Goal: Task Accomplishment & Management: Manage account settings

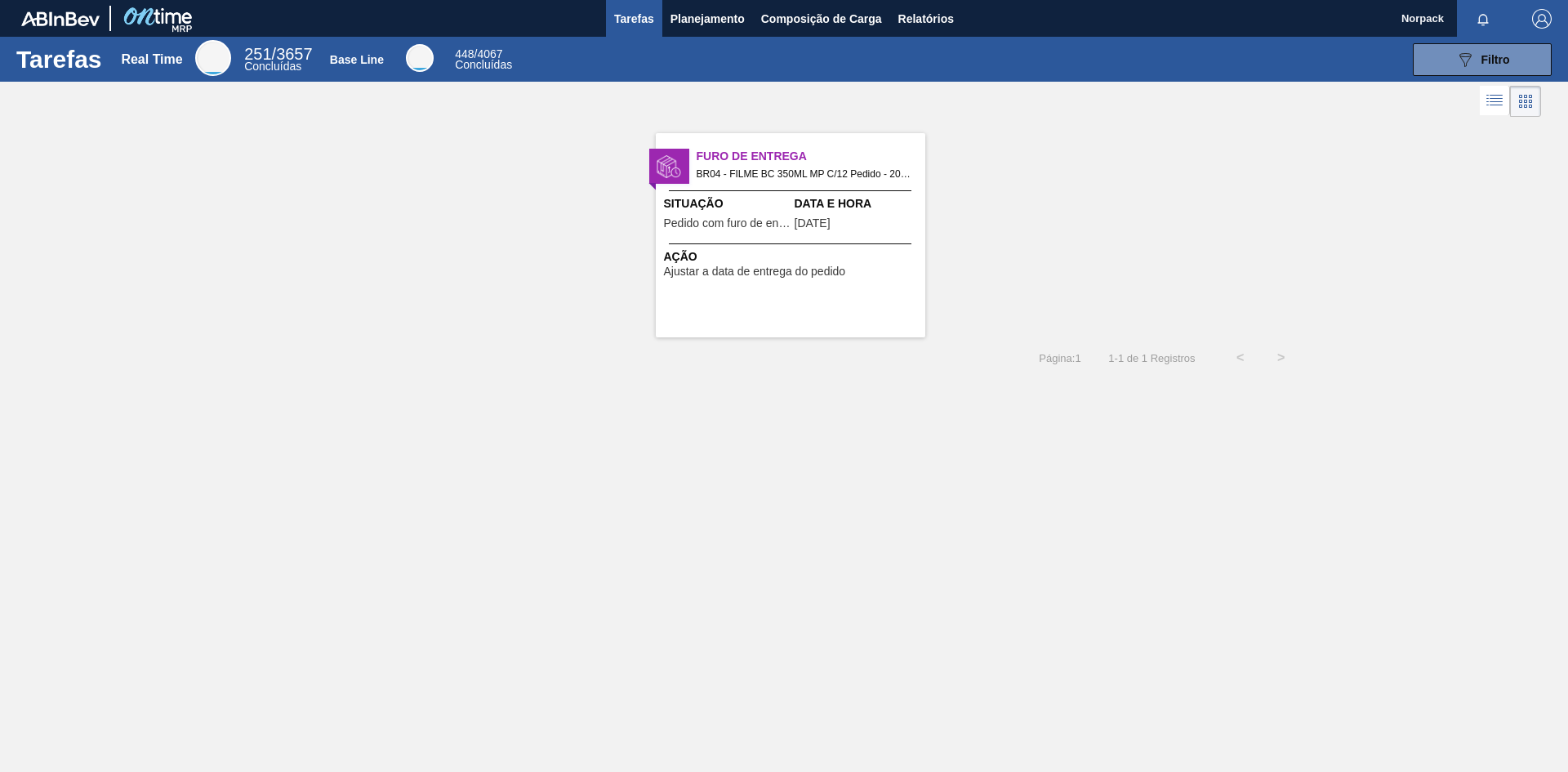
click at [779, 230] on span "Pedido com furo de entrega" at bounding box center [727, 224] width 126 height 12
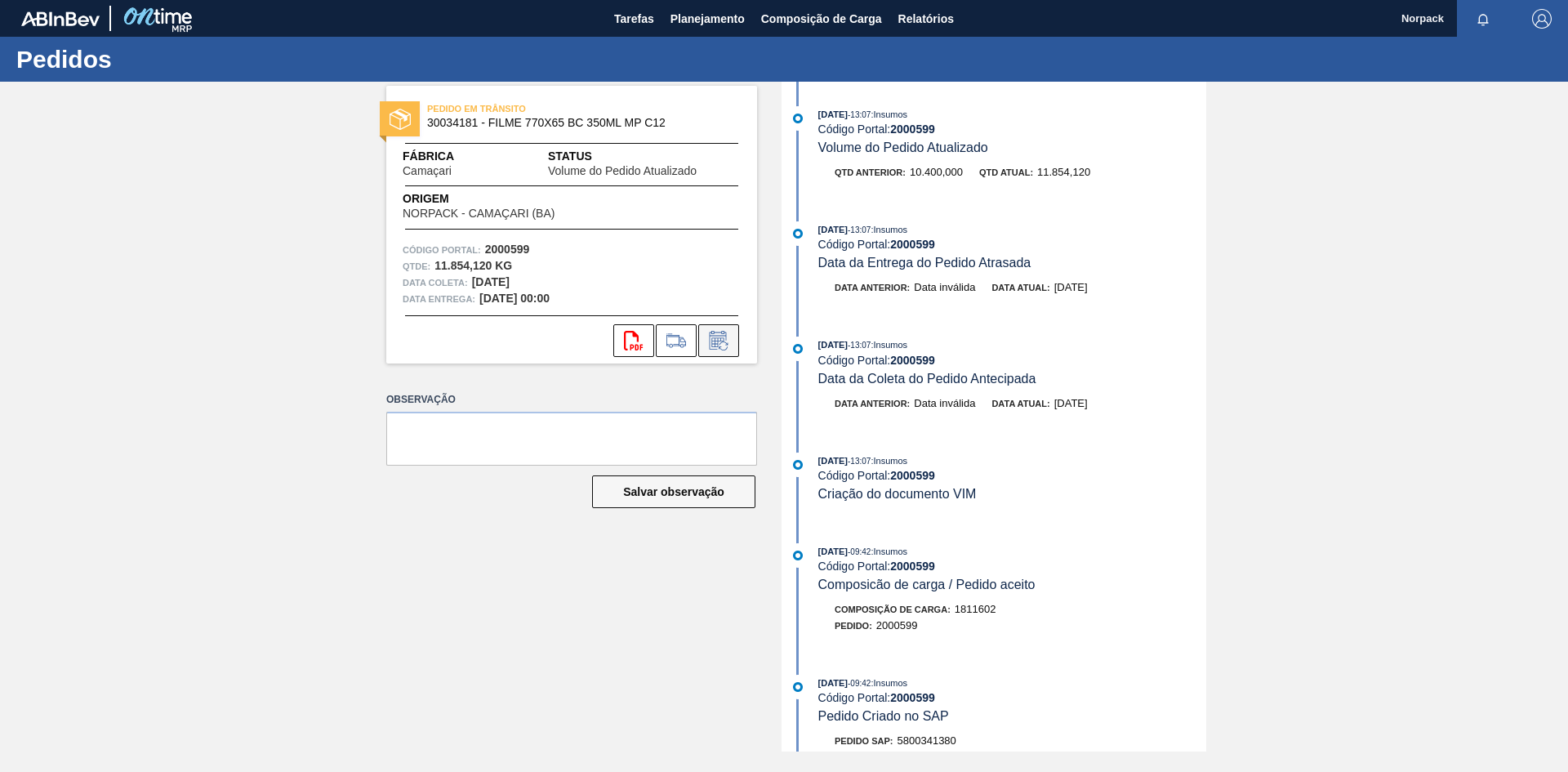
click at [719, 342] on icon at bounding box center [719, 340] width 27 height 19
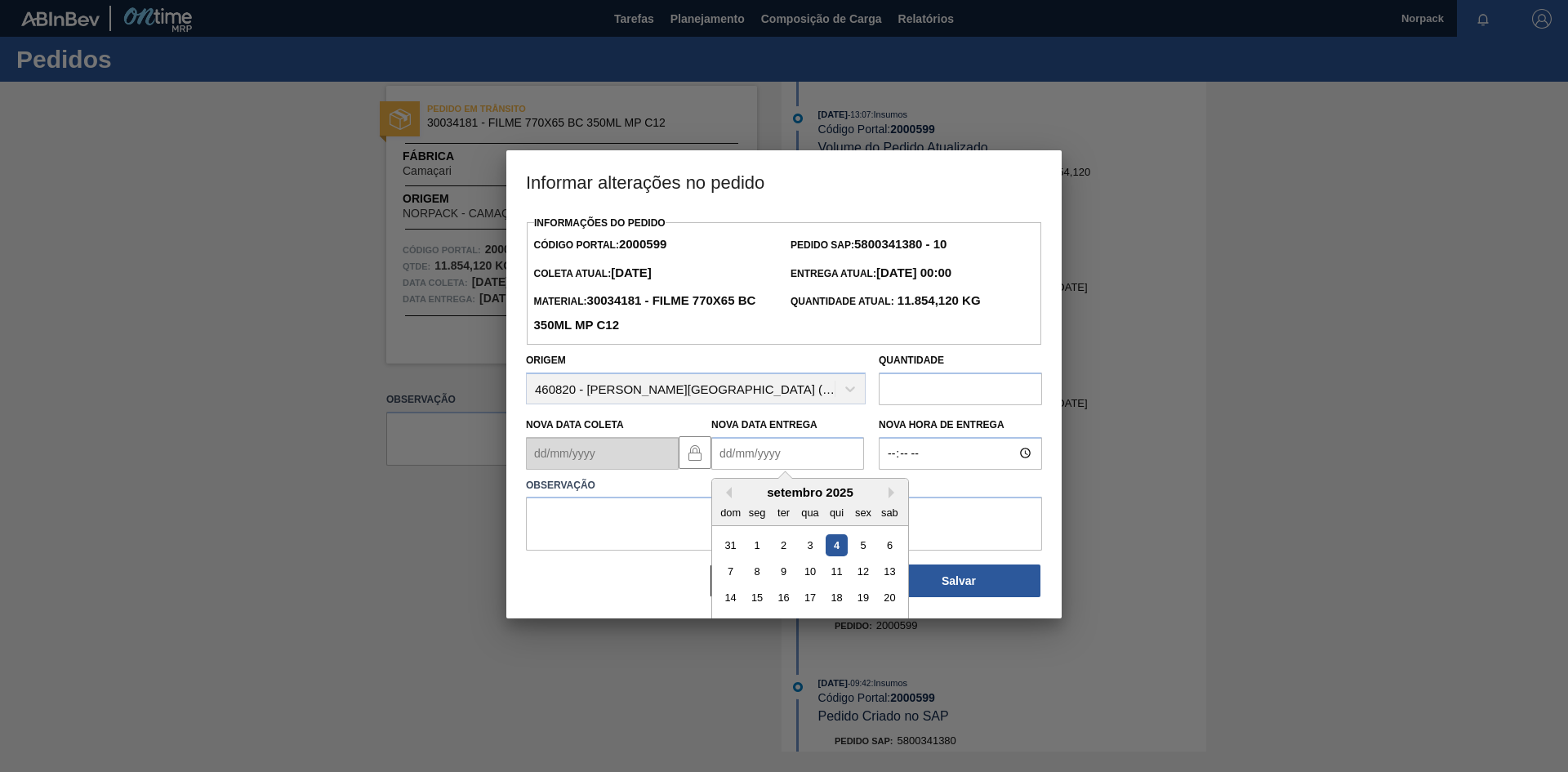
click at [727, 455] on Entrega2000599 "Nova Data Entrega" at bounding box center [788, 453] width 153 height 33
click at [1411, 192] on div at bounding box center [784, 386] width 1568 height 772
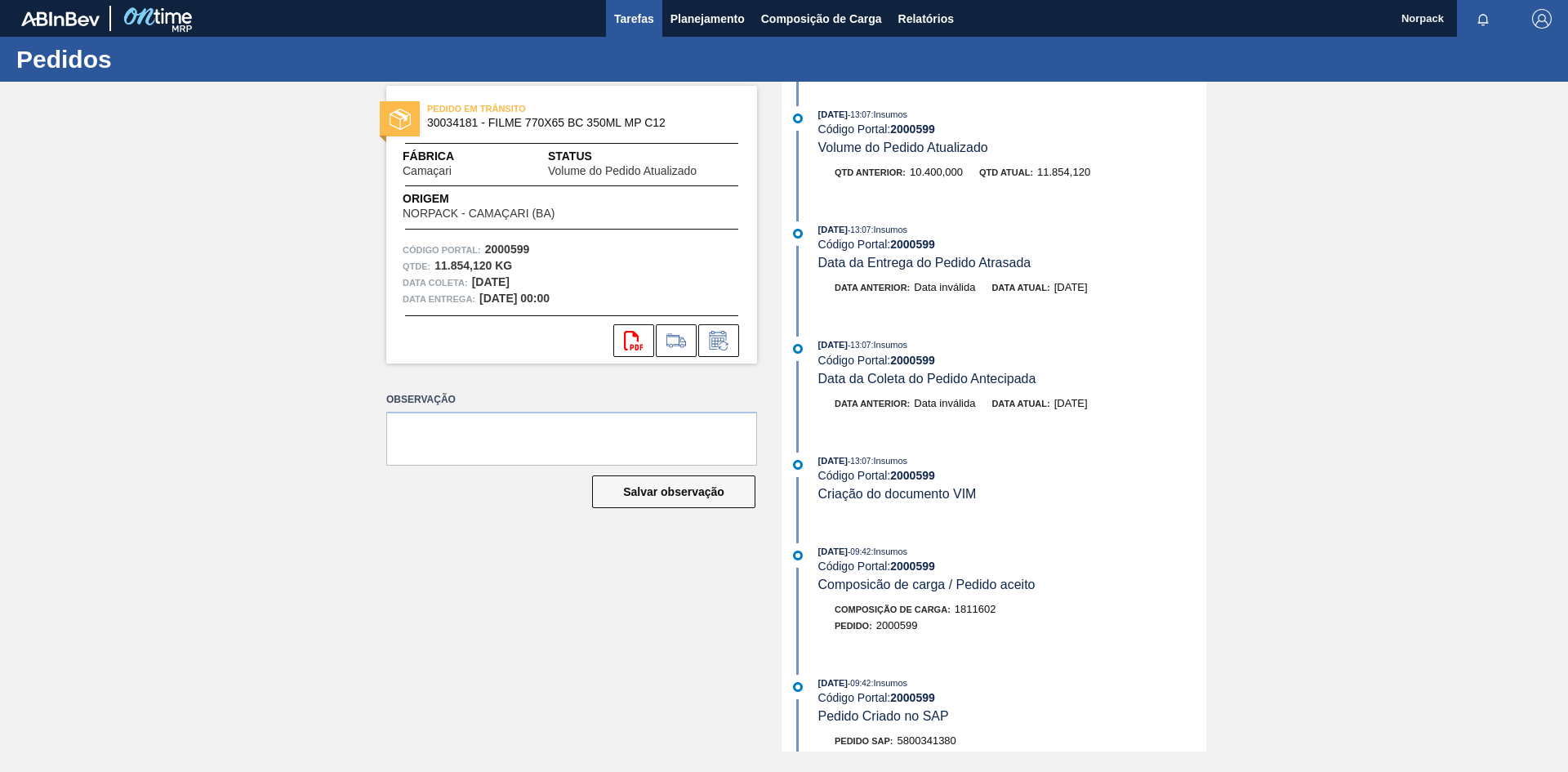
click at [641, 23] on span "Tarefas" at bounding box center [634, 19] width 40 height 19
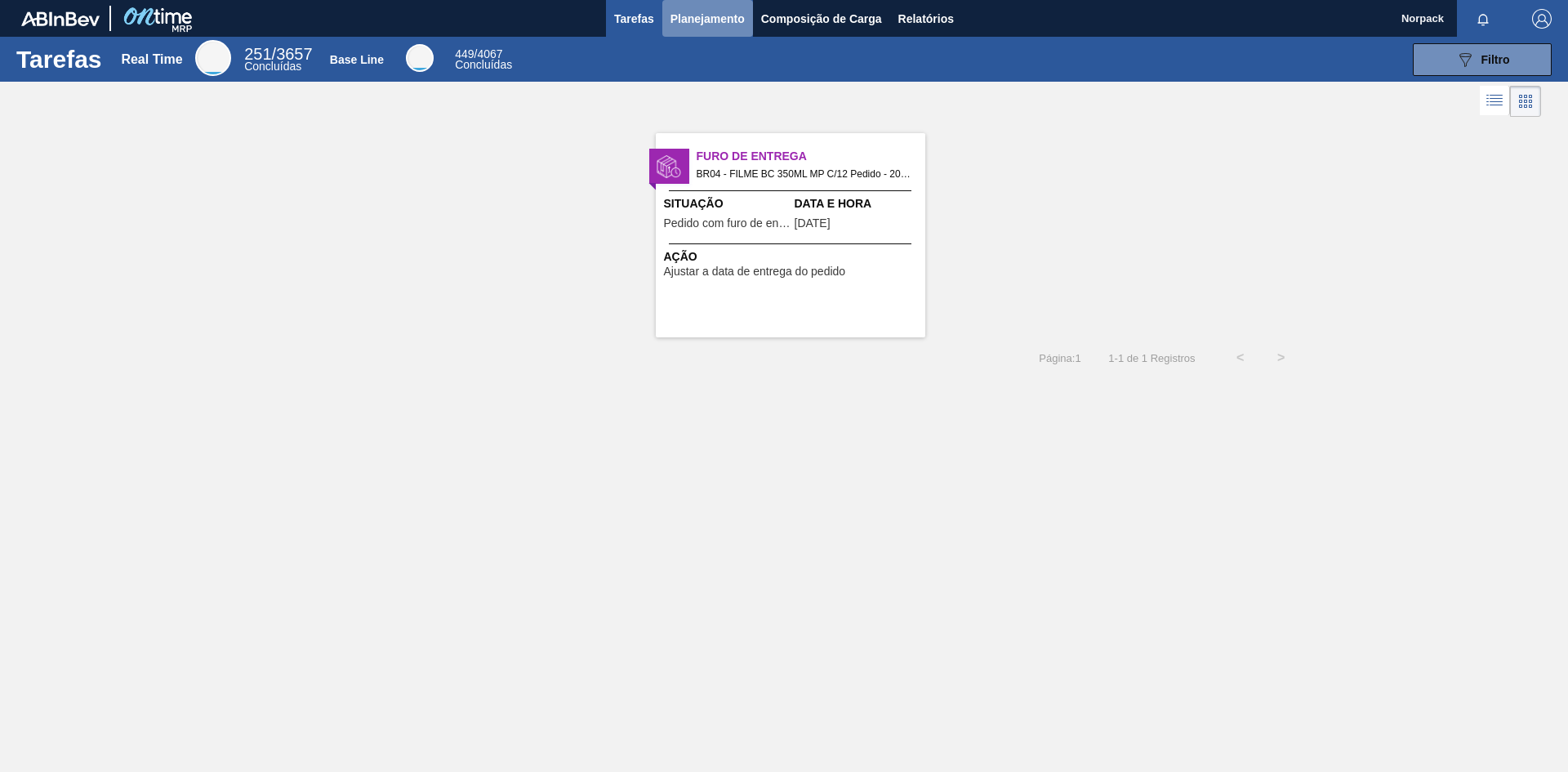
click at [679, 21] on span "Planejamento" at bounding box center [708, 19] width 74 height 19
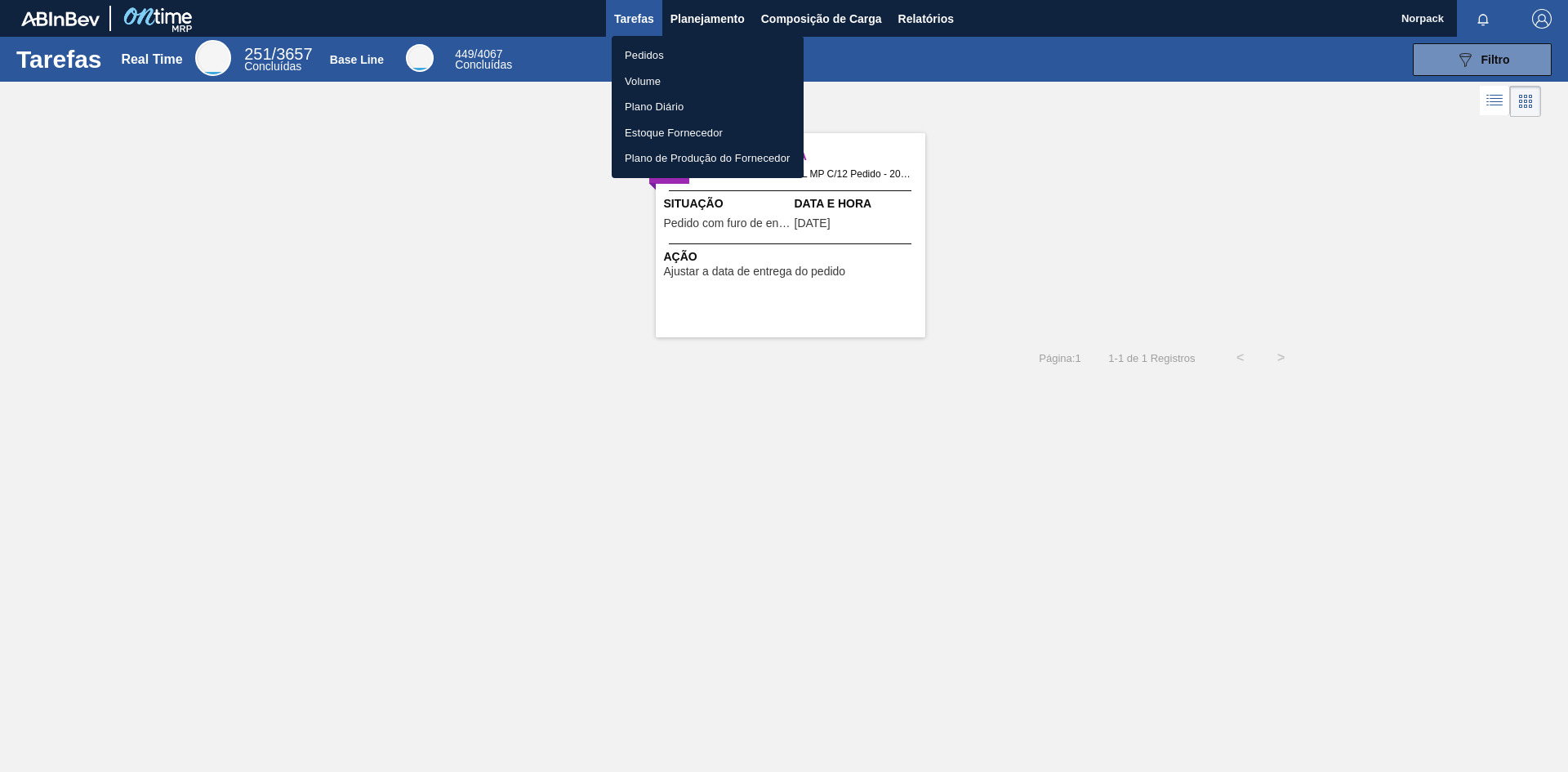
click at [684, 21] on div at bounding box center [784, 386] width 1568 height 772
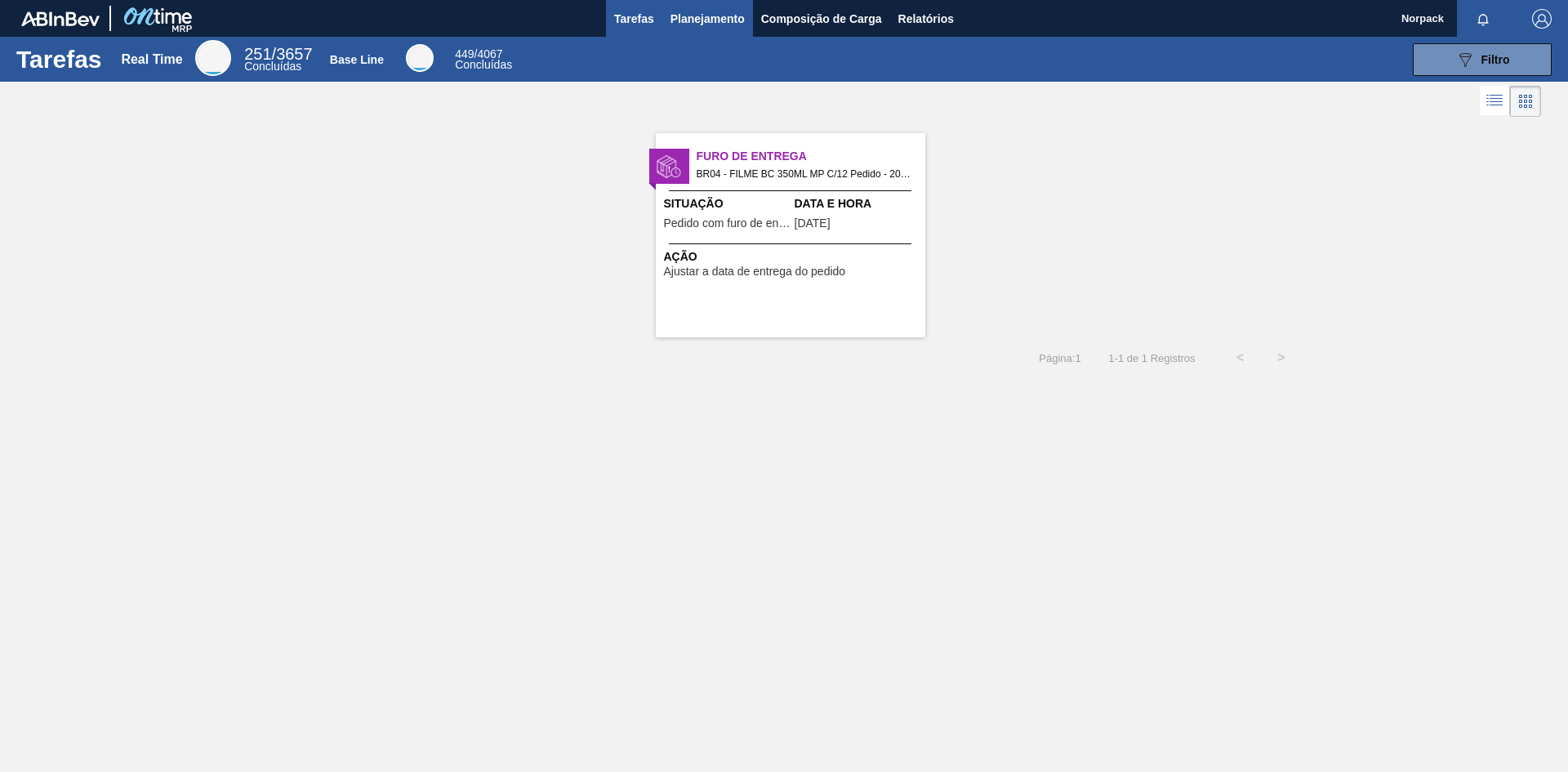
click at [694, 20] on span "Planejamento" at bounding box center [708, 19] width 74 height 19
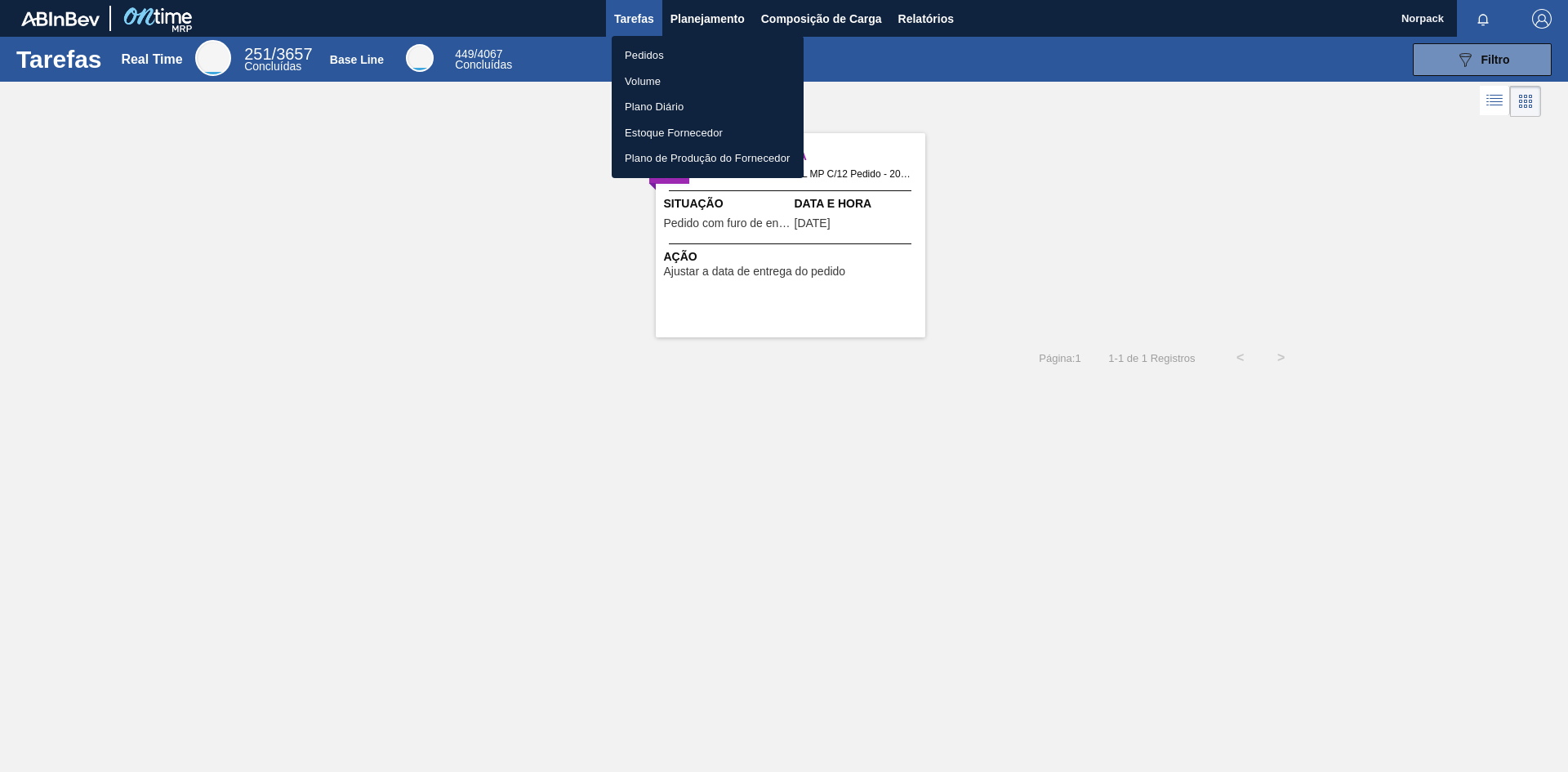
click at [653, 55] on li "Pedidos" at bounding box center [707, 56] width 192 height 27
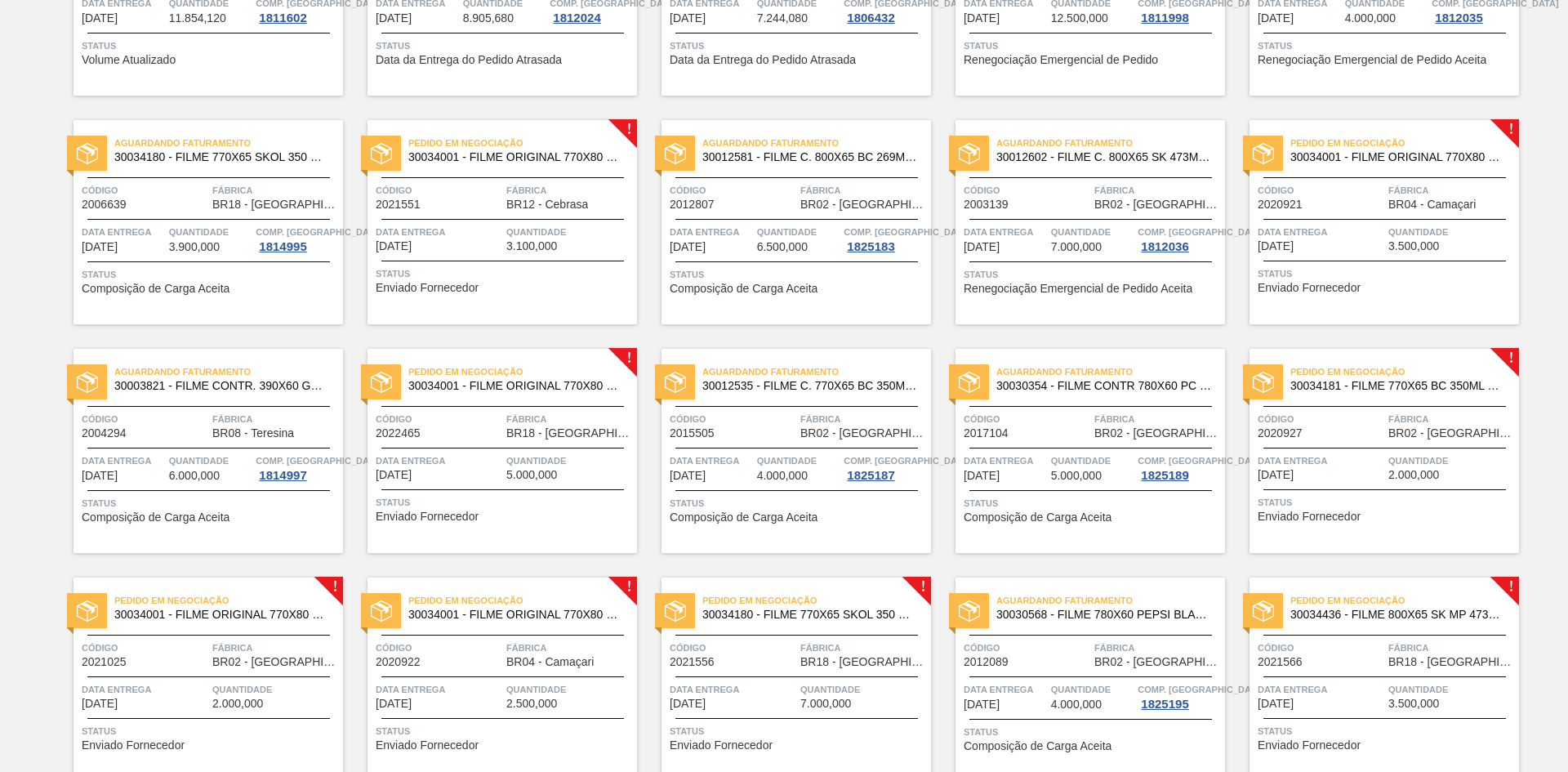
scroll to position [245, 0]
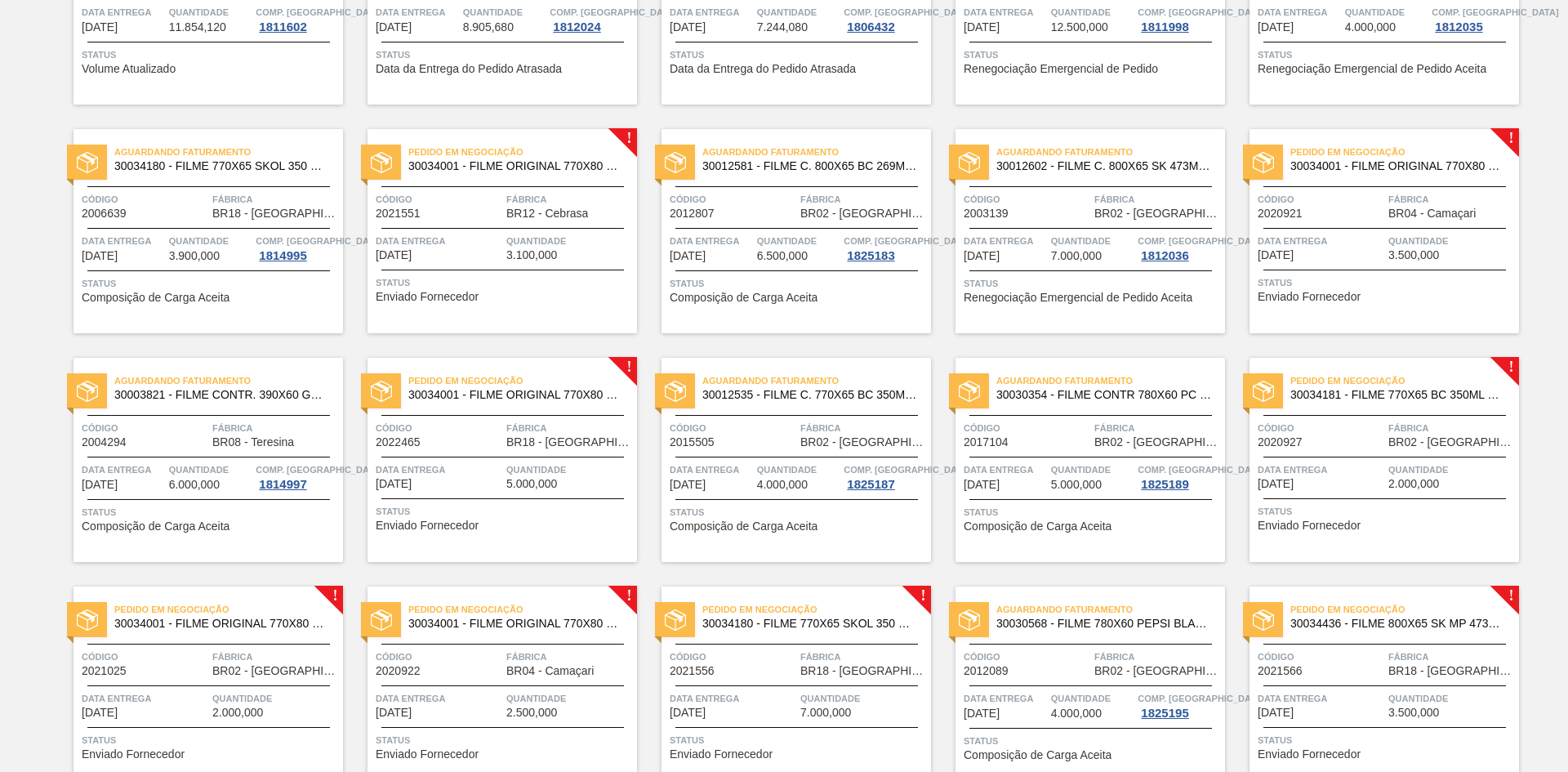
click at [1336, 245] on span "Data entrega" at bounding box center [1321, 241] width 126 height 16
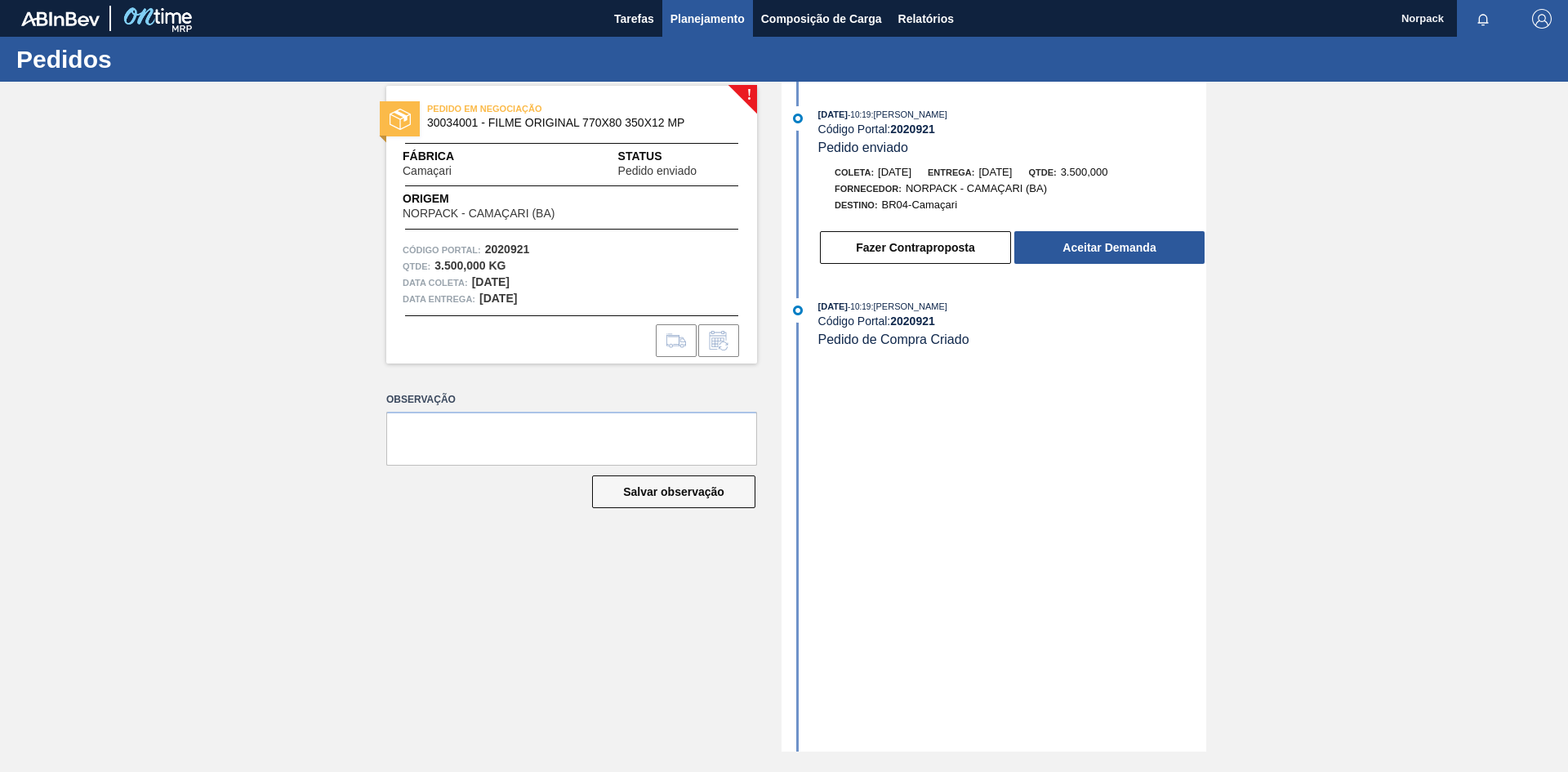
click at [711, 27] on span "Planejamento" at bounding box center [708, 19] width 74 height 19
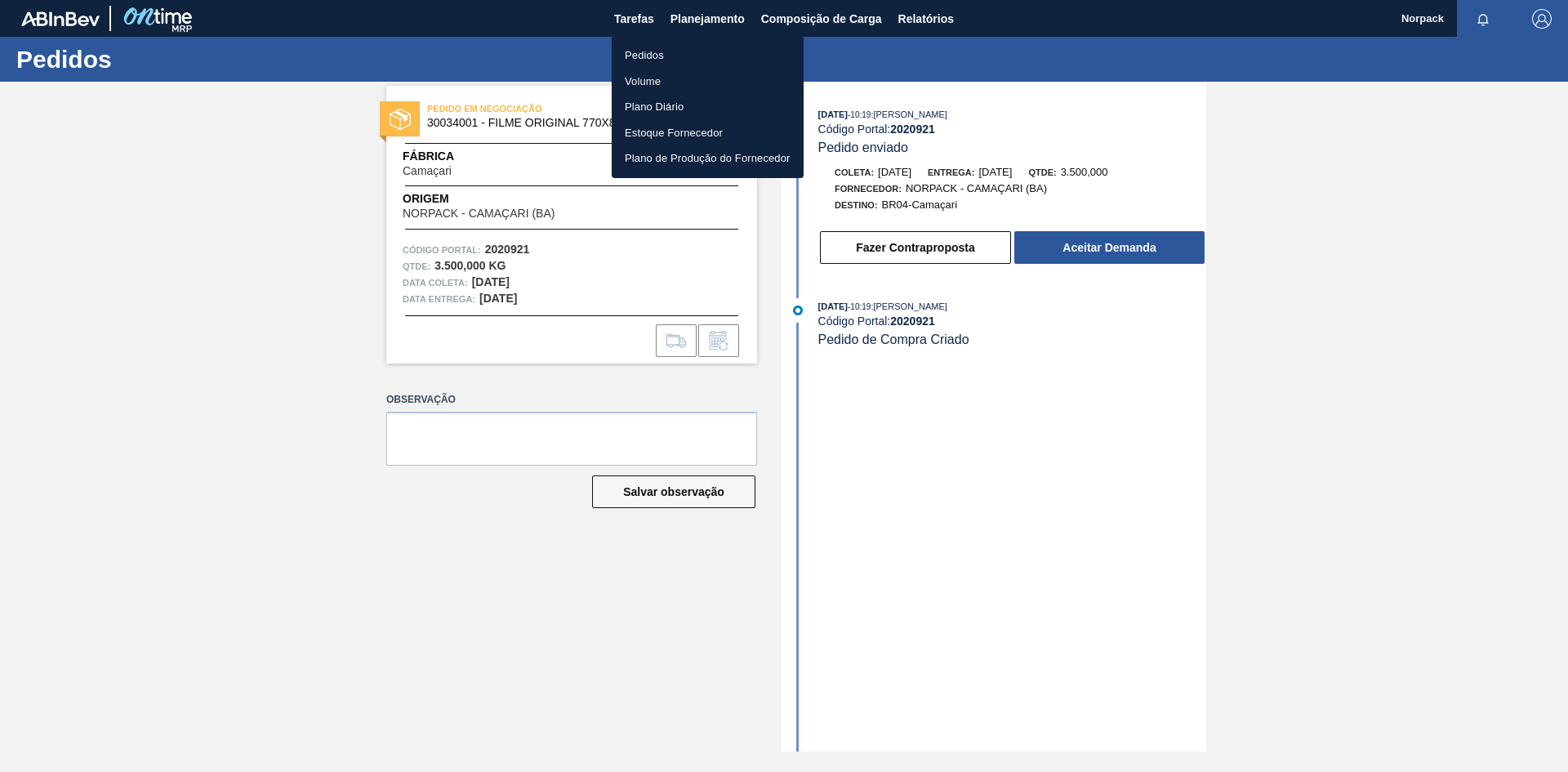
click at [659, 53] on li "Pedidos" at bounding box center [707, 56] width 192 height 27
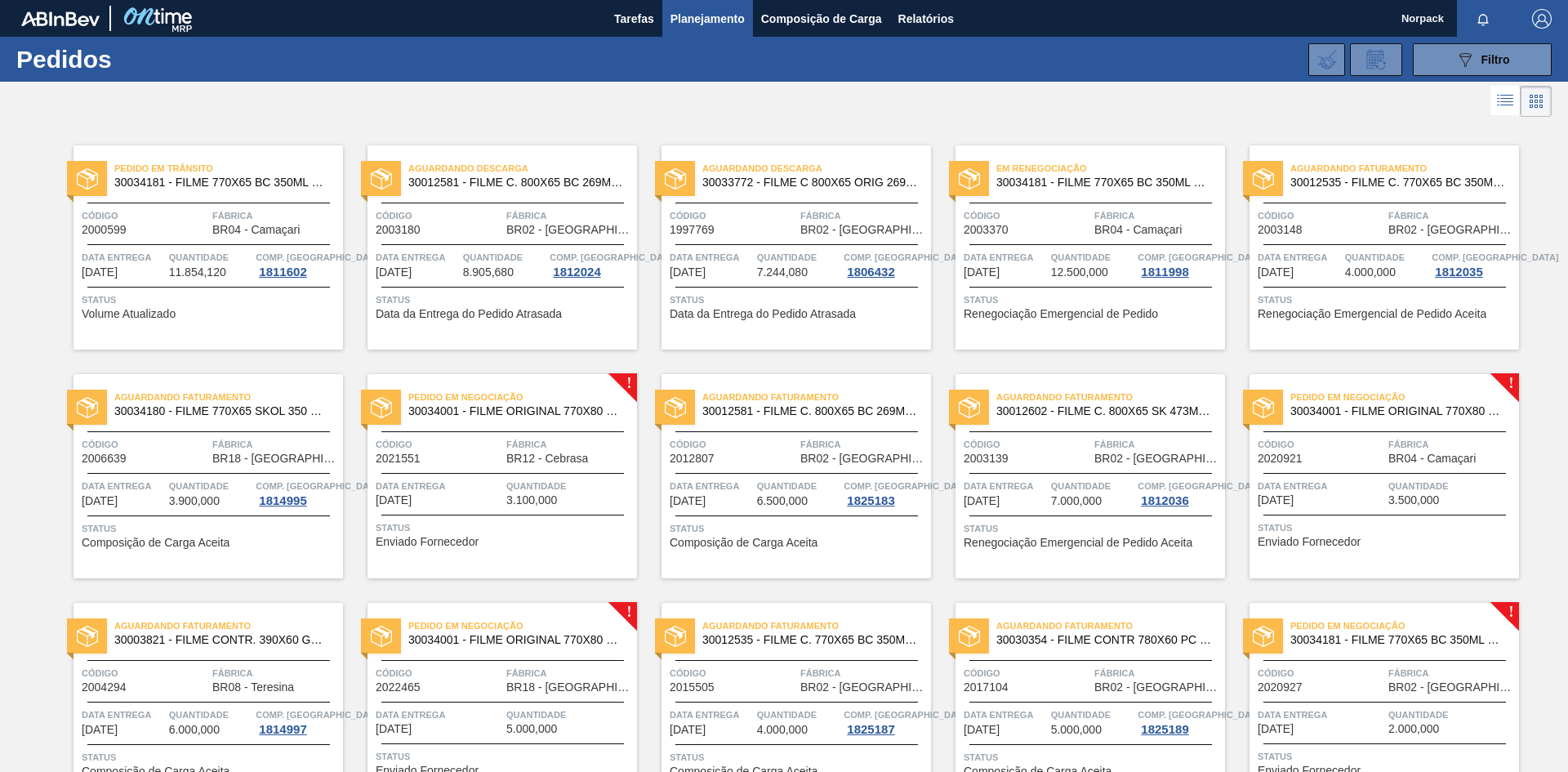
click at [1403, 465] on div "Pedido em Negociação 30034001 - FILME ORIGINAL 770X80 350X12 MP Código 2020921 …" at bounding box center [1384, 476] width 270 height 204
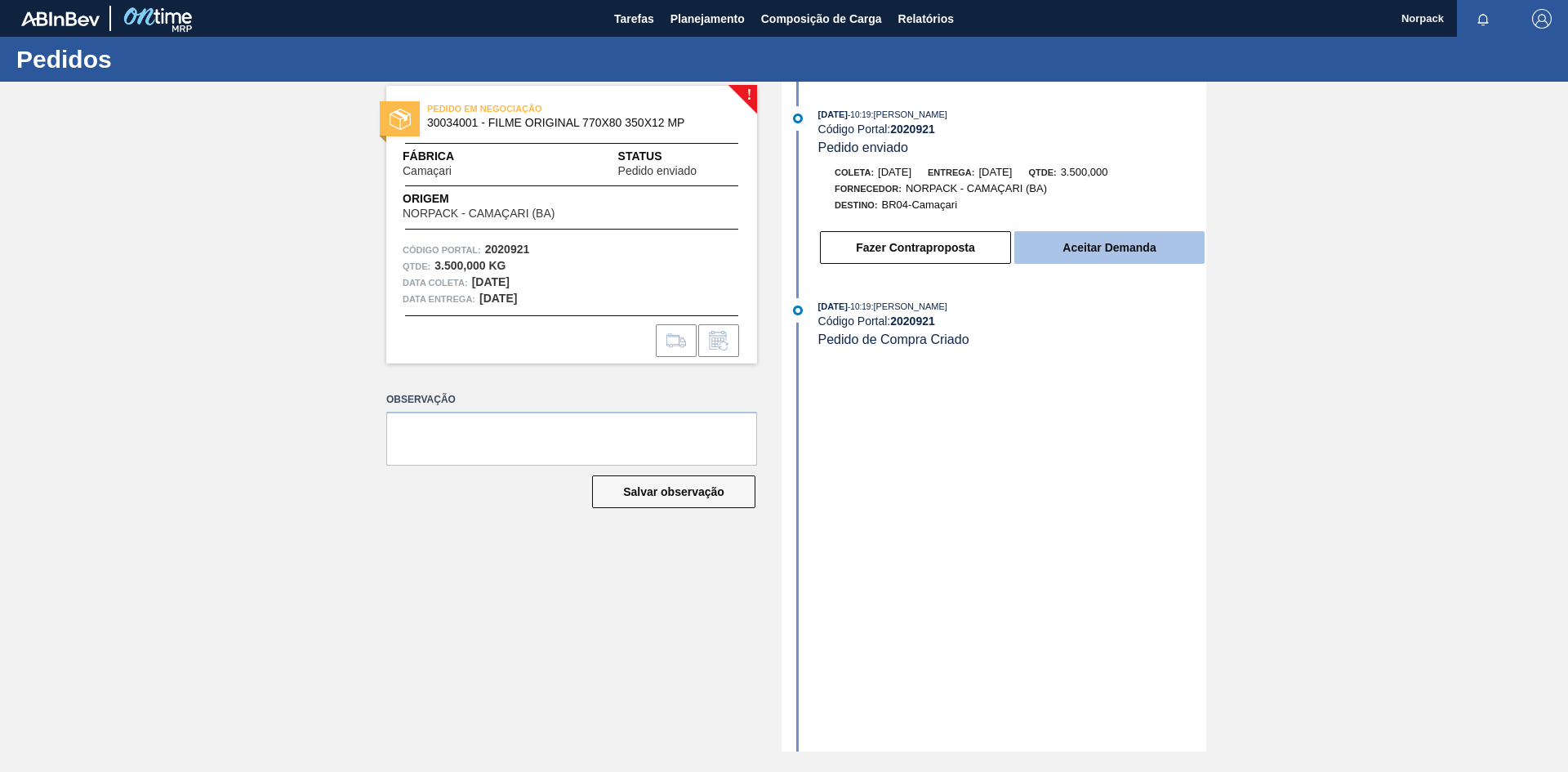
click at [1101, 245] on button "Aceitar Demanda" at bounding box center [1109, 247] width 190 height 33
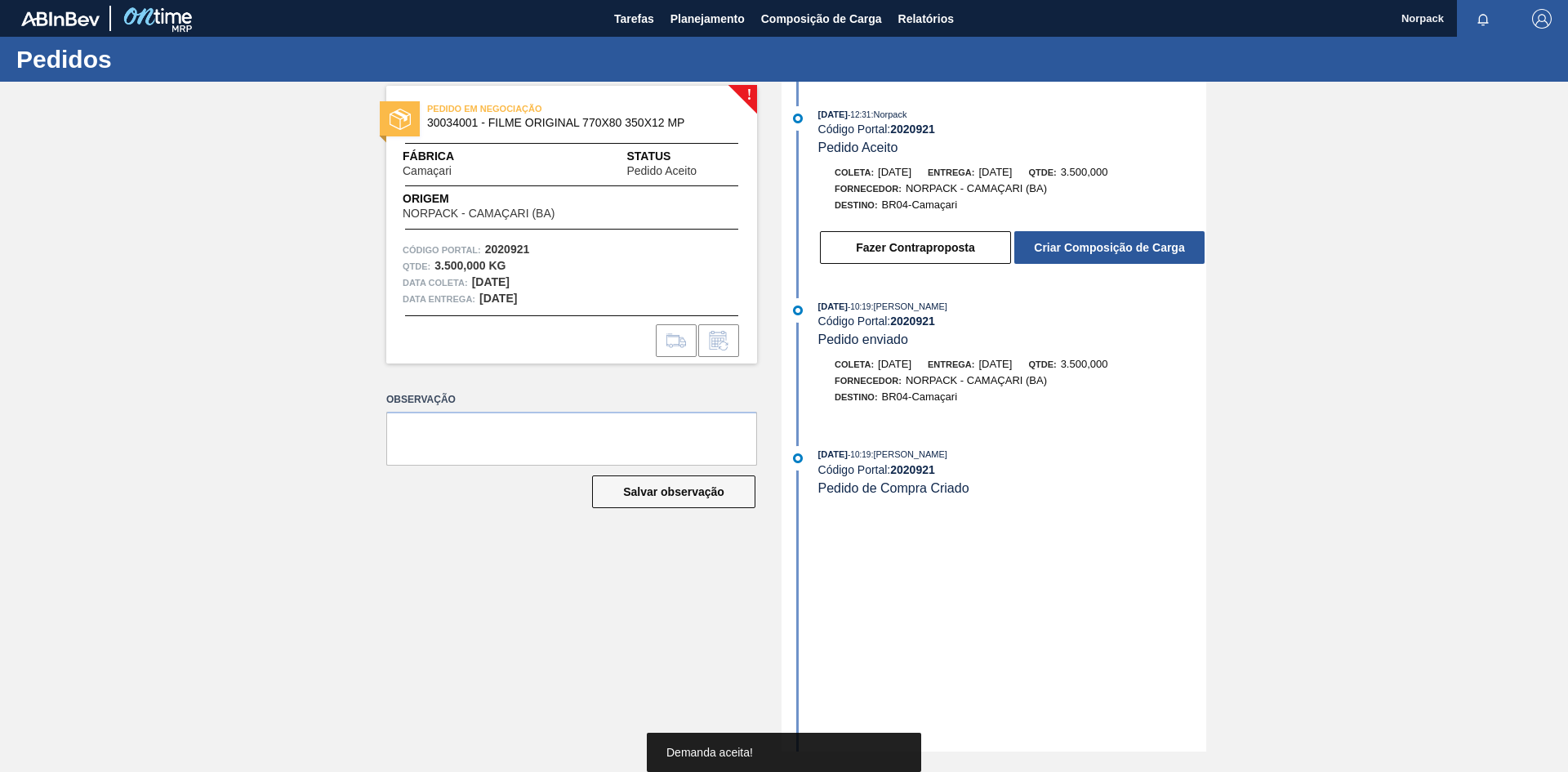
click at [1101, 245] on button "Criar Composição de Carga" at bounding box center [1109, 247] width 190 height 33
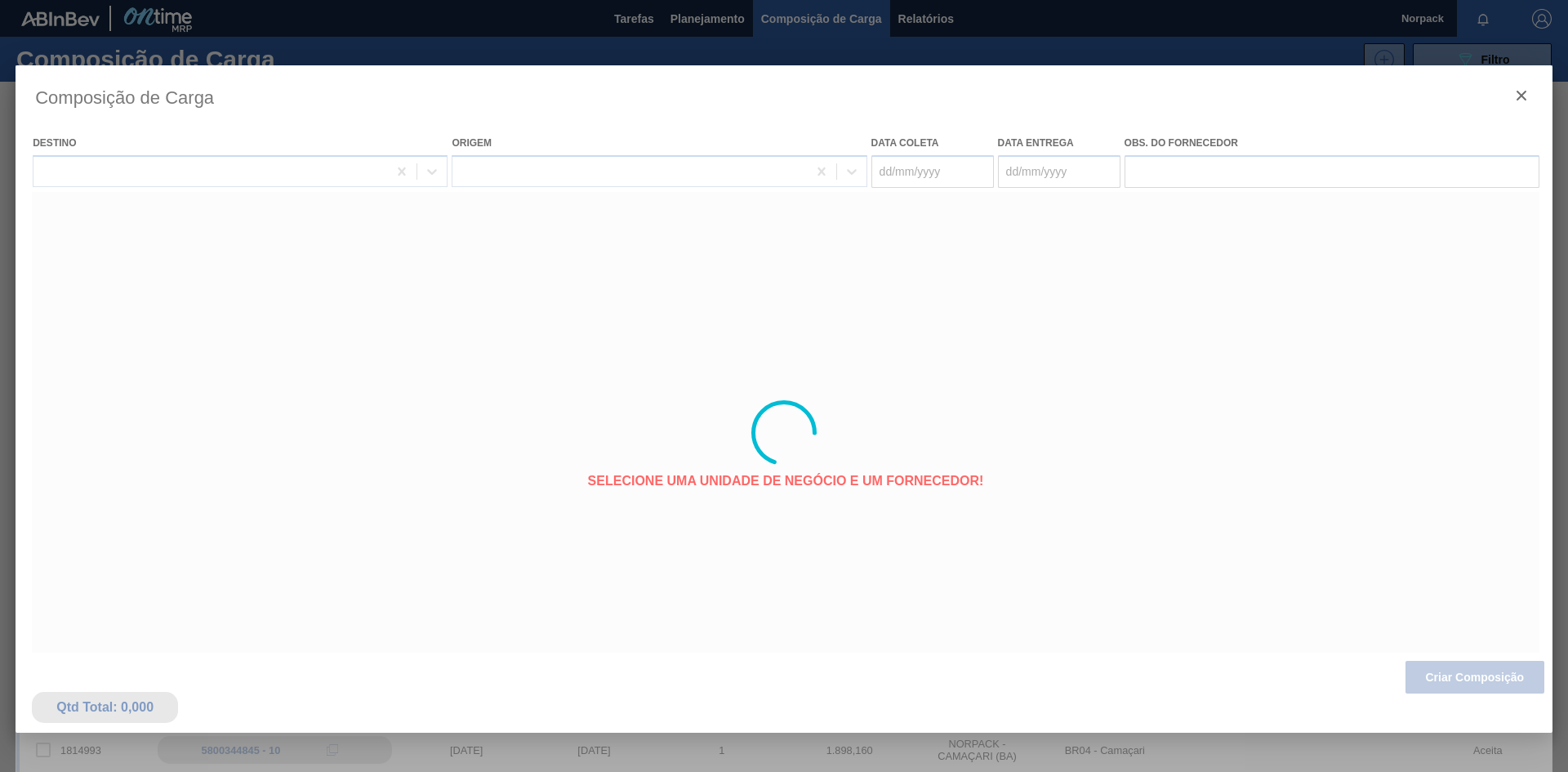
type coleta "[DATE]"
type entrega "[DATE]"
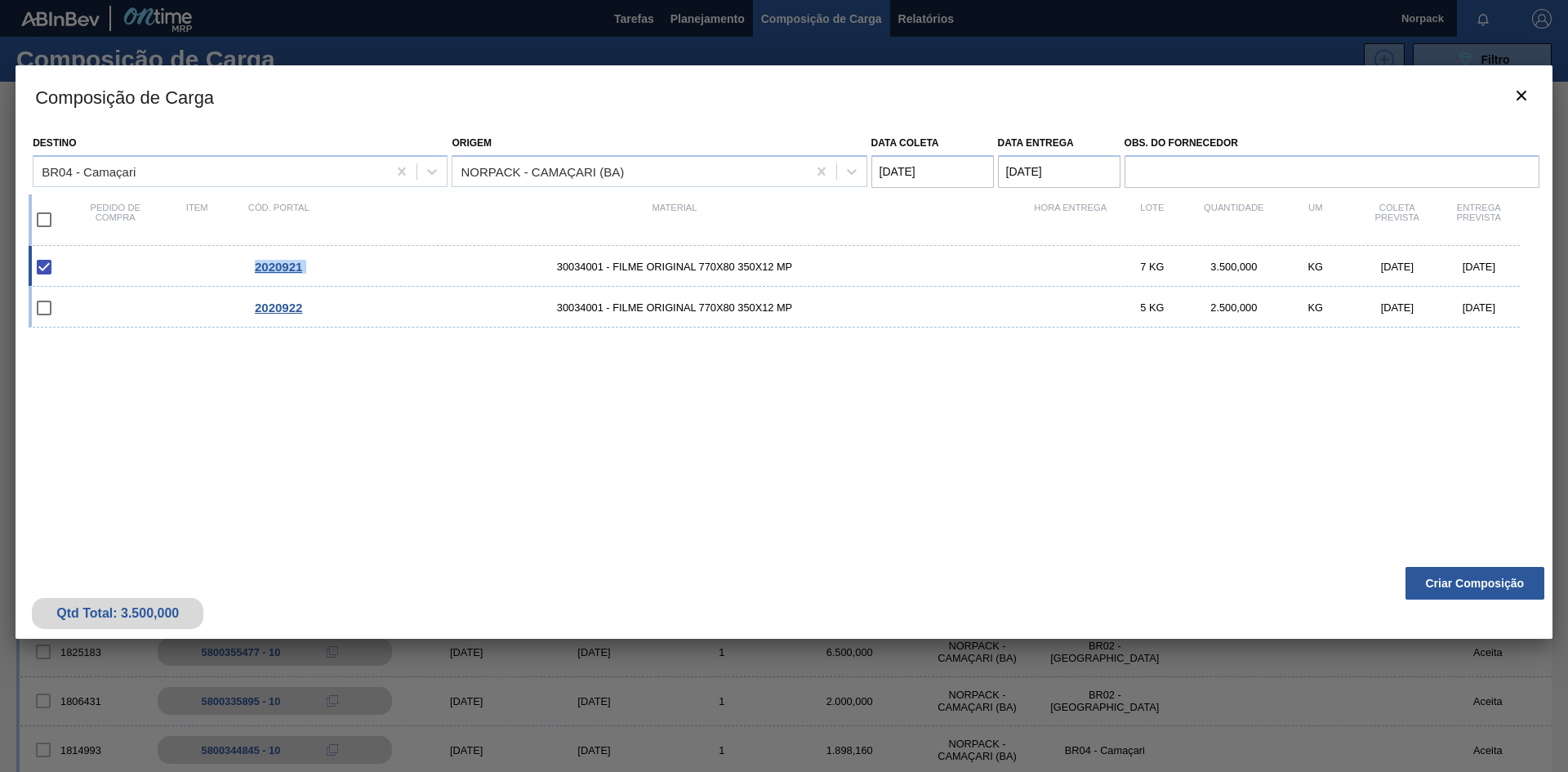
drag, startPoint x: 325, startPoint y: 266, endPoint x: 251, endPoint y: 268, distance: 74.0
click at [251, 268] on div "2020921 30034001 - FILME ORIGINAL 770X80 350X12 MP 7 KG 3.500,000 KG 22/09/2025…" at bounding box center [773, 266] width 1491 height 41
copy span "2020921"
click at [44, 264] on input "checkbox" at bounding box center [43, 267] width 34 height 34
checkbox input "false"
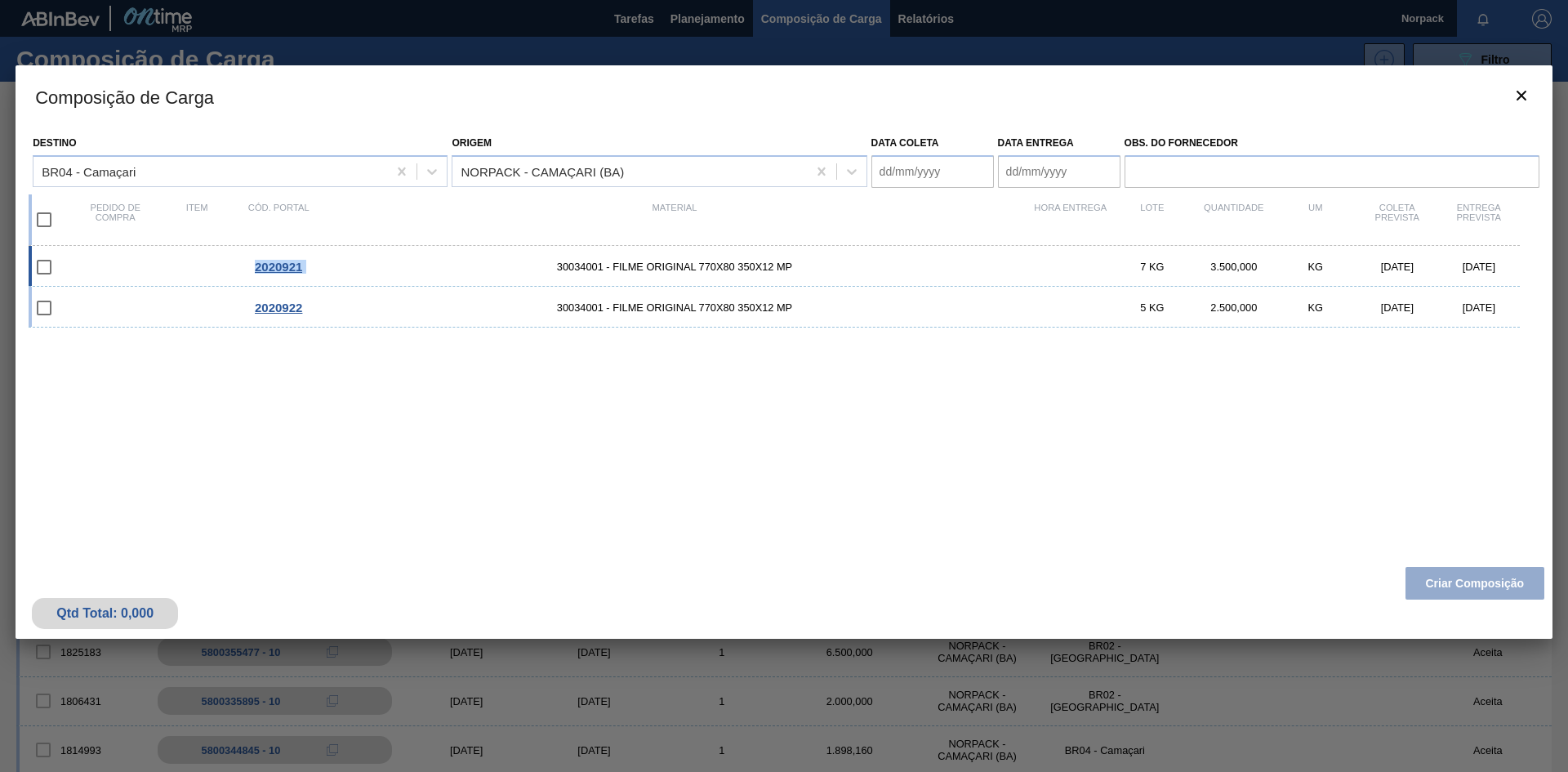
click at [274, 263] on span "2020921" at bounding box center [278, 267] width 48 height 14
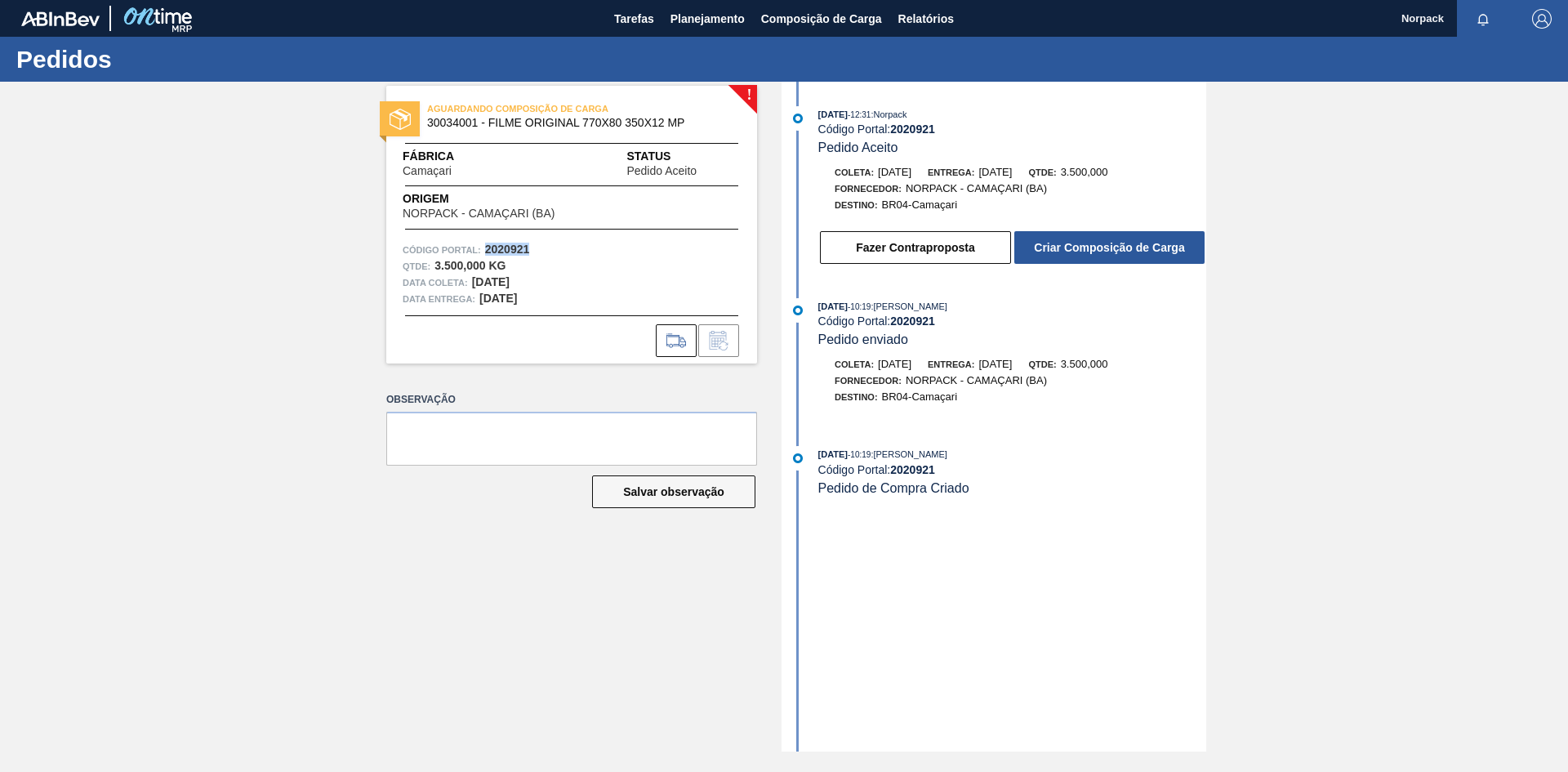
drag, startPoint x: 485, startPoint y: 247, endPoint x: 531, endPoint y: 247, distance: 46.0
click at [531, 247] on div "Código Portal: 2020921" at bounding box center [572, 249] width 339 height 16
copy strong "2020921"
drag, startPoint x: 426, startPoint y: 119, endPoint x: 481, endPoint y: 126, distance: 55.4
click at [481, 126] on div "AGUARDANDO COMPOSIÇÃO DE CARGA 30034001 - FILME ORIGINAL 770X80 350X12 MP" at bounding box center [571, 117] width 370 height 37
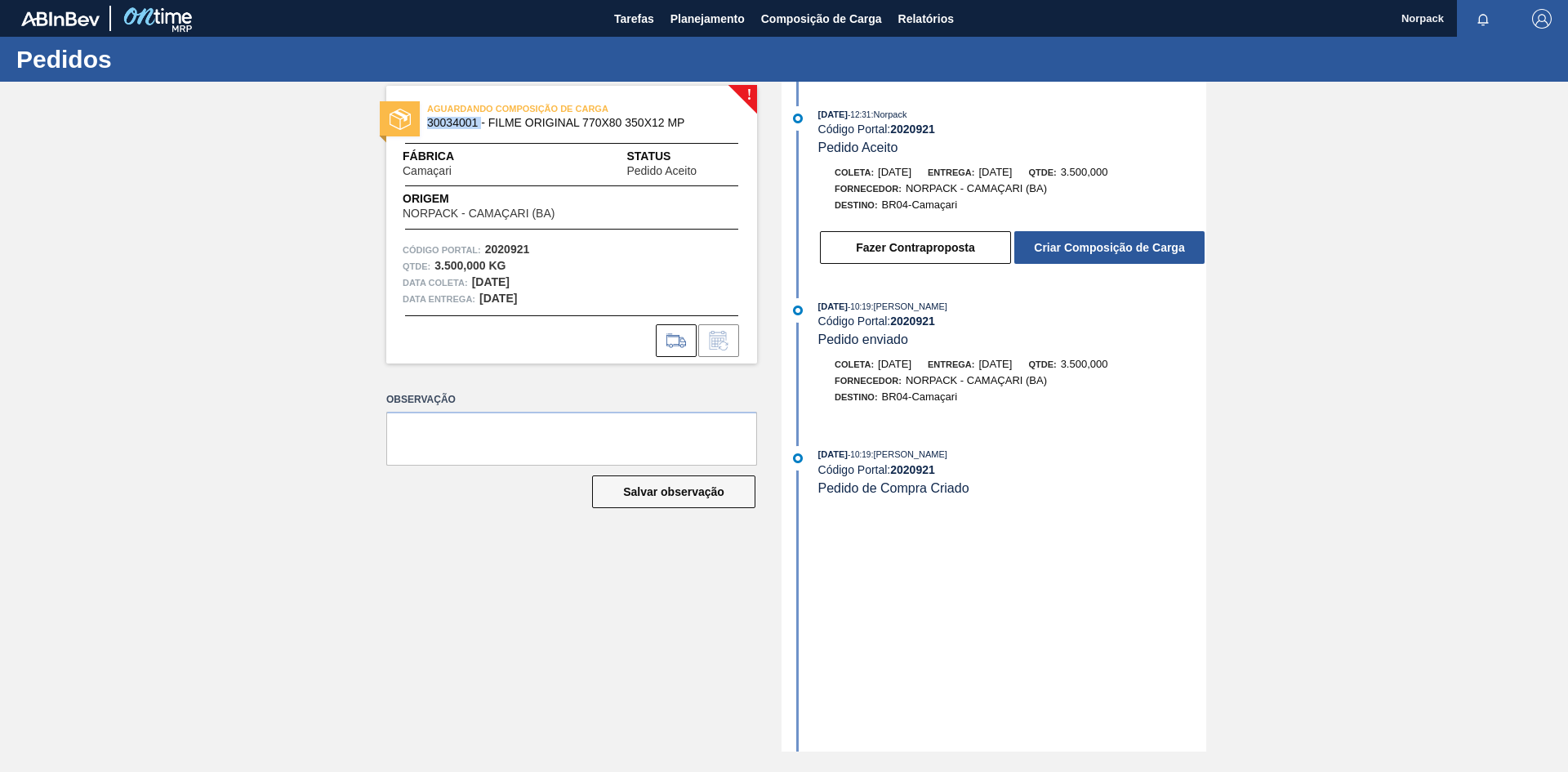
copy span "30034001"
click at [1112, 248] on button "Criar Composição de Carga" at bounding box center [1109, 247] width 190 height 33
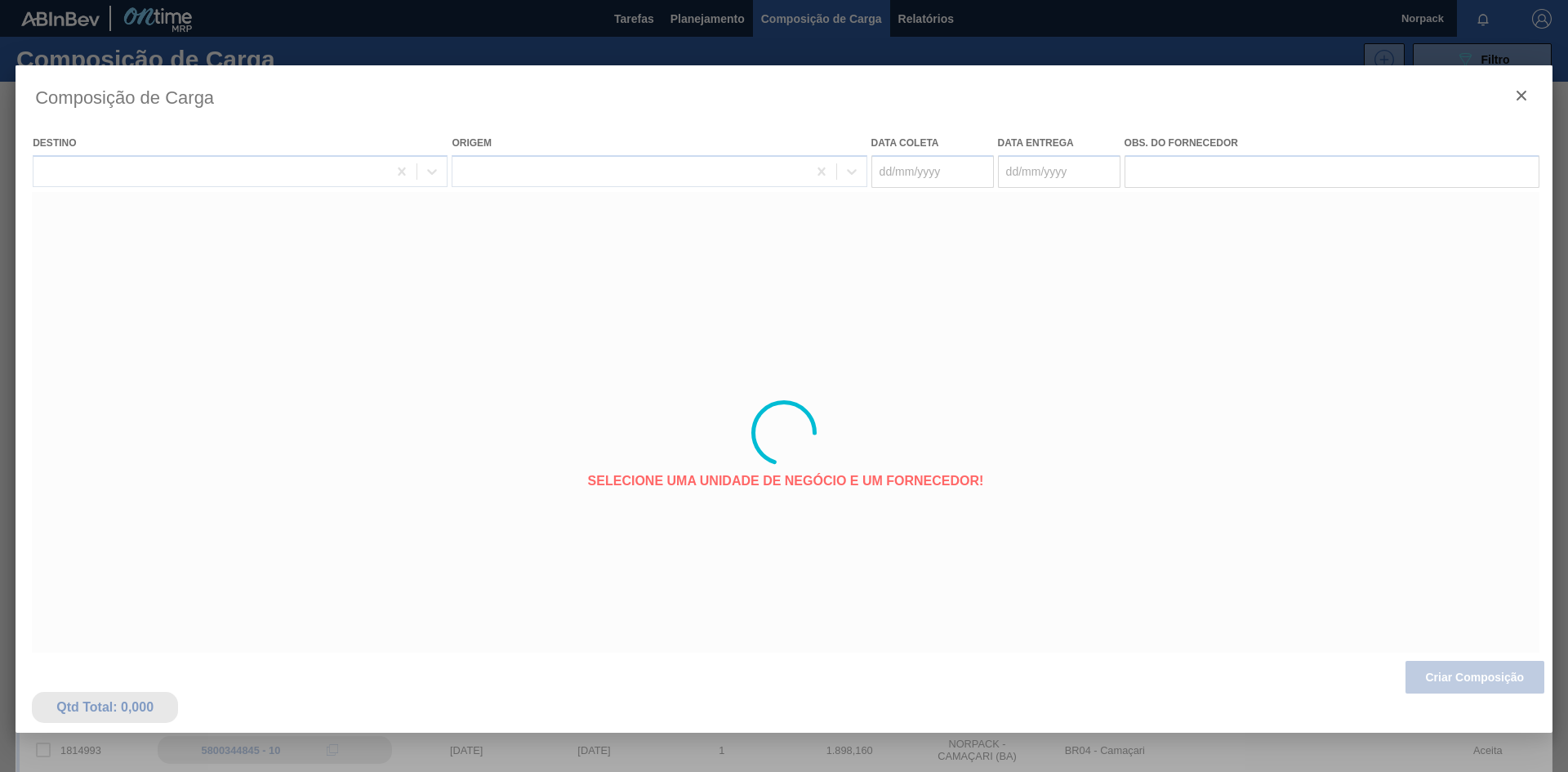
type coleta "[DATE]"
type entrega "[DATE]"
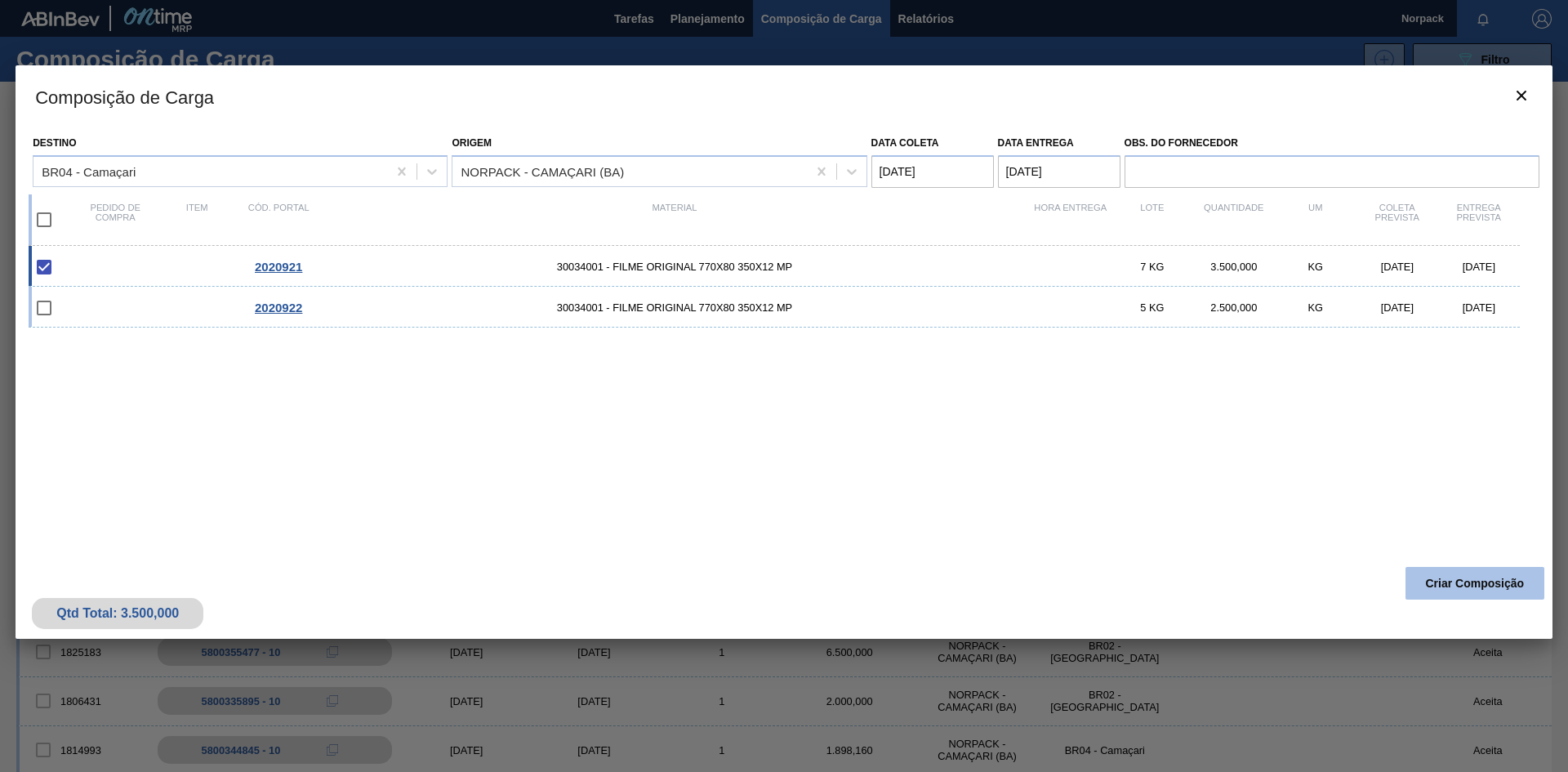
click at [1471, 578] on button "Criar Composição" at bounding box center [1474, 583] width 139 height 33
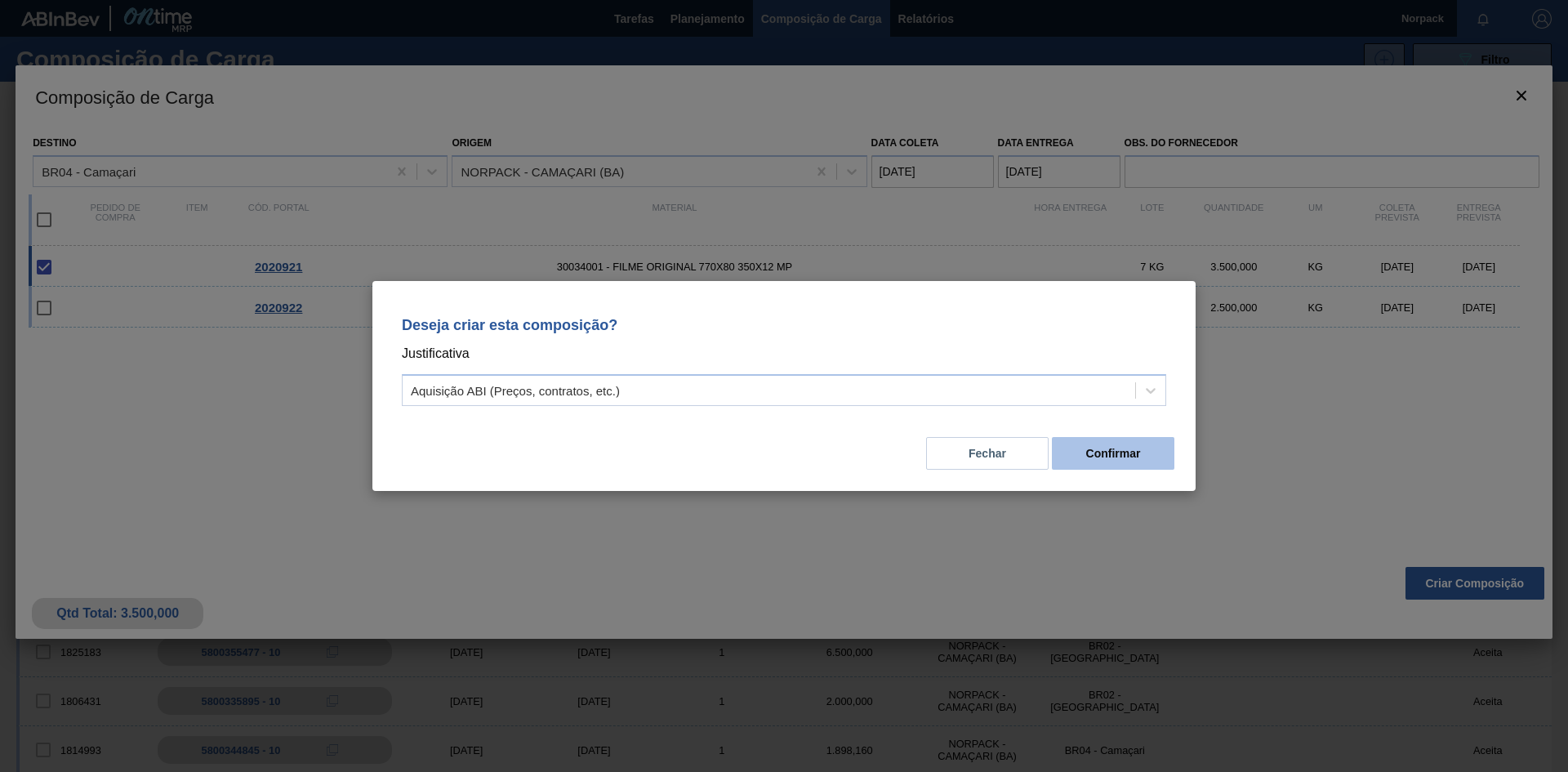
click at [1118, 454] on button "Confirmar" at bounding box center [1113, 453] width 123 height 33
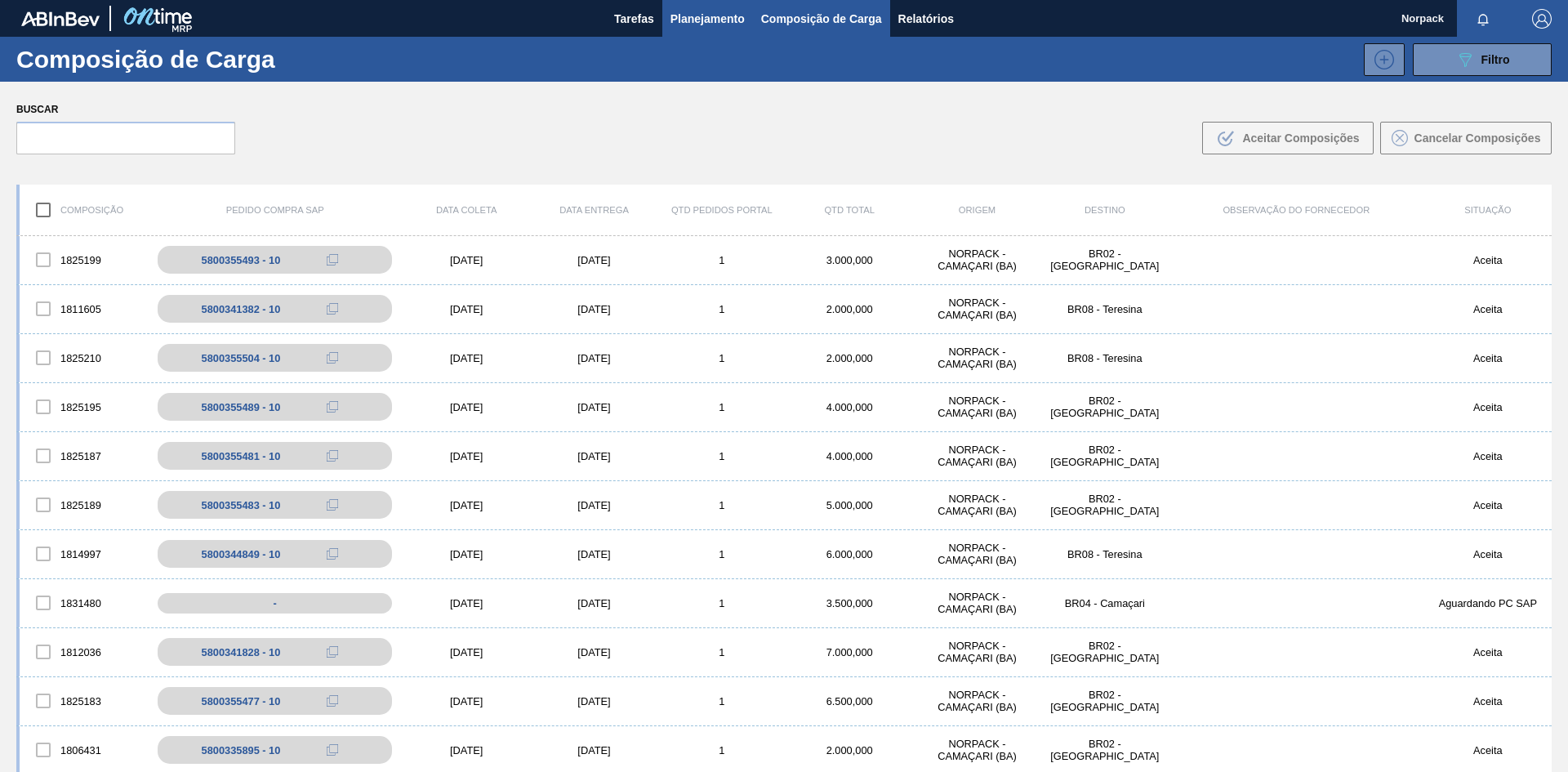
click at [691, 17] on span "Planejamento" at bounding box center [708, 19] width 74 height 19
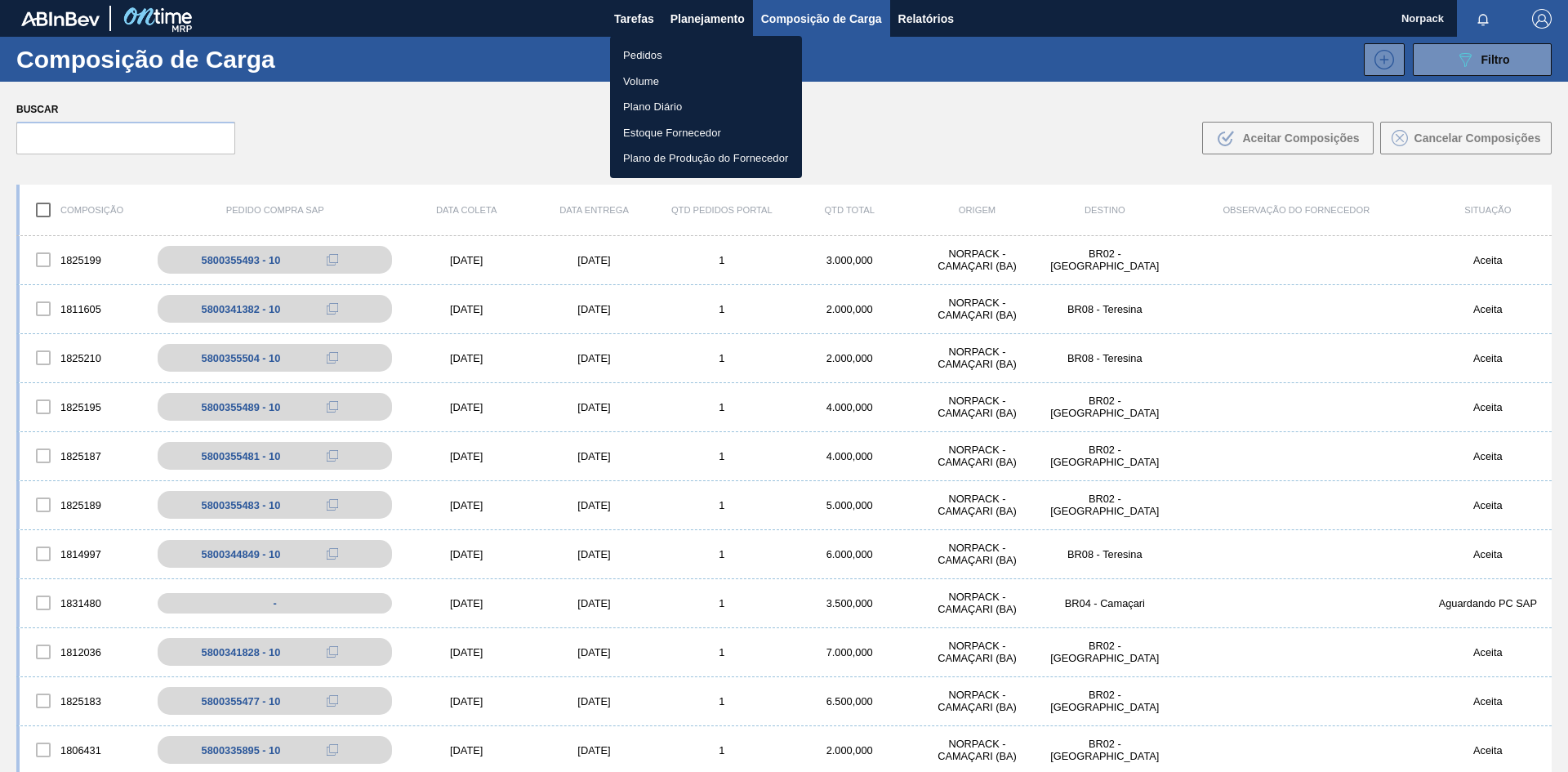
click at [636, 53] on li "Pedidos" at bounding box center [705, 56] width 192 height 27
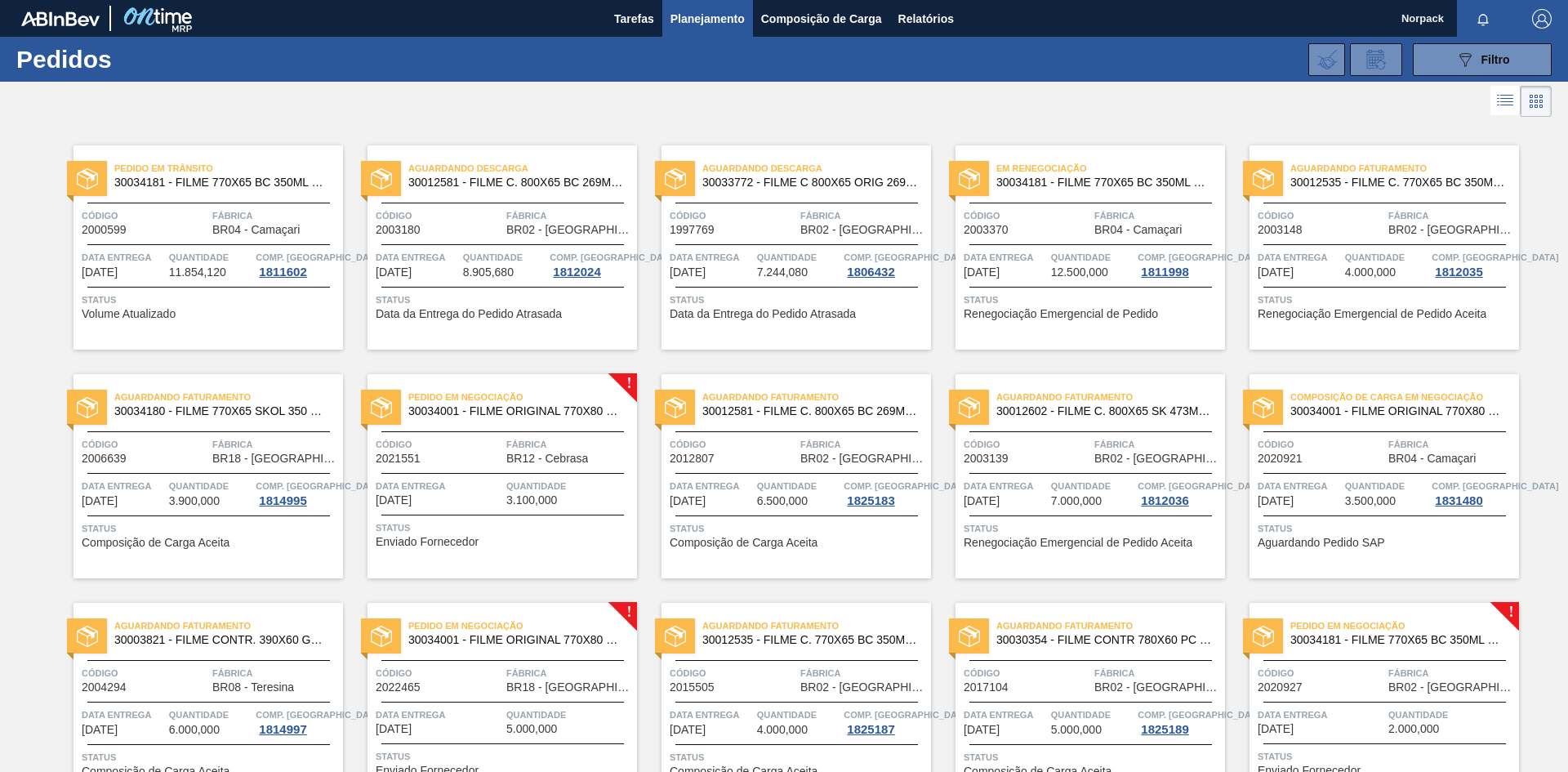
click at [1321, 473] on div at bounding box center [1384, 473] width 242 height 1
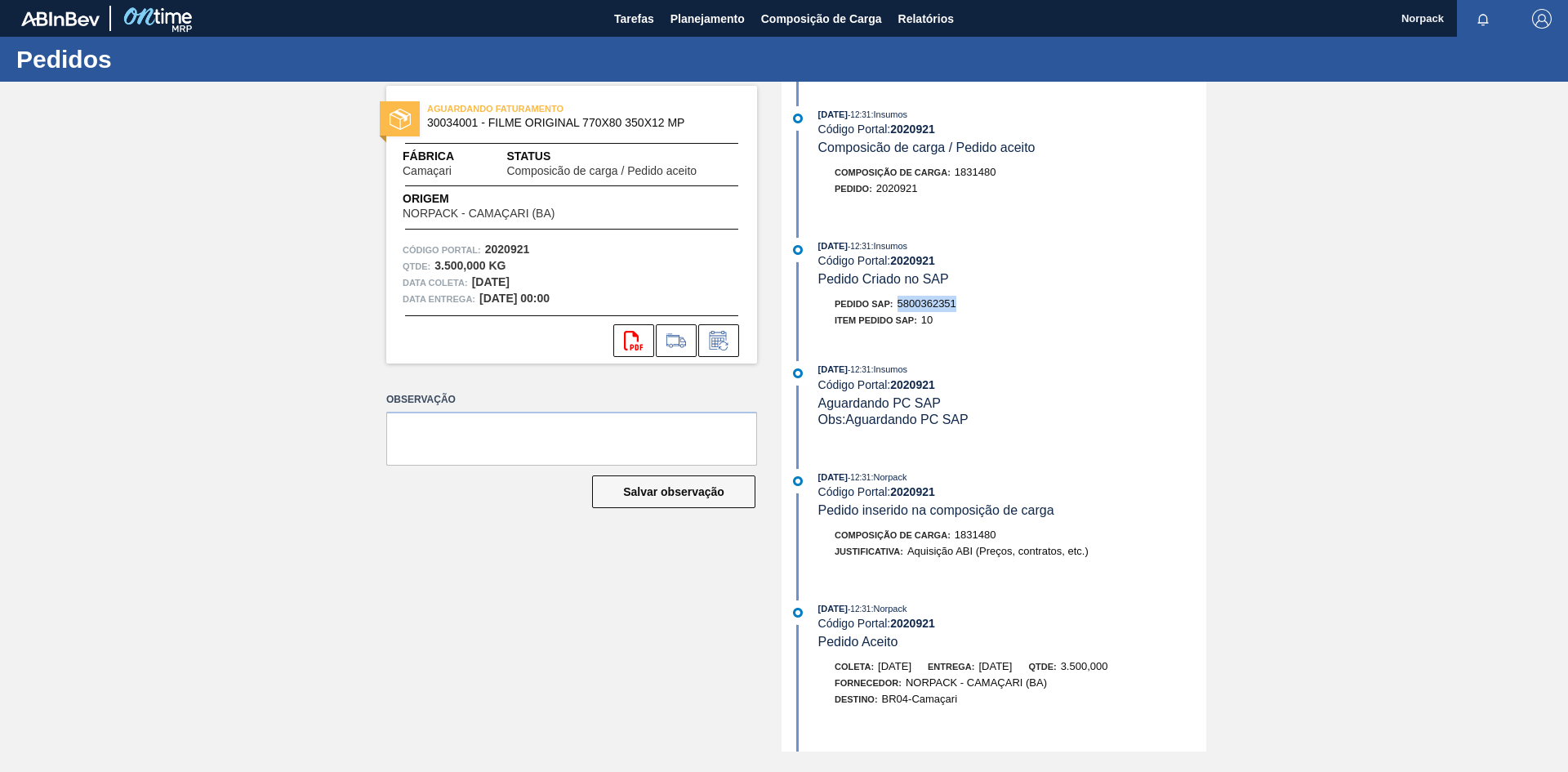
drag, startPoint x: 898, startPoint y: 305, endPoint x: 963, endPoint y: 305, distance: 65.0
click at [963, 305] on div "Pedido SAP: 5800362351" at bounding box center [1012, 303] width 388 height 16
copy span "5800362351"
click at [691, 17] on span "Planejamento" at bounding box center [708, 19] width 74 height 19
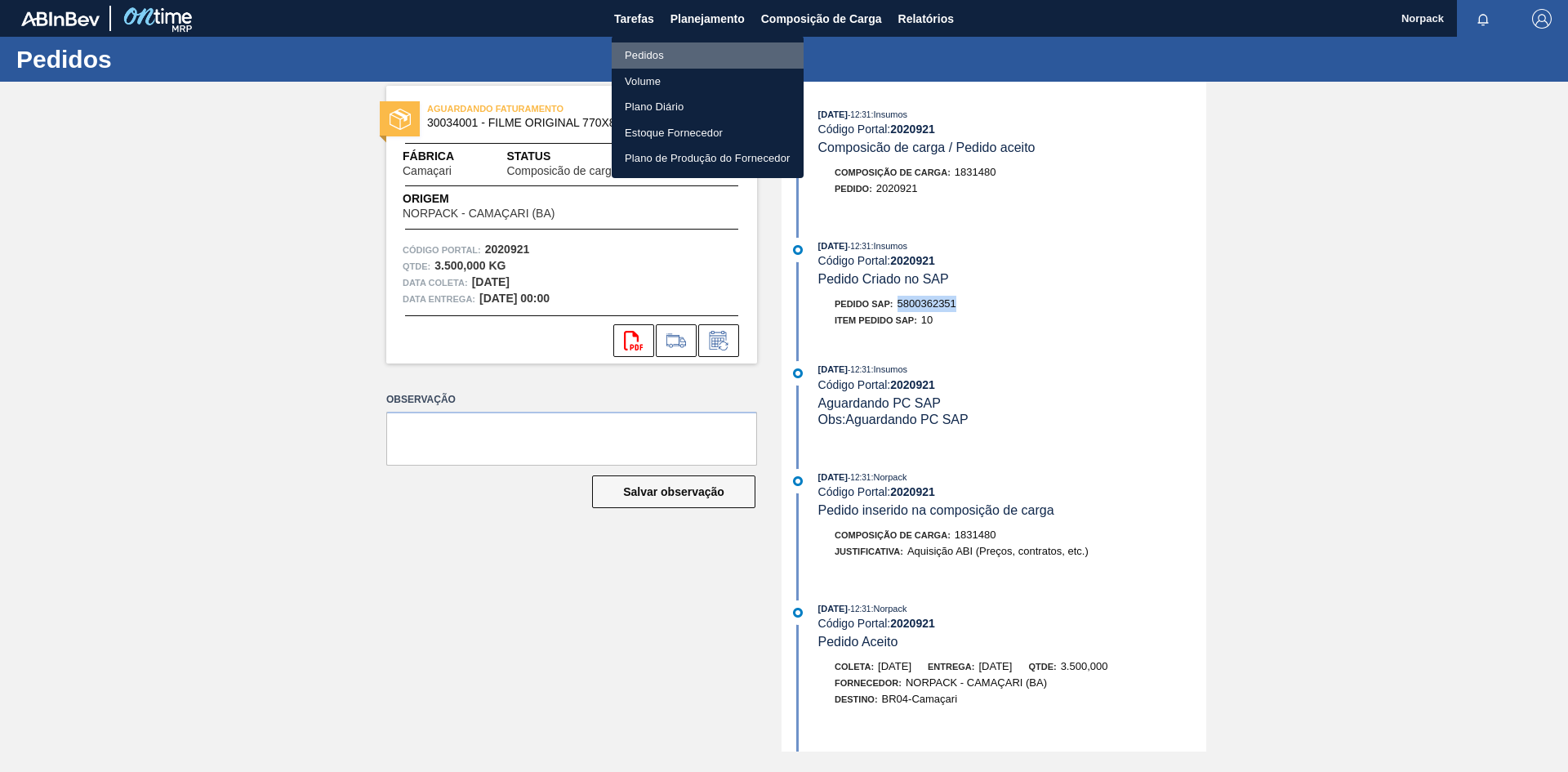
click at [641, 60] on li "Pedidos" at bounding box center [707, 56] width 192 height 27
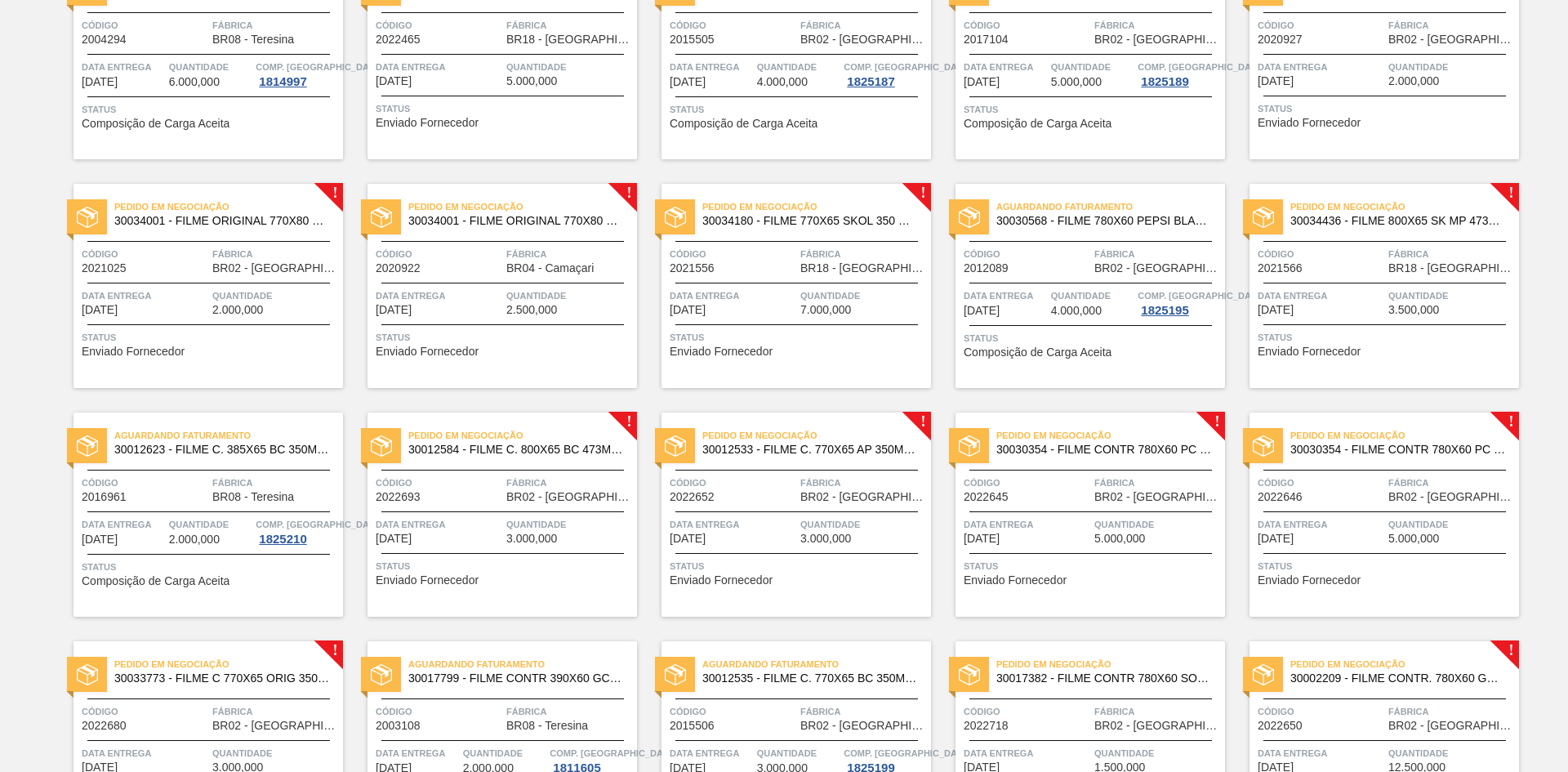
scroll to position [654, 0]
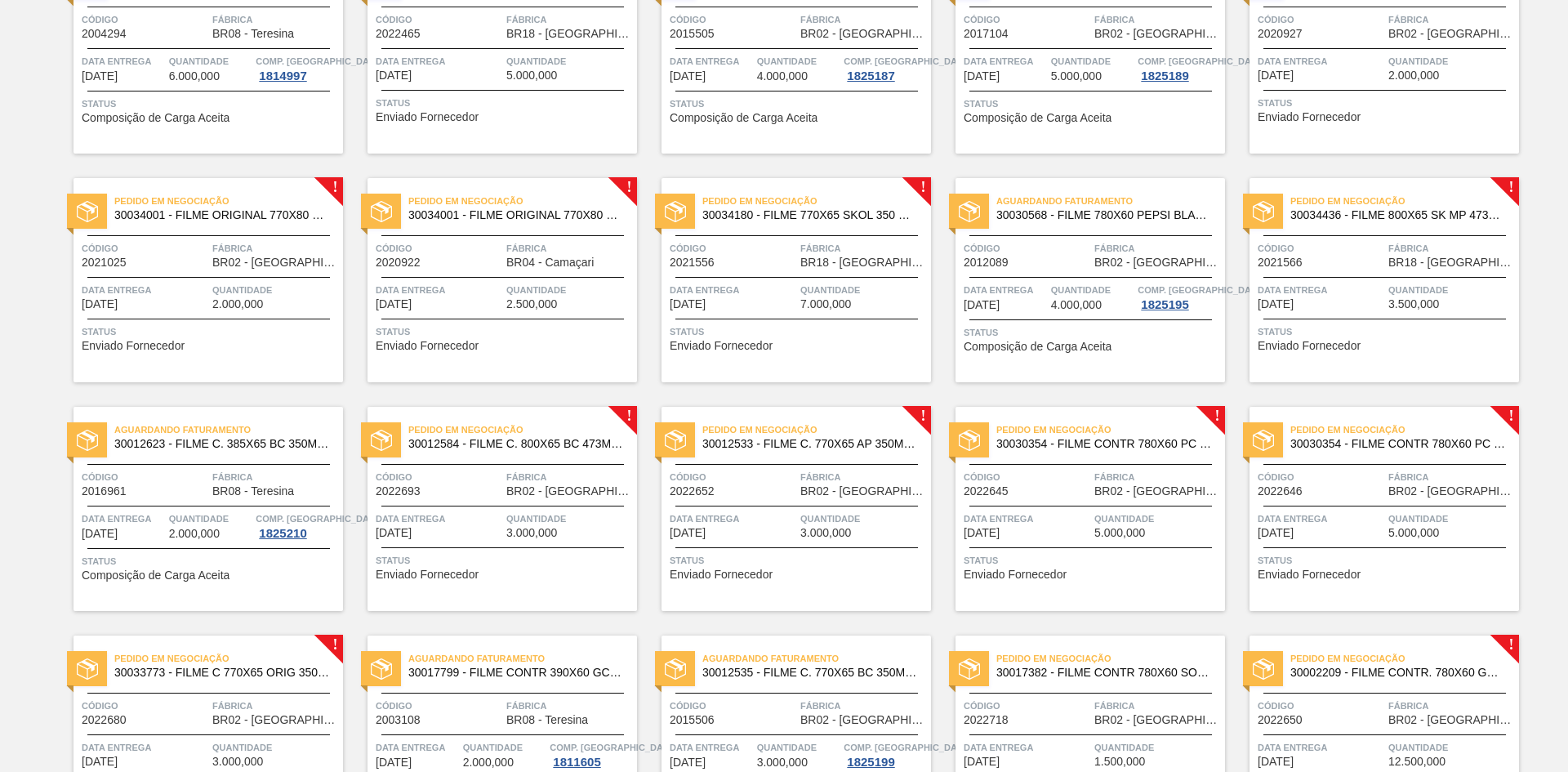
click at [538, 299] on span "2.500,000" at bounding box center [531, 304] width 50 height 12
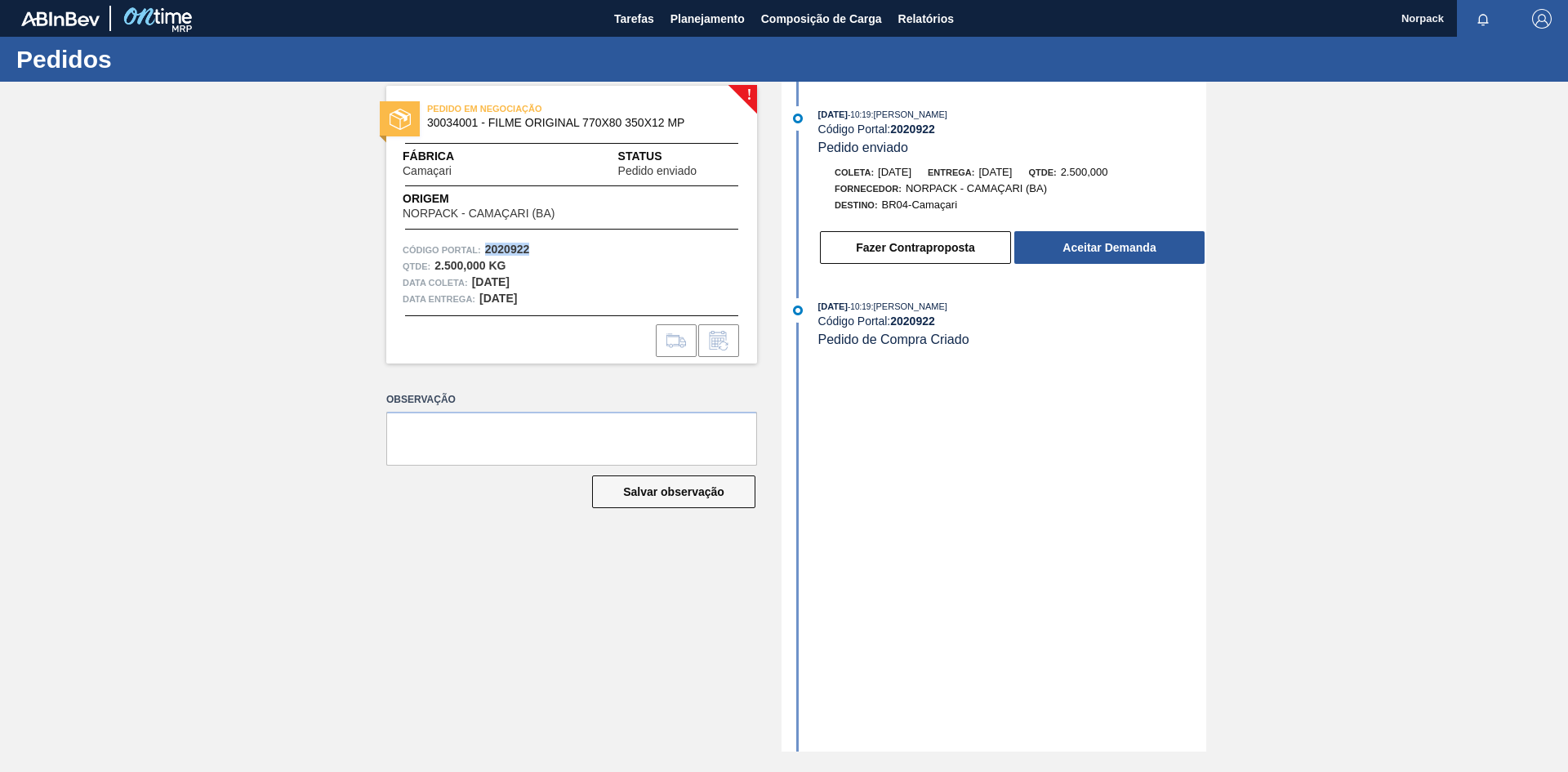
drag, startPoint x: 492, startPoint y: 249, endPoint x: 538, endPoint y: 251, distance: 46.0
click at [538, 251] on div "Código Portal: 2020922" at bounding box center [572, 249] width 339 height 16
copy strong "2020922"
click at [1078, 253] on button "Aceitar Demanda" at bounding box center [1109, 247] width 190 height 33
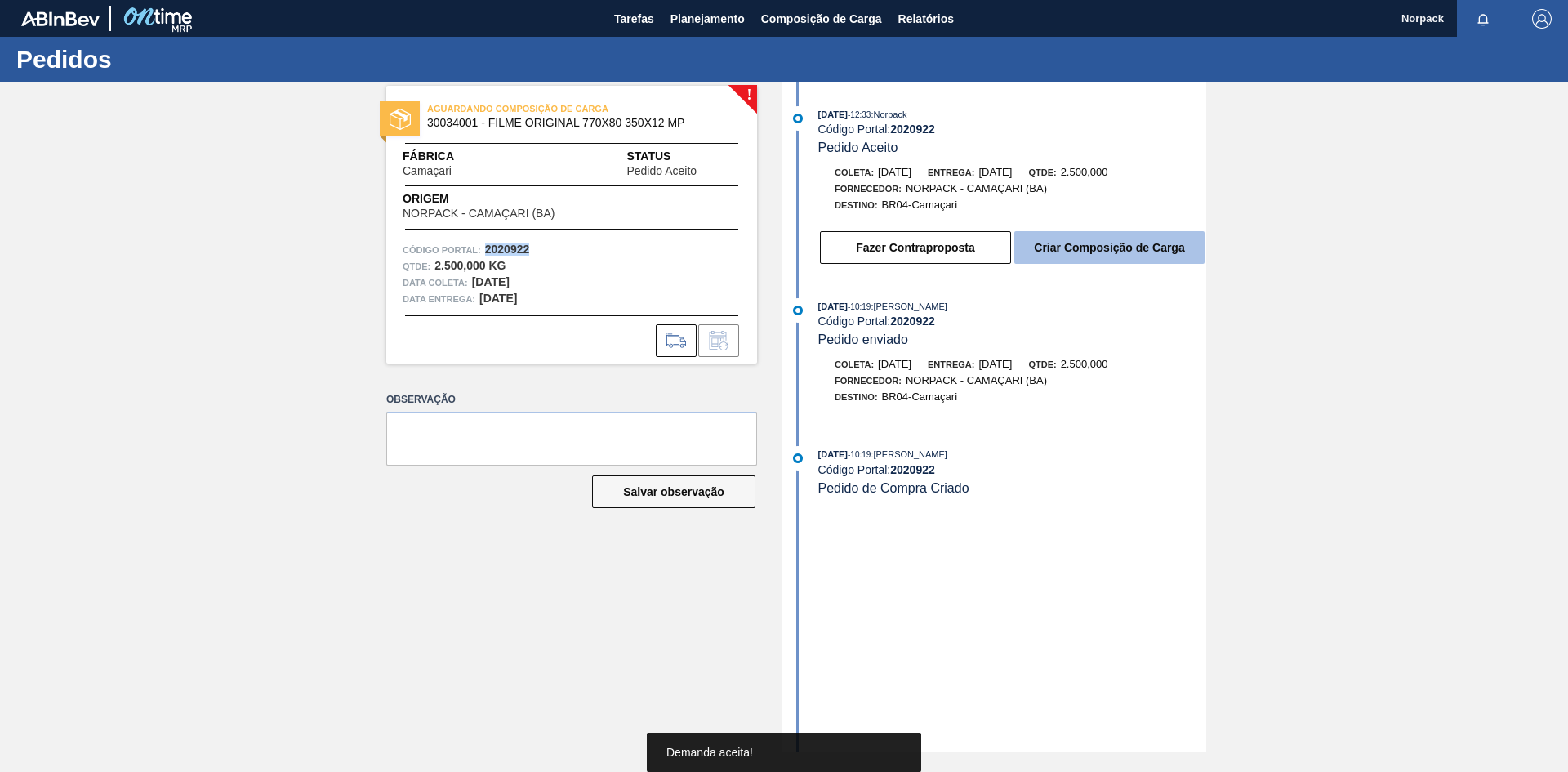
click at [1097, 248] on button "Criar Composição de Carga" at bounding box center [1109, 247] width 190 height 33
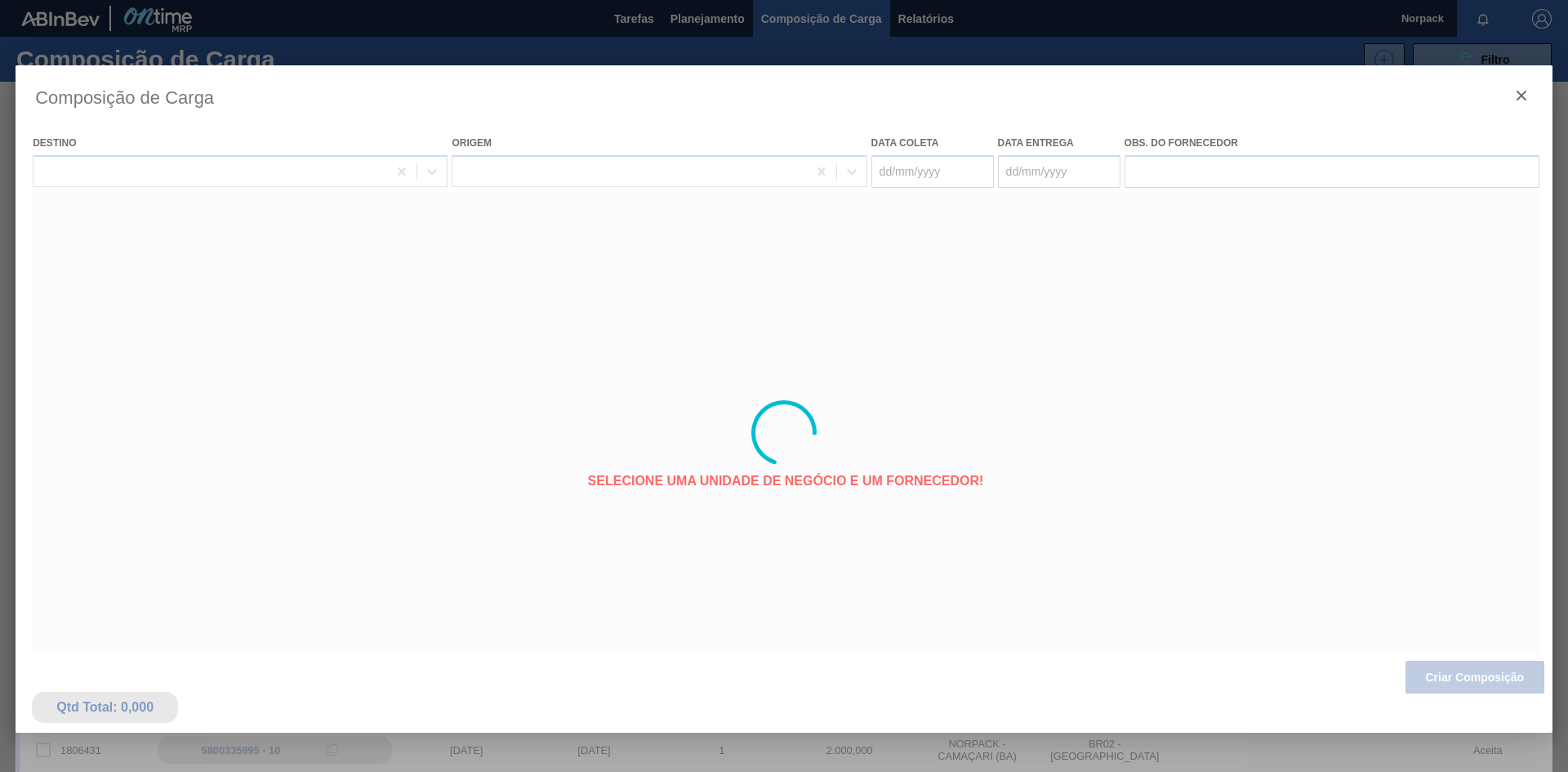
type coleta "29/09/2025"
type entrega "[DATE]"
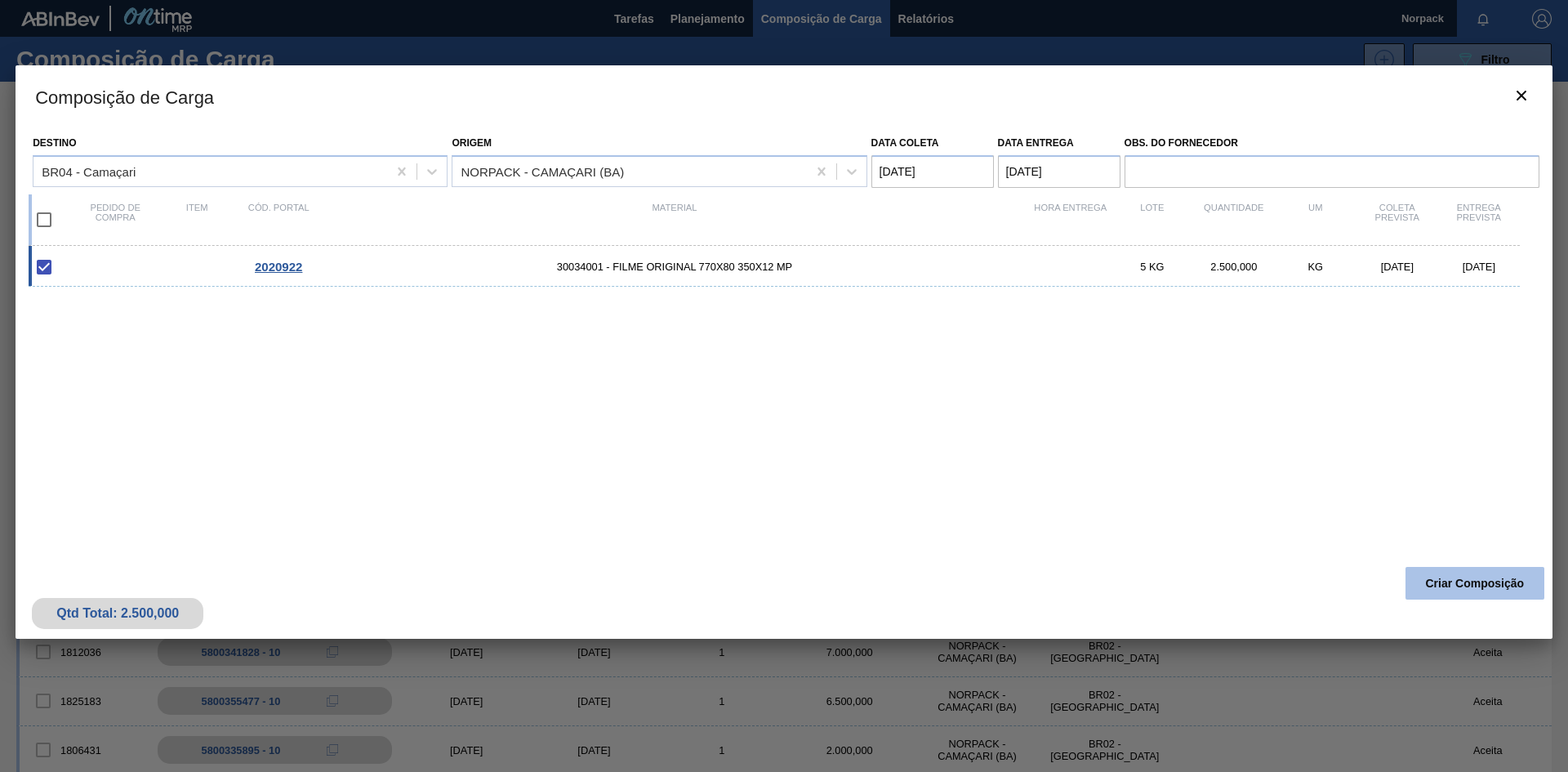
click at [1435, 584] on button "Criar Composição" at bounding box center [1474, 583] width 139 height 33
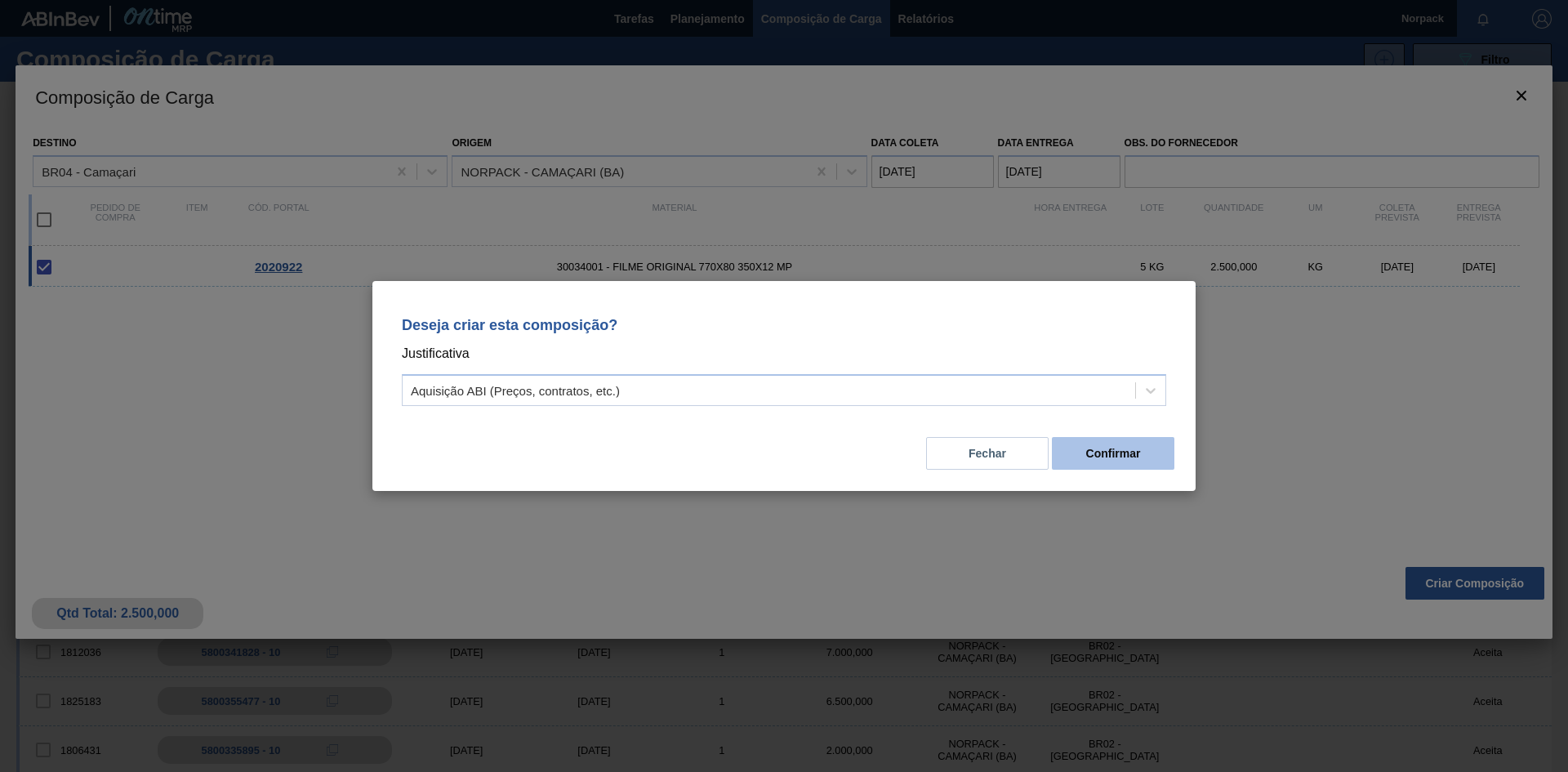
click at [1114, 455] on button "Confirmar" at bounding box center [1113, 453] width 123 height 33
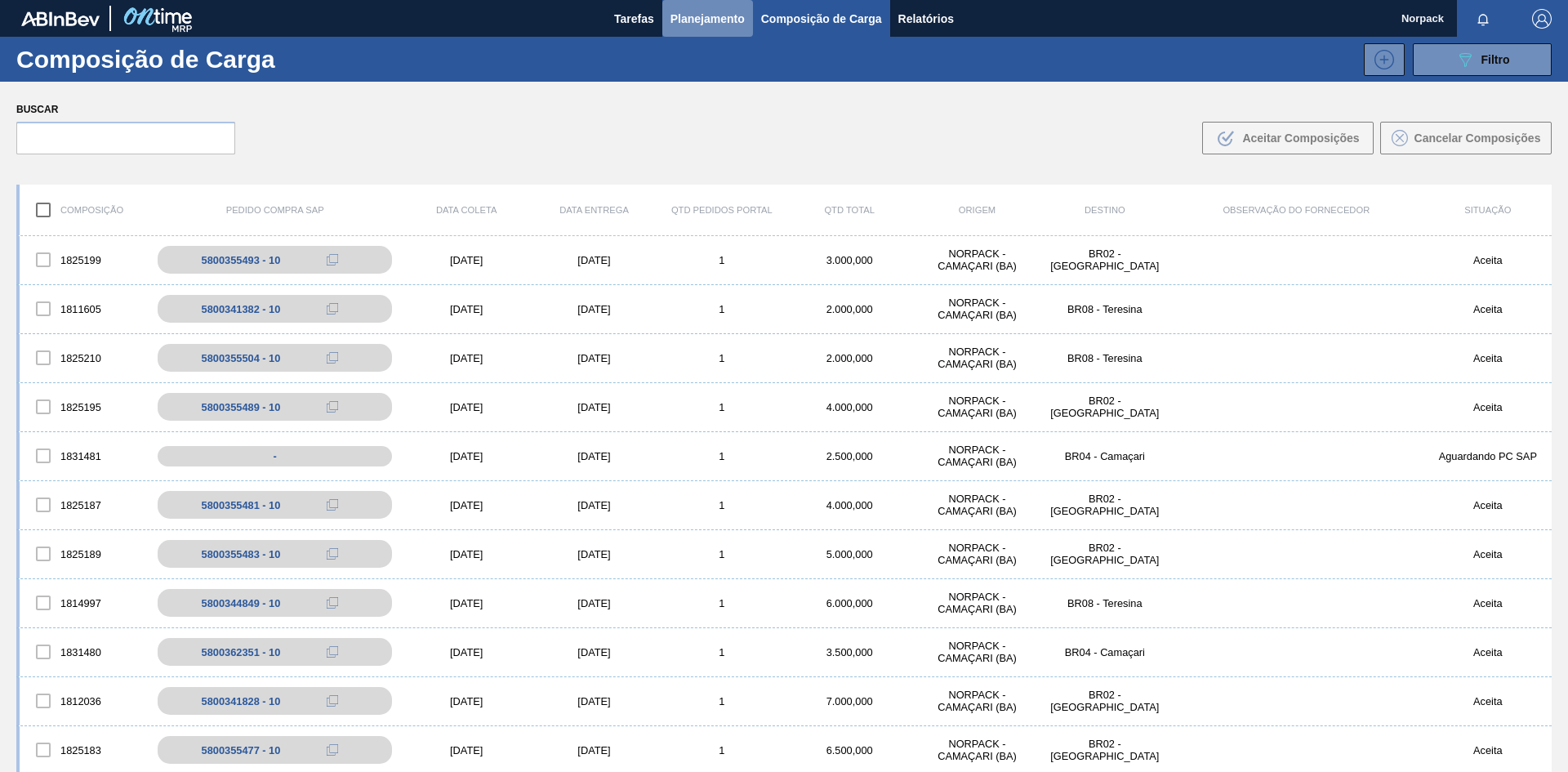
click at [689, 27] on span "Planejamento" at bounding box center [708, 19] width 74 height 19
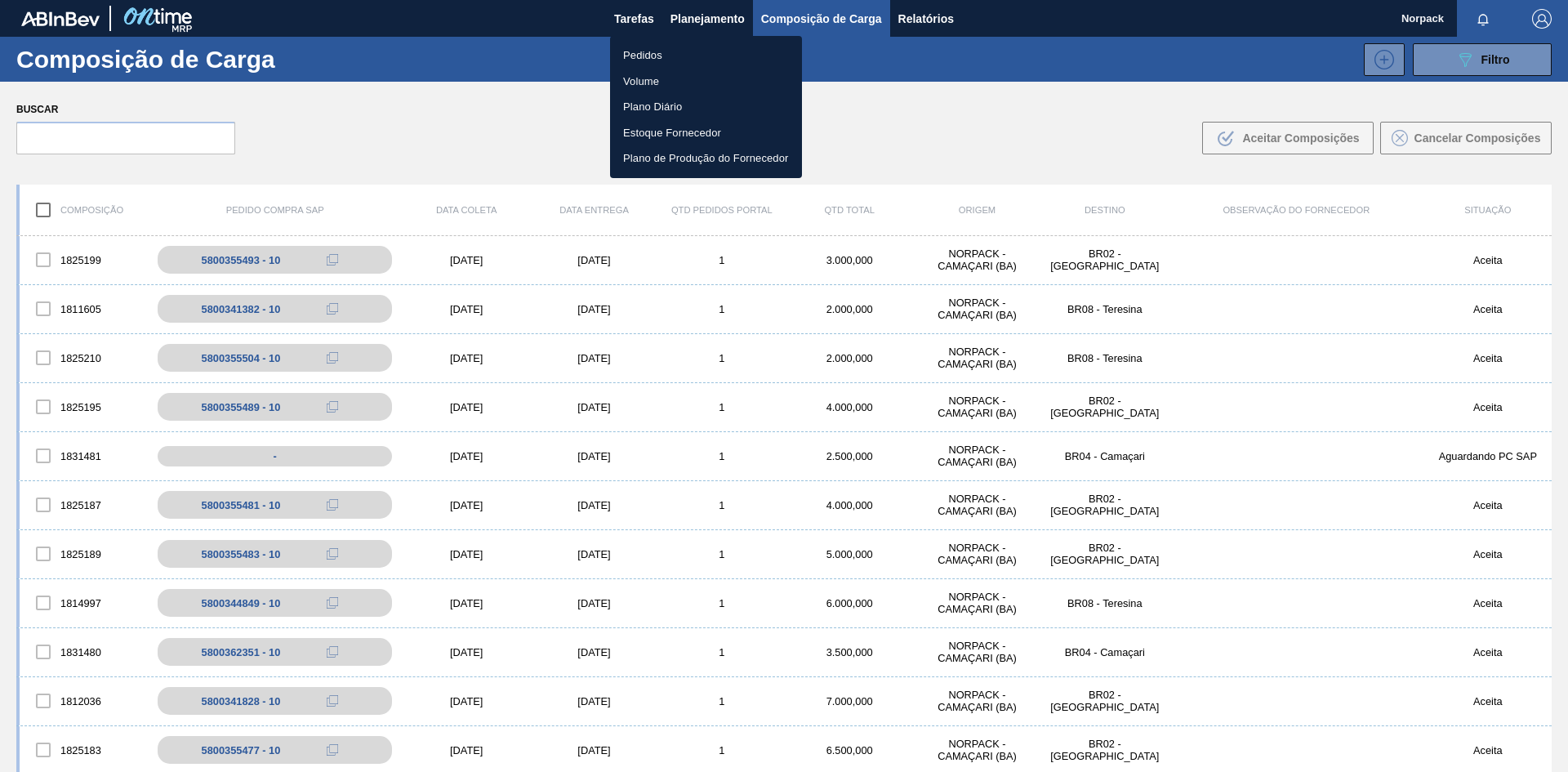
click at [648, 46] on li "Pedidos" at bounding box center [705, 56] width 192 height 27
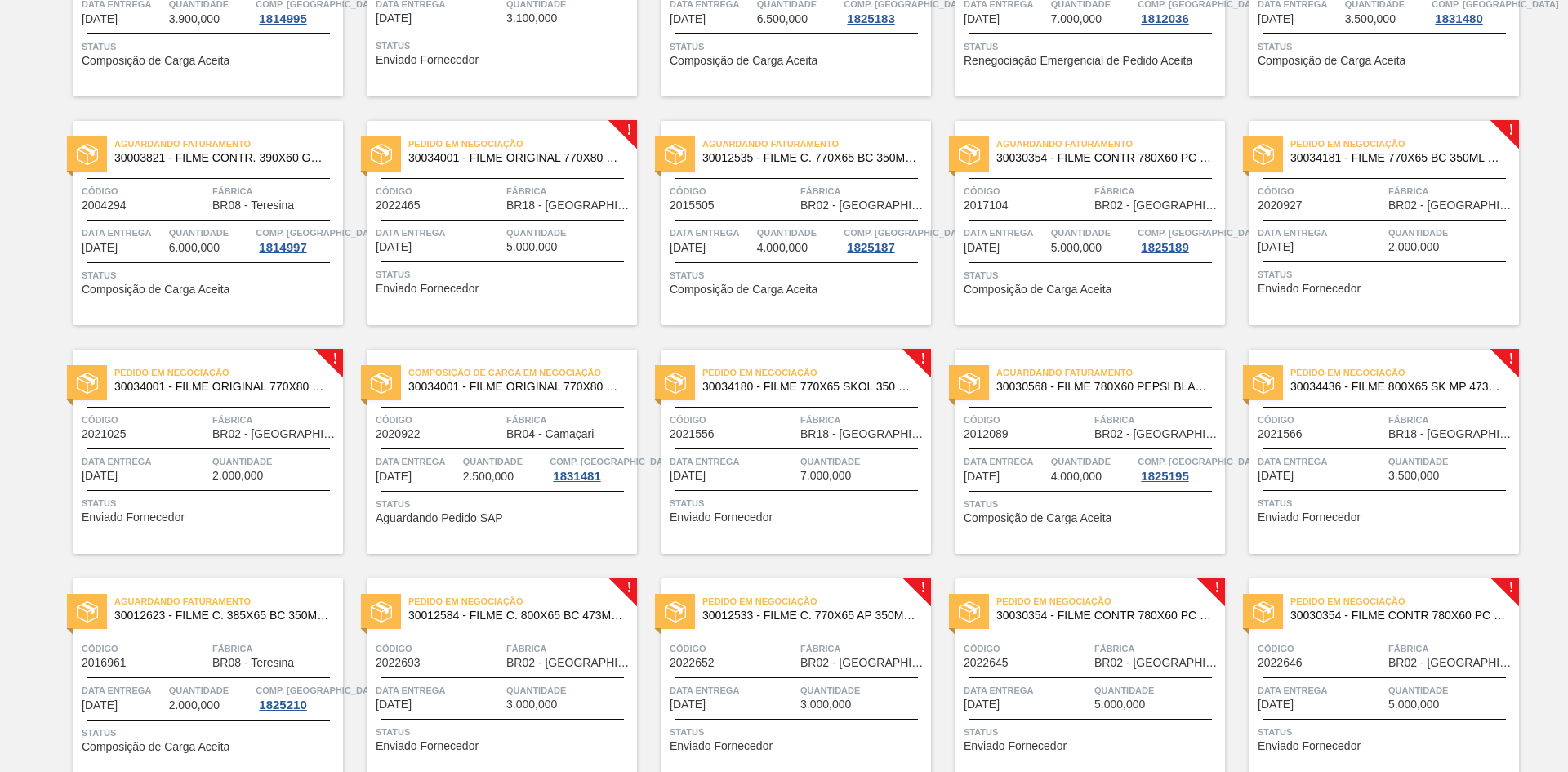
scroll to position [490, 0]
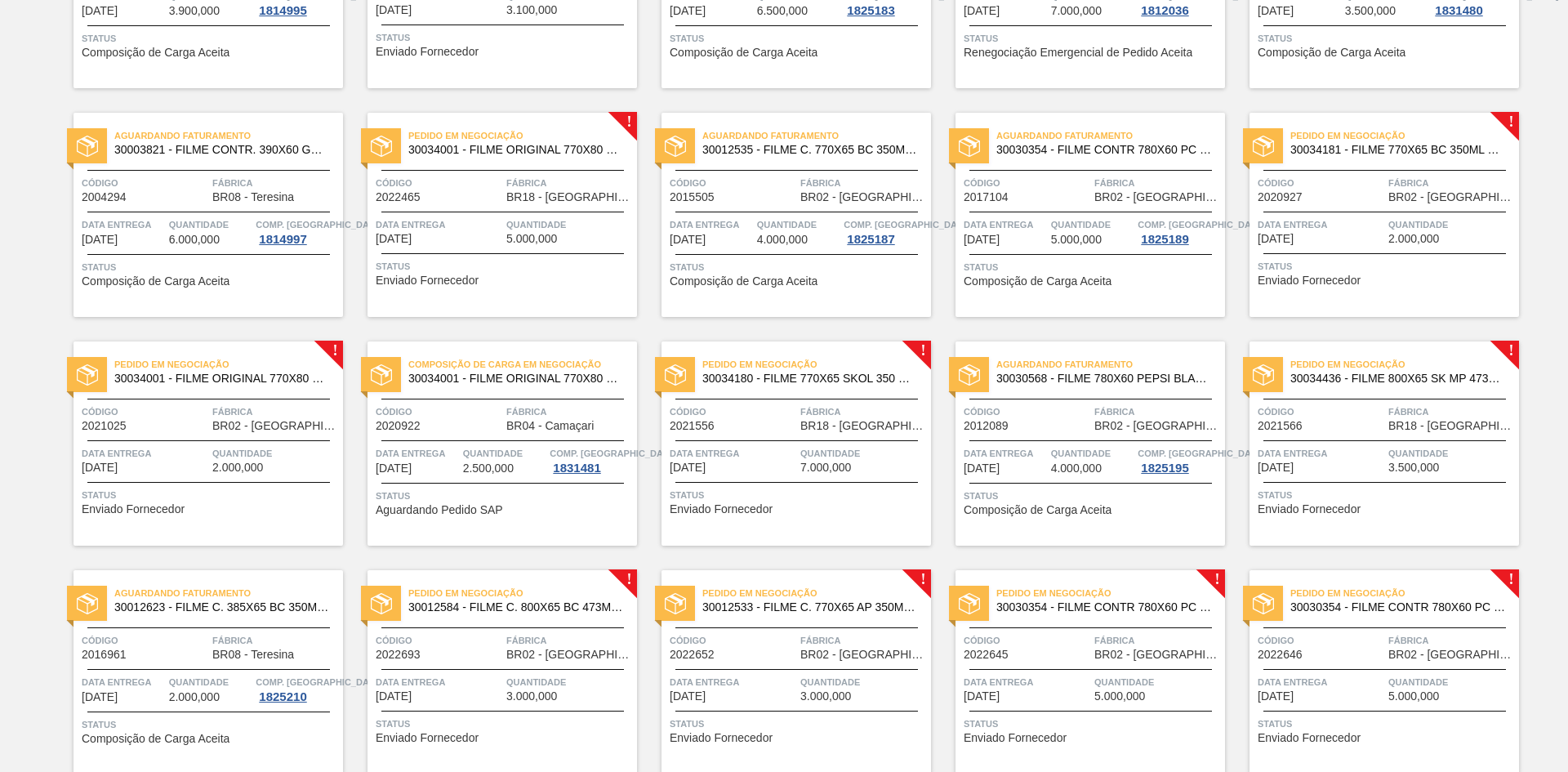
click at [530, 412] on span "Fábrica" at bounding box center [569, 411] width 126 height 16
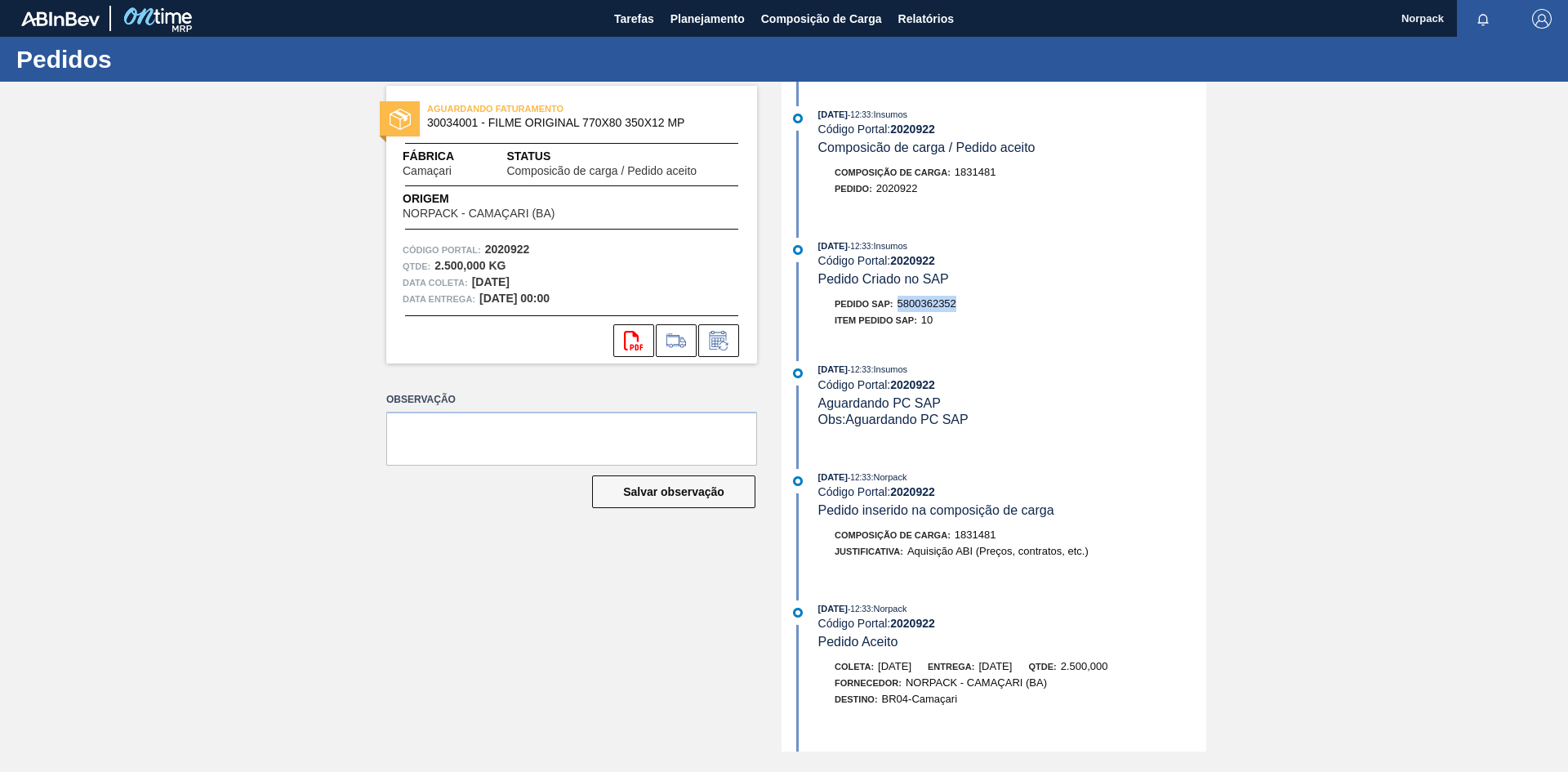
drag, startPoint x: 899, startPoint y: 308, endPoint x: 959, endPoint y: 308, distance: 60.0
click at [959, 308] on div "Pedido SAP: 5800362352" at bounding box center [1012, 303] width 388 height 16
copy span "5800362352"
click at [709, 13] on span "Planejamento" at bounding box center [708, 19] width 74 height 19
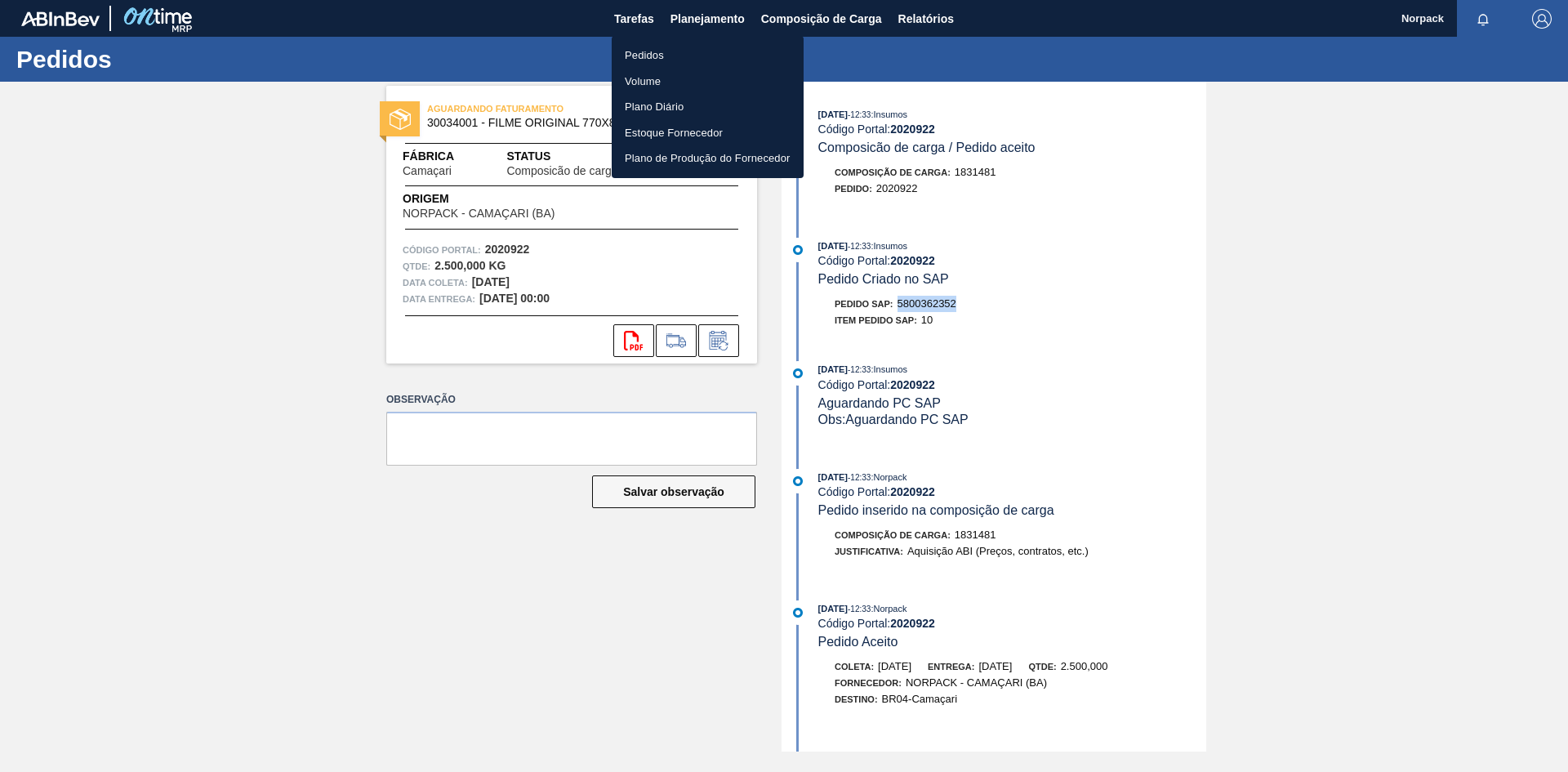
click at [650, 59] on li "Pedidos" at bounding box center [707, 56] width 192 height 27
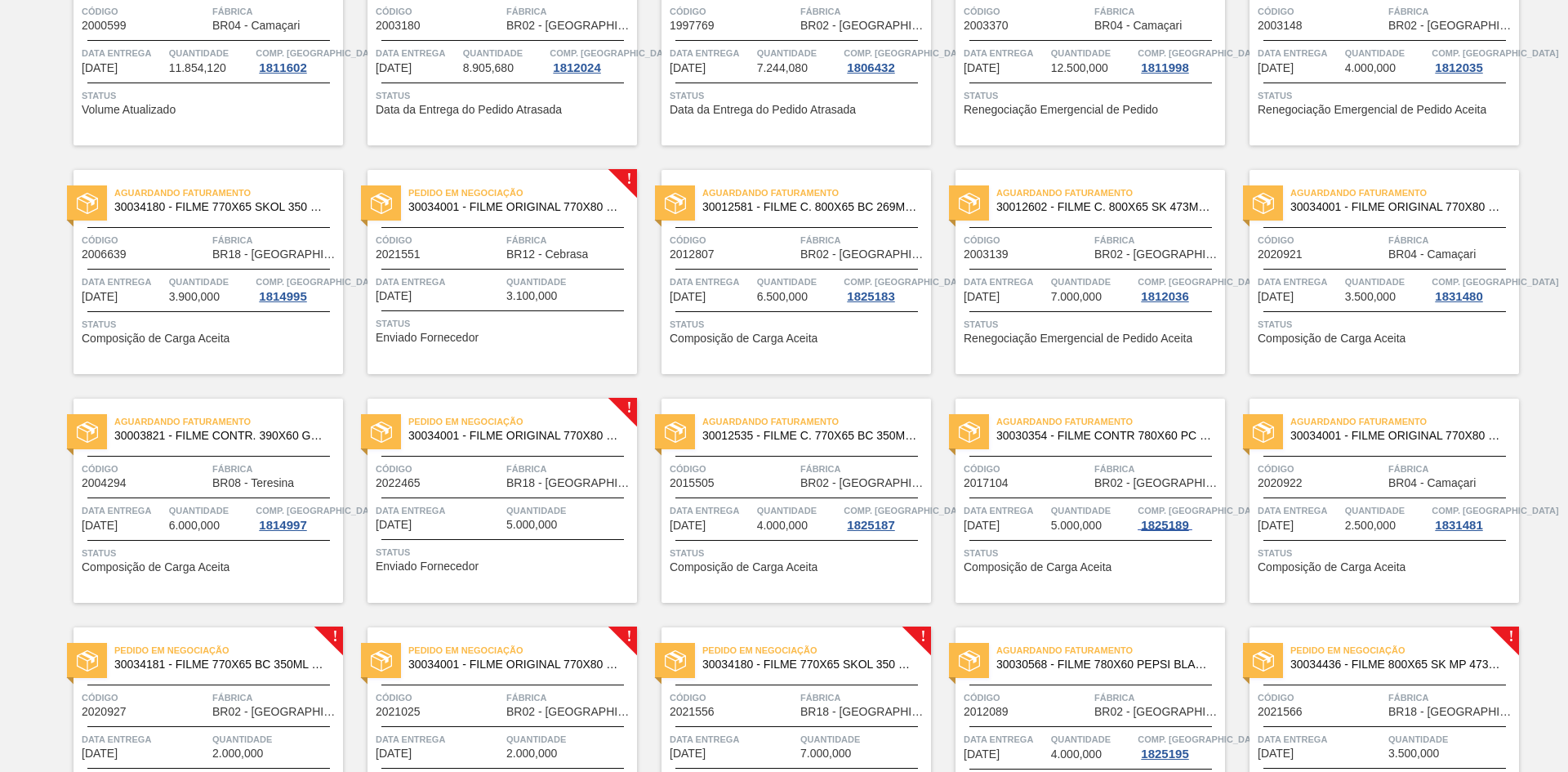
scroll to position [327, 0]
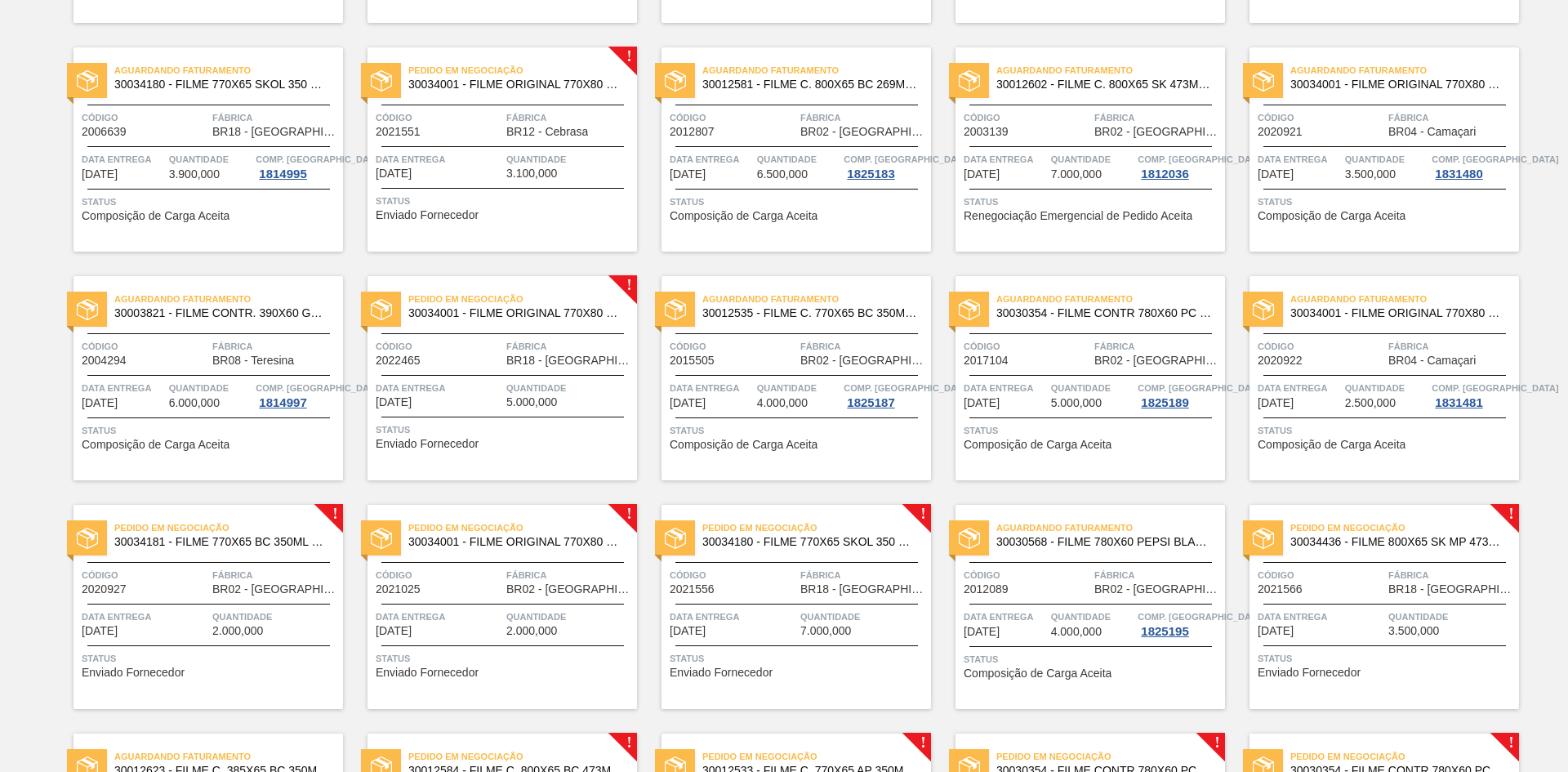
click at [512, 417] on div at bounding box center [503, 417] width 242 height 1
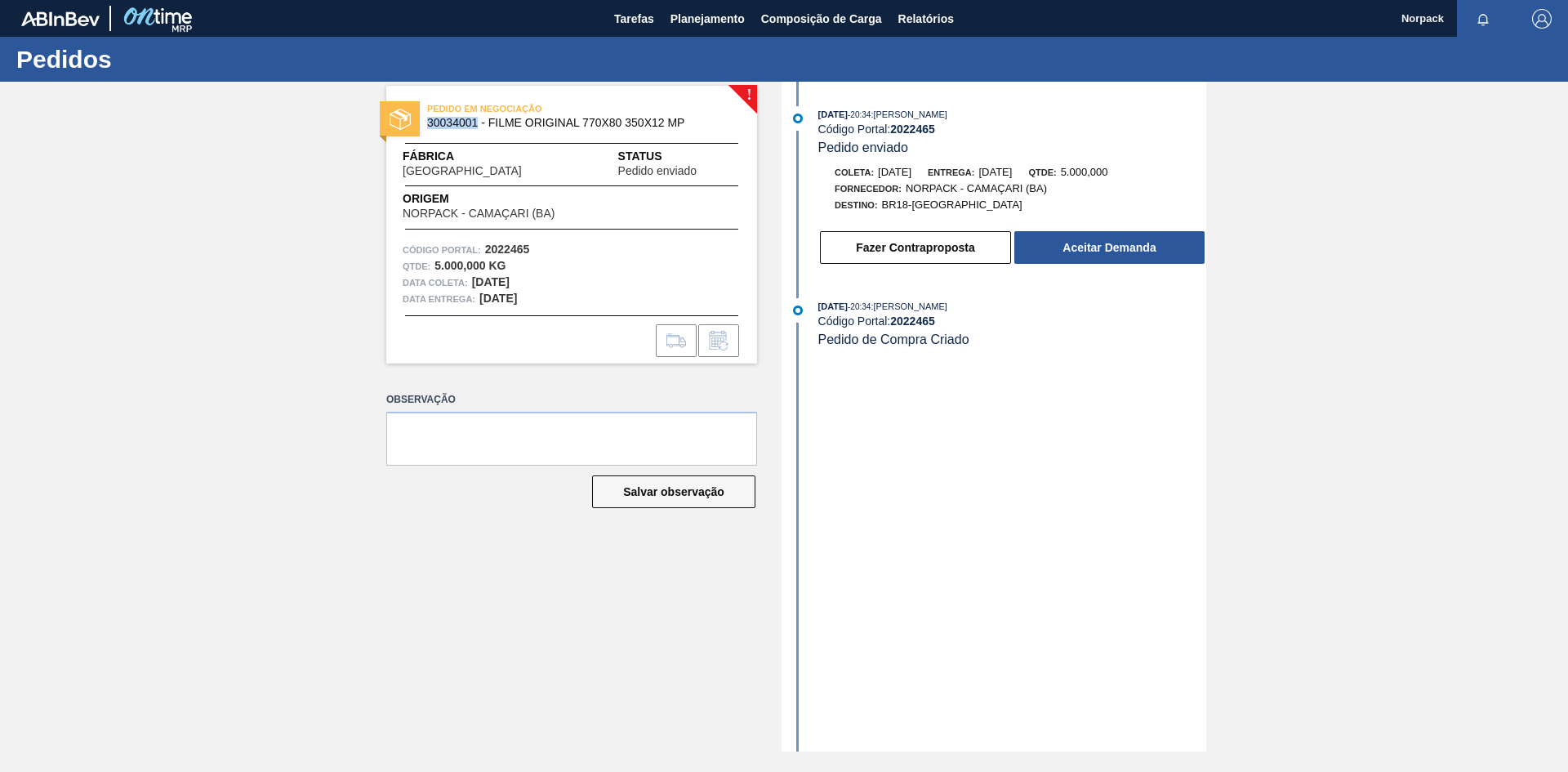
drag, startPoint x: 425, startPoint y: 124, endPoint x: 478, endPoint y: 127, distance: 53.1
click at [478, 127] on div "PEDIDO EM NEGOCIAÇÃO 30034001 - FILME ORIGINAL 770X80 350X12 MP" at bounding box center [571, 117] width 370 height 37
copy span "30034001"
click at [489, 246] on strong "2022465" at bounding box center [507, 248] width 45 height 13
drag, startPoint x: 487, startPoint y: 246, endPoint x: 537, endPoint y: 251, distance: 50.2
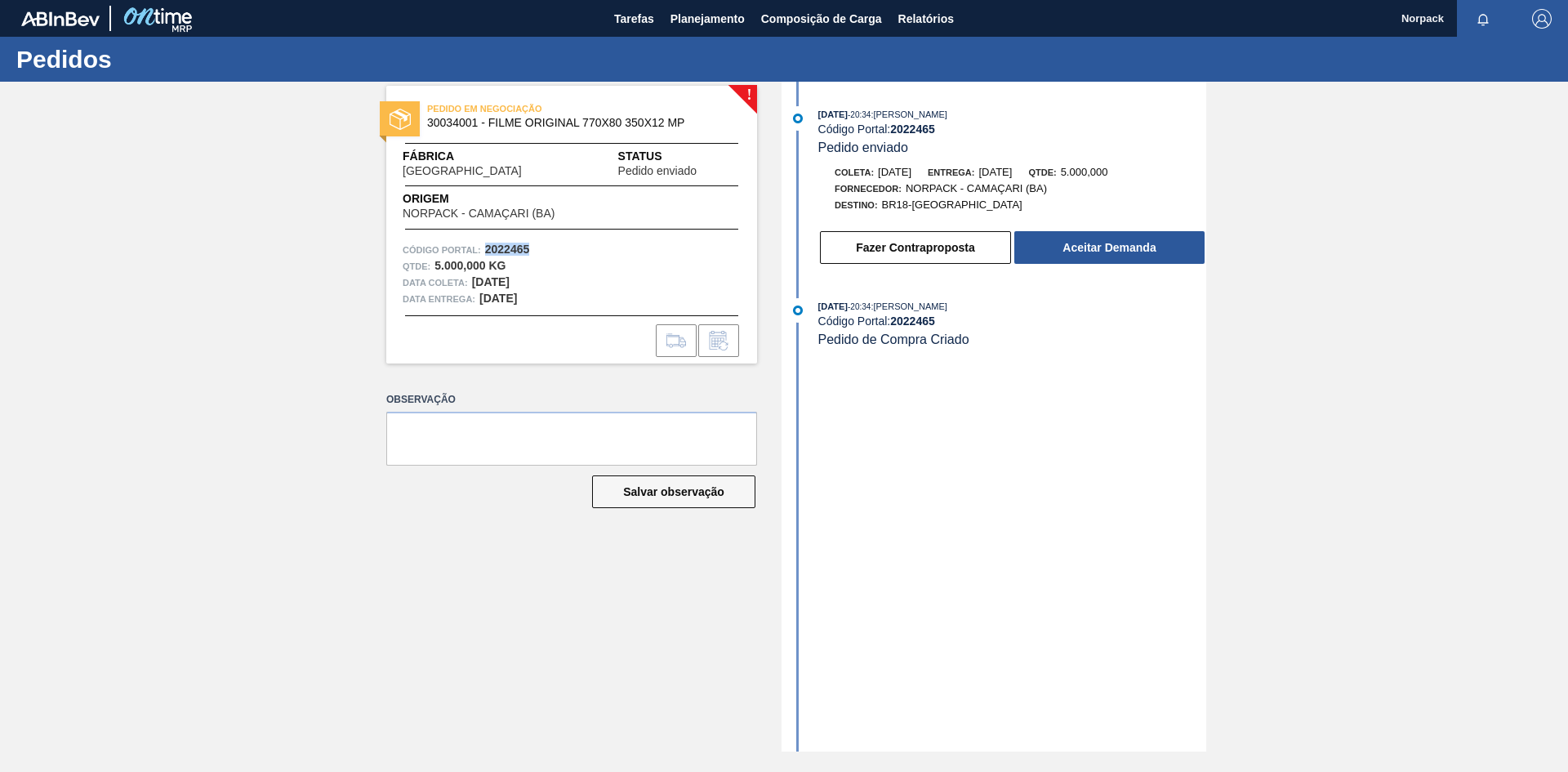
click at [534, 251] on div "Código Portal: 2022465" at bounding box center [572, 249] width 339 height 16
copy strong "2022465"
click at [1100, 241] on button "Aceitar Demanda" at bounding box center [1109, 247] width 190 height 33
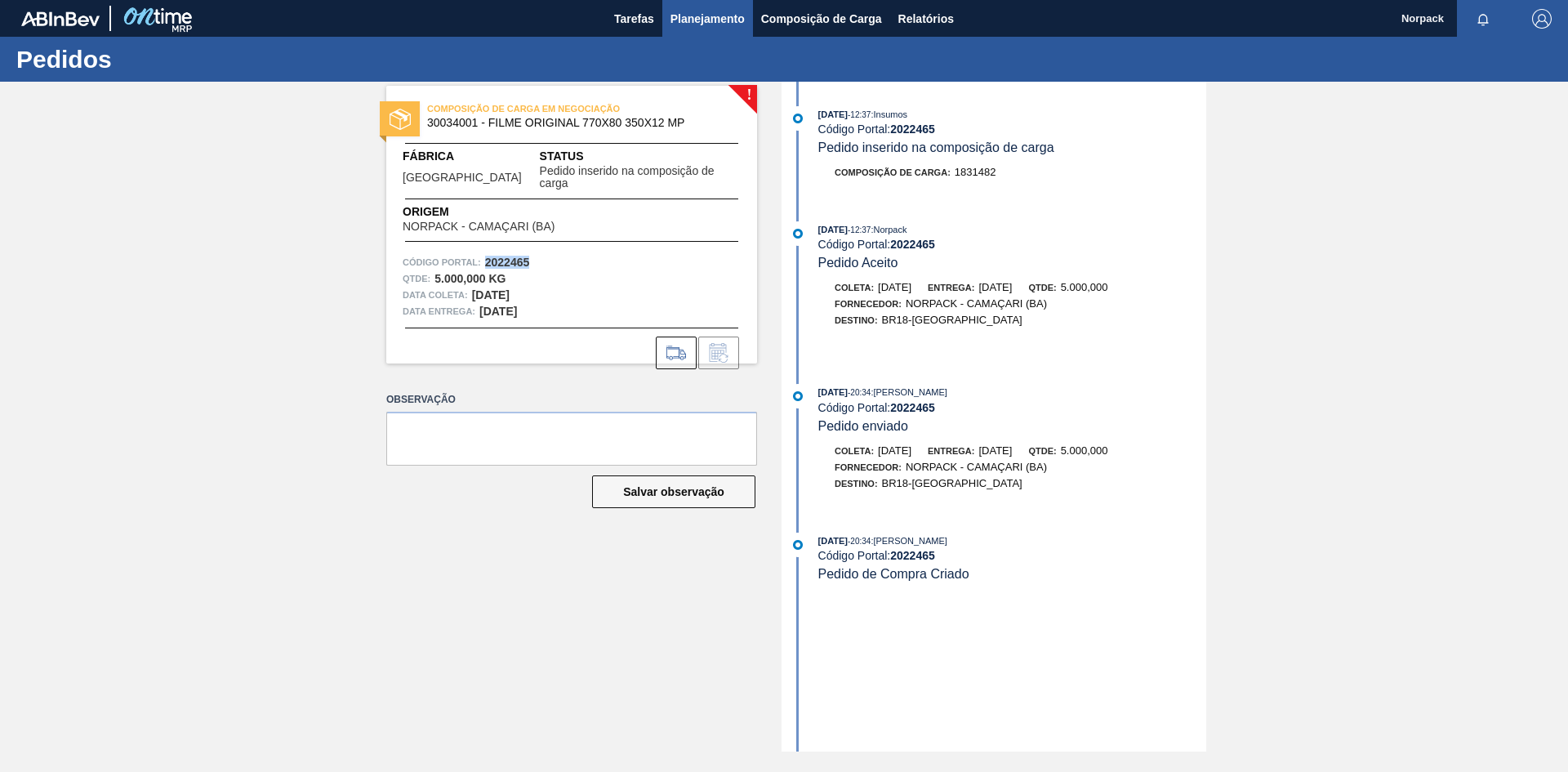
click at [733, 16] on span "Planejamento" at bounding box center [708, 19] width 74 height 19
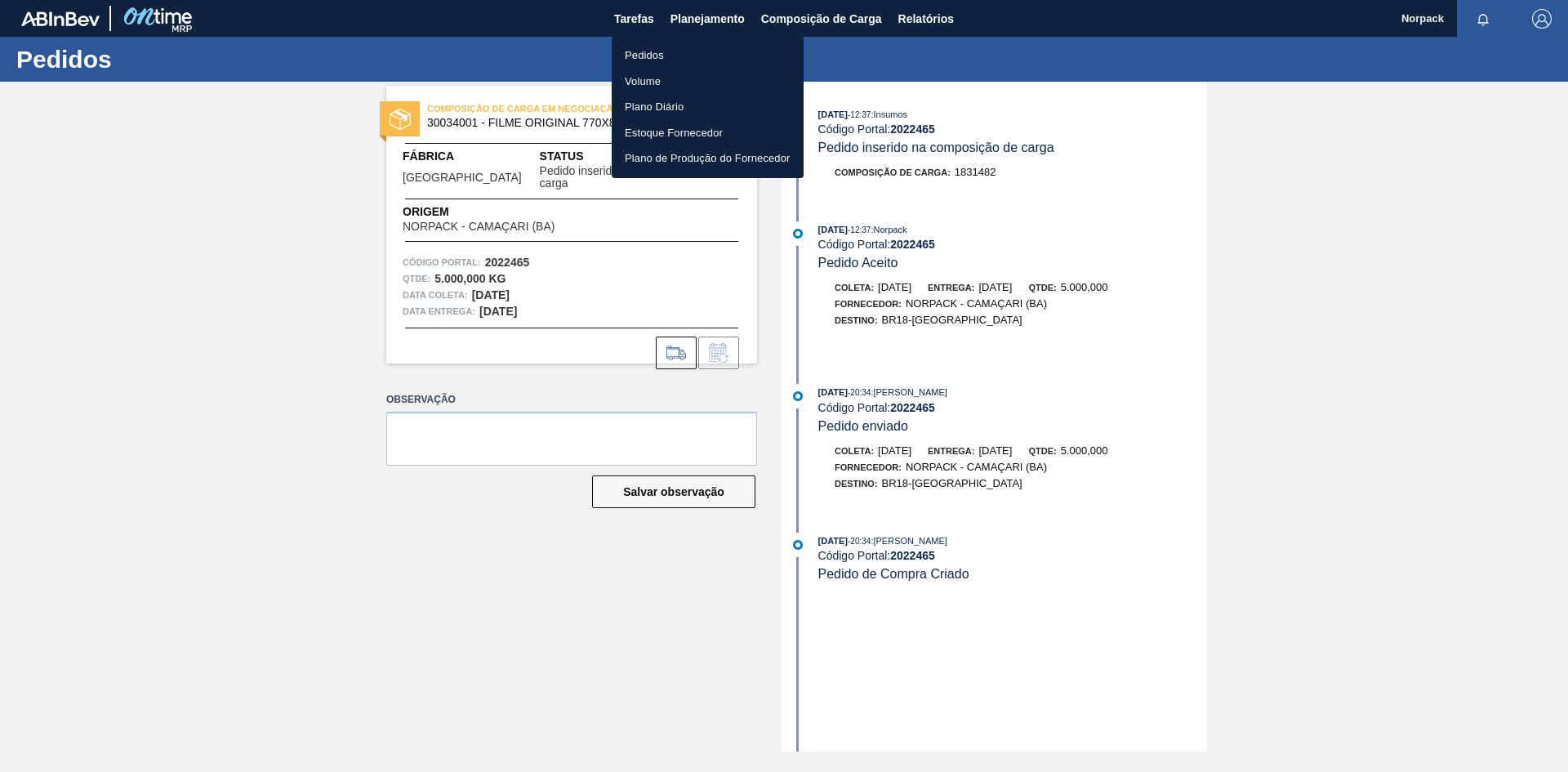
click at [821, 8] on div at bounding box center [784, 386] width 1568 height 772
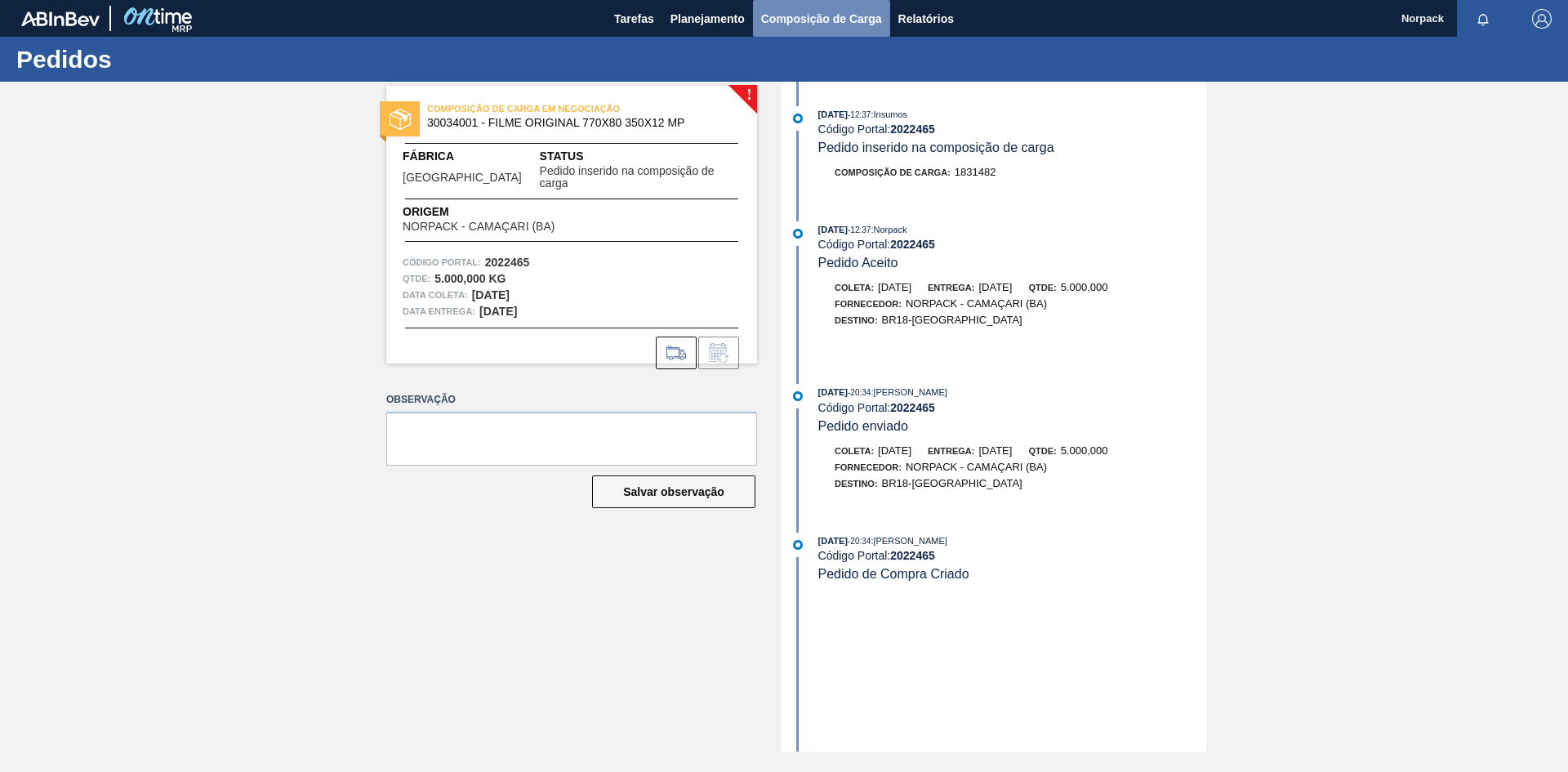
click at [795, 16] on span "Composição de Carga" at bounding box center [821, 19] width 121 height 19
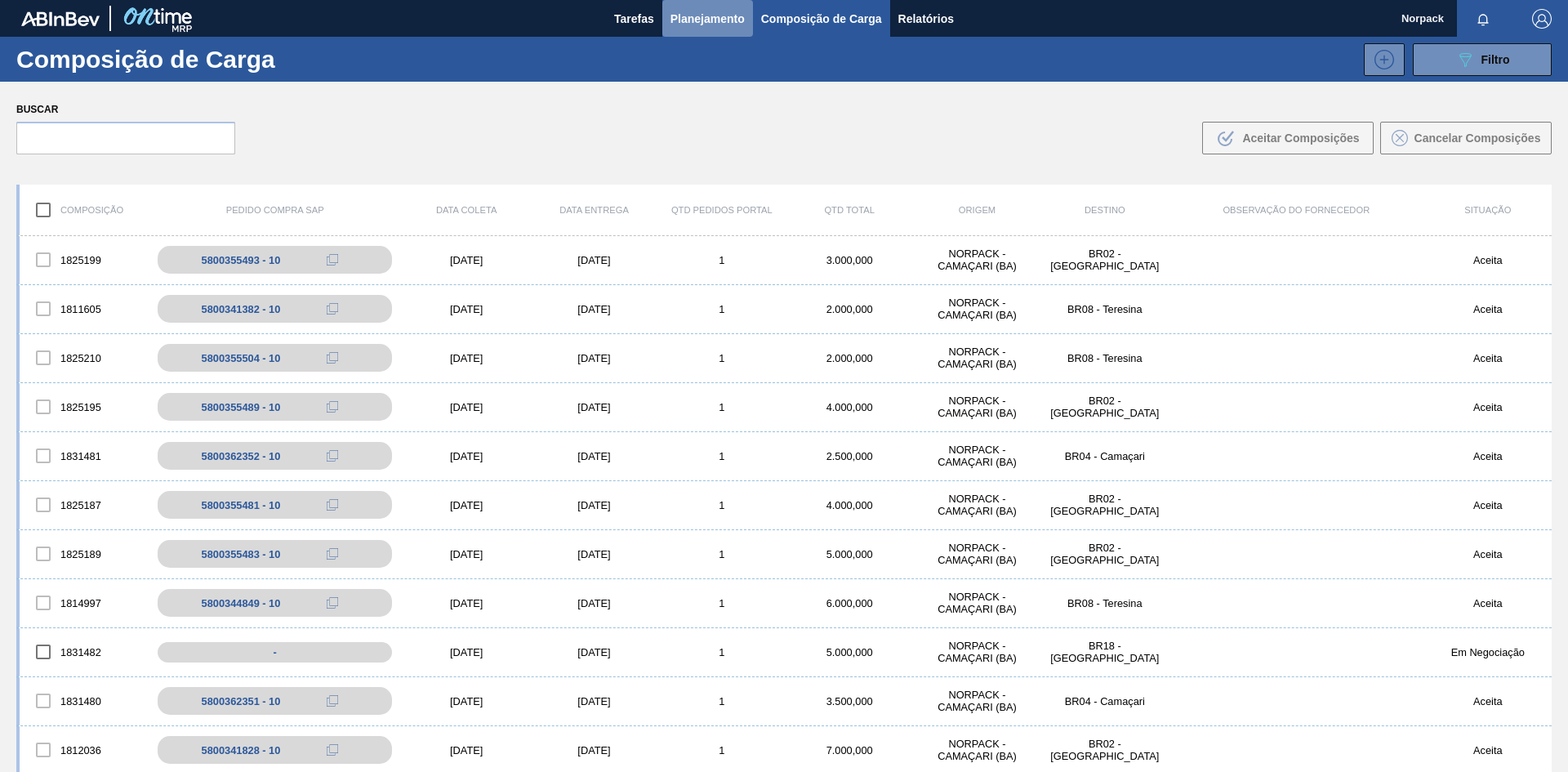
click at [699, 11] on span "Planejamento" at bounding box center [708, 19] width 74 height 19
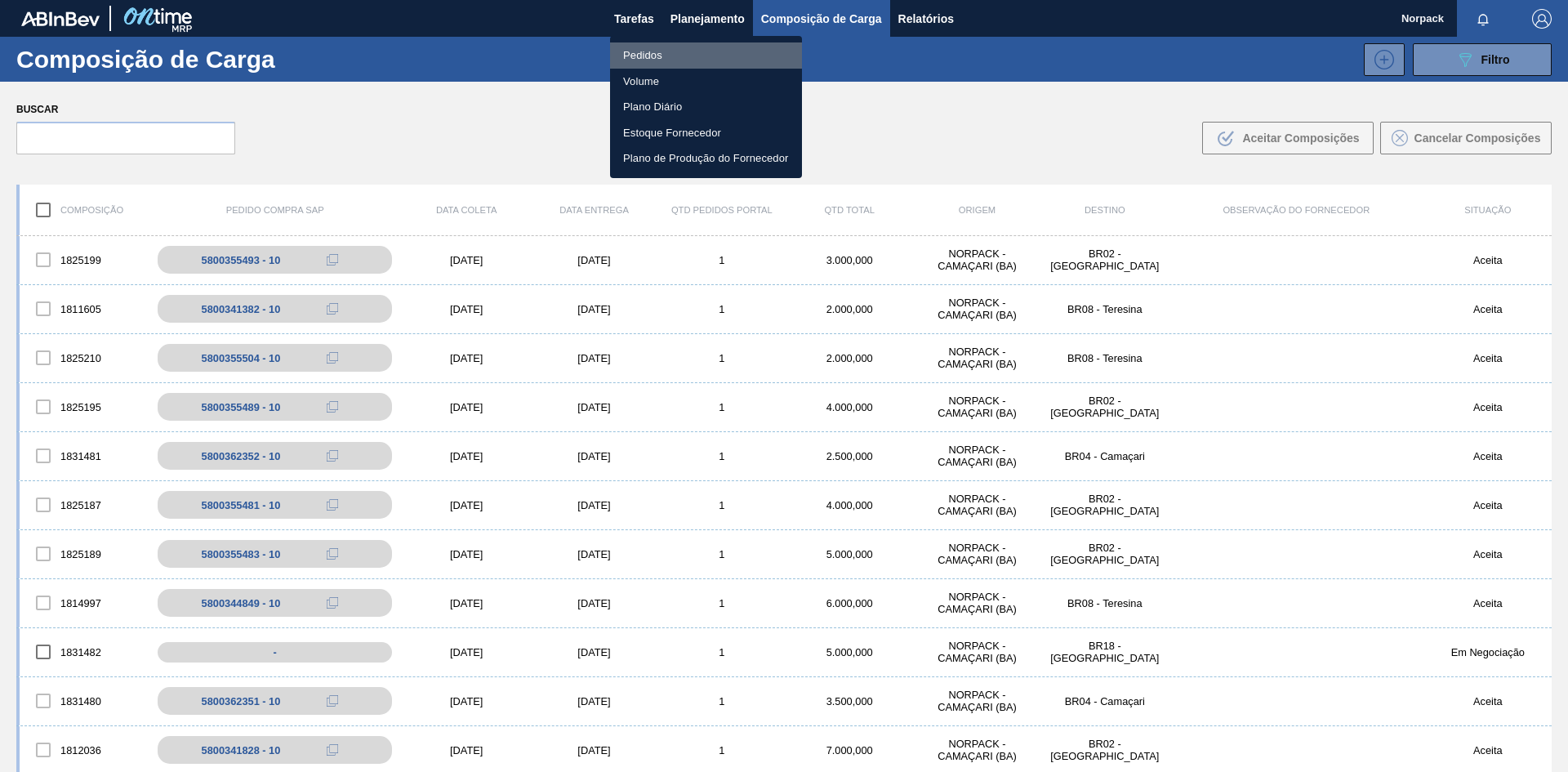
click at [658, 49] on li "Pedidos" at bounding box center [705, 56] width 192 height 27
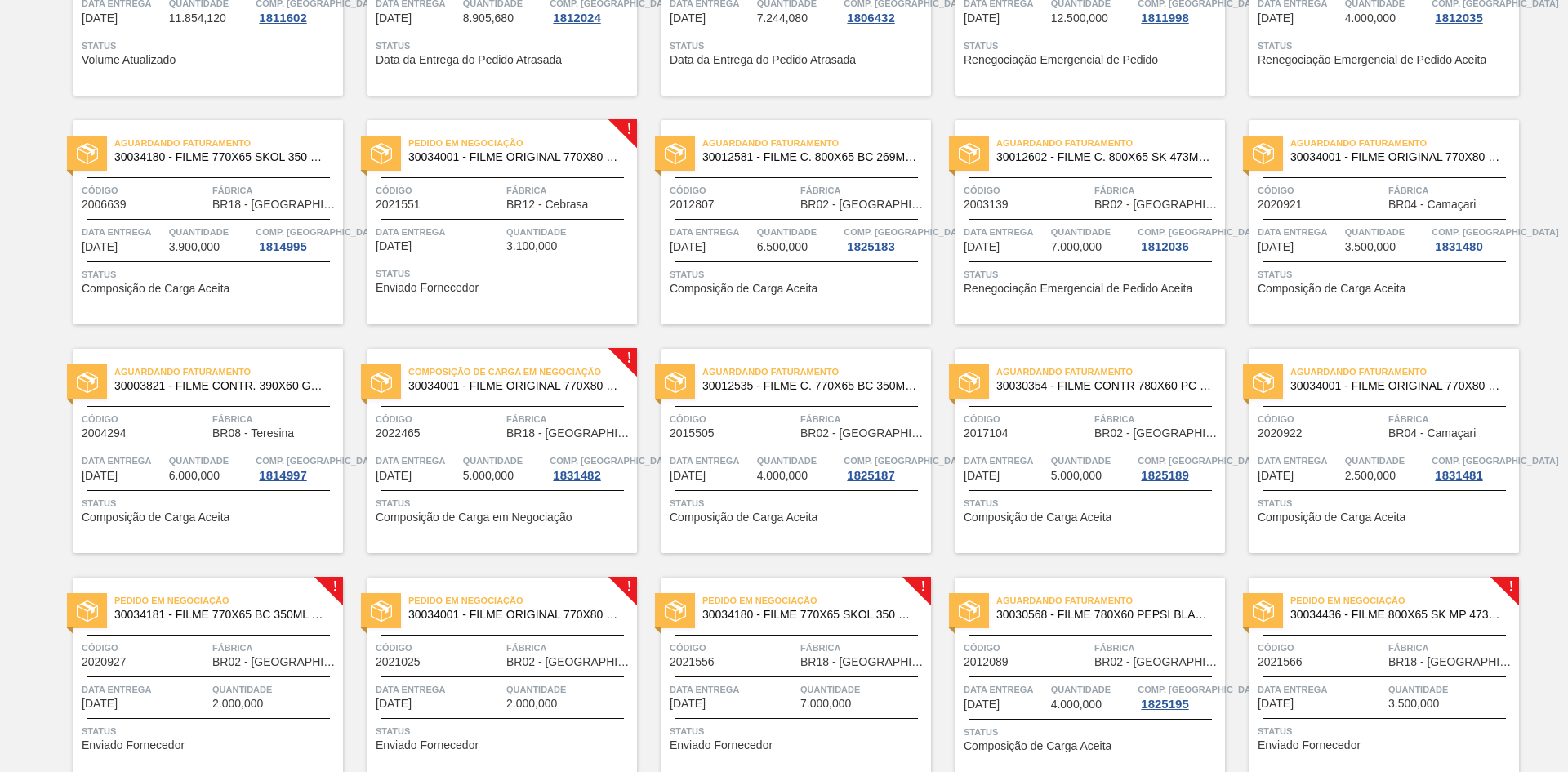
scroll to position [409, 0]
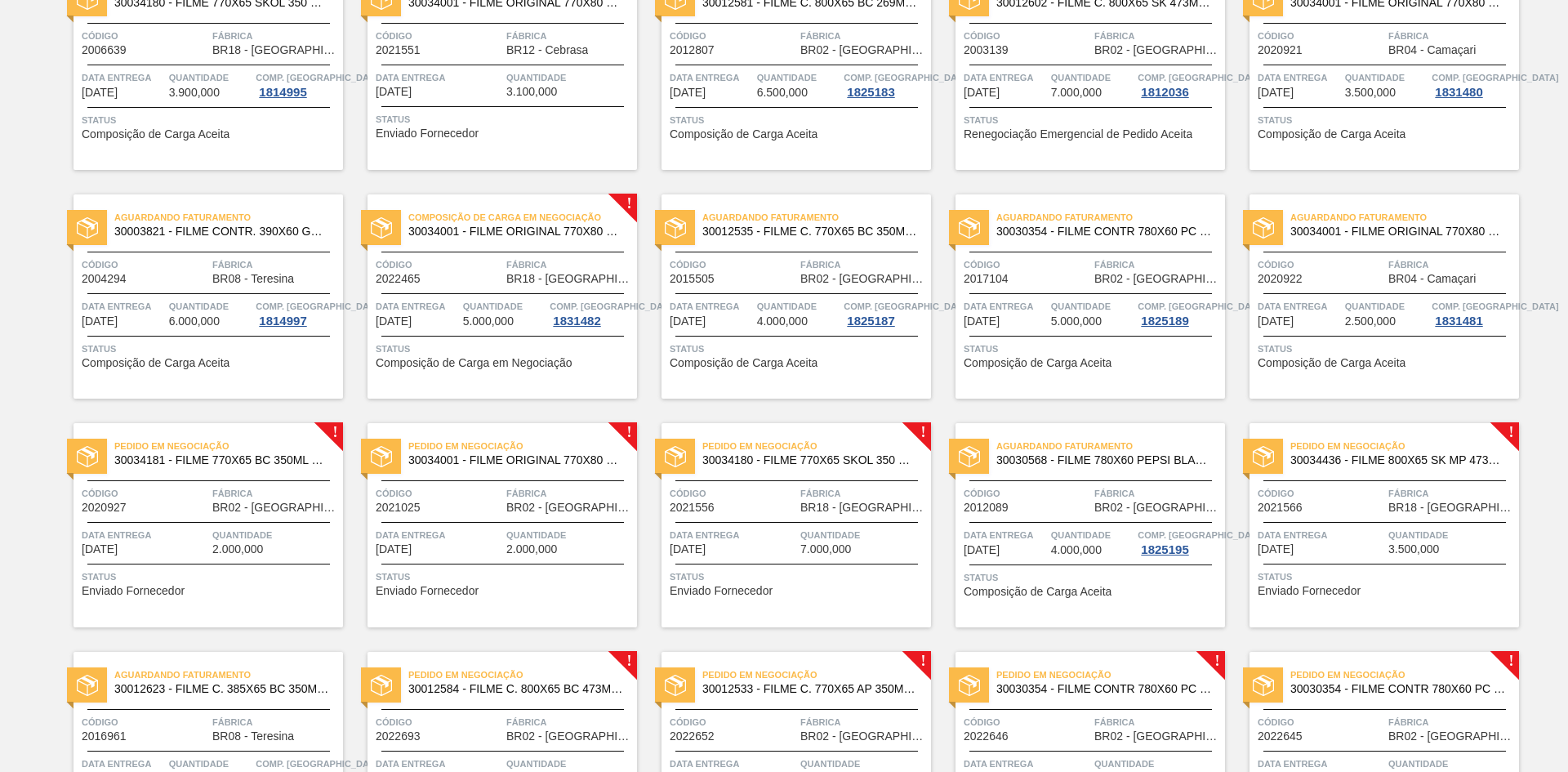
click at [550, 305] on span "Comp. [GEOGRAPHIC_DATA]" at bounding box center [613, 306] width 126 height 16
click at [468, 298] on span "Quantidade" at bounding box center [505, 306] width 83 height 16
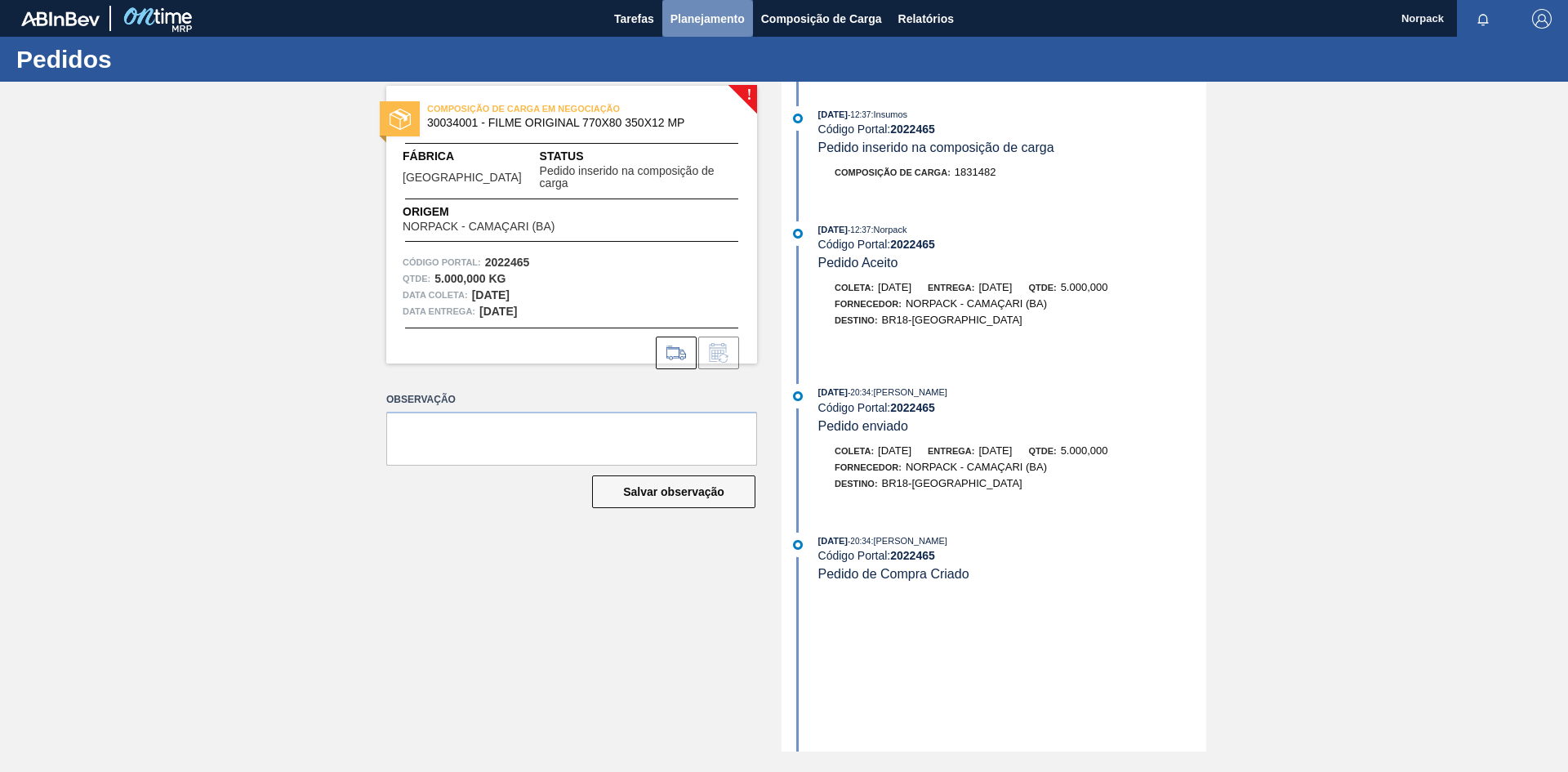
click at [712, 15] on span "Planejamento" at bounding box center [708, 19] width 74 height 19
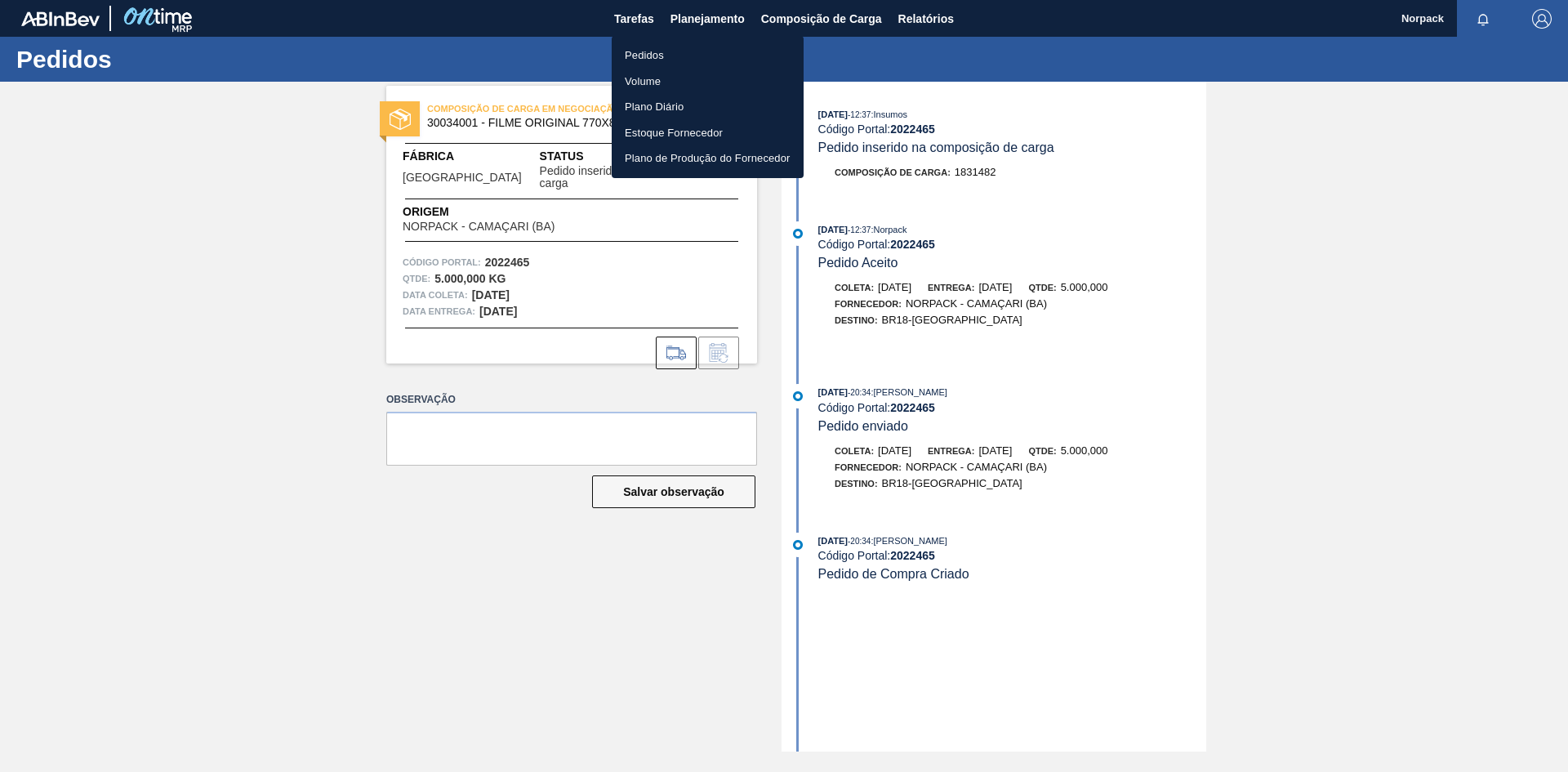
click at [667, 49] on li "Pedidos" at bounding box center [707, 56] width 192 height 27
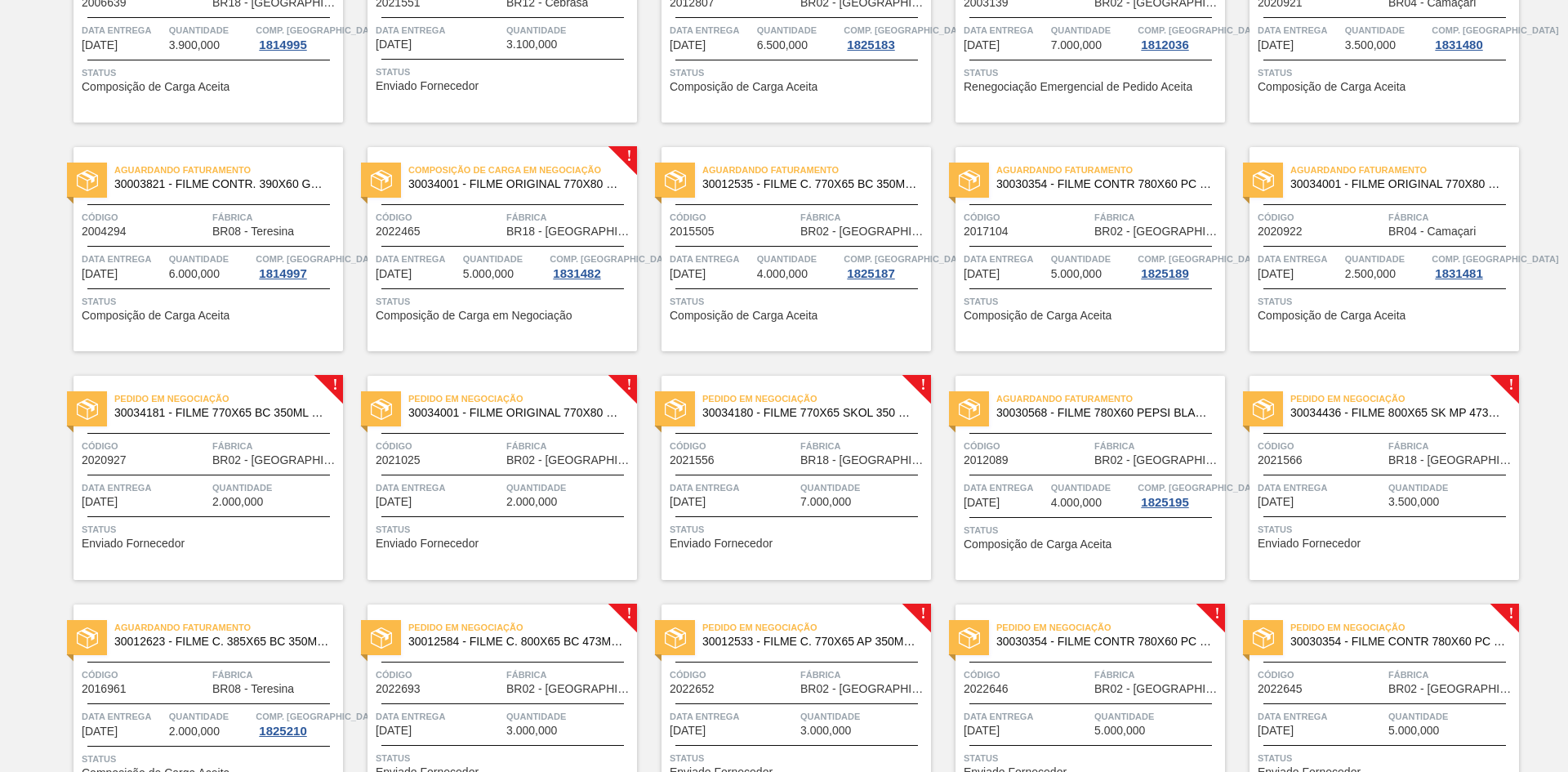
scroll to position [455, 0]
click at [788, 494] on span "Data entrega" at bounding box center [733, 488] width 126 height 16
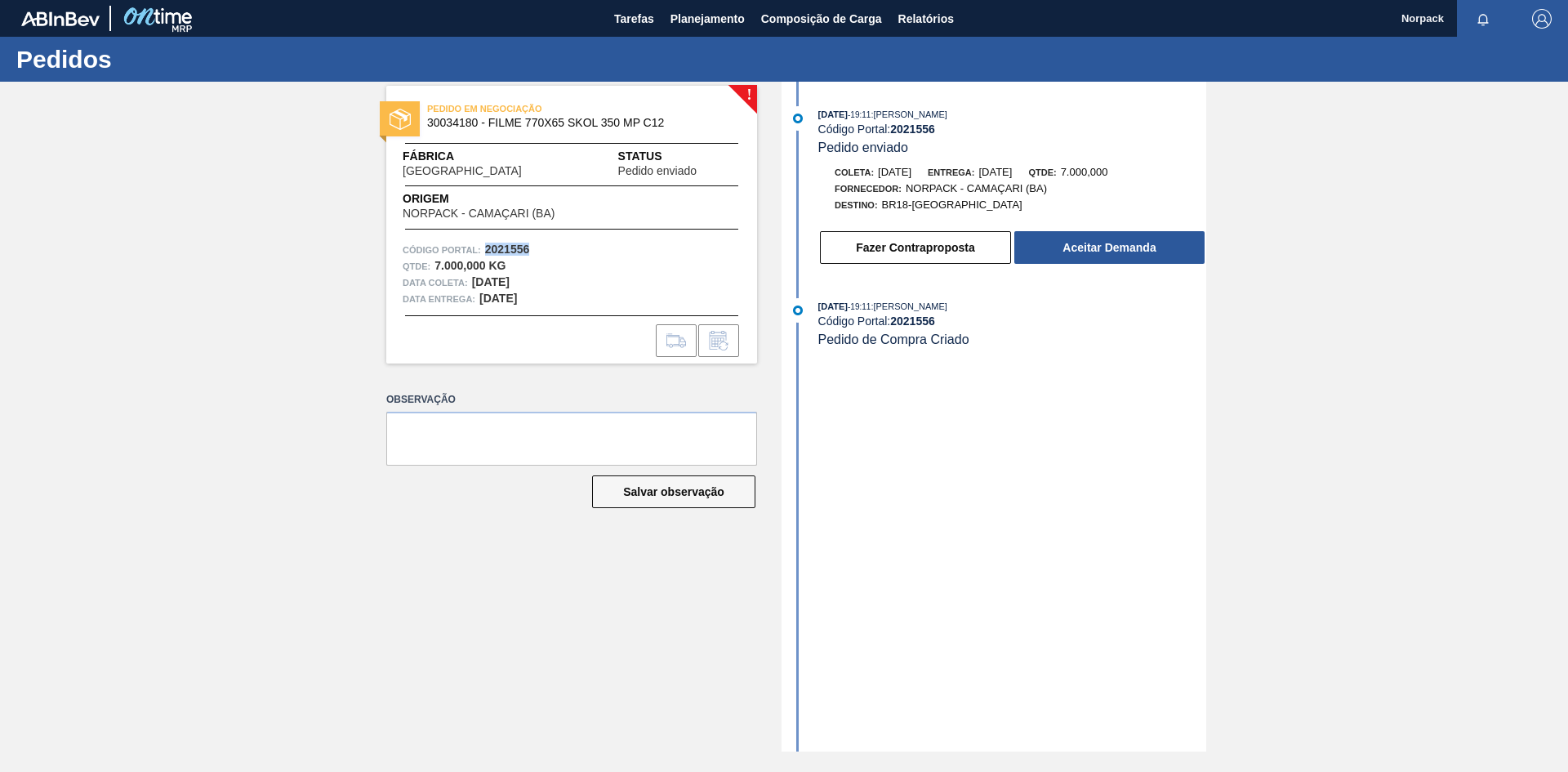
drag, startPoint x: 486, startPoint y: 246, endPoint x: 549, endPoint y: 248, distance: 63.0
click at [549, 248] on div "Código Portal: 2021556" at bounding box center [572, 249] width 339 height 16
copy strong "2021556"
click at [1084, 251] on button "Aceitar Demanda" at bounding box center [1109, 247] width 190 height 33
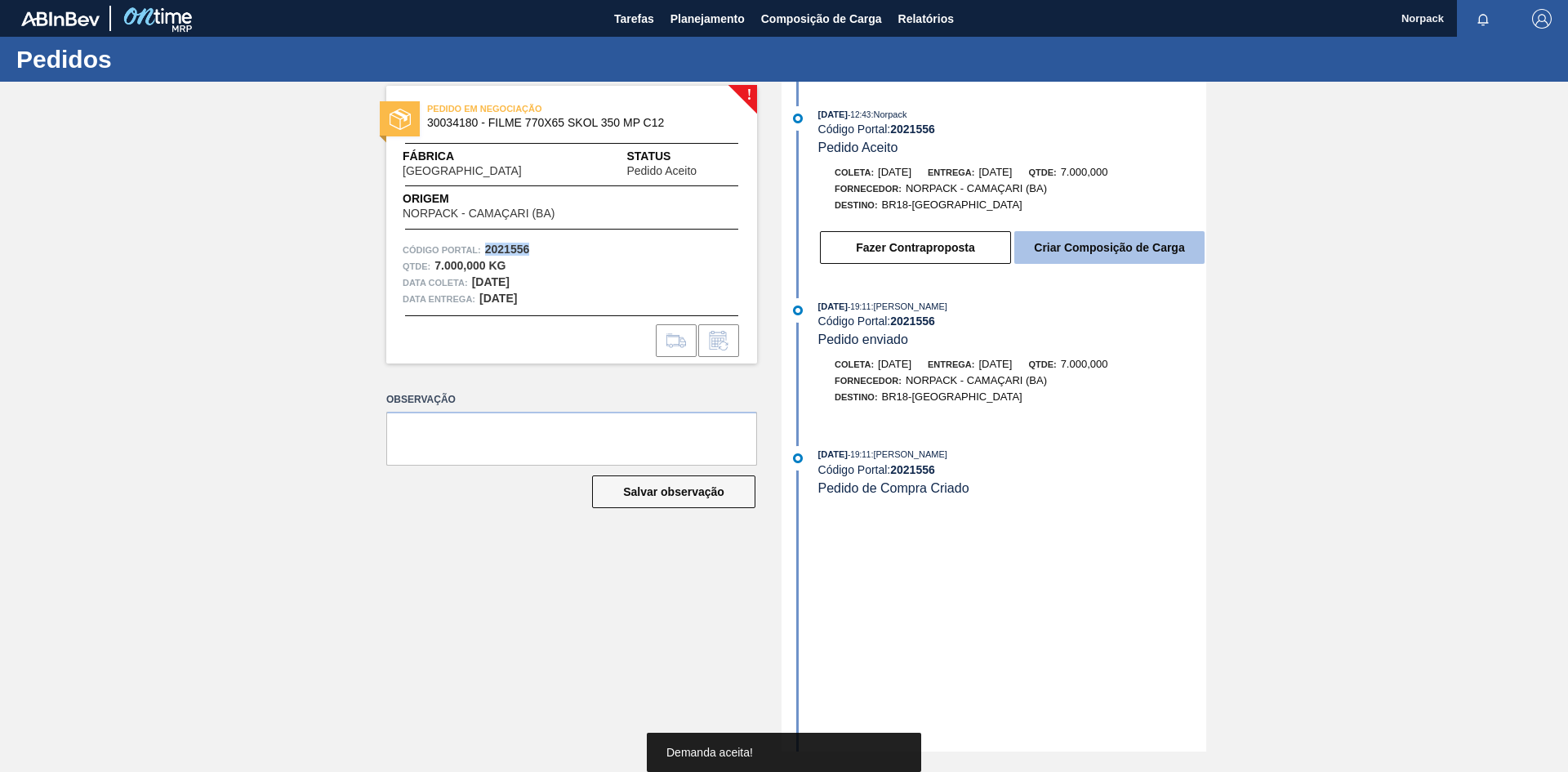
click at [1085, 250] on button "Criar Composição de Carga" at bounding box center [1109, 247] width 190 height 33
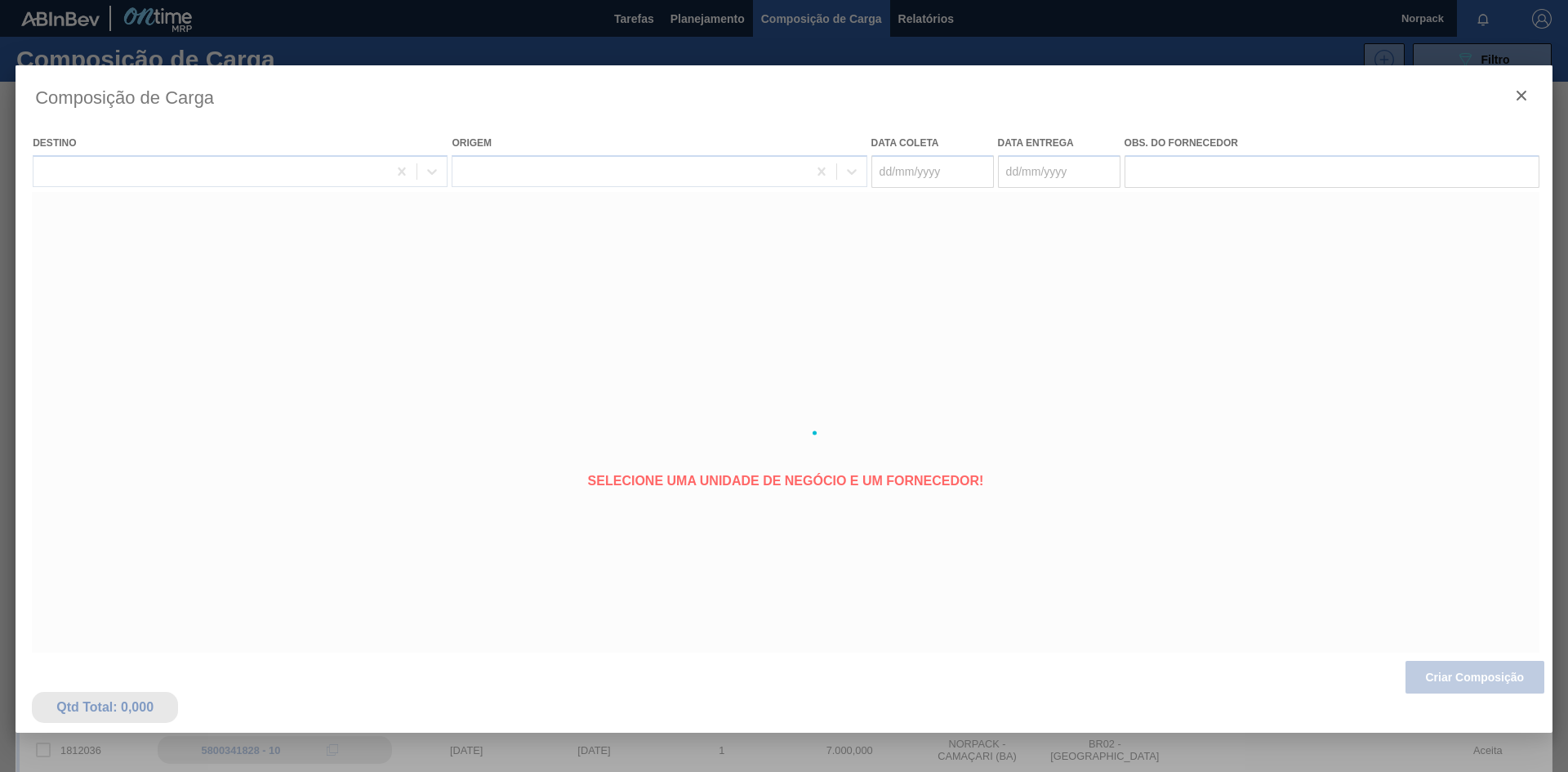
type coleta "29/09/2025"
type entrega "[DATE]"
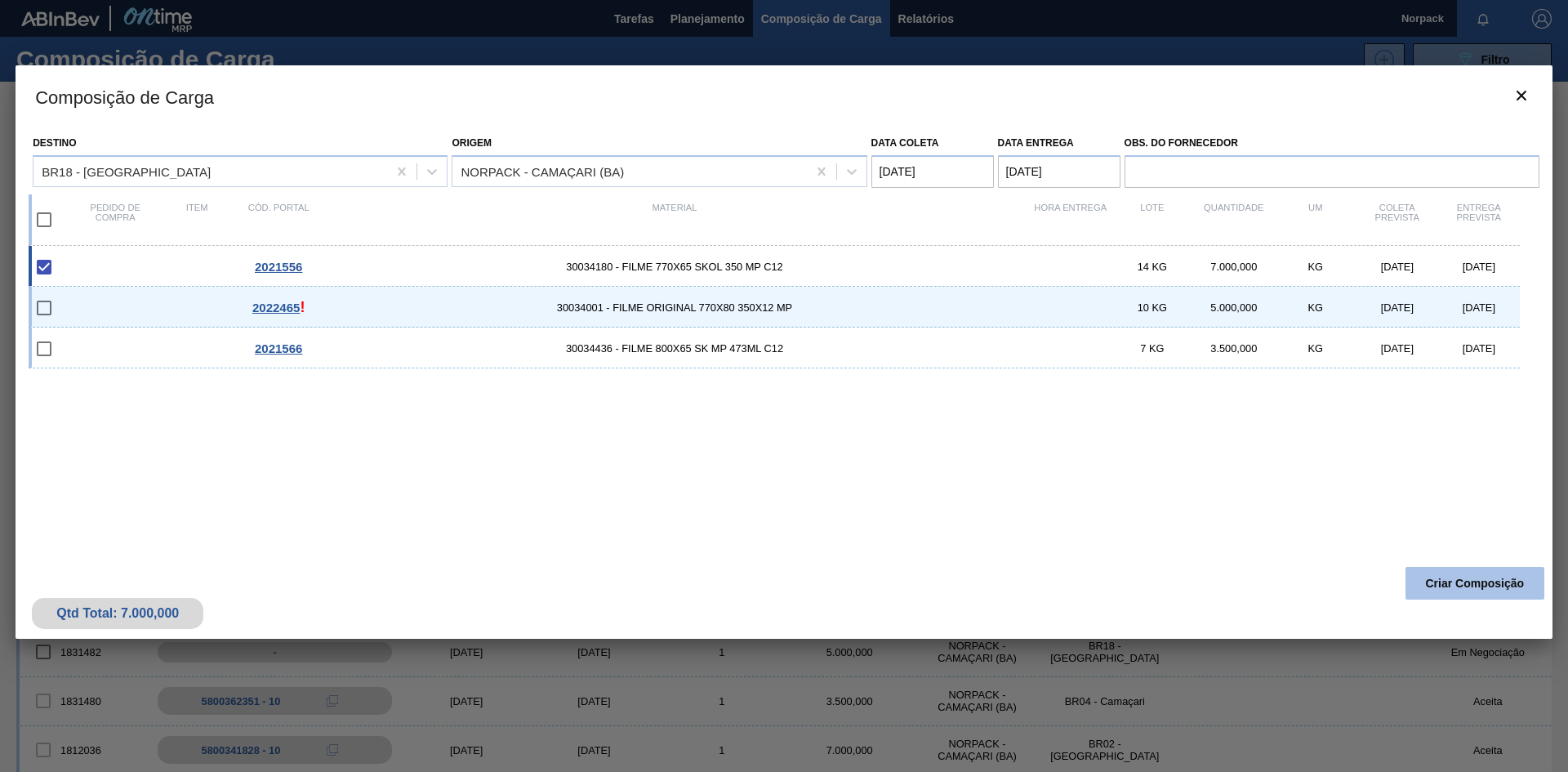
click at [1461, 583] on button "Criar Composição" at bounding box center [1474, 583] width 139 height 33
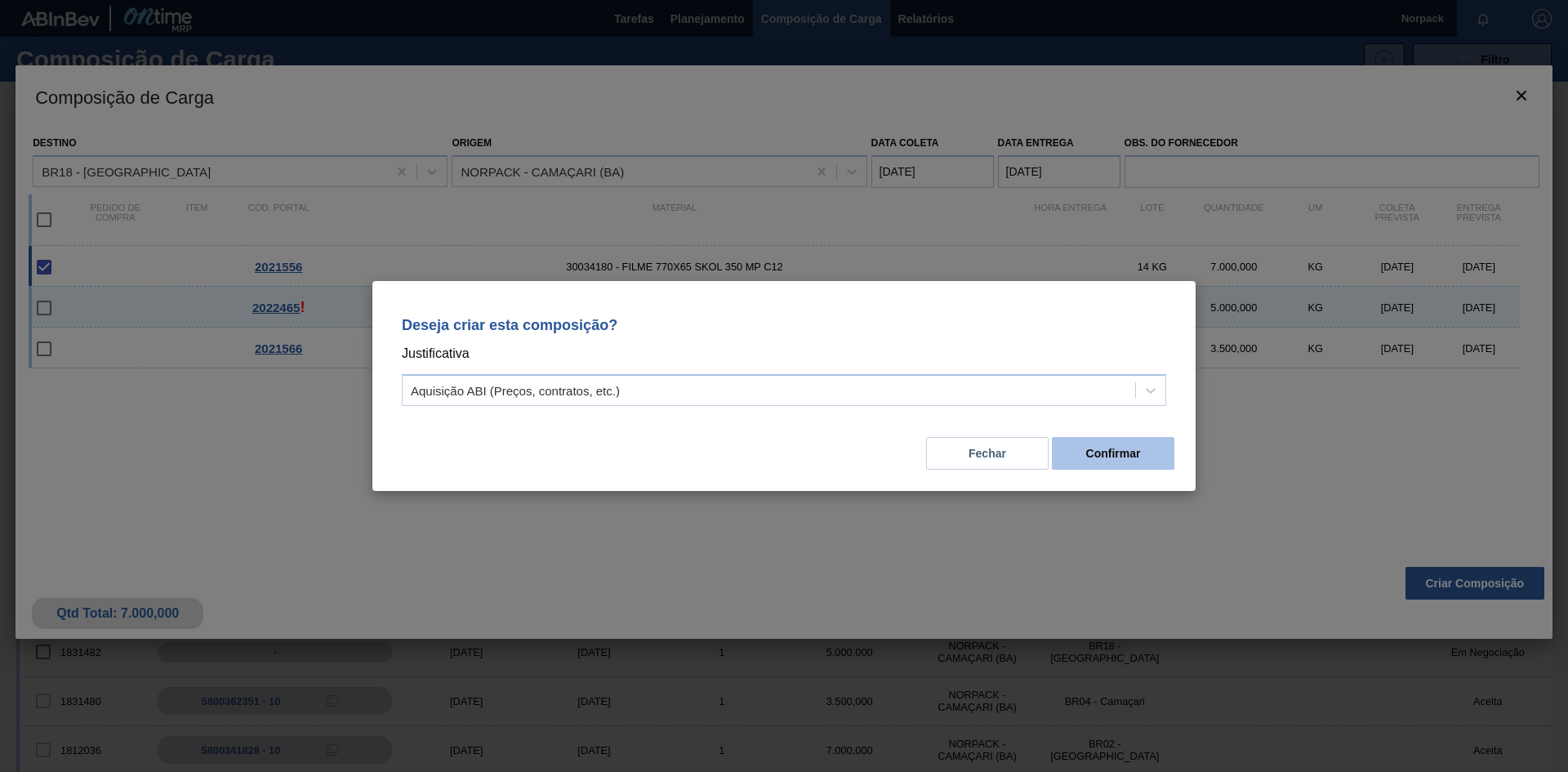
click at [1127, 458] on button "Confirmar" at bounding box center [1113, 453] width 123 height 33
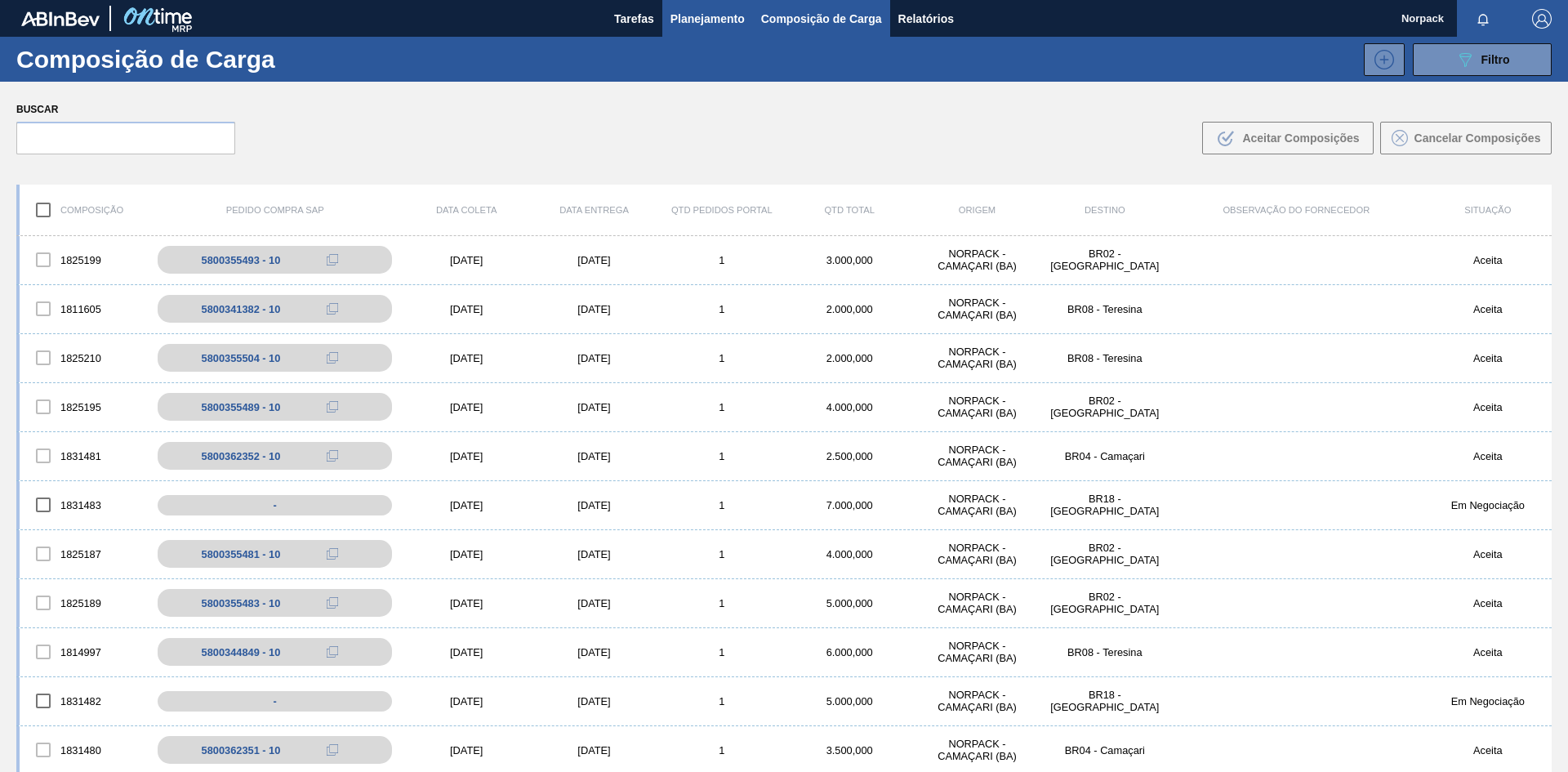
click at [682, 17] on span "Planejamento" at bounding box center [708, 19] width 74 height 19
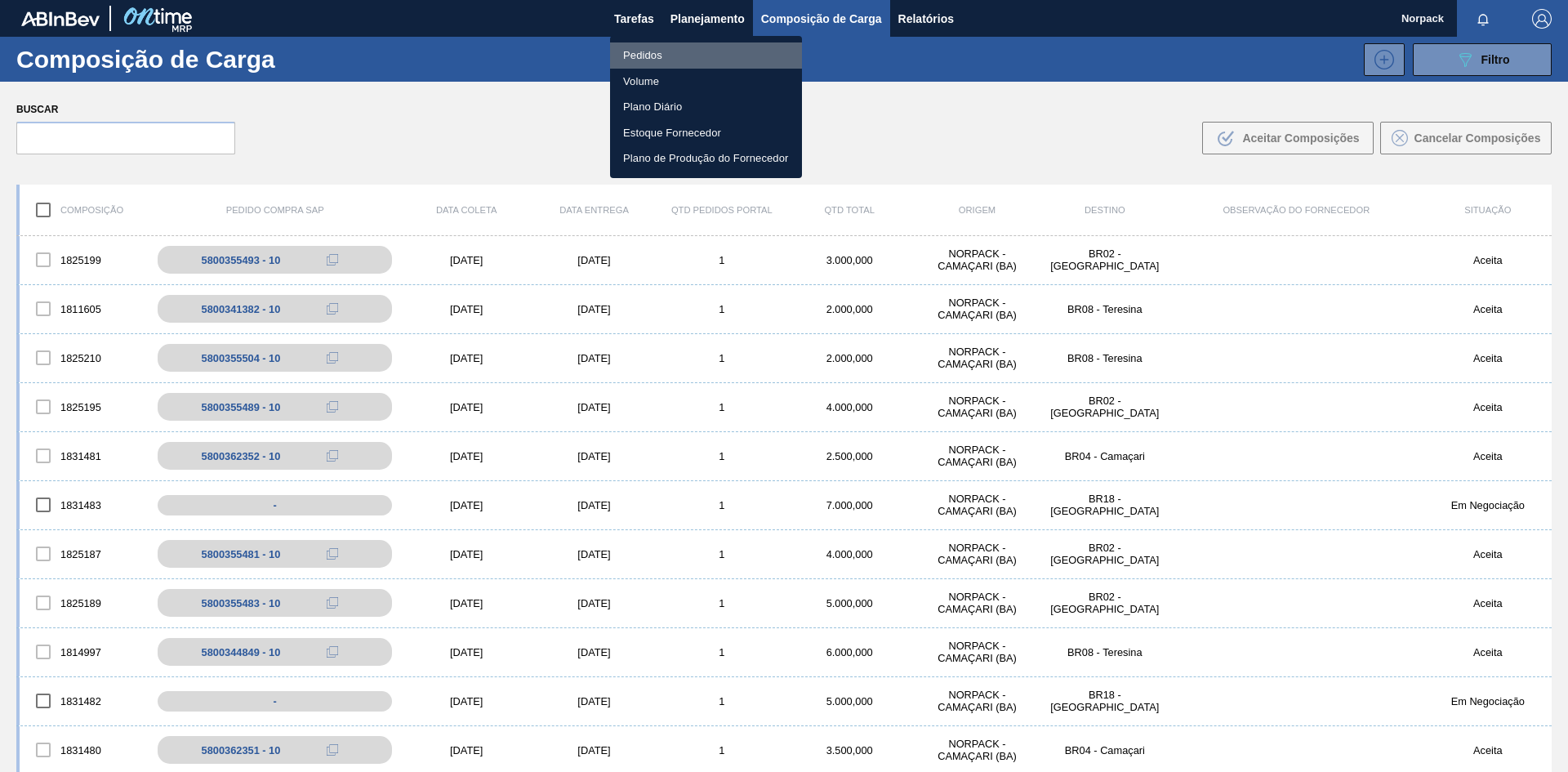
click at [648, 63] on li "Pedidos" at bounding box center [705, 56] width 192 height 27
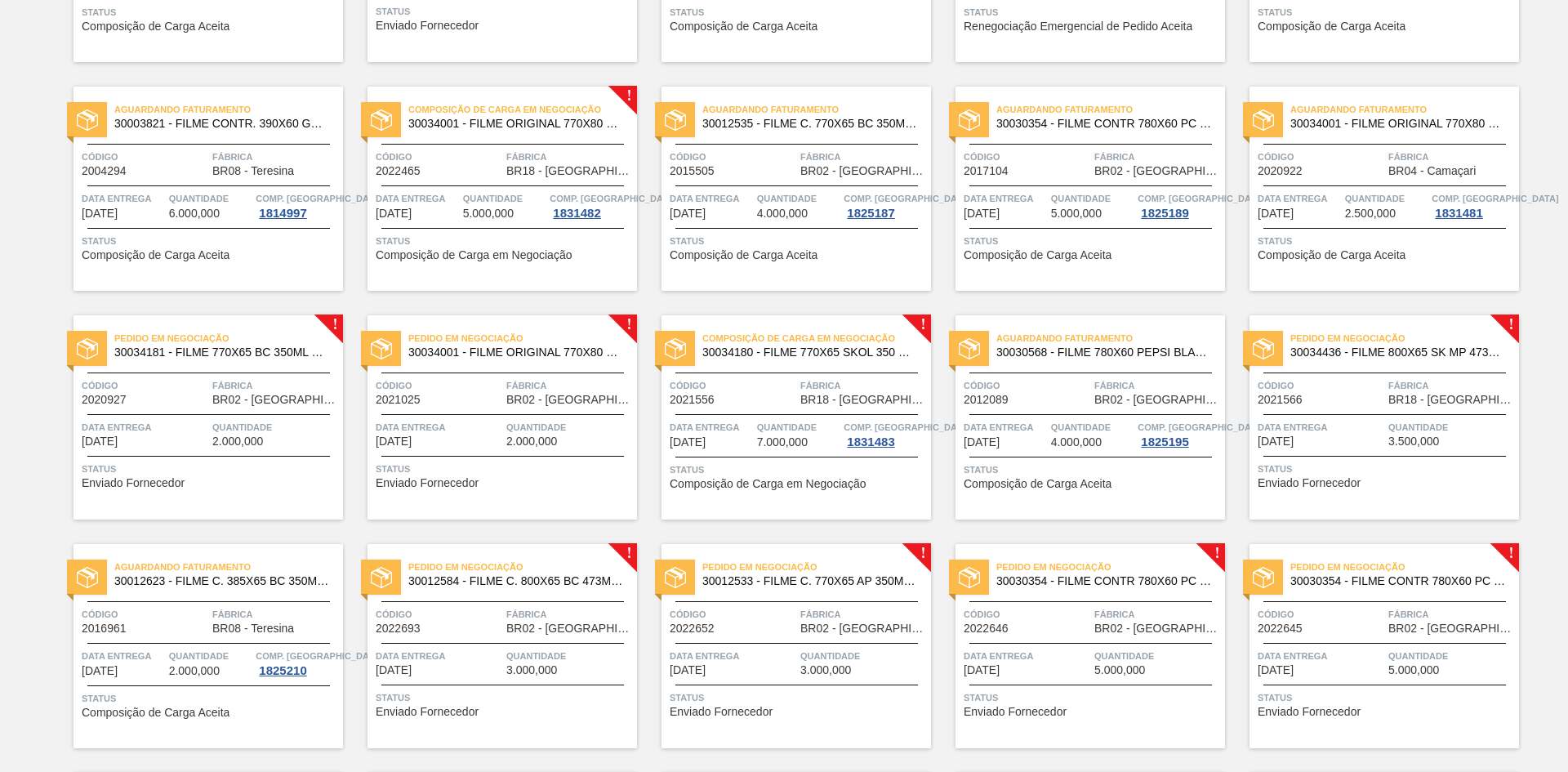
scroll to position [736, 0]
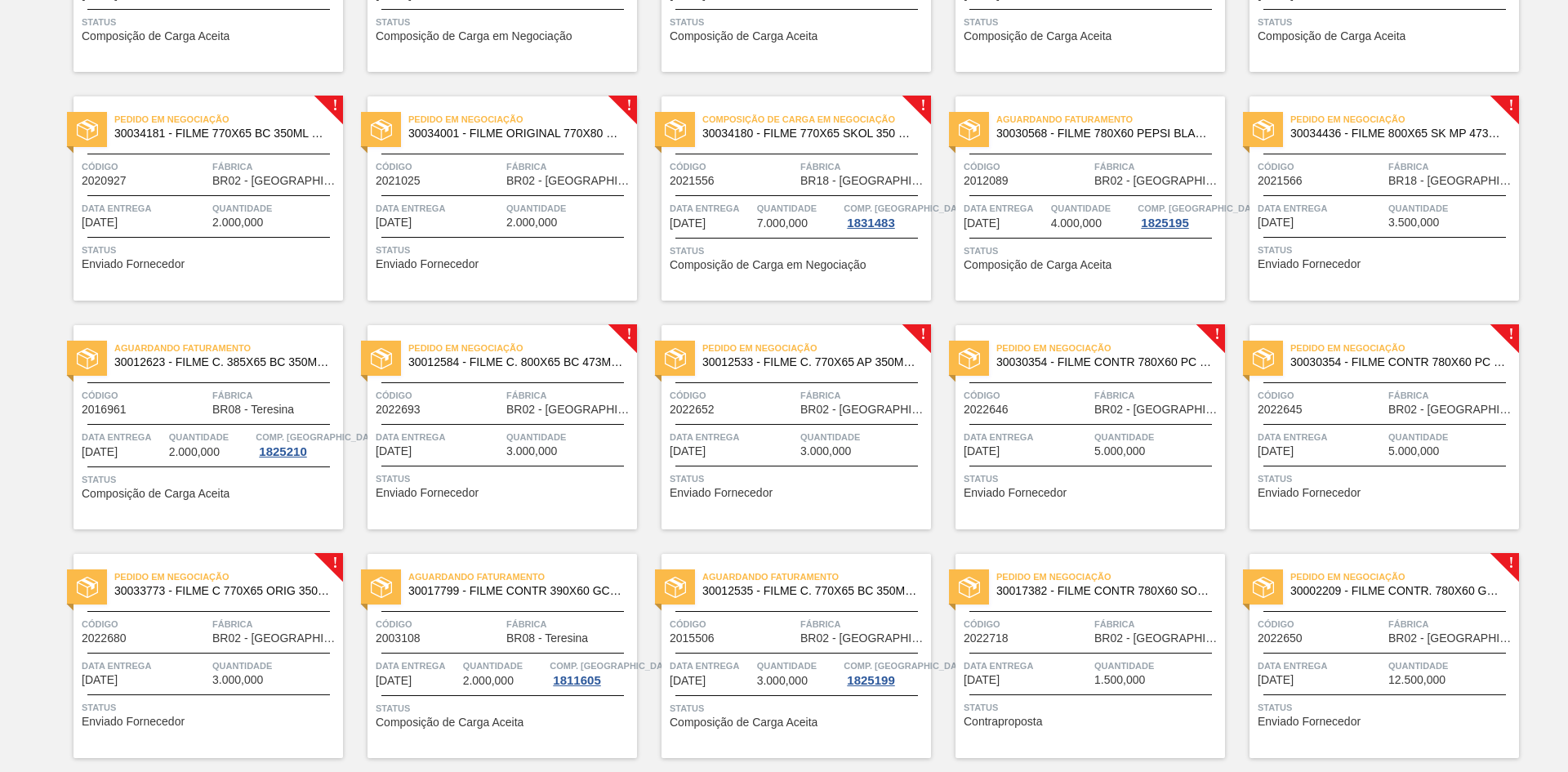
click at [779, 227] on span "7.000,000" at bounding box center [782, 224] width 50 height 12
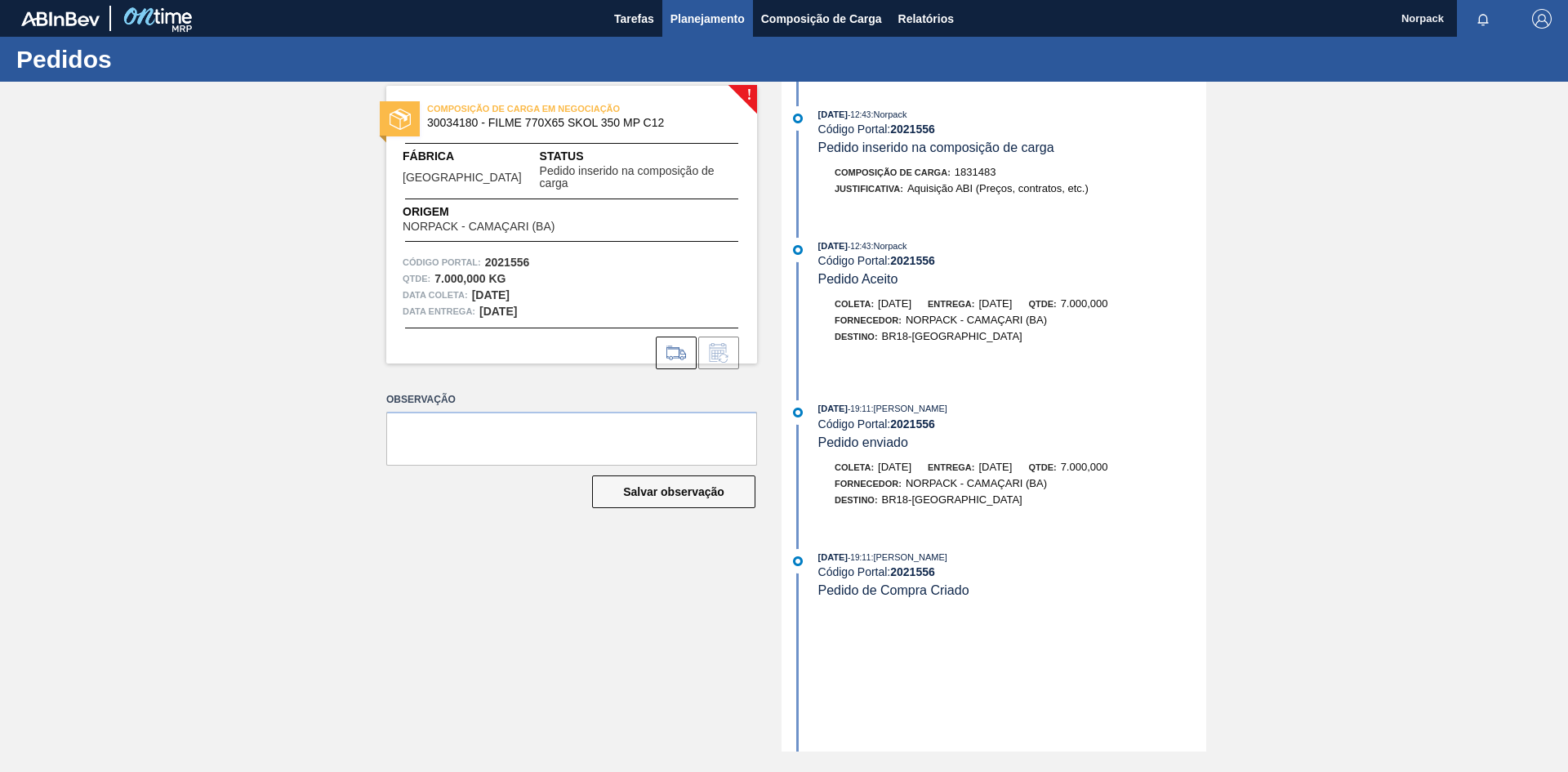
click at [688, 12] on span "Planejamento" at bounding box center [708, 19] width 74 height 19
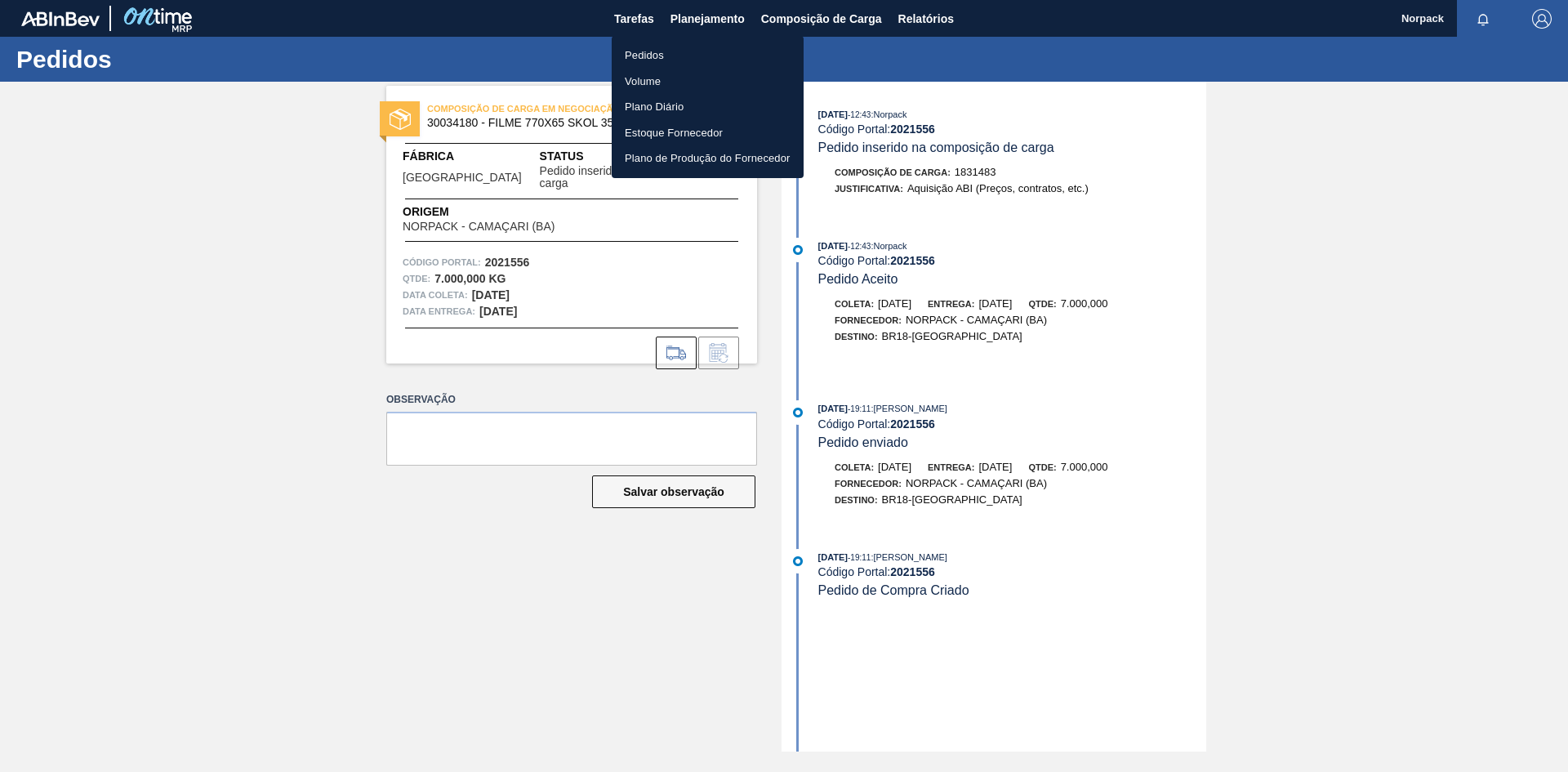
click at [641, 54] on li "Pedidos" at bounding box center [707, 56] width 192 height 27
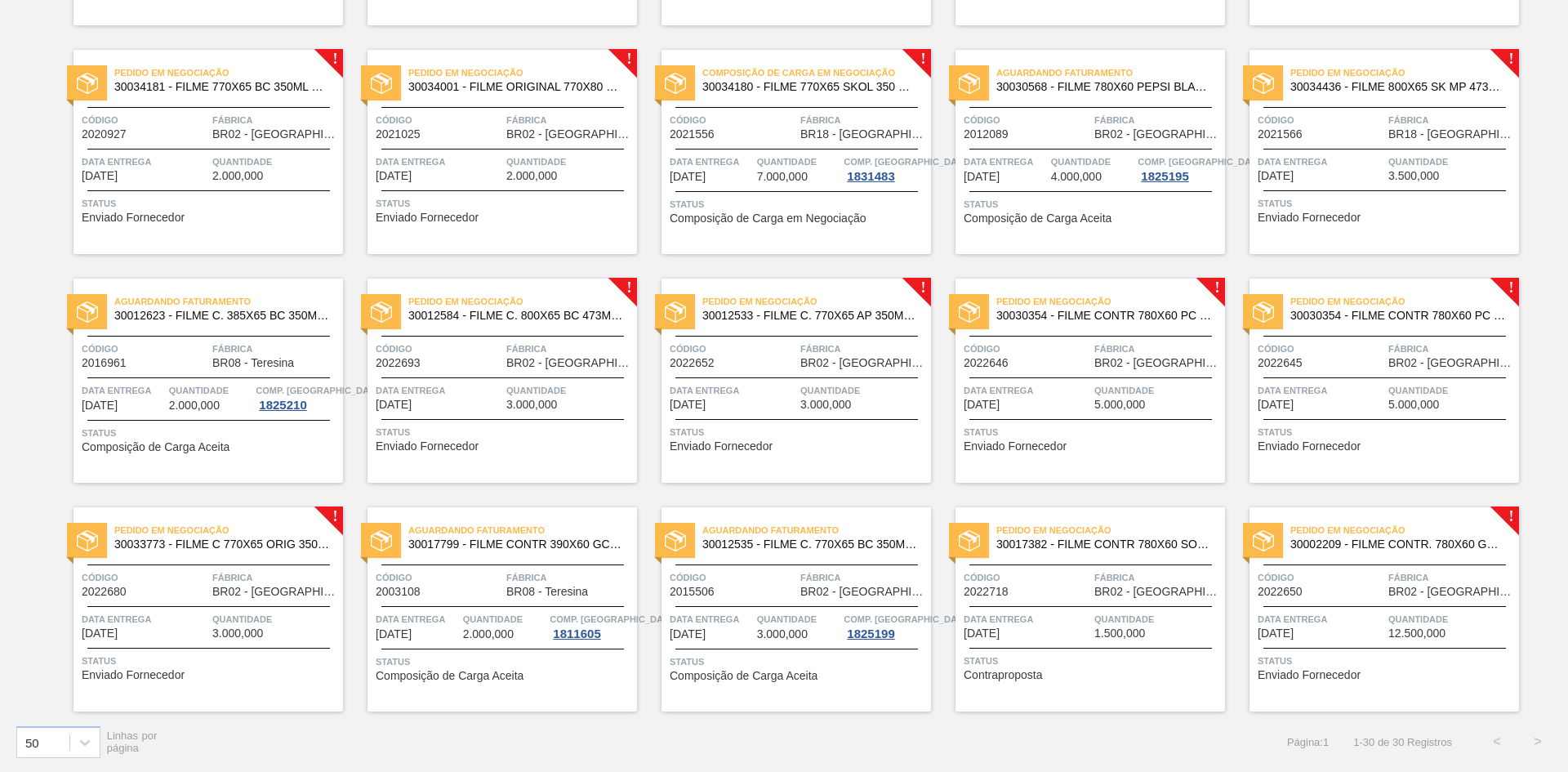
scroll to position [700, 0]
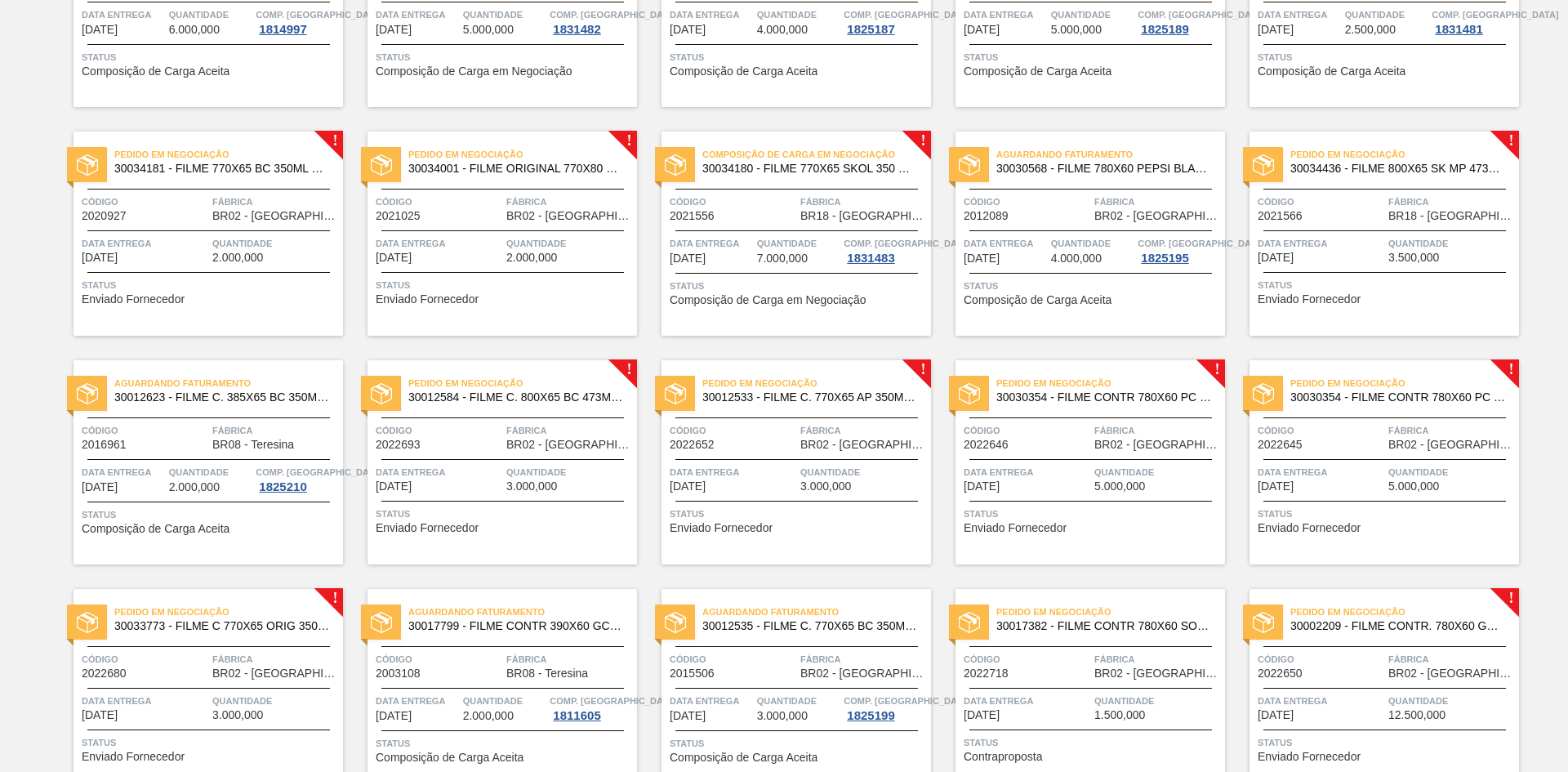
click at [1401, 221] on span "BR18 - [GEOGRAPHIC_DATA]" at bounding box center [1451, 216] width 126 height 12
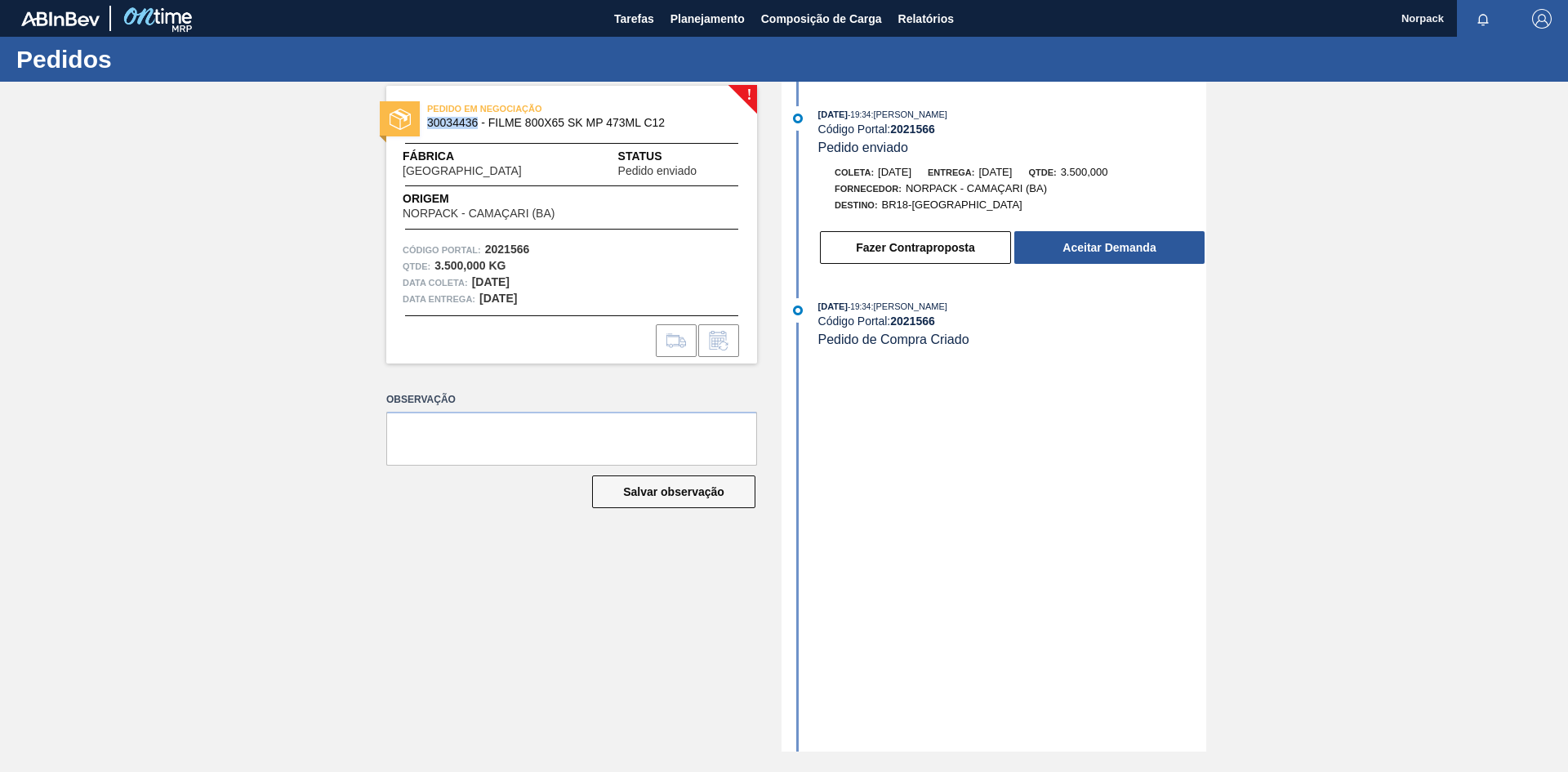
drag, startPoint x: 426, startPoint y: 119, endPoint x: 477, endPoint y: 126, distance: 51.5
click at [477, 126] on div "PEDIDO EM NEGOCIAÇÃO 30034436 - FILME 800X65 SK MP 473ML C12" at bounding box center [571, 117] width 370 height 37
copy span "30034436"
drag, startPoint x: 480, startPoint y: 244, endPoint x: 532, endPoint y: 246, distance: 52.0
click at [532, 246] on div "Código Portal: 2021566" at bounding box center [572, 249] width 339 height 16
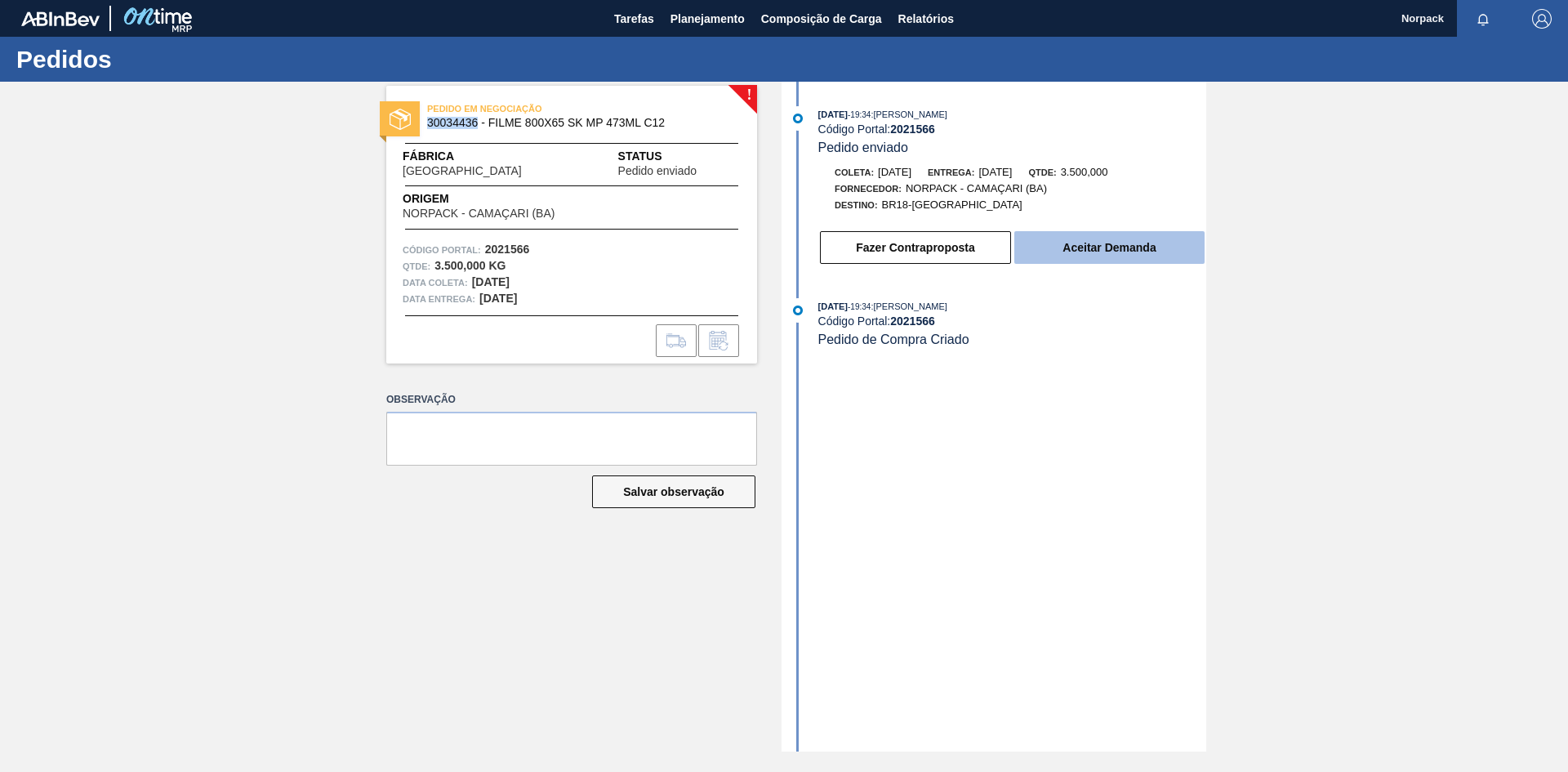
click at [1098, 248] on button "Aceitar Demanda" at bounding box center [1109, 247] width 190 height 33
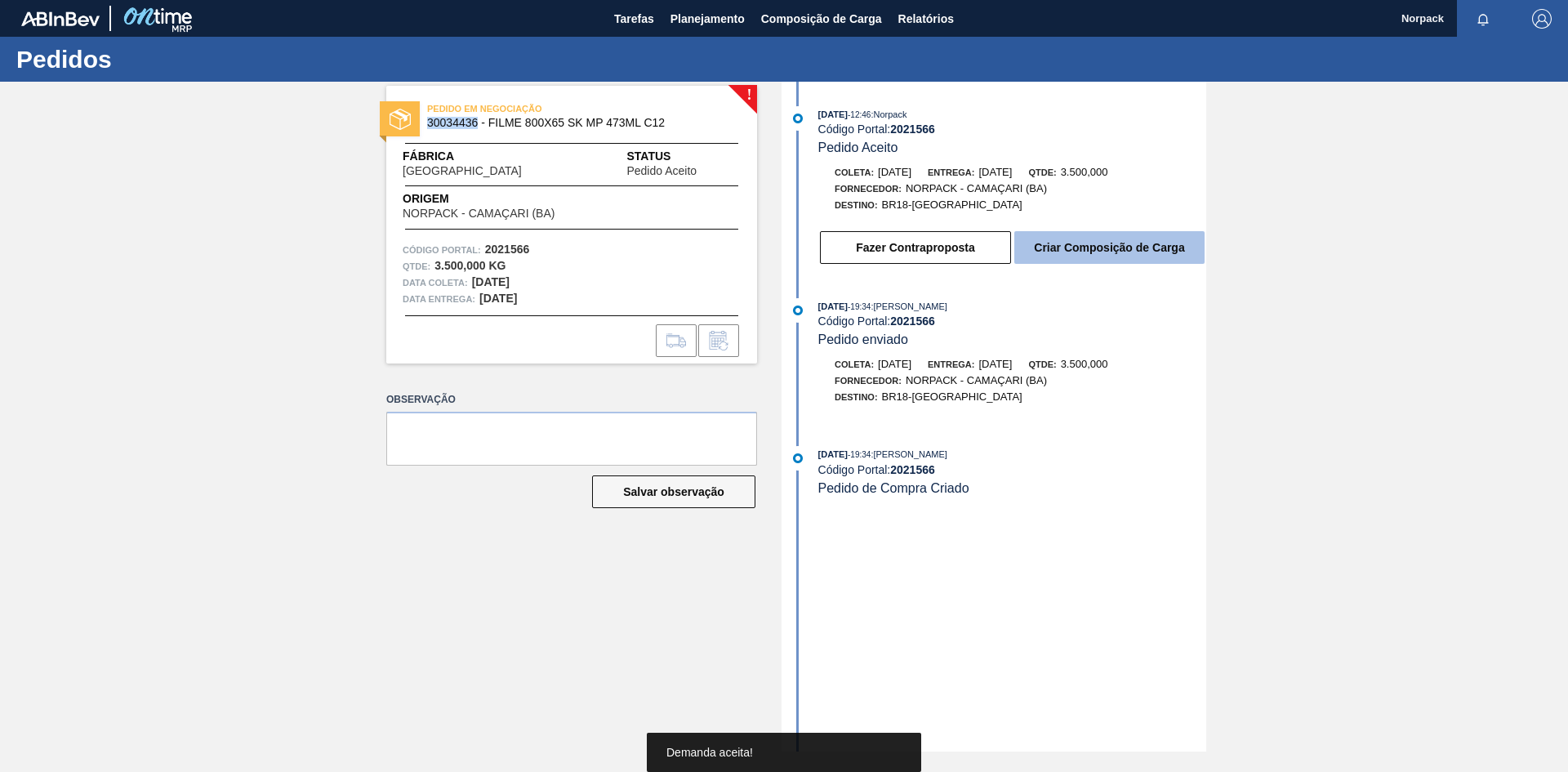
click at [1116, 240] on button "Criar Composição de Carga" at bounding box center [1109, 247] width 190 height 33
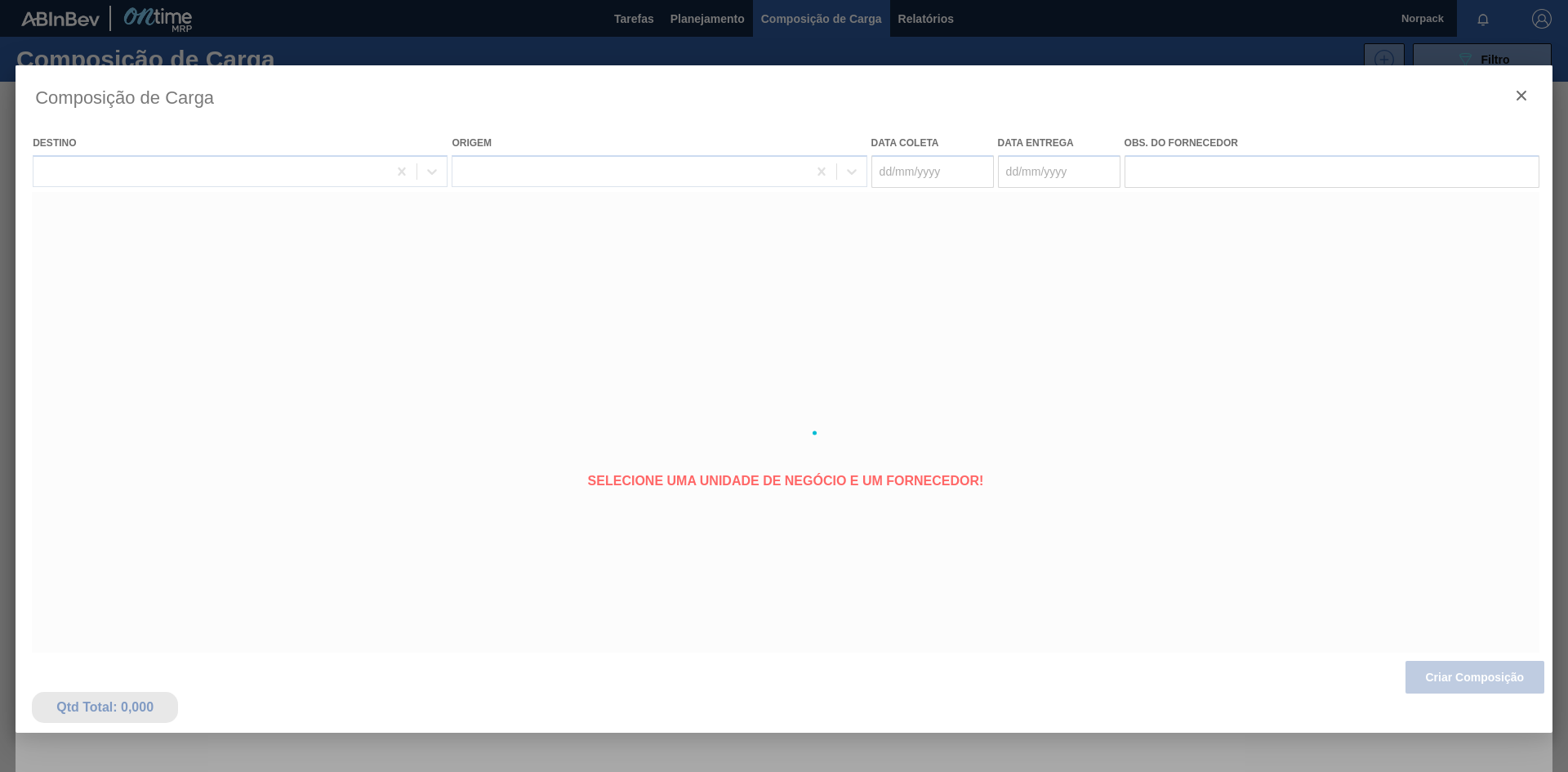
type coleta "29/09/2025"
type entrega "[DATE]"
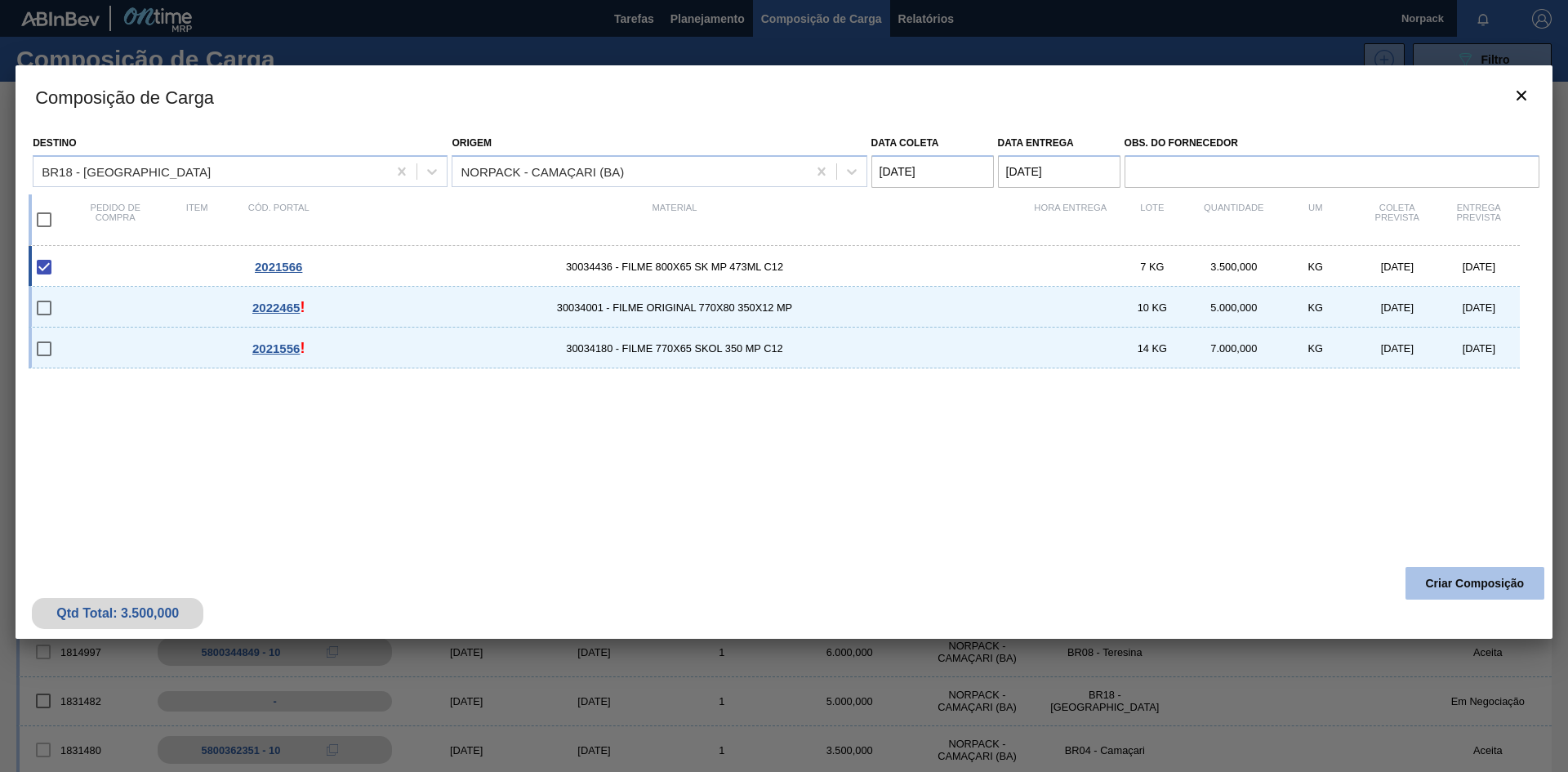
click at [1442, 581] on button "Criar Composição" at bounding box center [1474, 583] width 139 height 33
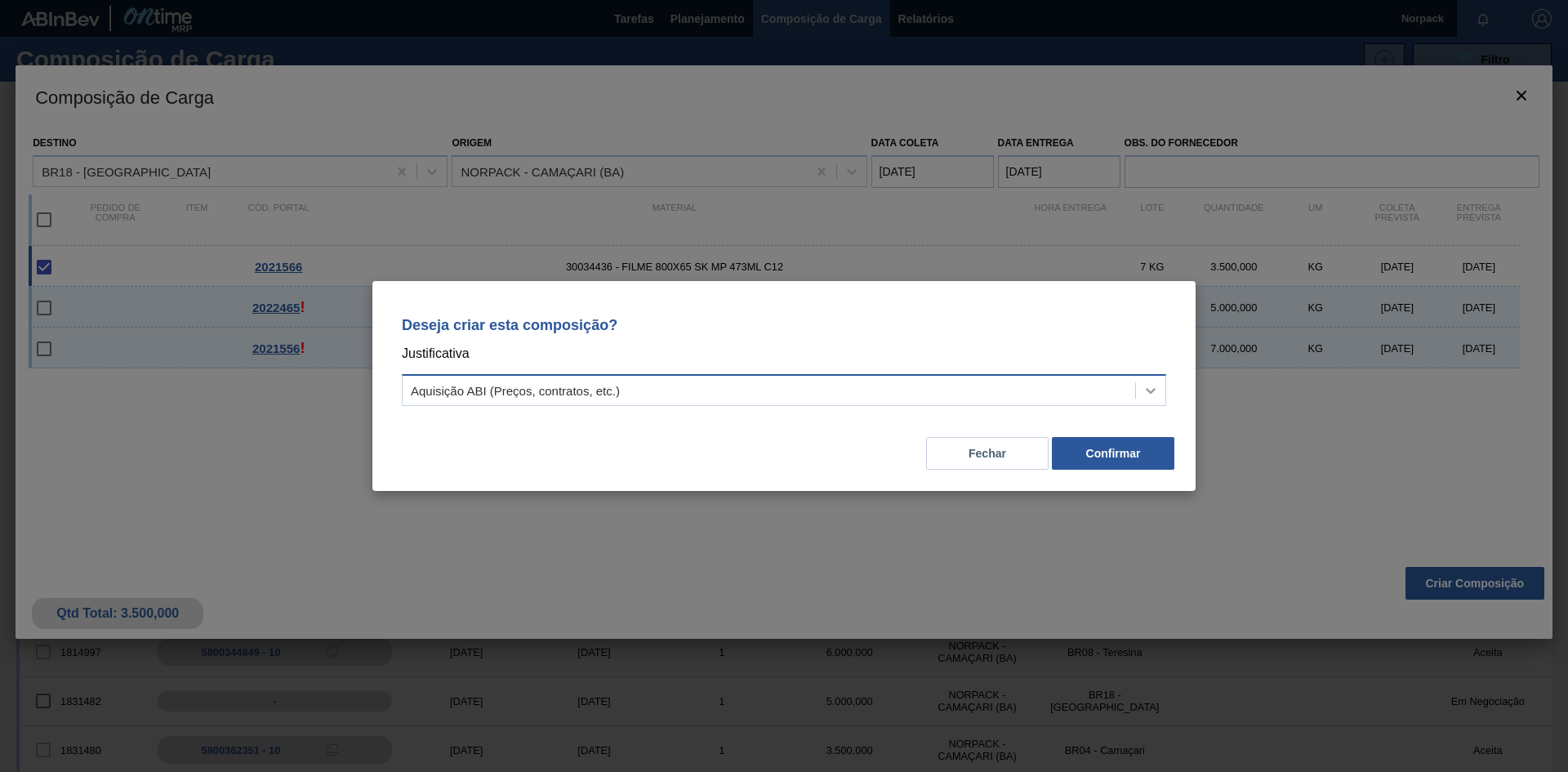
click at [1144, 393] on icon at bounding box center [1151, 390] width 16 height 16
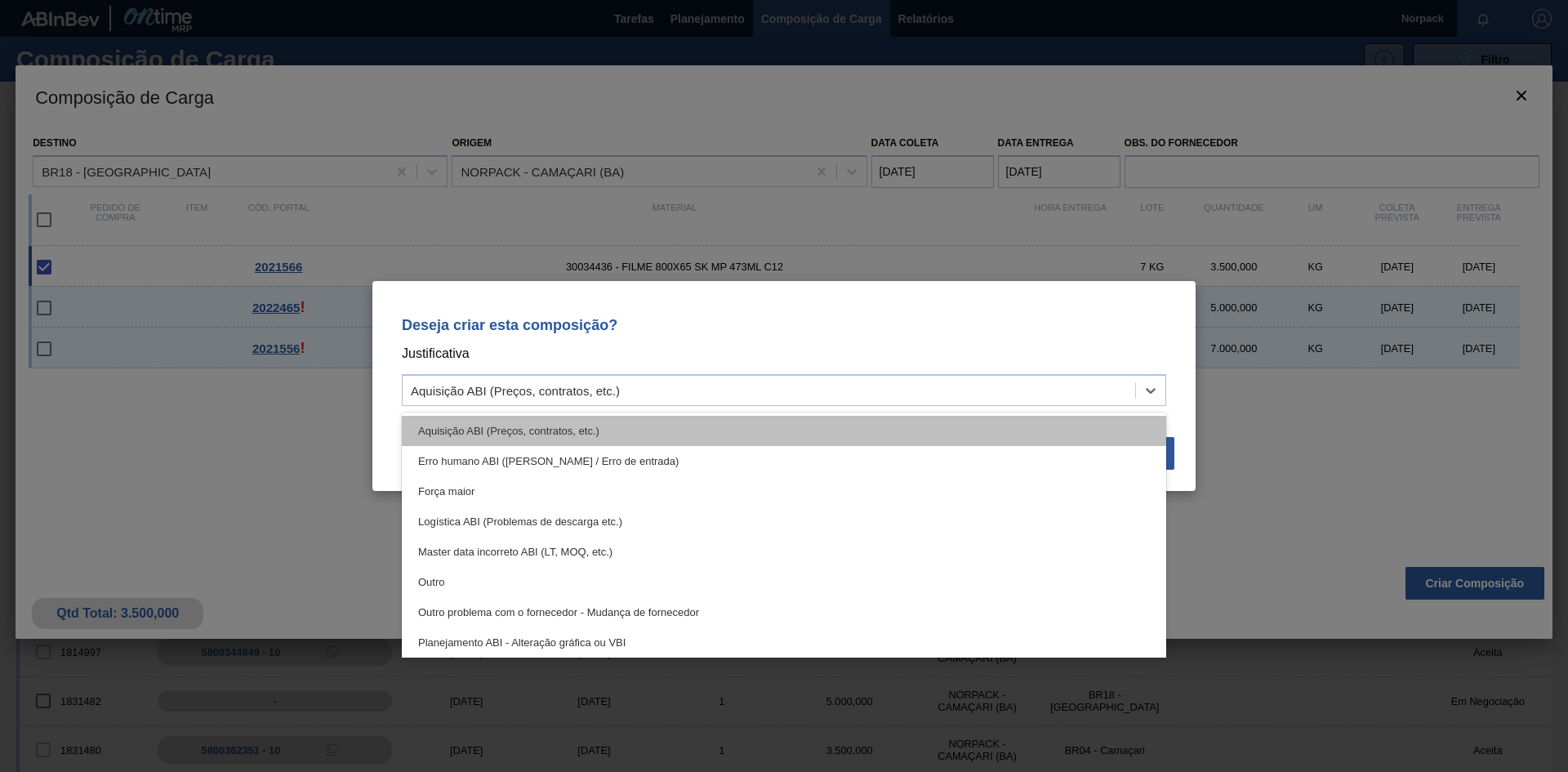
click at [1021, 431] on div "Aquisição ABI (Preços, contratos, etc.)" at bounding box center [784, 431] width 765 height 30
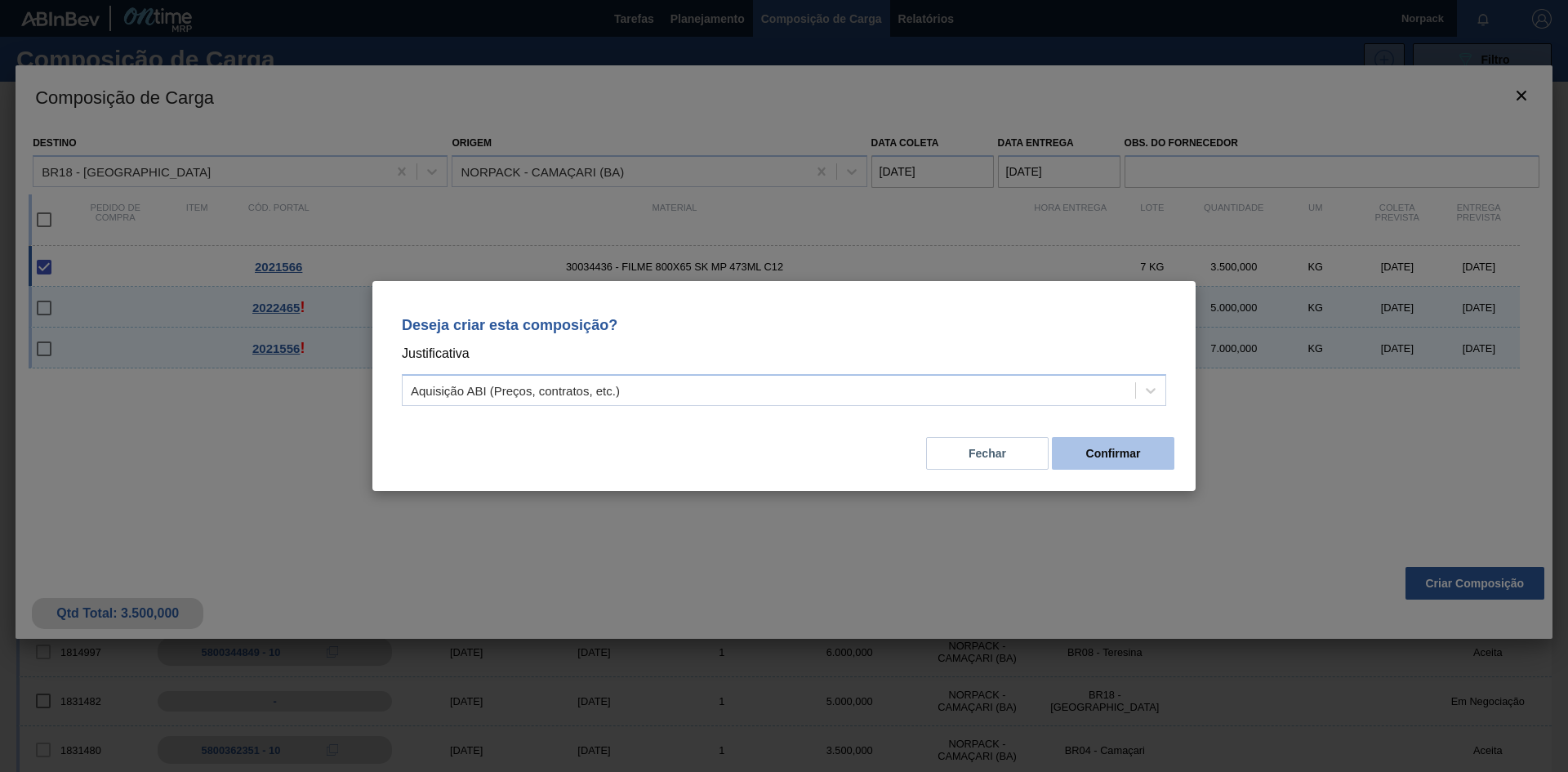
click at [1085, 455] on button "Confirmar" at bounding box center [1113, 453] width 123 height 33
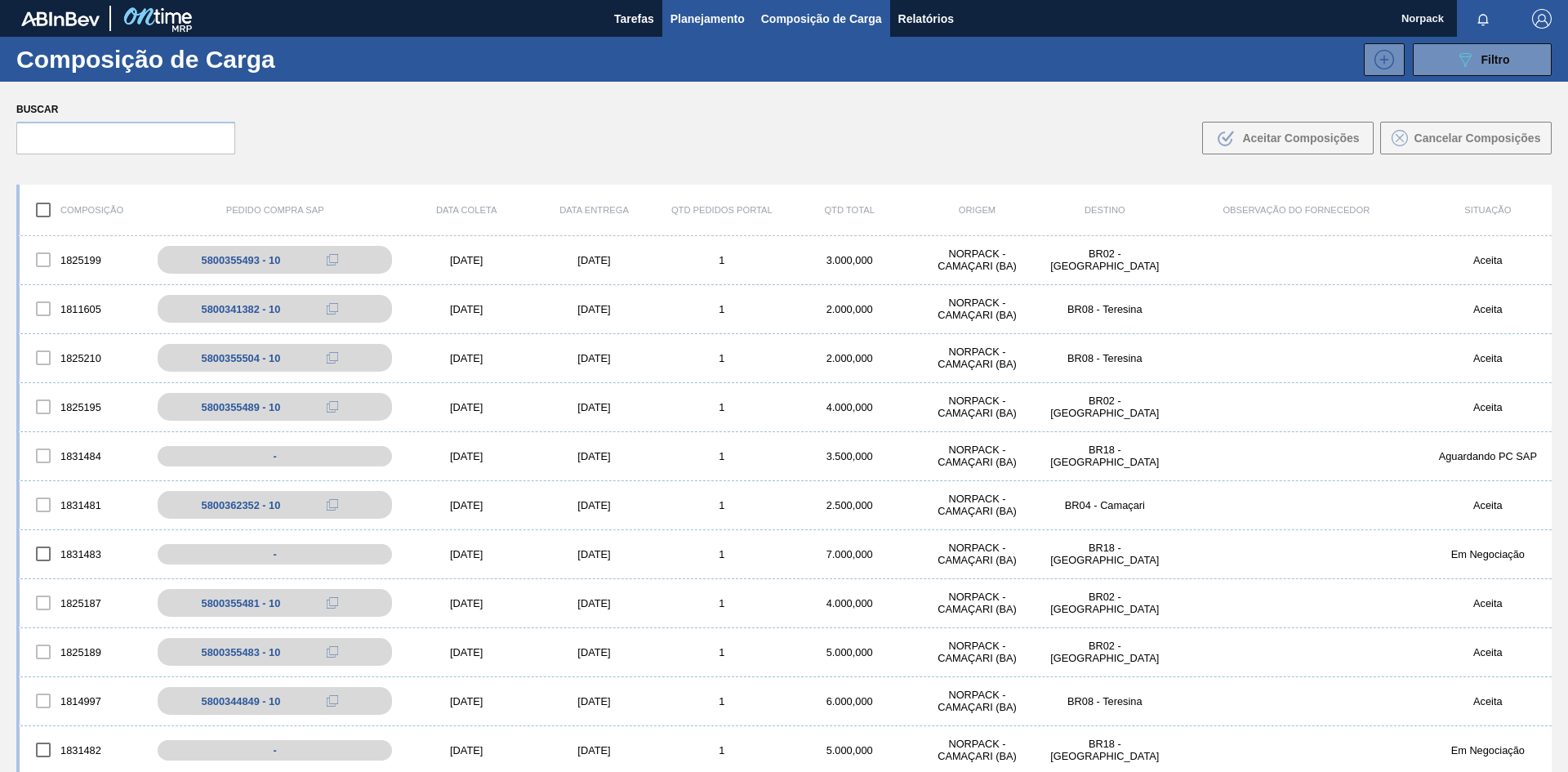
click at [693, 27] on span "Planejamento" at bounding box center [708, 19] width 74 height 19
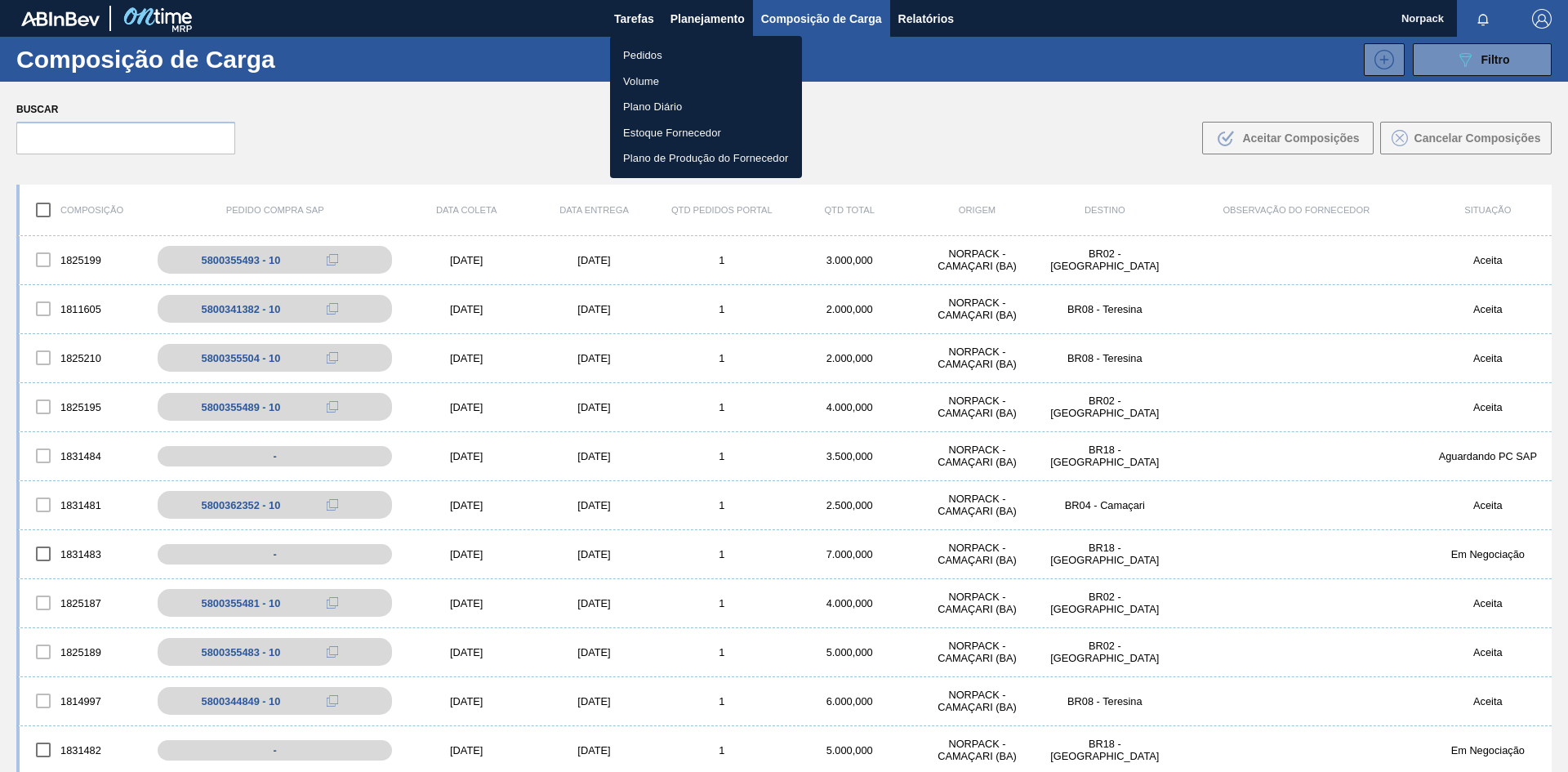
click at [654, 56] on li "Pedidos" at bounding box center [705, 56] width 192 height 27
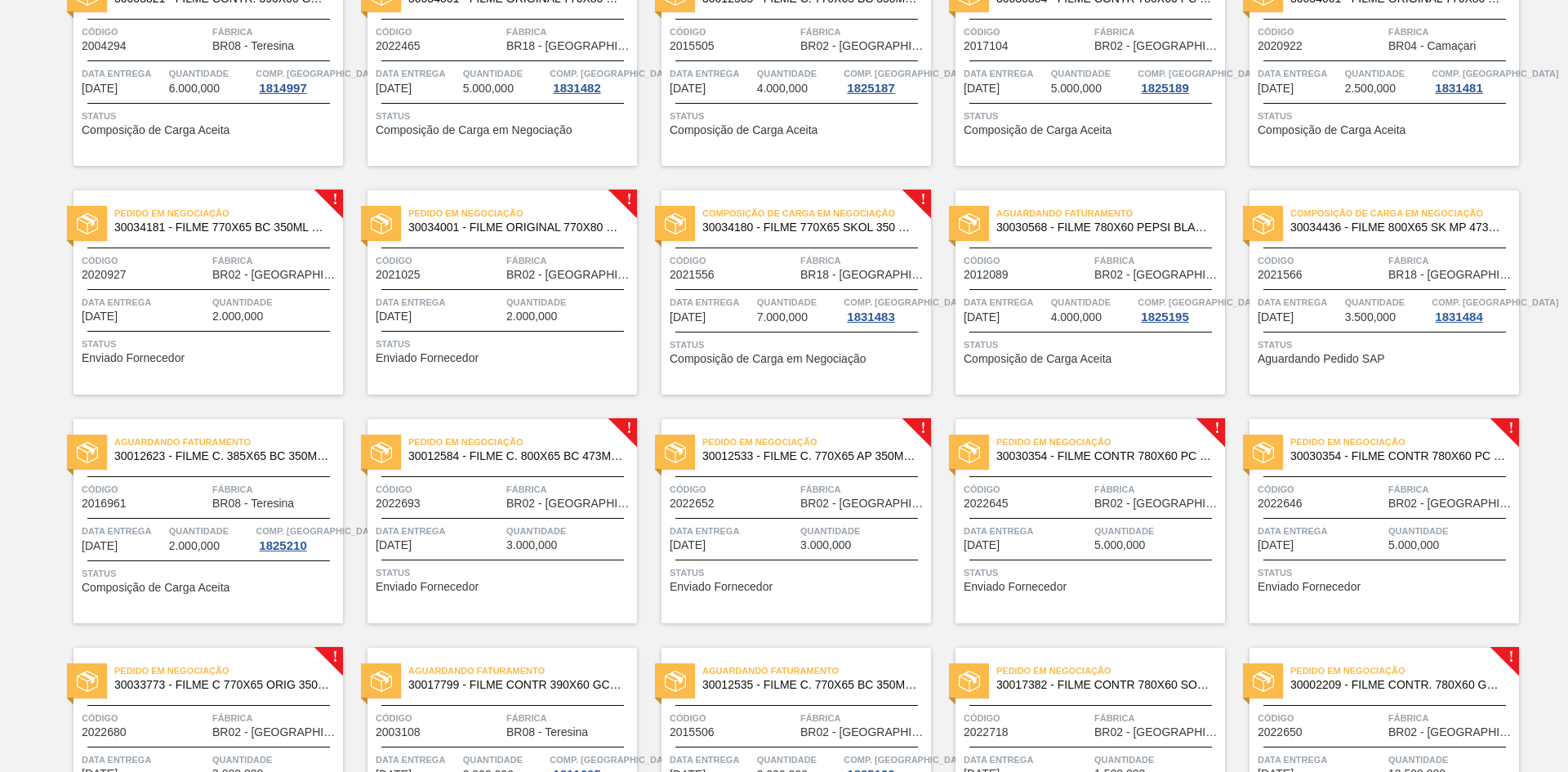
scroll to position [654, 0]
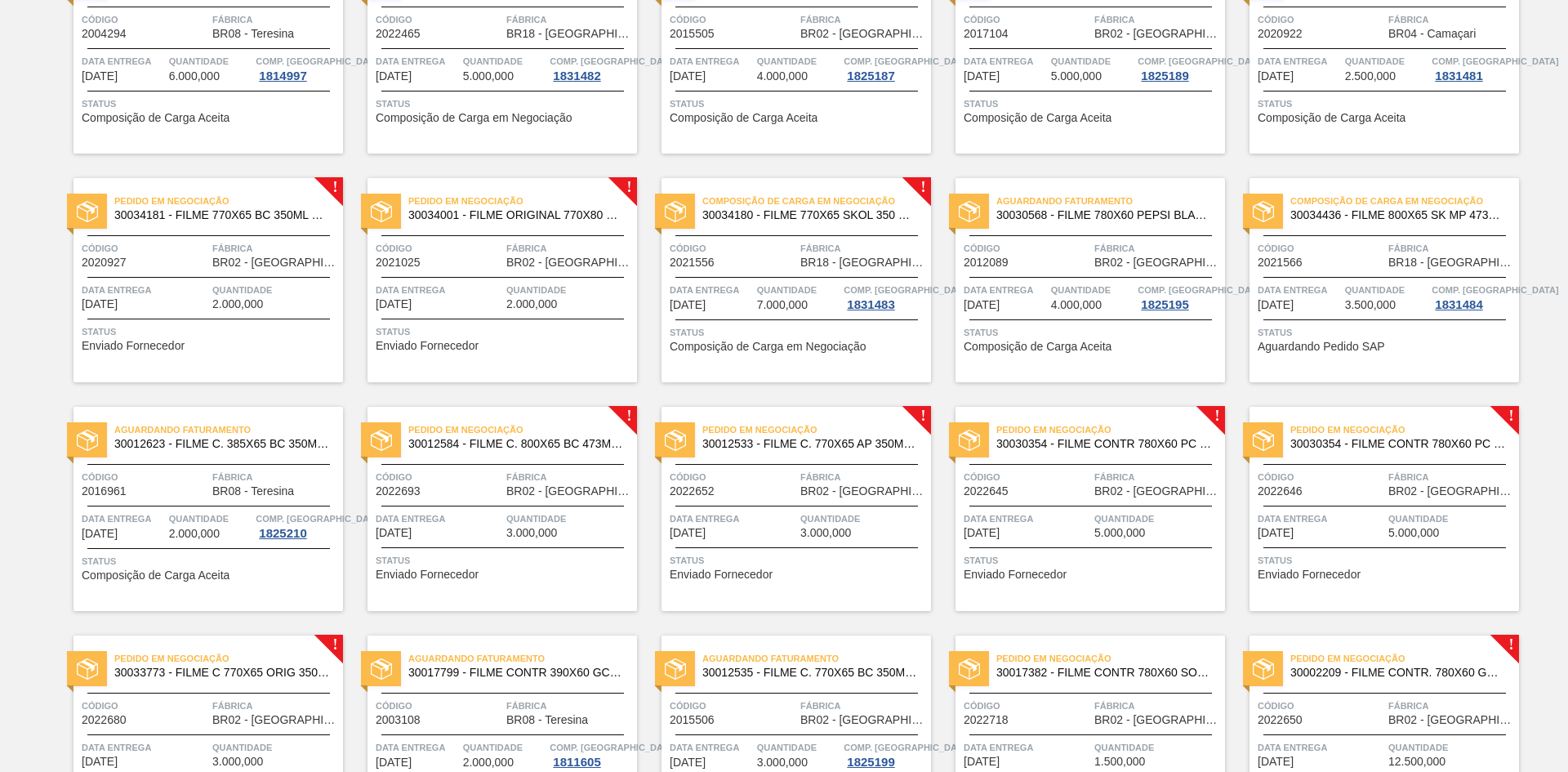
click at [1363, 263] on div "Código 2021566" at bounding box center [1321, 255] width 126 height 28
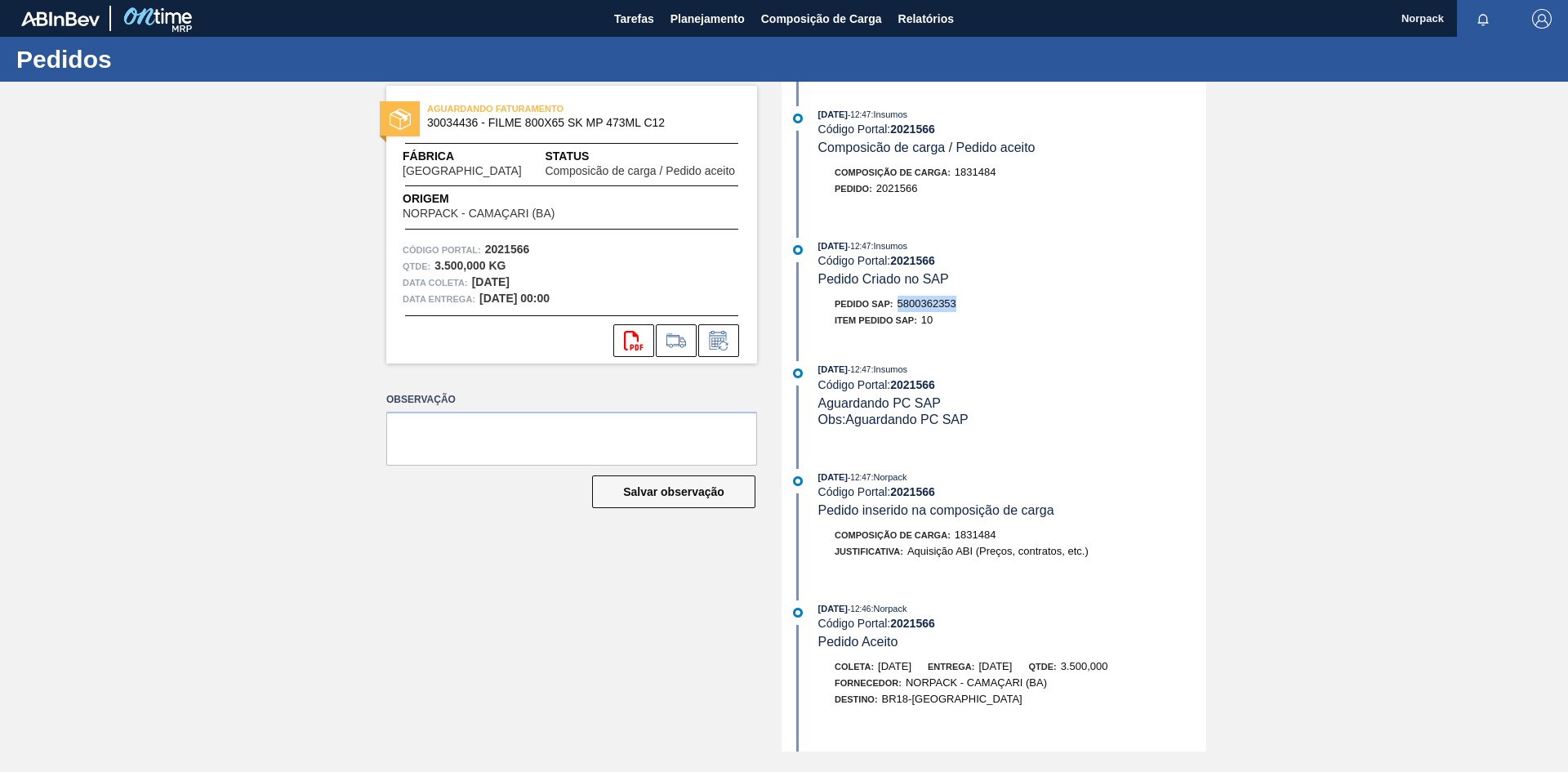
drag, startPoint x: 898, startPoint y: 306, endPoint x: 975, endPoint y: 309, distance: 77.1
click at [975, 309] on div "Pedido SAP: 5800362353" at bounding box center [1012, 303] width 388 height 16
click at [703, 16] on span "Planejamento" at bounding box center [708, 19] width 74 height 19
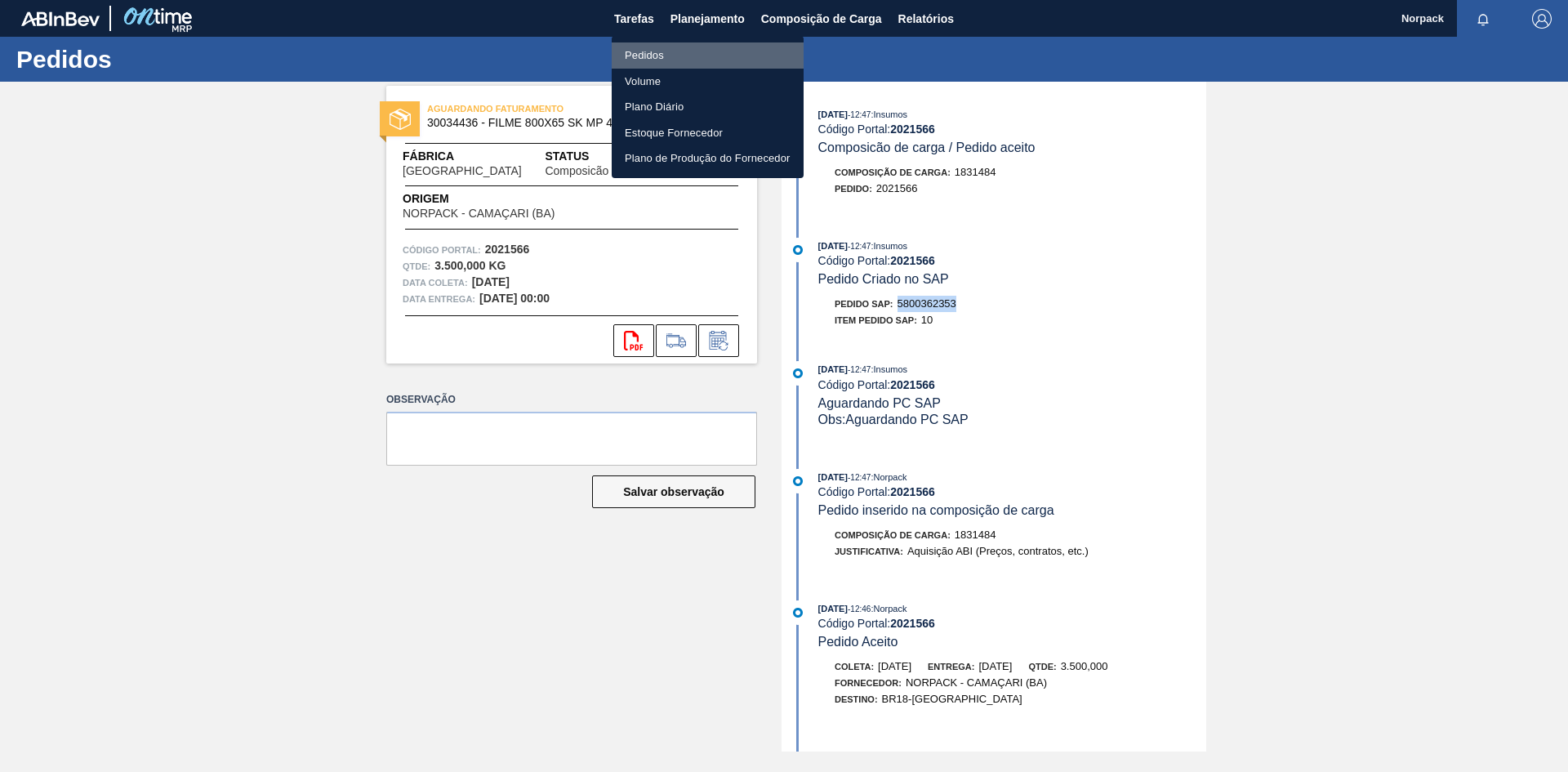
click at [663, 50] on li "Pedidos" at bounding box center [707, 56] width 192 height 27
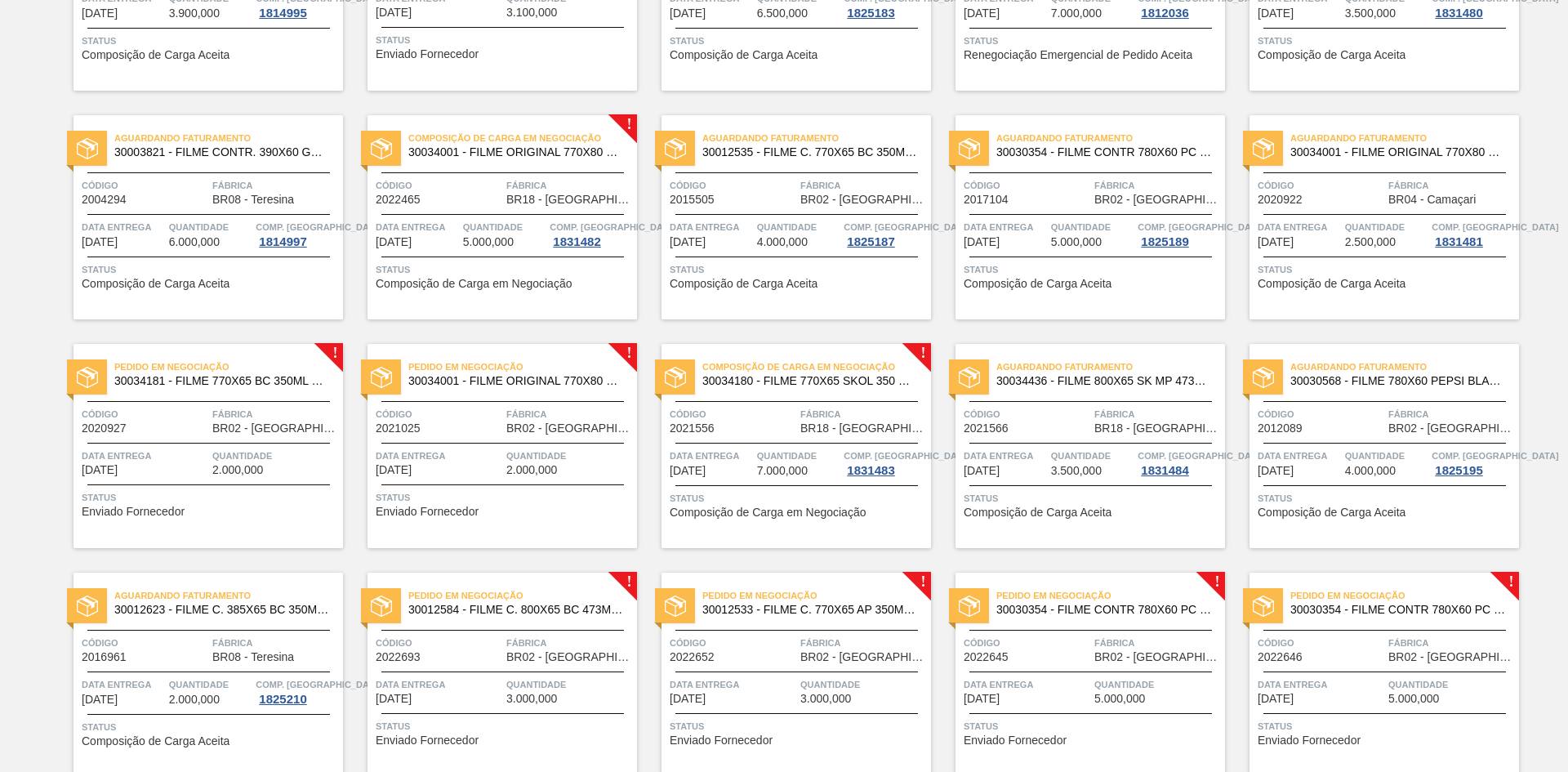
scroll to position [490, 0]
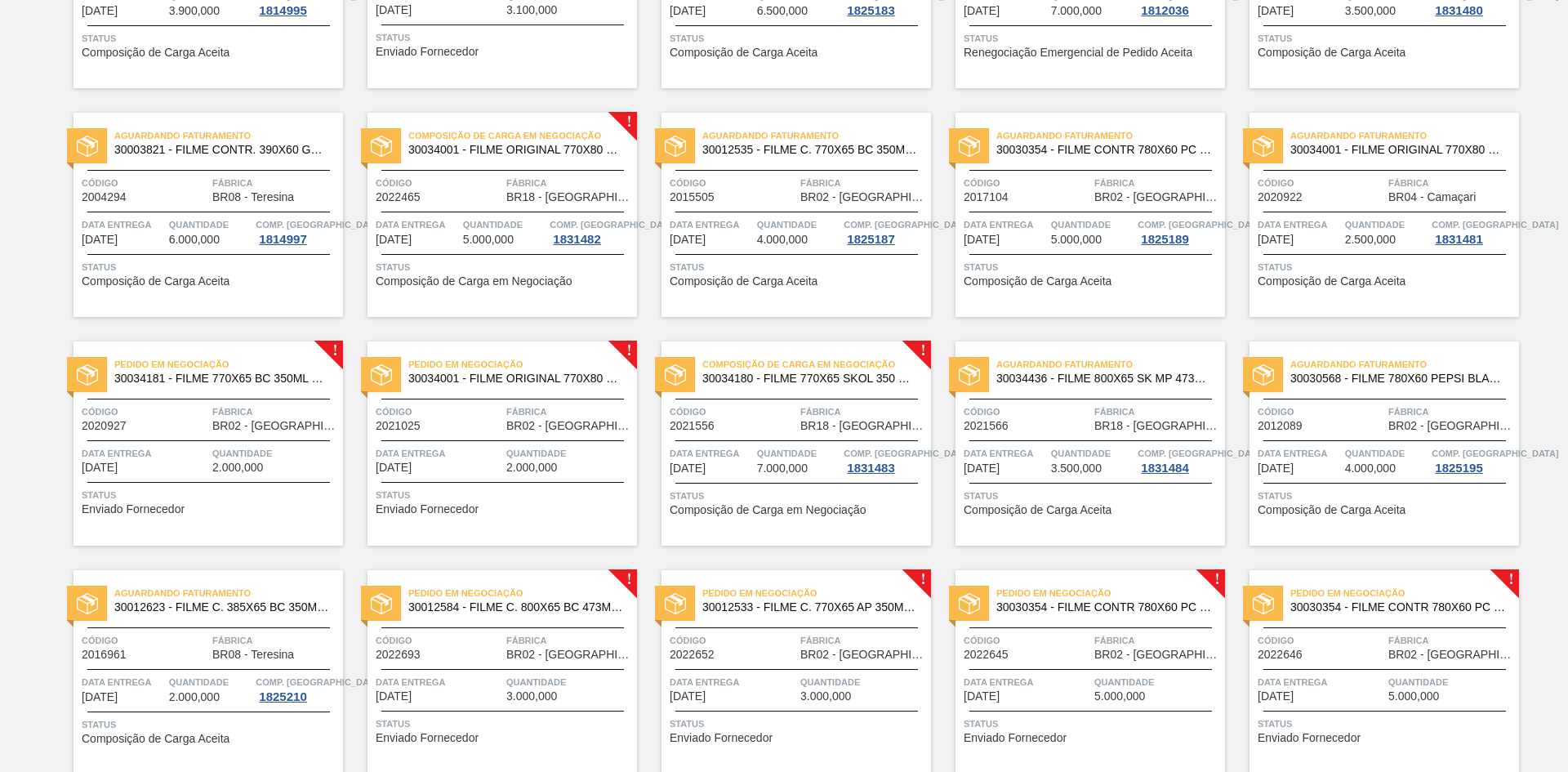
click at [459, 203] on div "Código 2022465" at bounding box center [438, 189] width 126 height 28
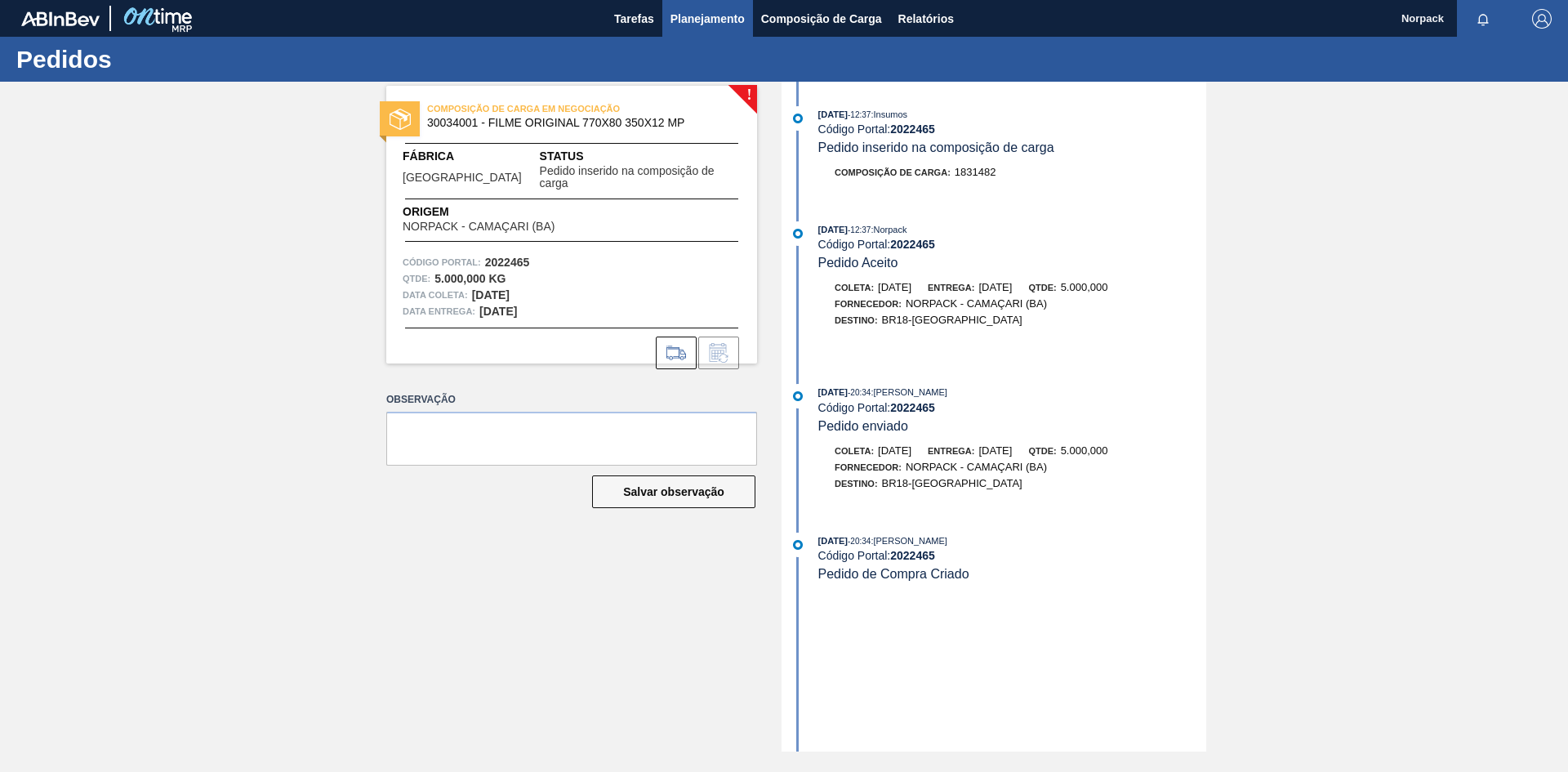
click at [702, 18] on span "Planejamento" at bounding box center [708, 19] width 74 height 19
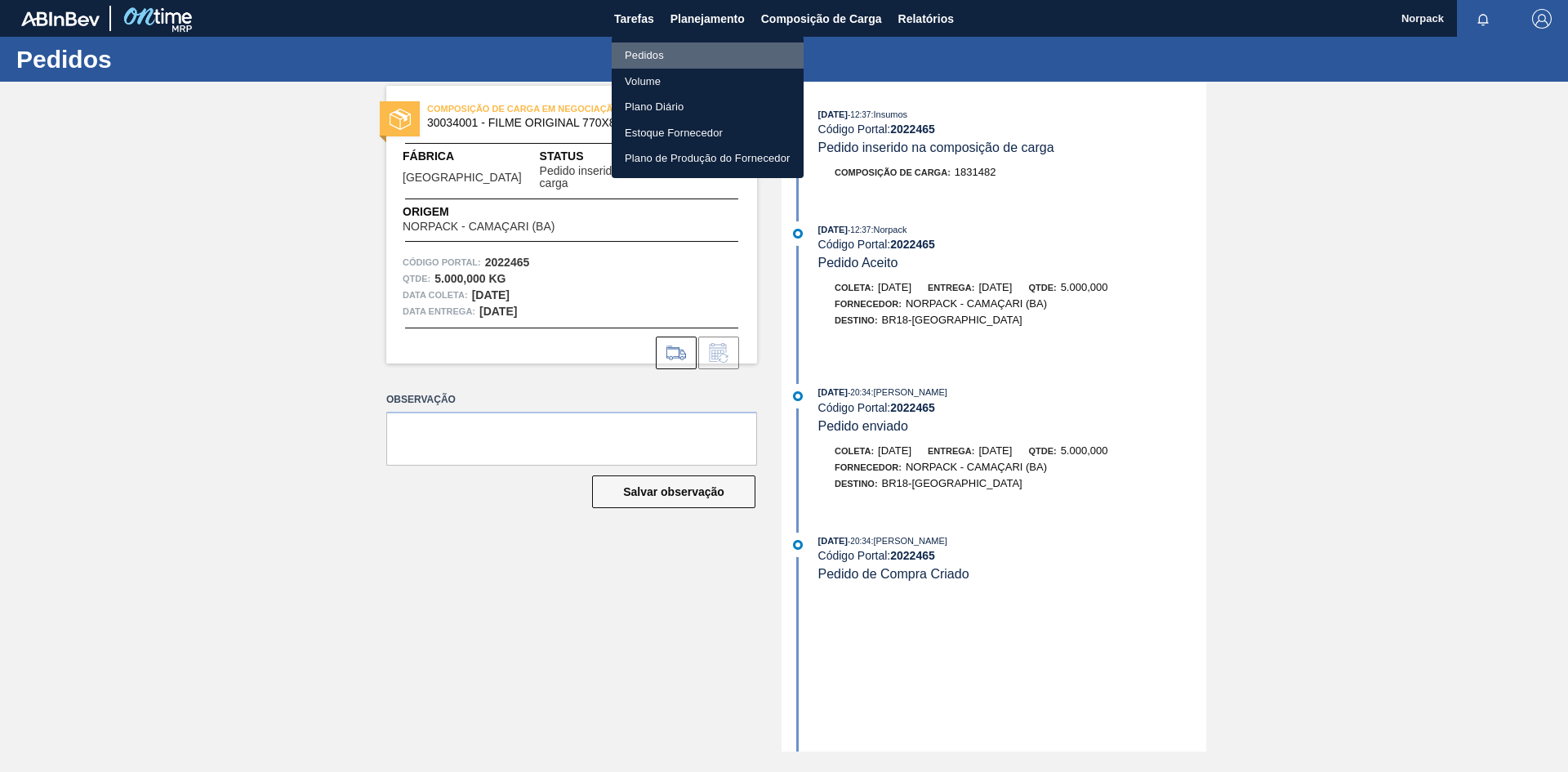
click at [661, 56] on li "Pedidos" at bounding box center [707, 56] width 192 height 27
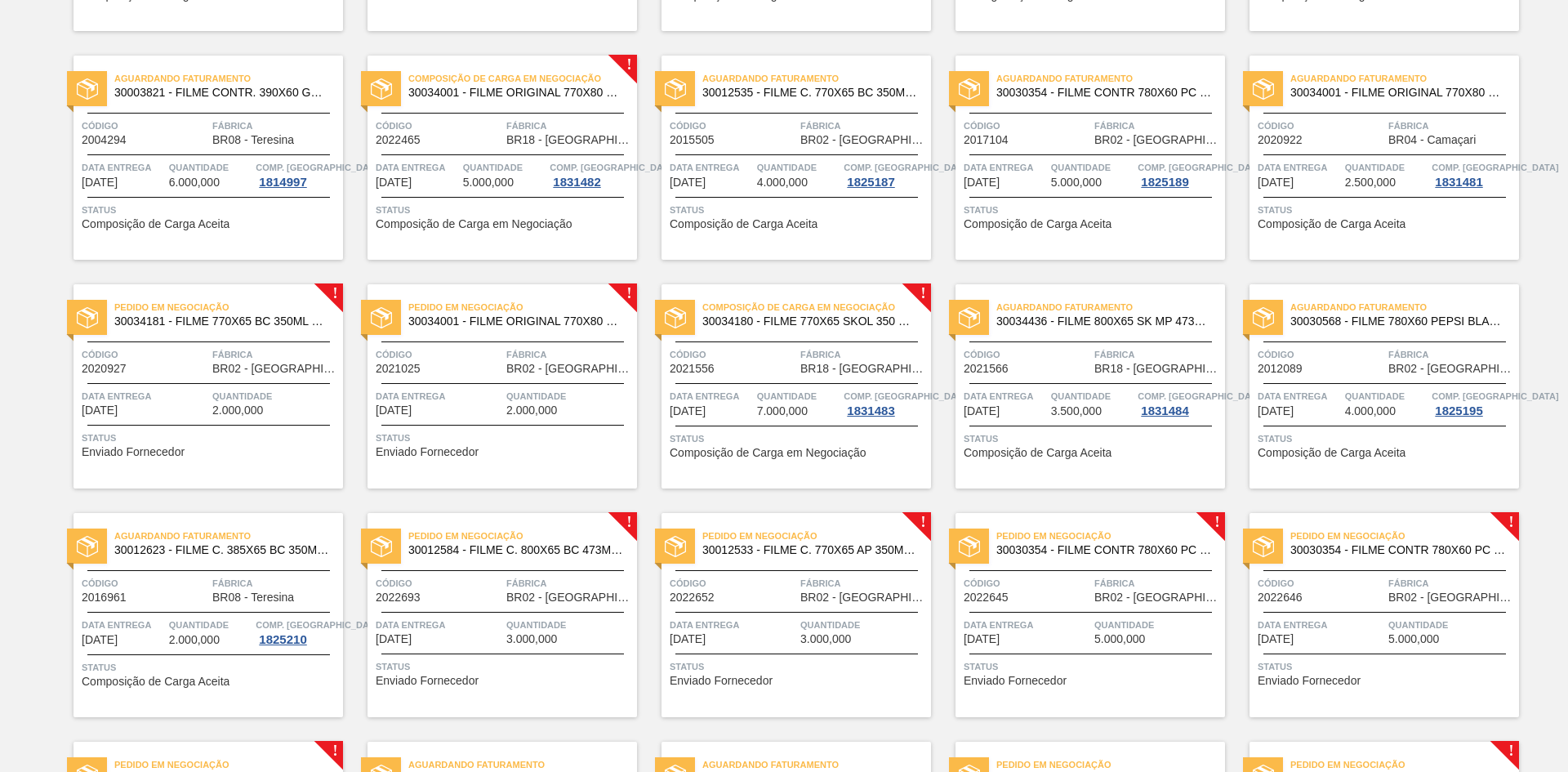
scroll to position [572, 0]
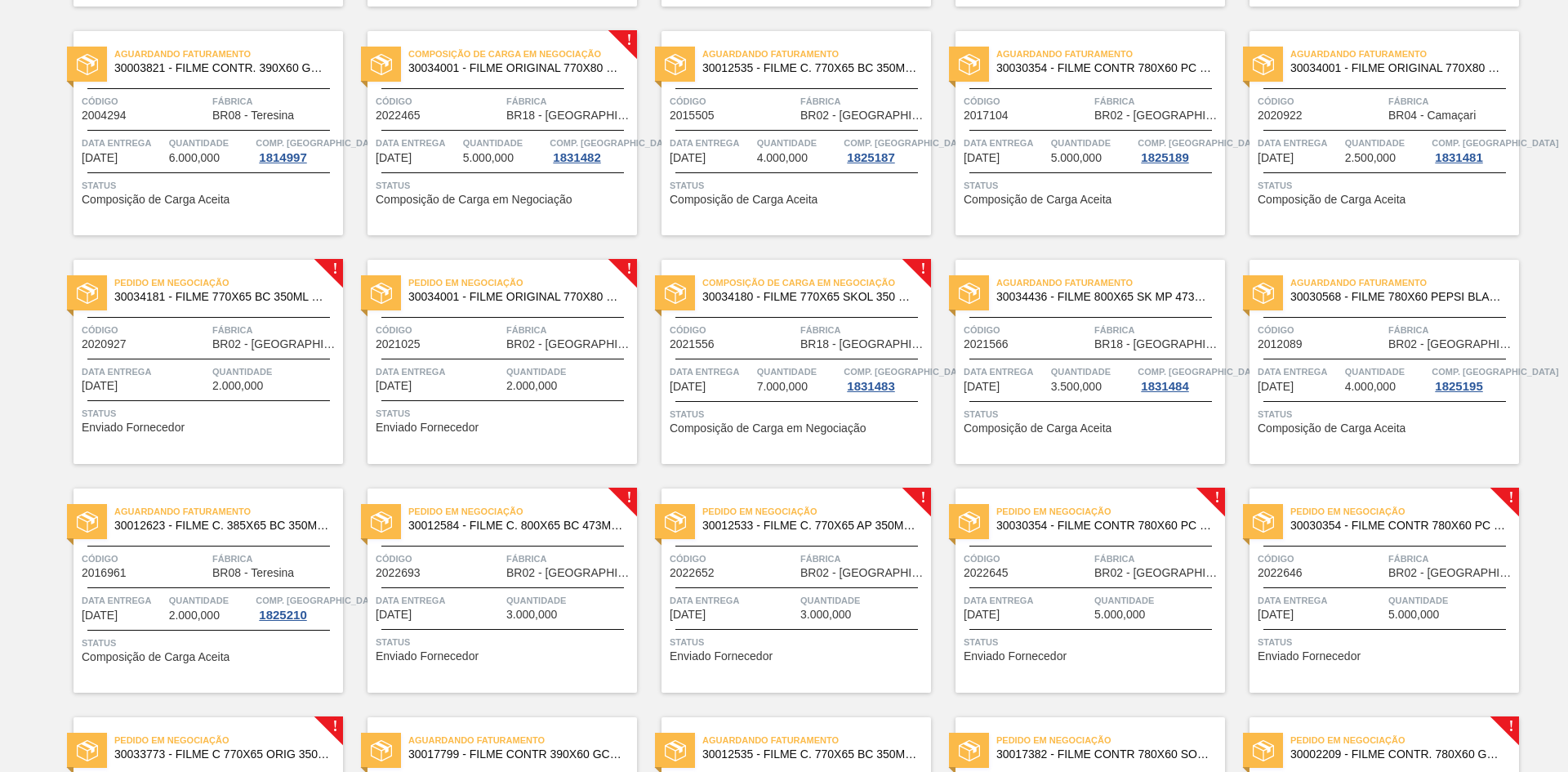
click at [236, 349] on span "BR02 - [GEOGRAPHIC_DATA]" at bounding box center [275, 345] width 126 height 12
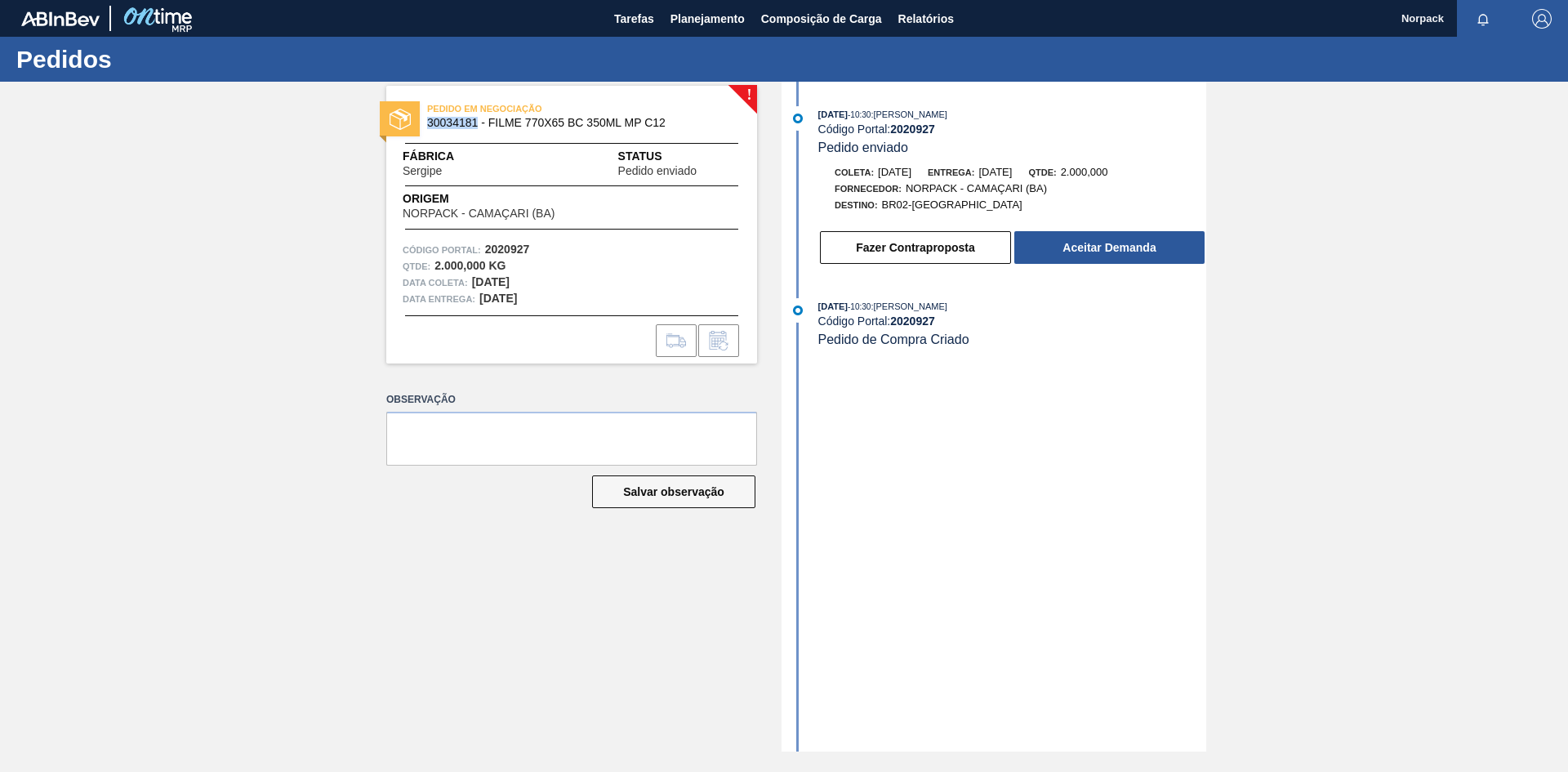
drag, startPoint x: 422, startPoint y: 123, endPoint x: 478, endPoint y: 123, distance: 56.0
click at [478, 123] on div "PEDIDO EM NEGOCIAÇÃO 30034181 - FILME 770X65 BC 350ML MP C12" at bounding box center [571, 117] width 370 height 37
drag, startPoint x: 485, startPoint y: 245, endPoint x: 552, endPoint y: 247, distance: 67.0
click at [552, 247] on div "Código Portal: 2020927" at bounding box center [572, 249] width 339 height 16
click at [1100, 244] on button "Aceitar Demanda" at bounding box center [1109, 247] width 190 height 33
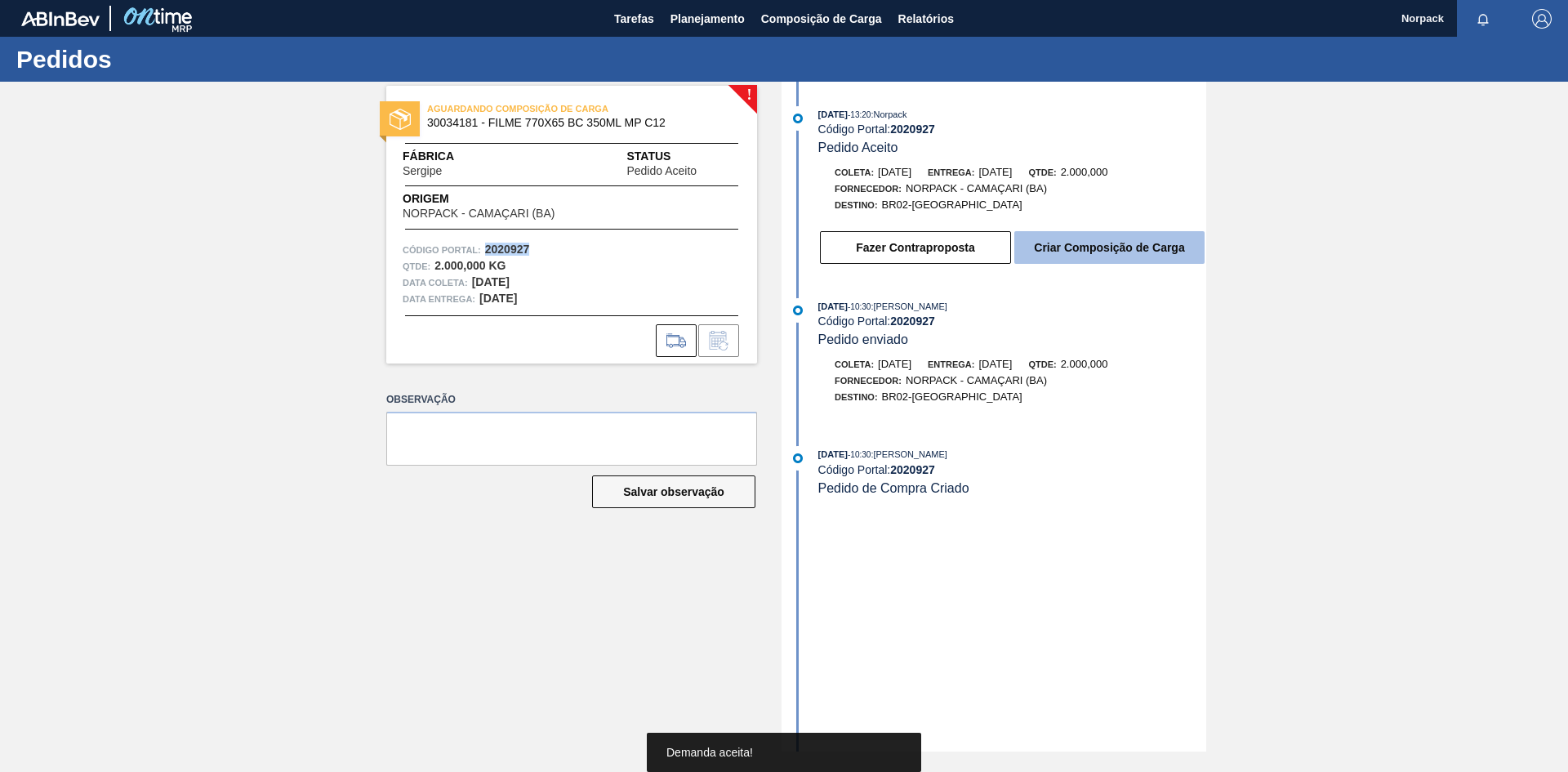
click at [1069, 250] on button "Criar Composição de Carga" at bounding box center [1109, 247] width 190 height 33
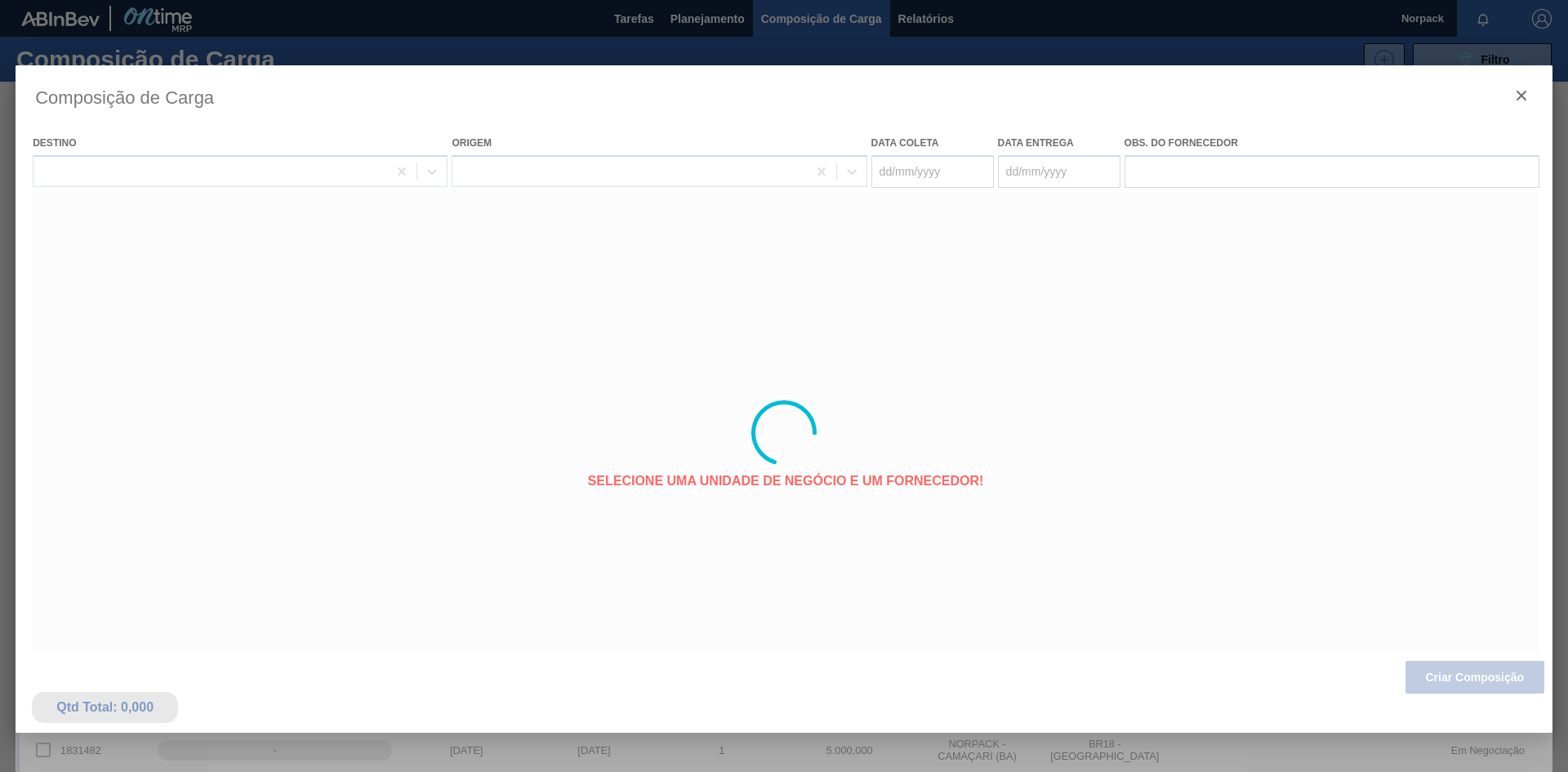
type coleta "29/09/2025"
type entrega "[DATE]"
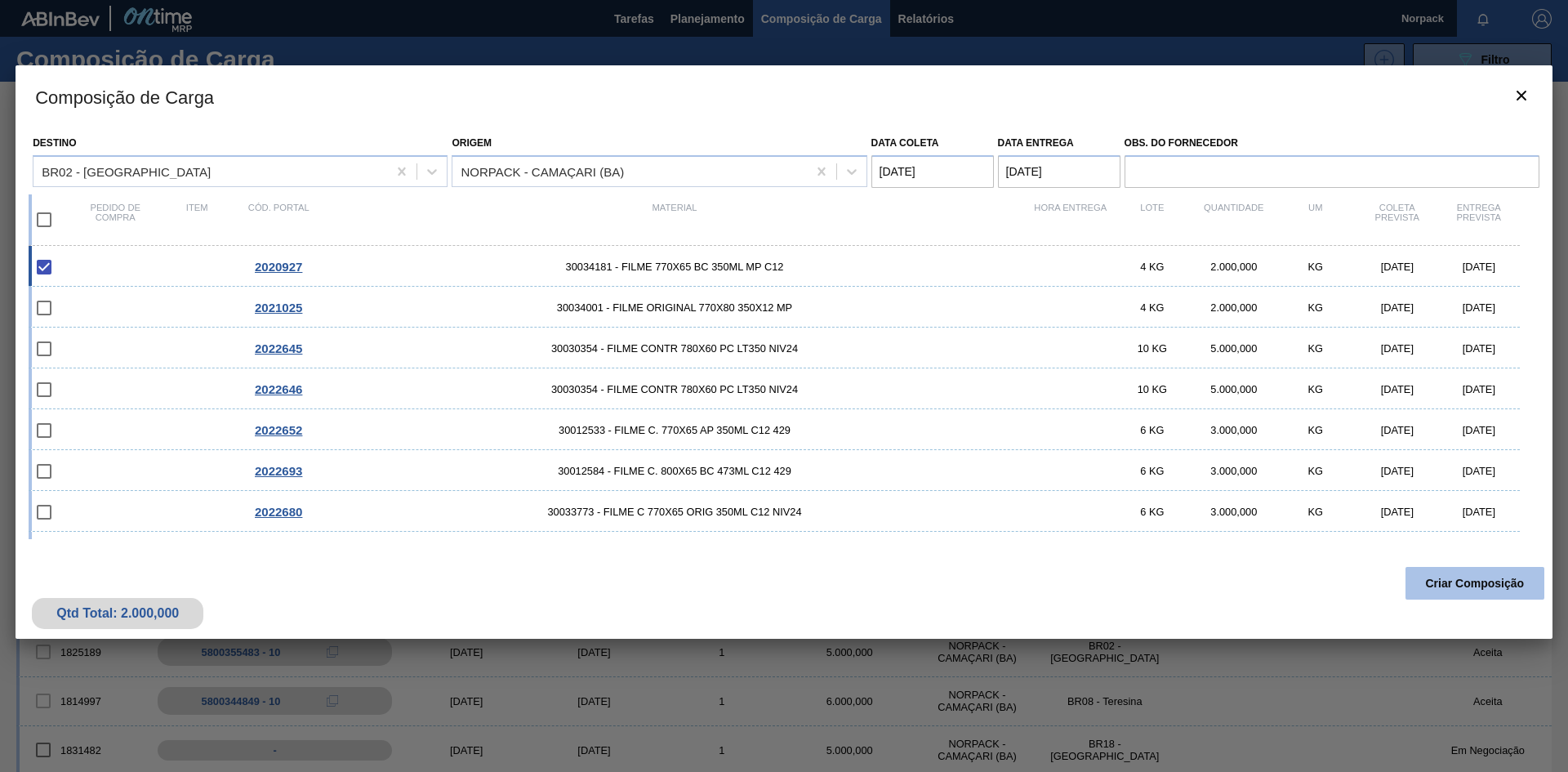
click at [1459, 584] on button "Criar Composição" at bounding box center [1474, 583] width 139 height 33
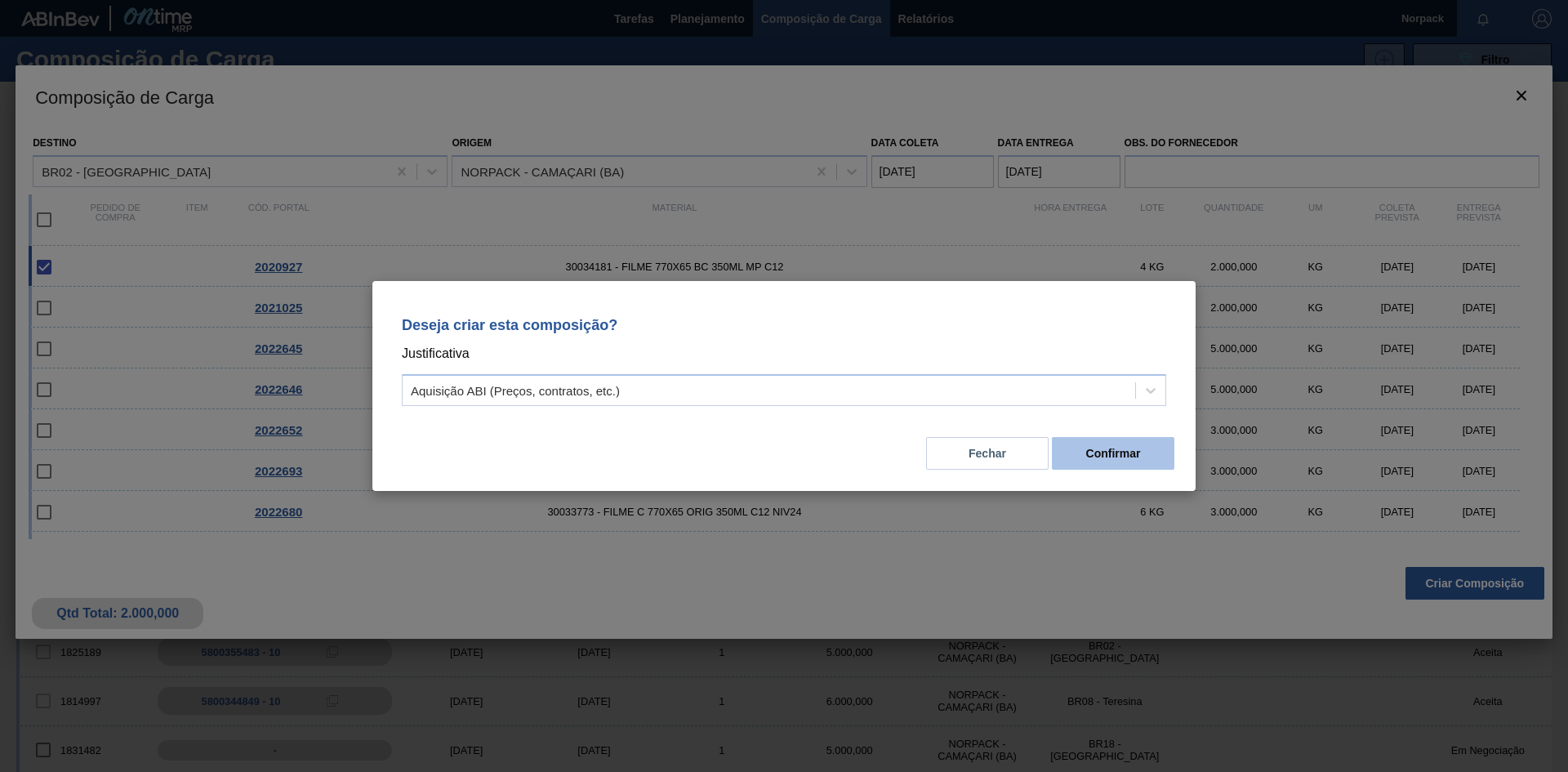
click at [1118, 458] on button "Confirmar" at bounding box center [1113, 453] width 123 height 33
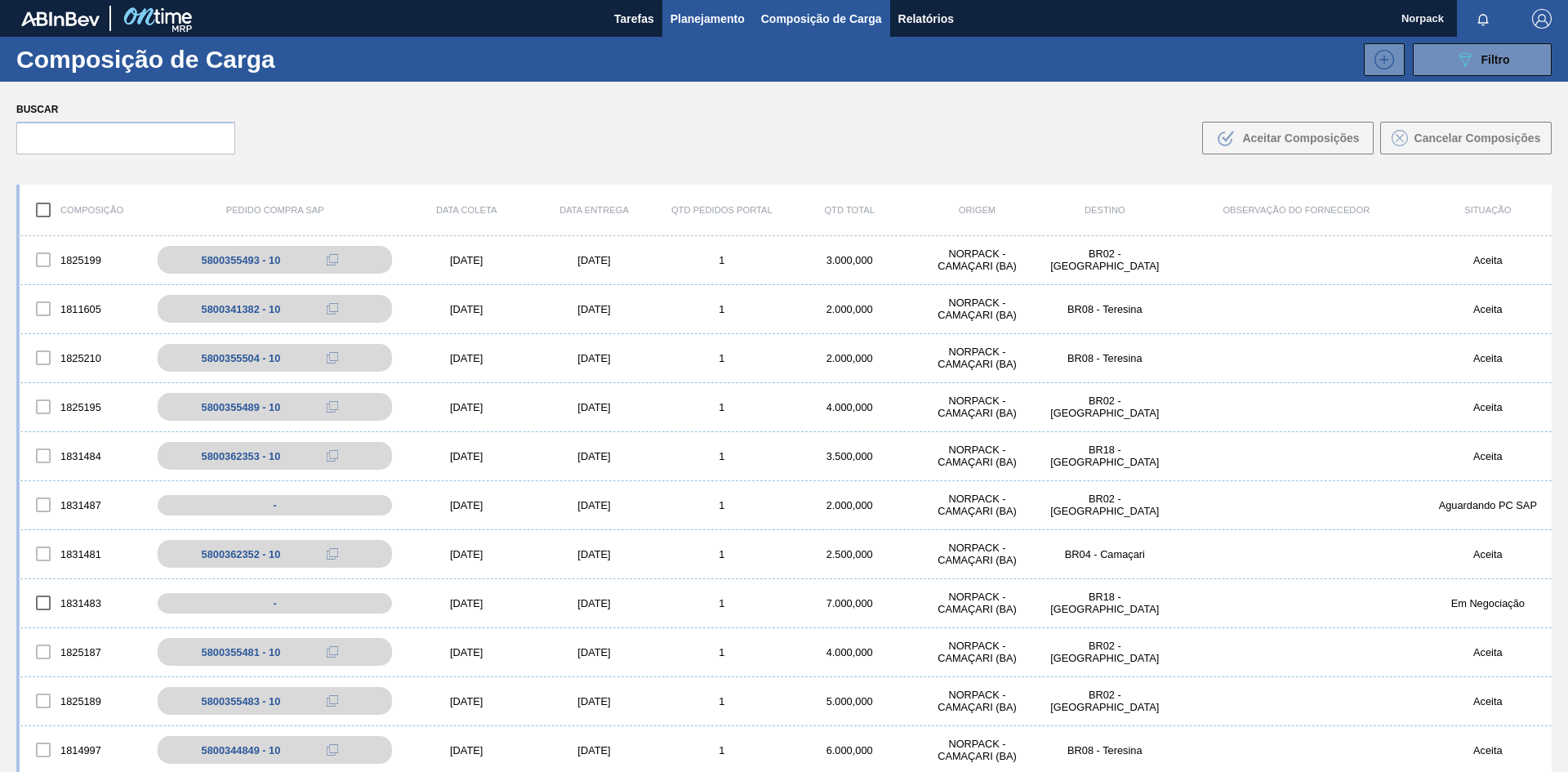
click at [700, 17] on span "Planejamento" at bounding box center [708, 19] width 74 height 19
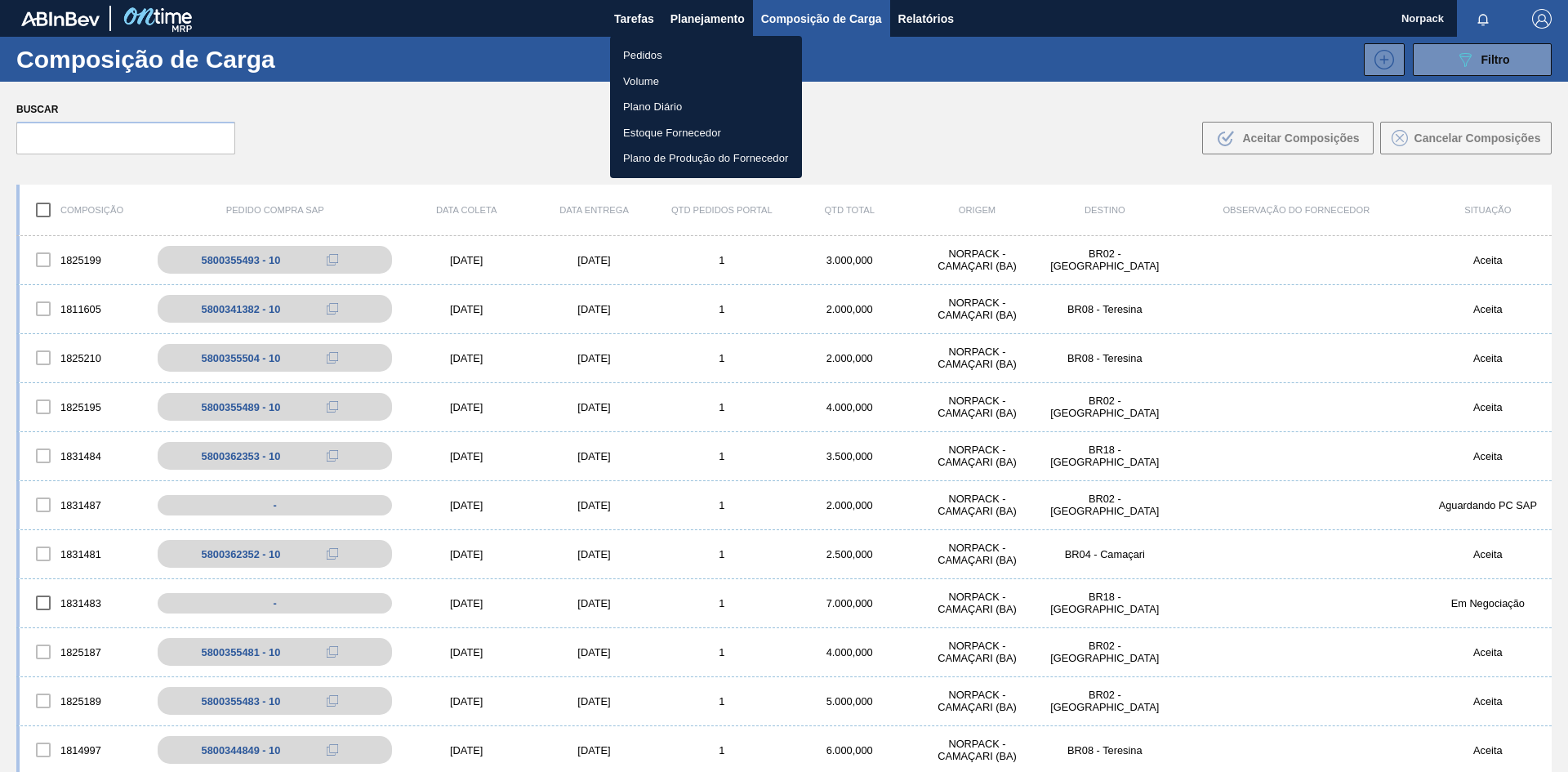
click at [652, 50] on li "Pedidos" at bounding box center [705, 56] width 192 height 27
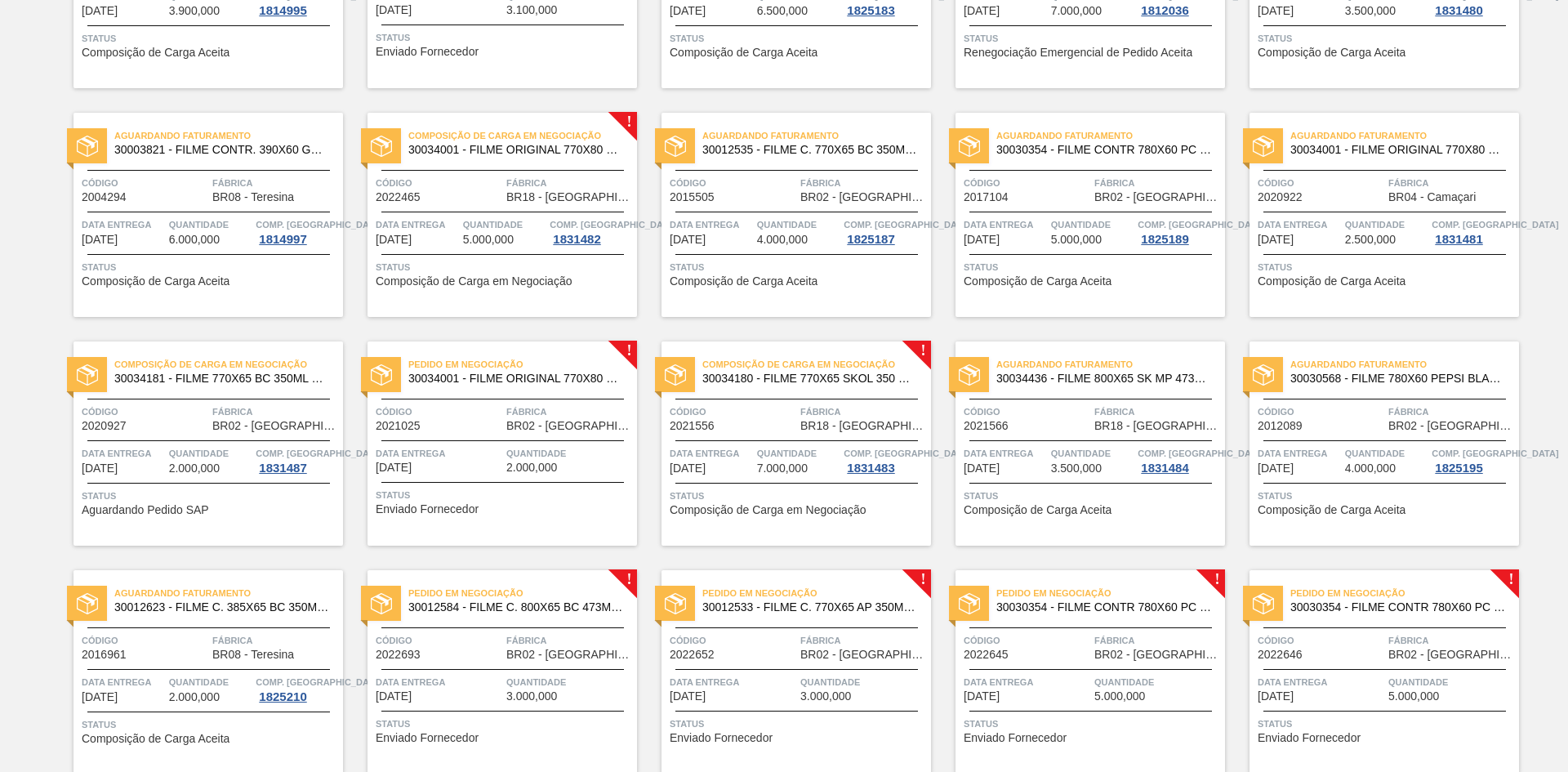
scroll to position [572, 0]
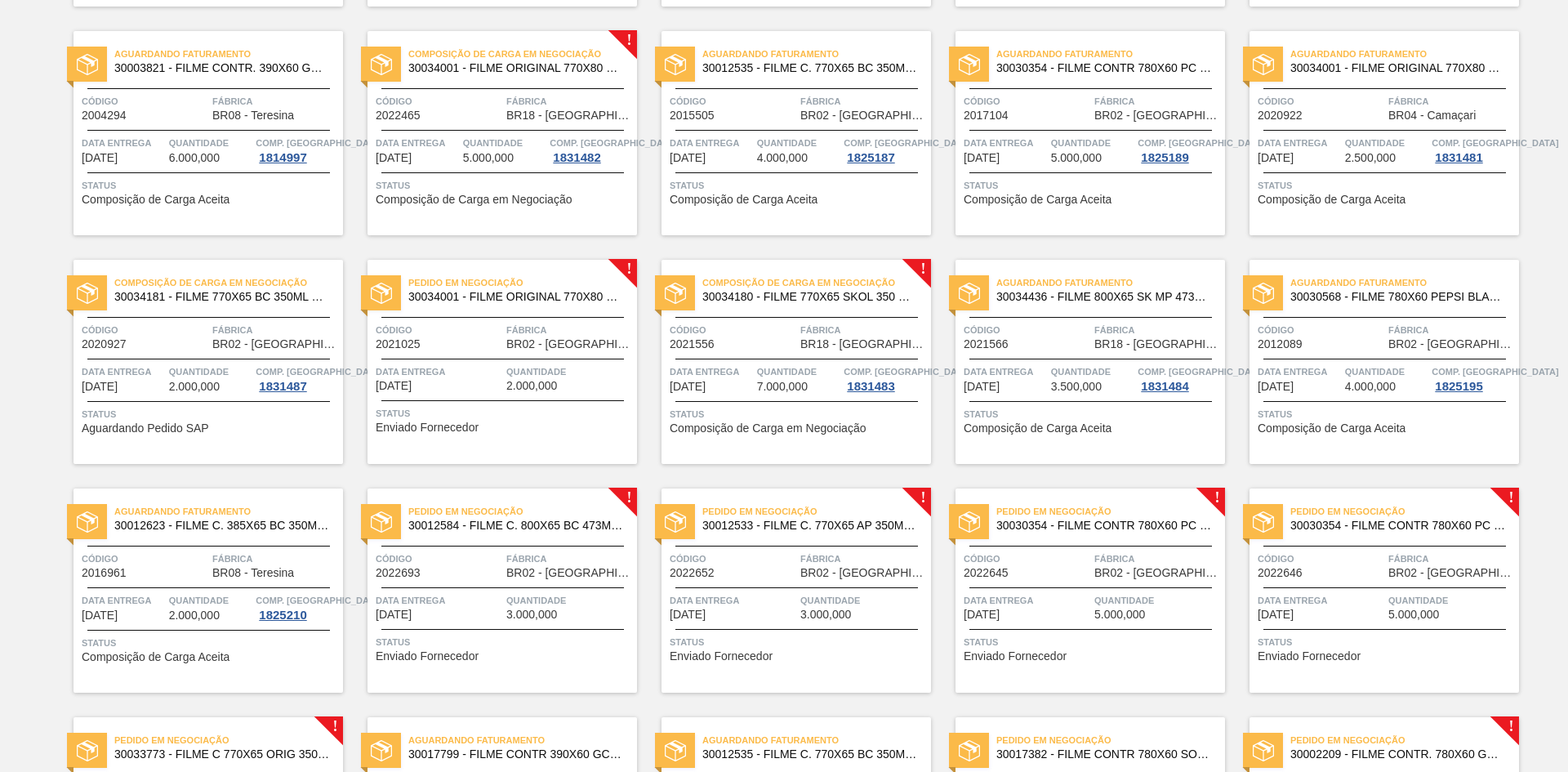
click at [133, 369] on span "Data entrega" at bounding box center [123, 371] width 83 height 16
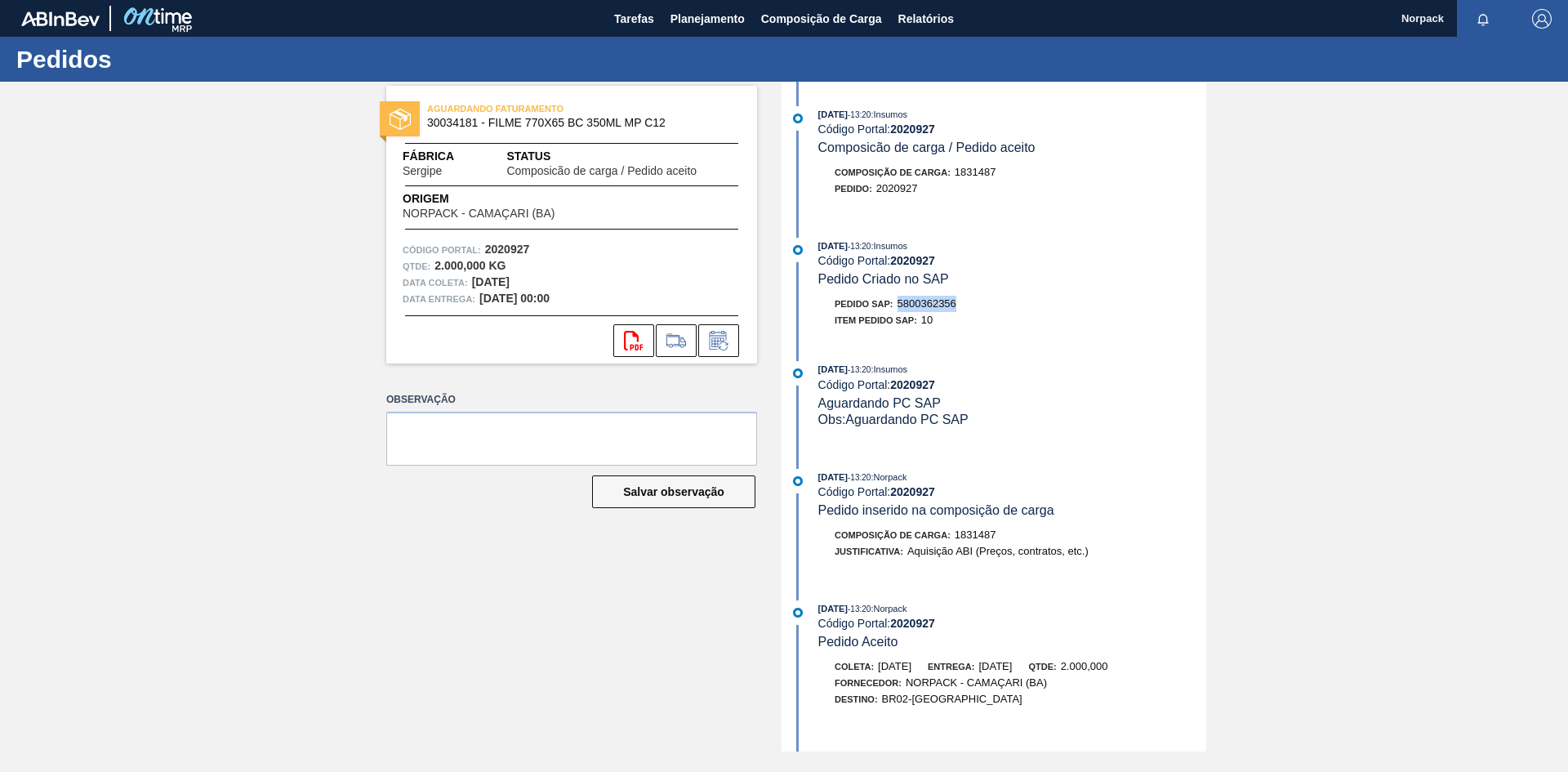
drag, startPoint x: 900, startPoint y: 304, endPoint x: 973, endPoint y: 302, distance: 73.0
click at [973, 302] on div "Pedido SAP: 5800362356" at bounding box center [1012, 303] width 388 height 16
copy span "5800362356"
click at [683, 19] on span "Planejamento" at bounding box center [708, 19] width 74 height 19
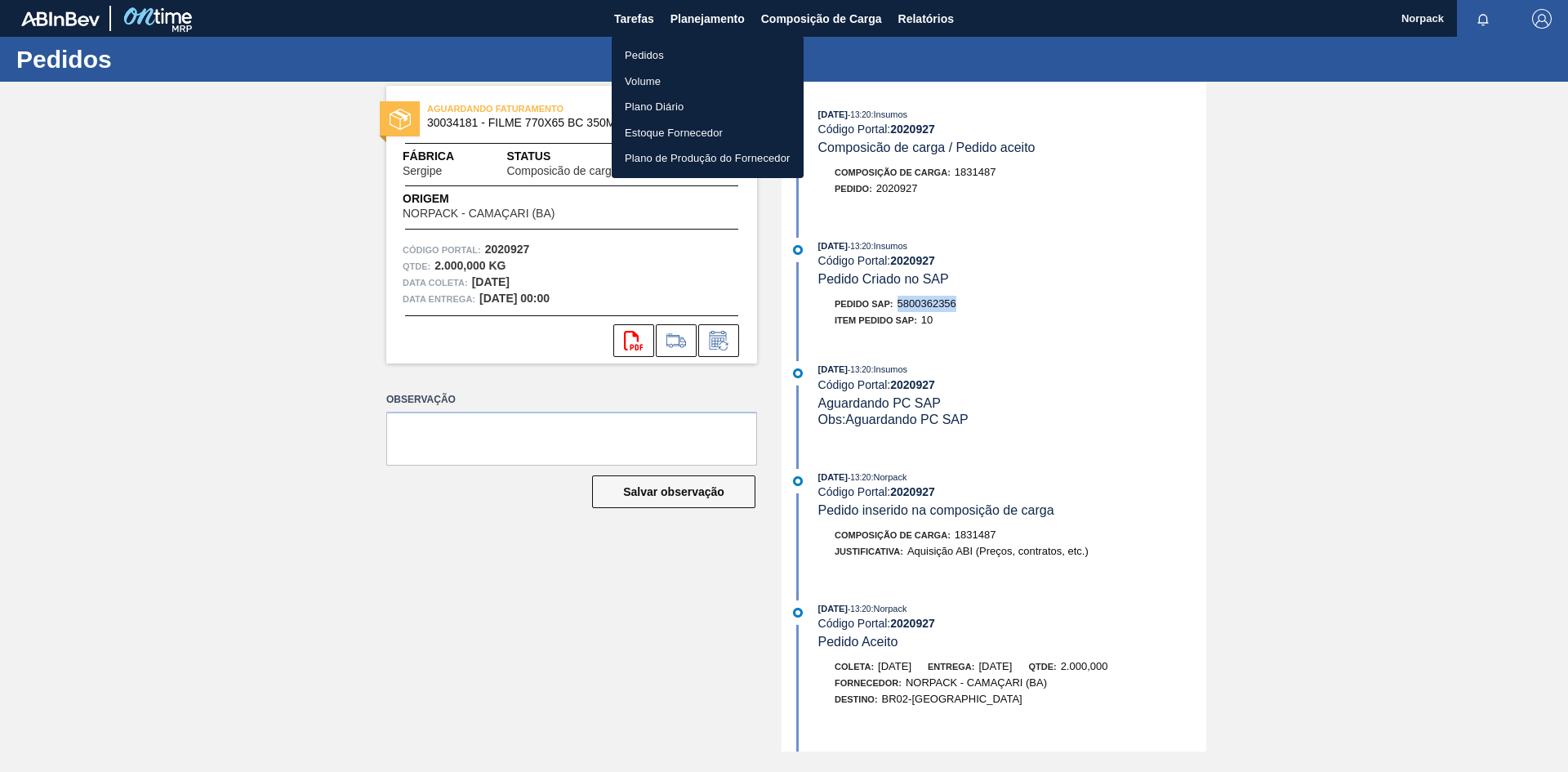
click at [628, 64] on li "Pedidos" at bounding box center [707, 56] width 192 height 27
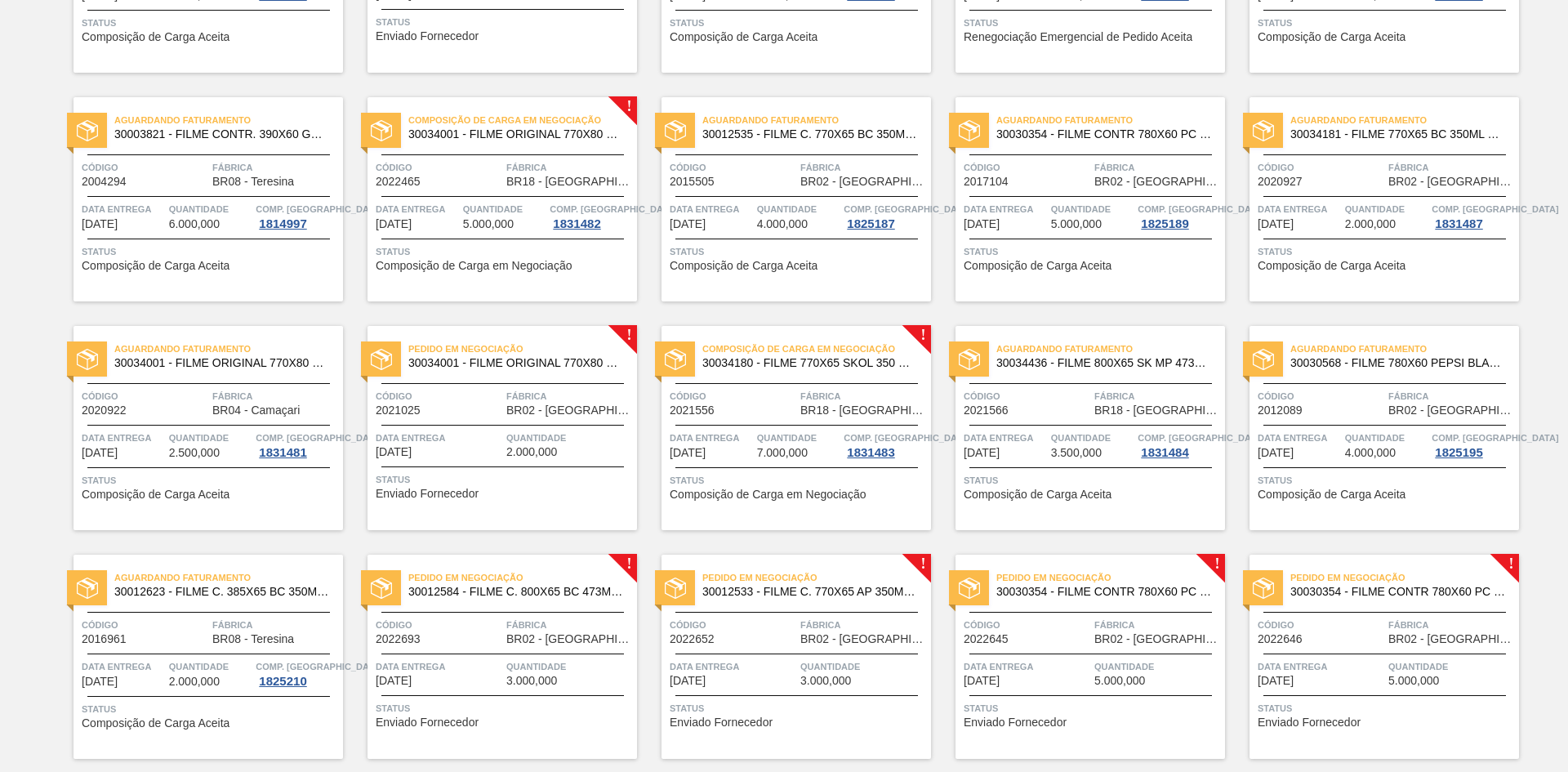
scroll to position [490, 0]
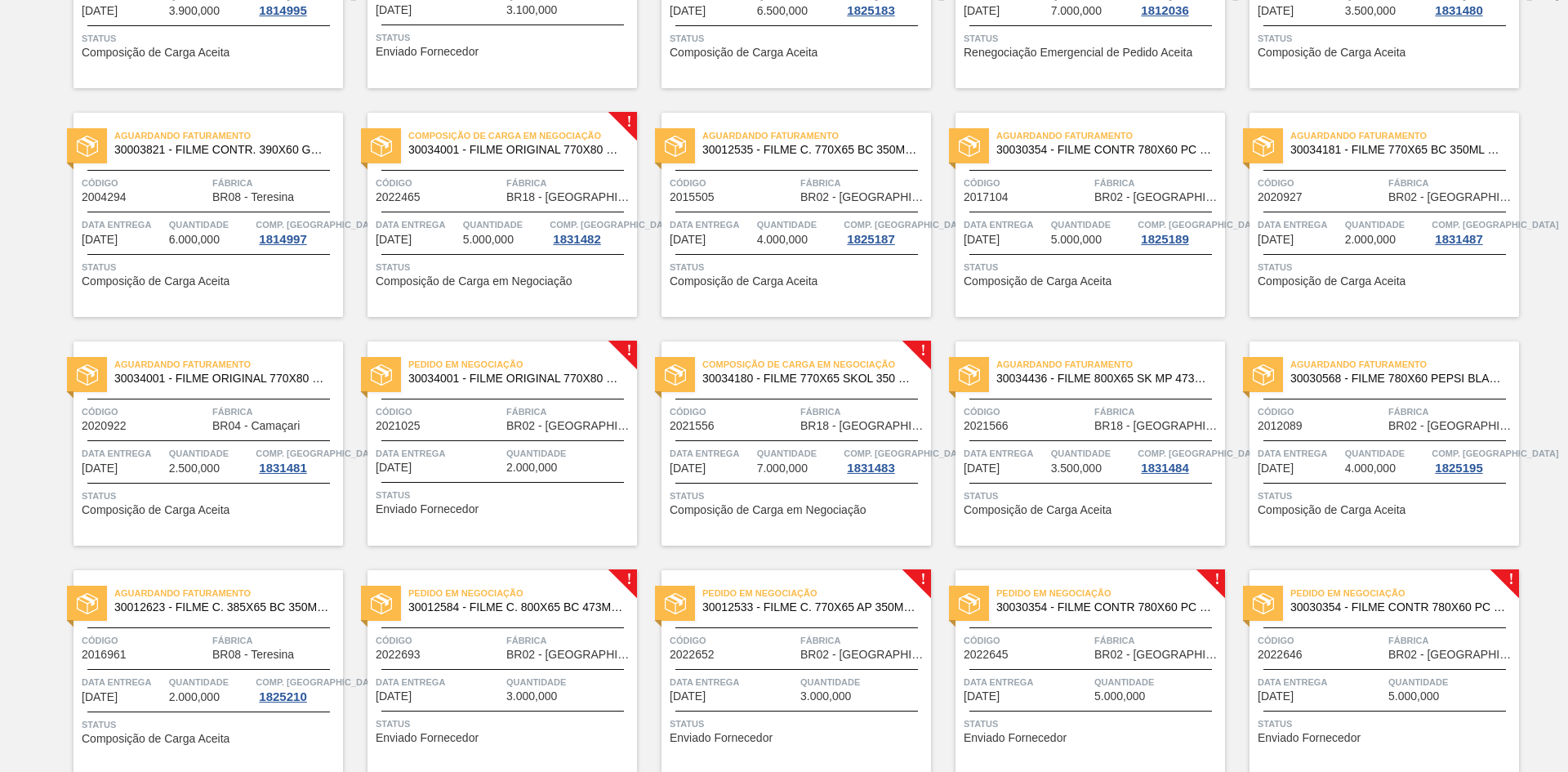
click at [564, 428] on span "BR02 - Sergipe" at bounding box center [569, 426] width 126 height 12
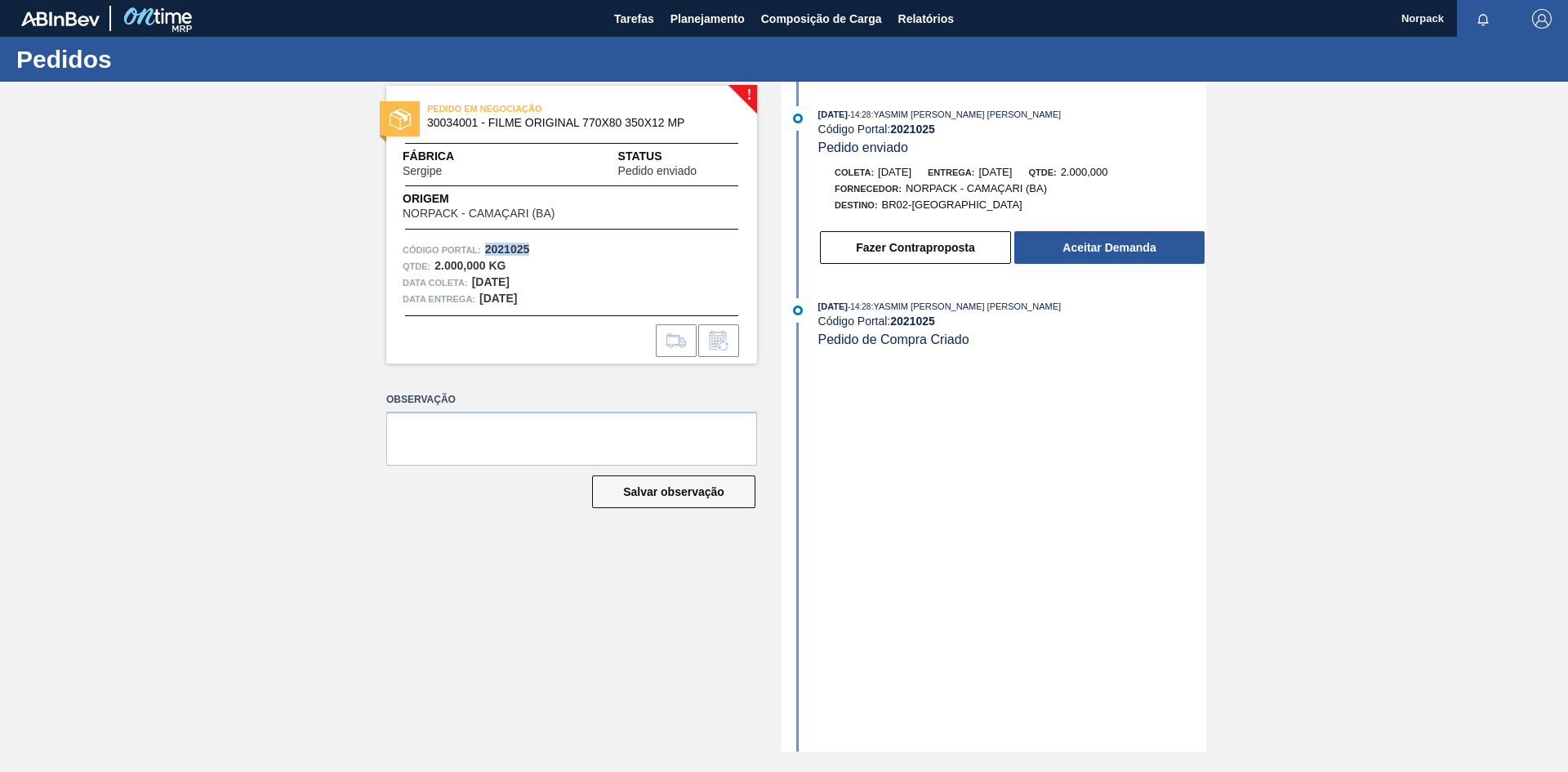
drag, startPoint x: 485, startPoint y: 248, endPoint x: 539, endPoint y: 248, distance: 54.0
click at [539, 248] on div "Código Portal: 2021025" at bounding box center [572, 249] width 339 height 16
copy strong "2021025"
drag, startPoint x: 429, startPoint y: 121, endPoint x: 478, endPoint y: 124, distance: 49.1
click at [478, 124] on span "30034001 - FILME ORIGINAL 770X80 350X12 MP" at bounding box center [575, 123] width 296 height 12
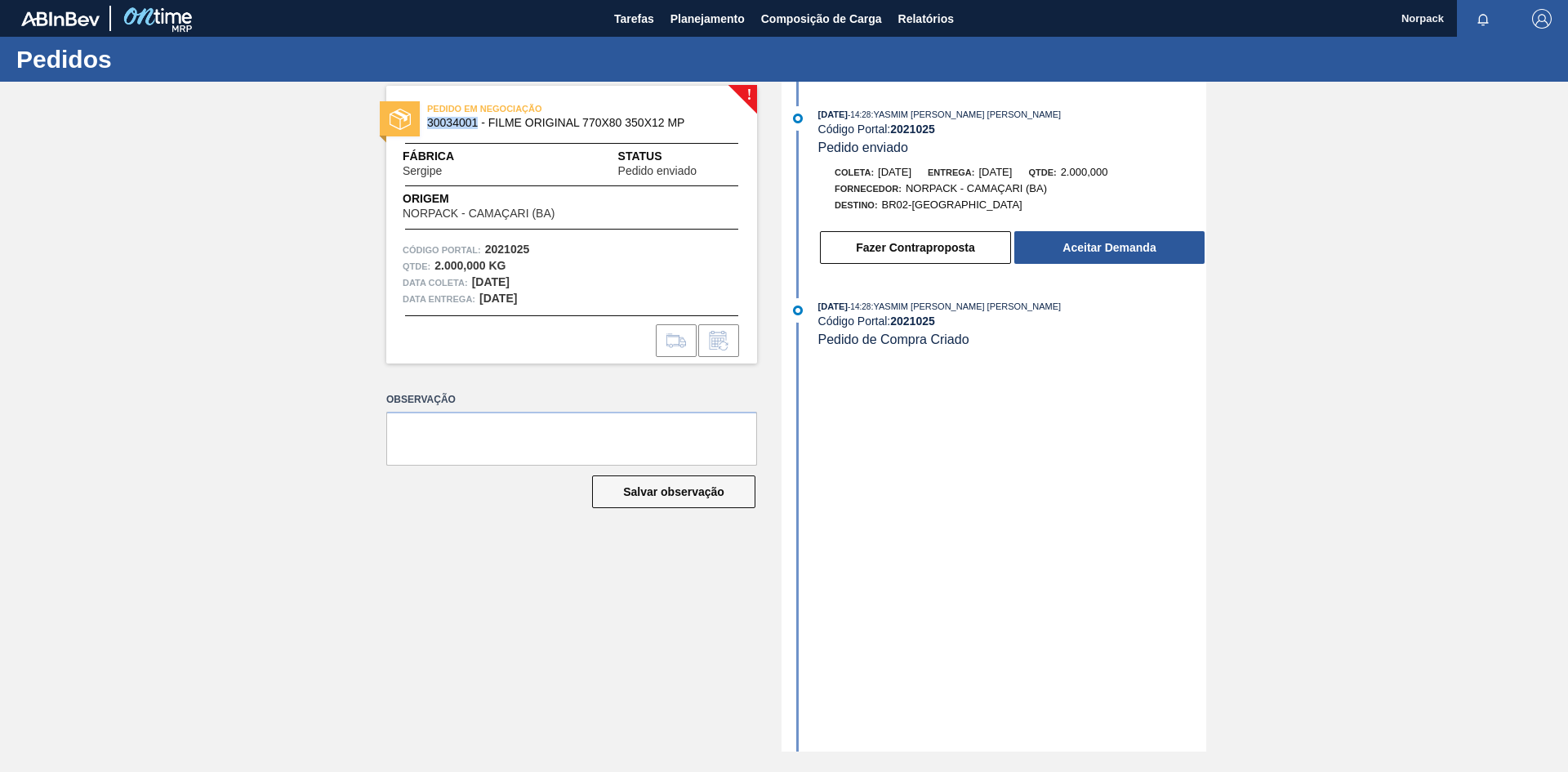
copy span "30034001"
click at [1106, 244] on button "Aceitar Demanda" at bounding box center [1109, 247] width 190 height 33
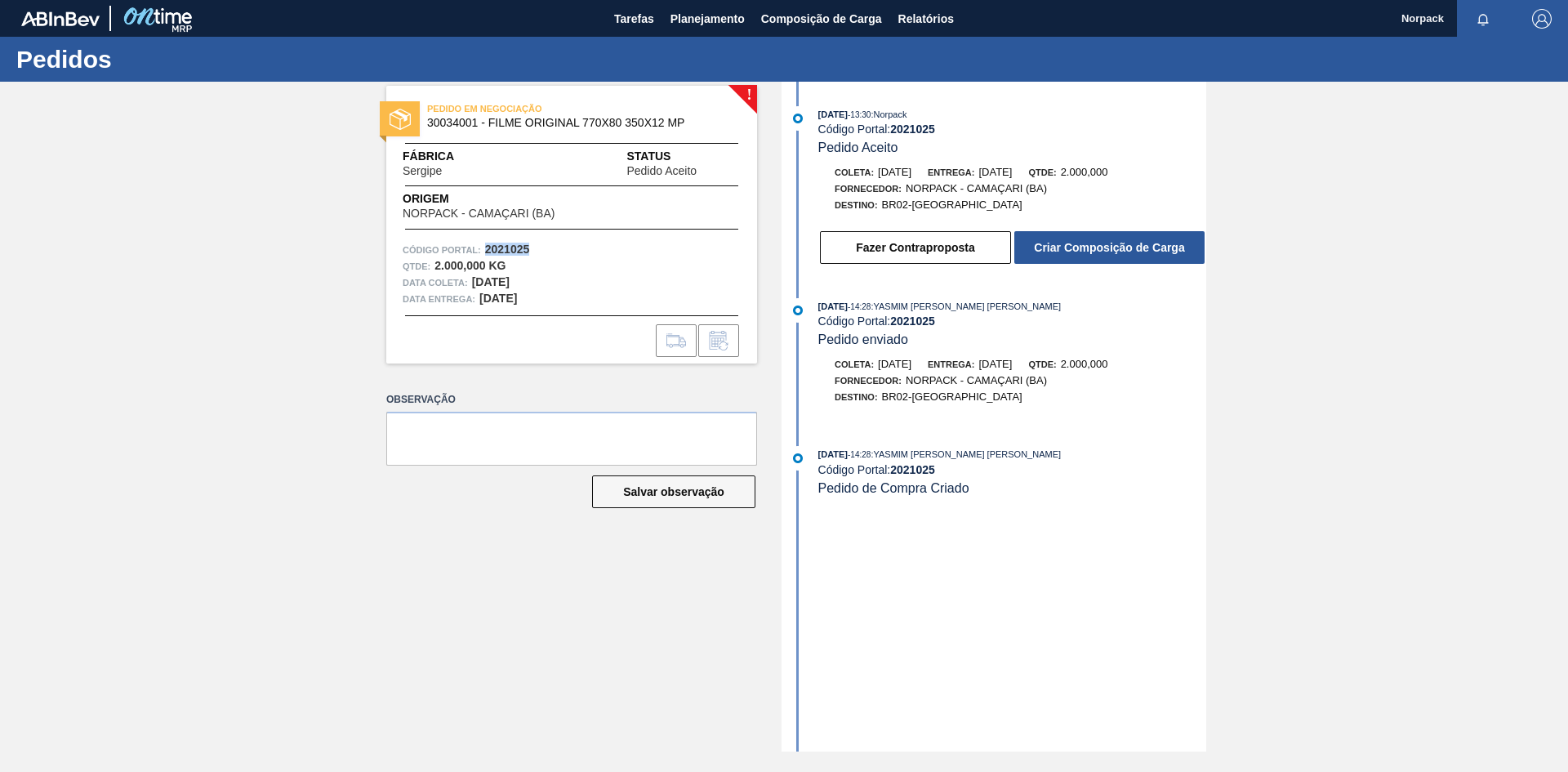
drag, startPoint x: 486, startPoint y: 250, endPoint x: 543, endPoint y: 250, distance: 57.0
click at [543, 250] on div "Código Portal: 2021025" at bounding box center [572, 249] width 339 height 16
copy strong "2021025"
drag, startPoint x: 427, startPoint y: 120, endPoint x: 478, endPoint y: 123, distance: 51.1
click at [478, 123] on span "30034001 - FILME ORIGINAL 770X80 350X12 MP" at bounding box center [575, 123] width 296 height 12
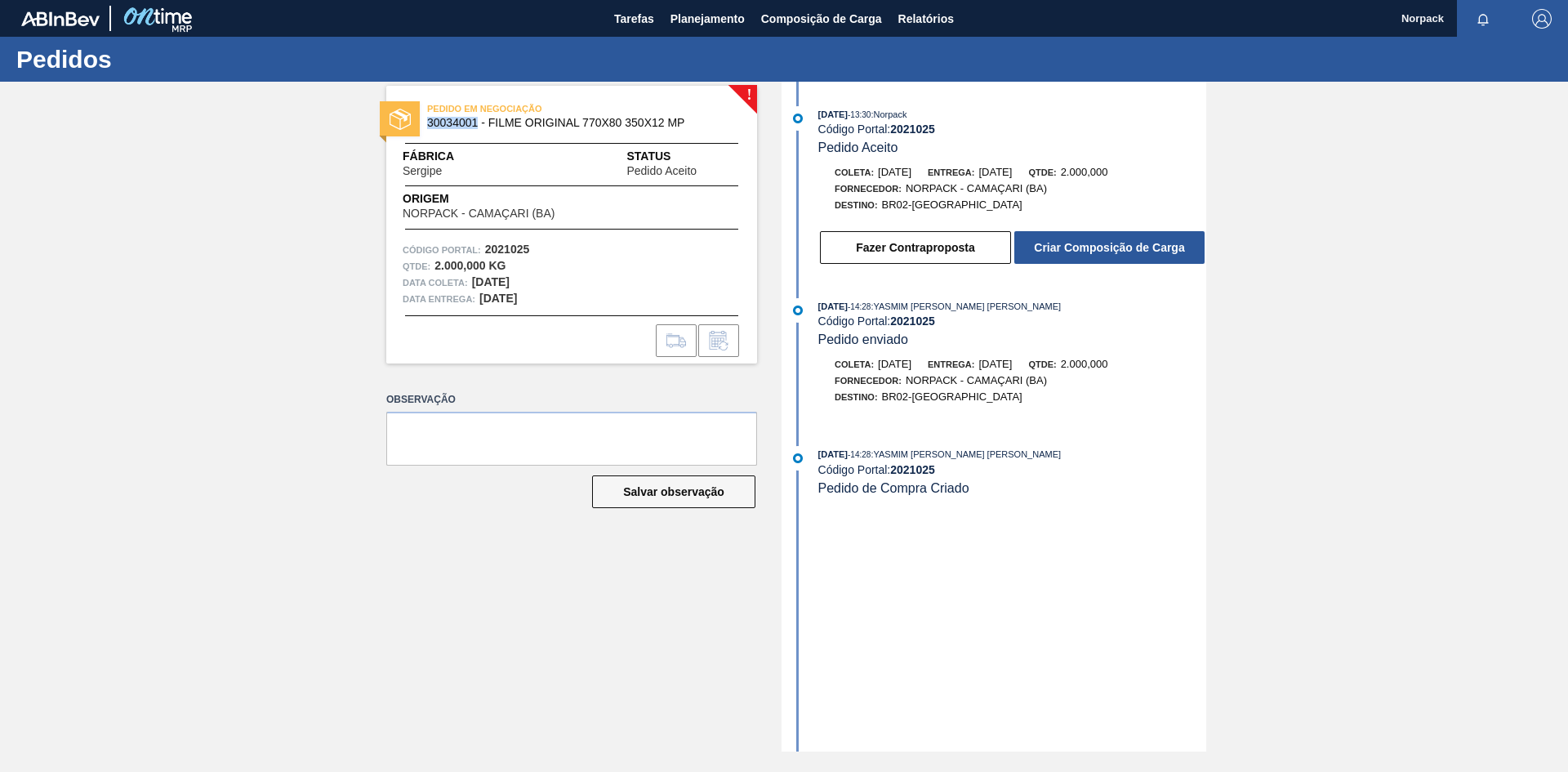
copy span "30034001"
click at [1061, 250] on button "Criar Composição de Carga" at bounding box center [1109, 247] width 190 height 33
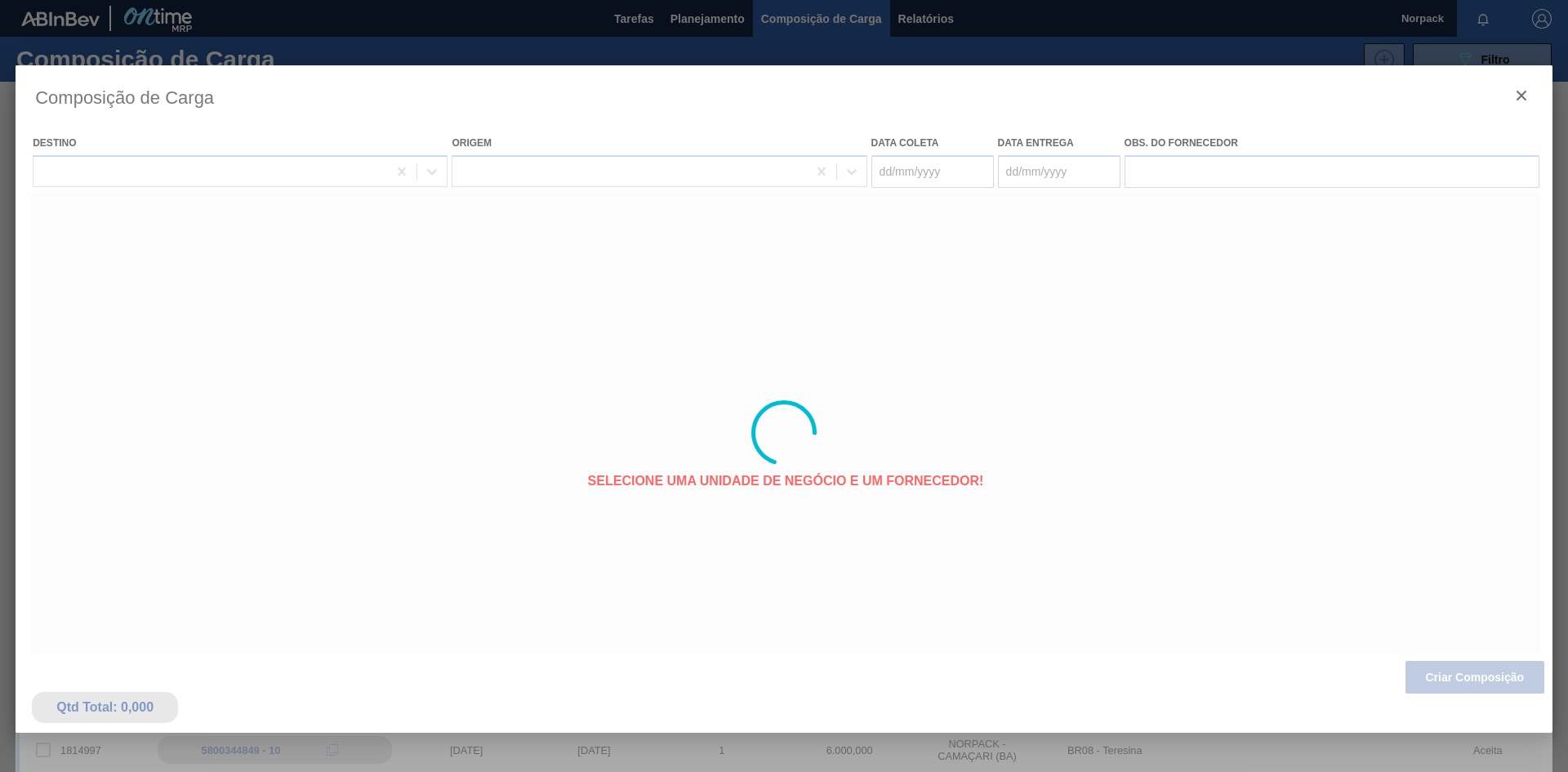
type coleta "29/09/2025"
type entrega "[DATE]"
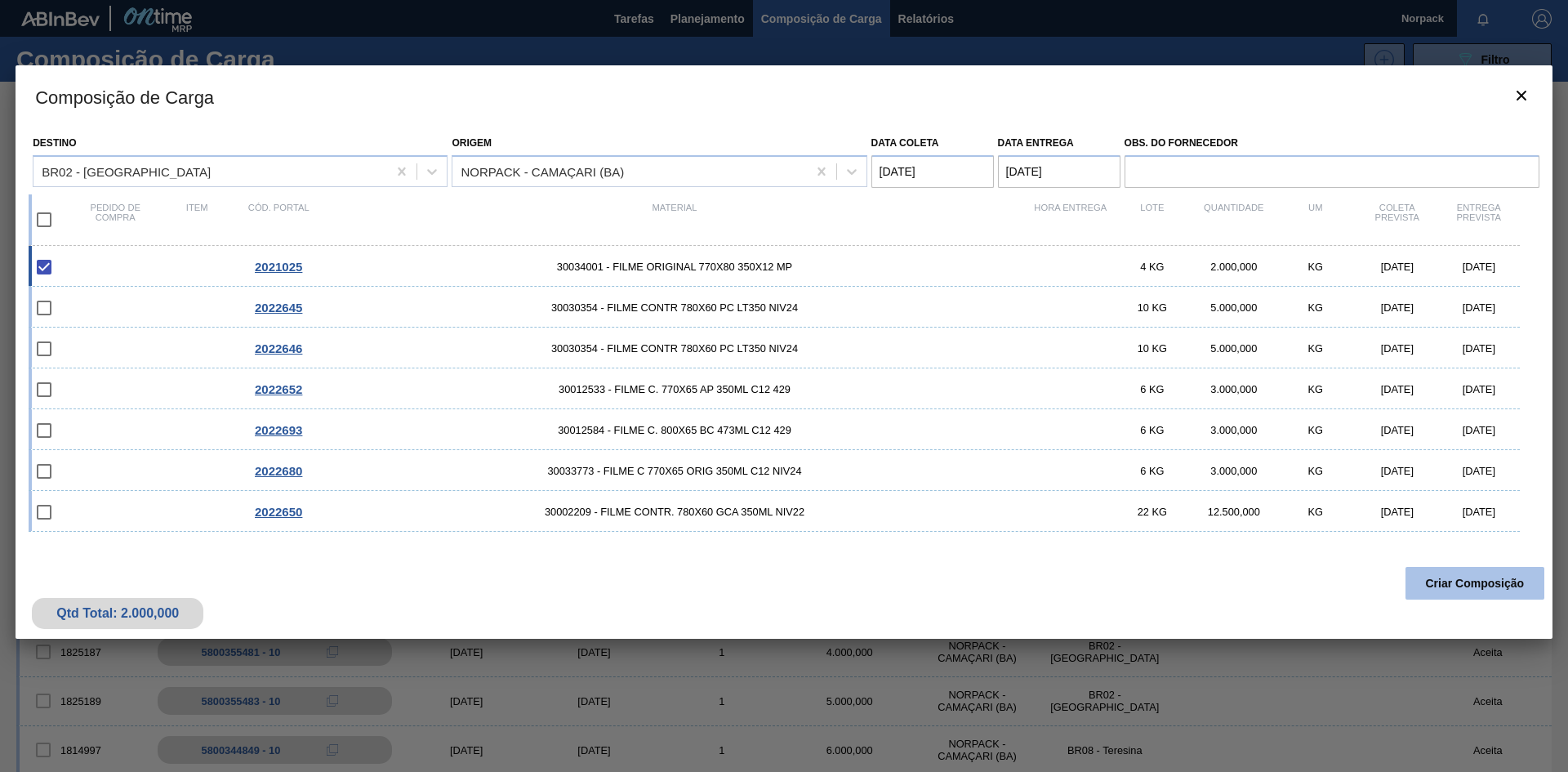
click at [1448, 575] on button "Criar Composição" at bounding box center [1474, 583] width 139 height 33
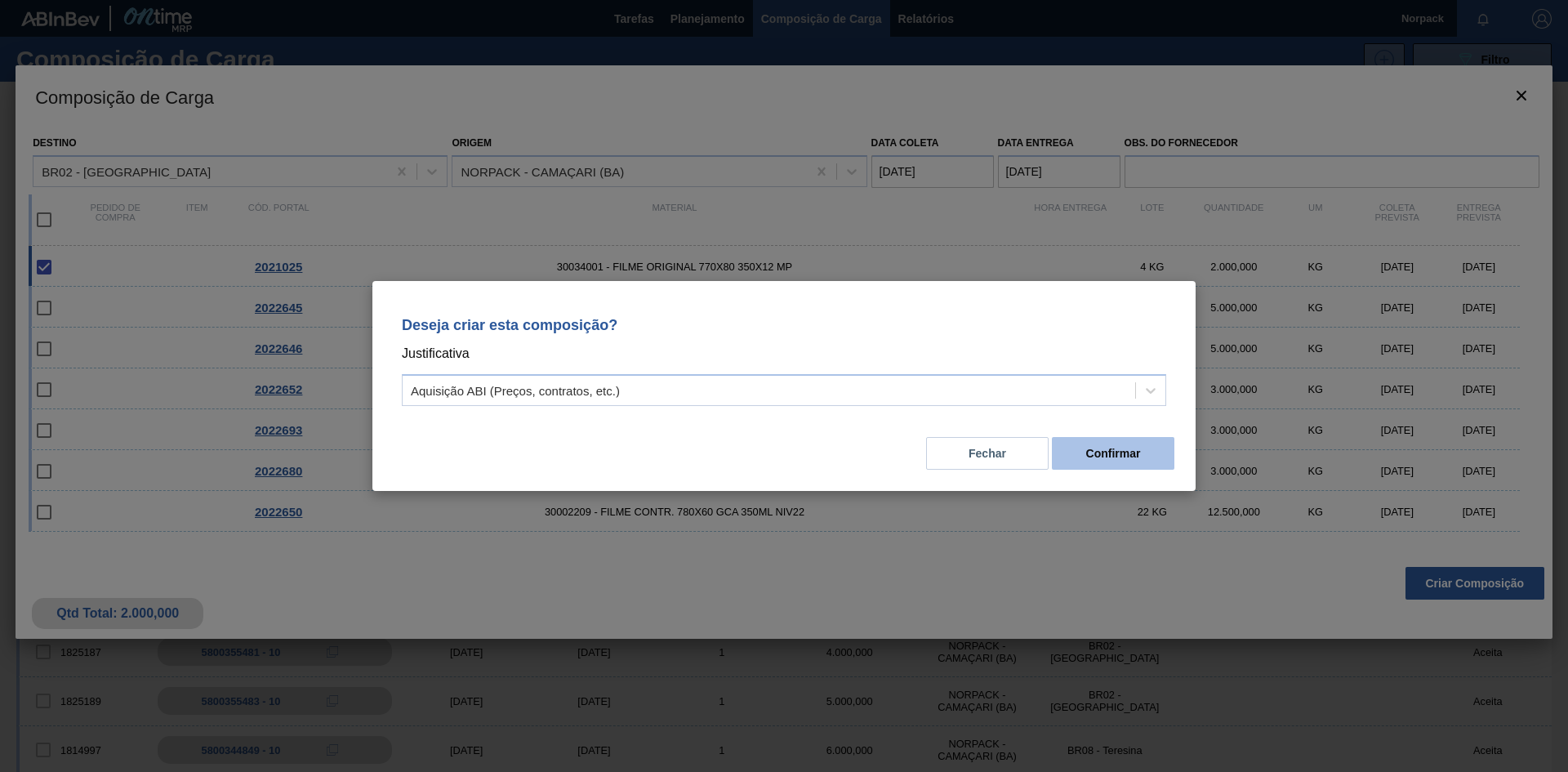
click at [1098, 463] on button "Confirmar" at bounding box center [1113, 453] width 123 height 33
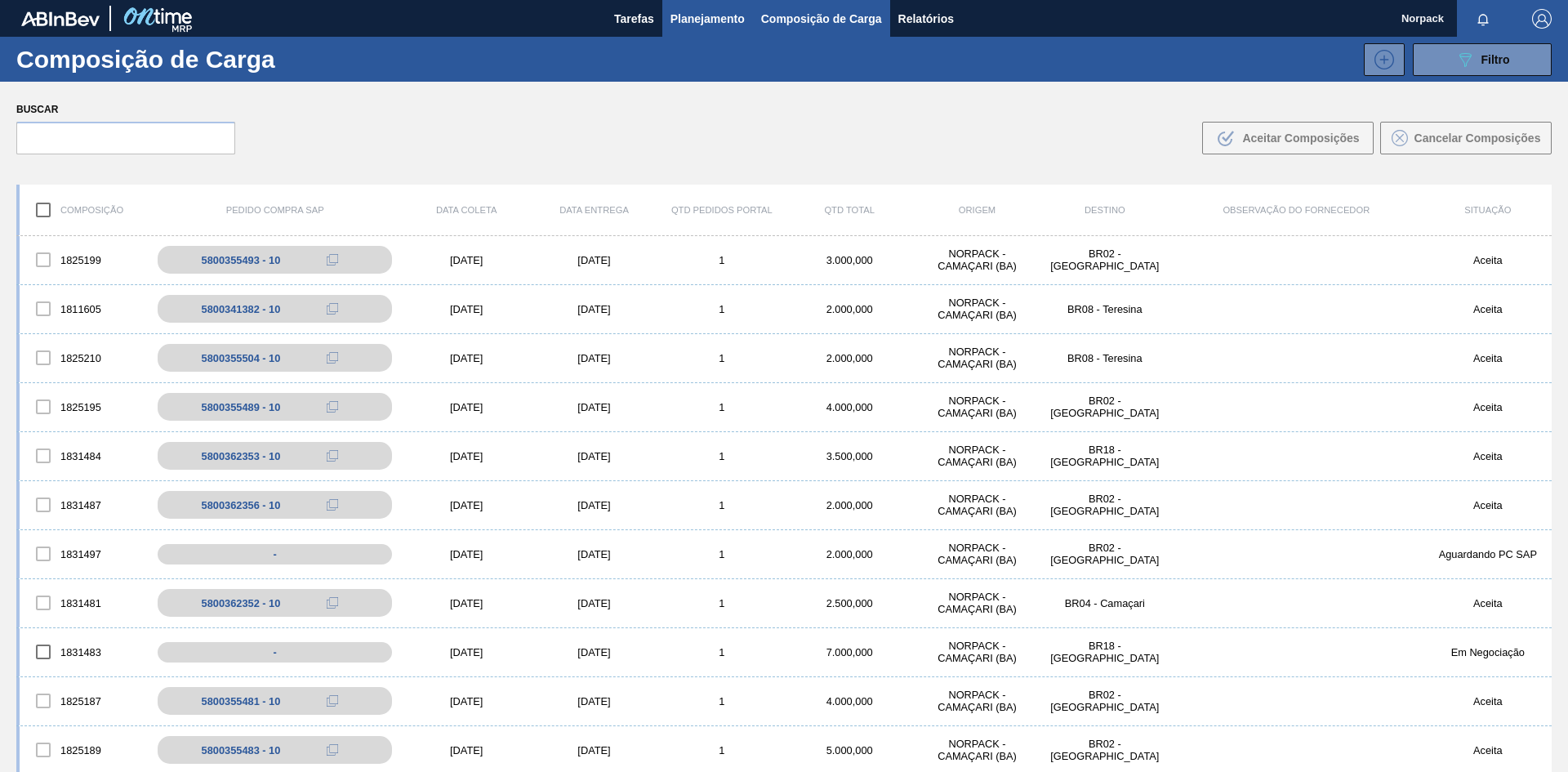
click at [704, 16] on span "Planejamento" at bounding box center [708, 19] width 74 height 19
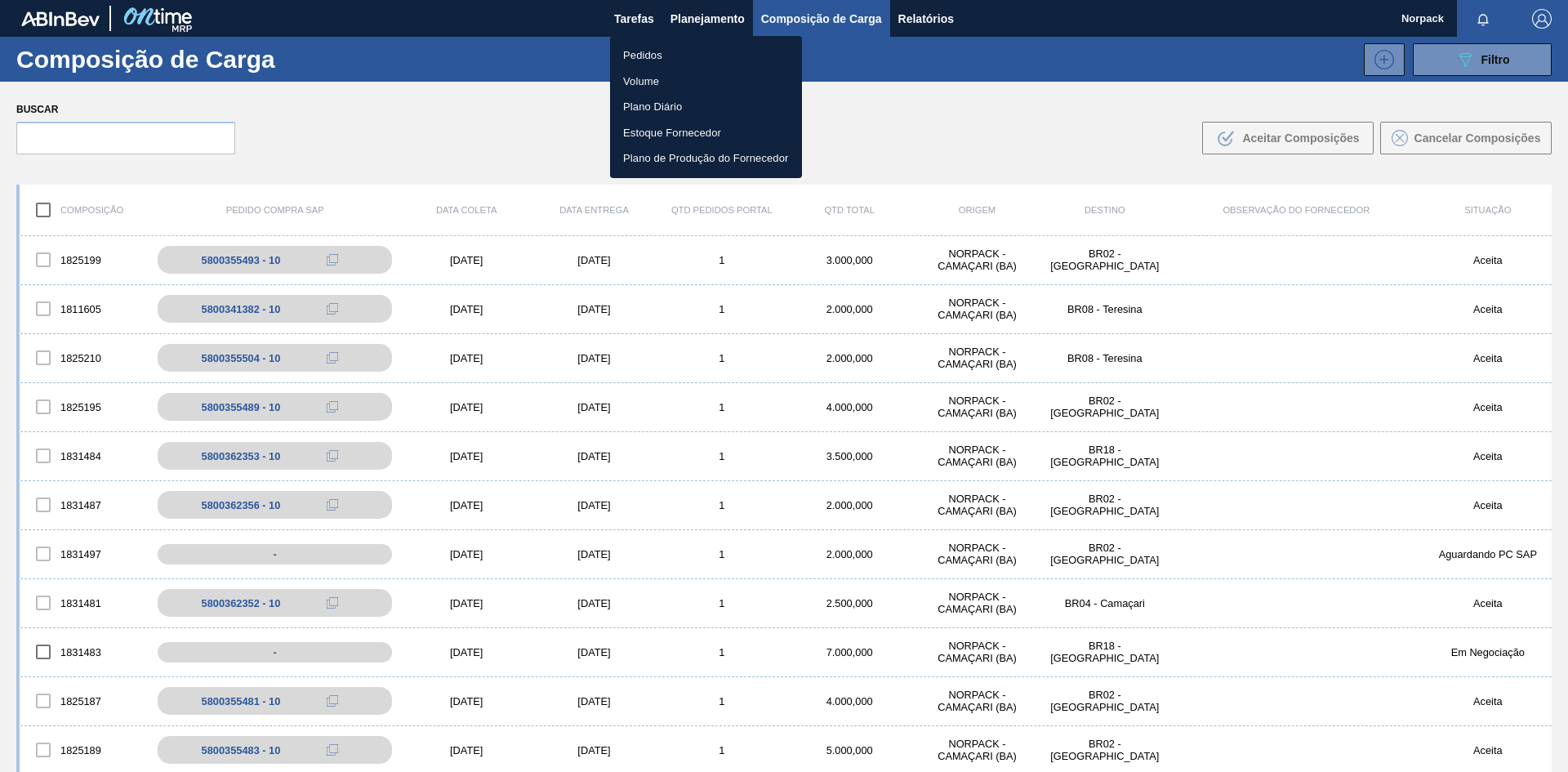
click at [652, 55] on li "Pedidos" at bounding box center [705, 56] width 192 height 27
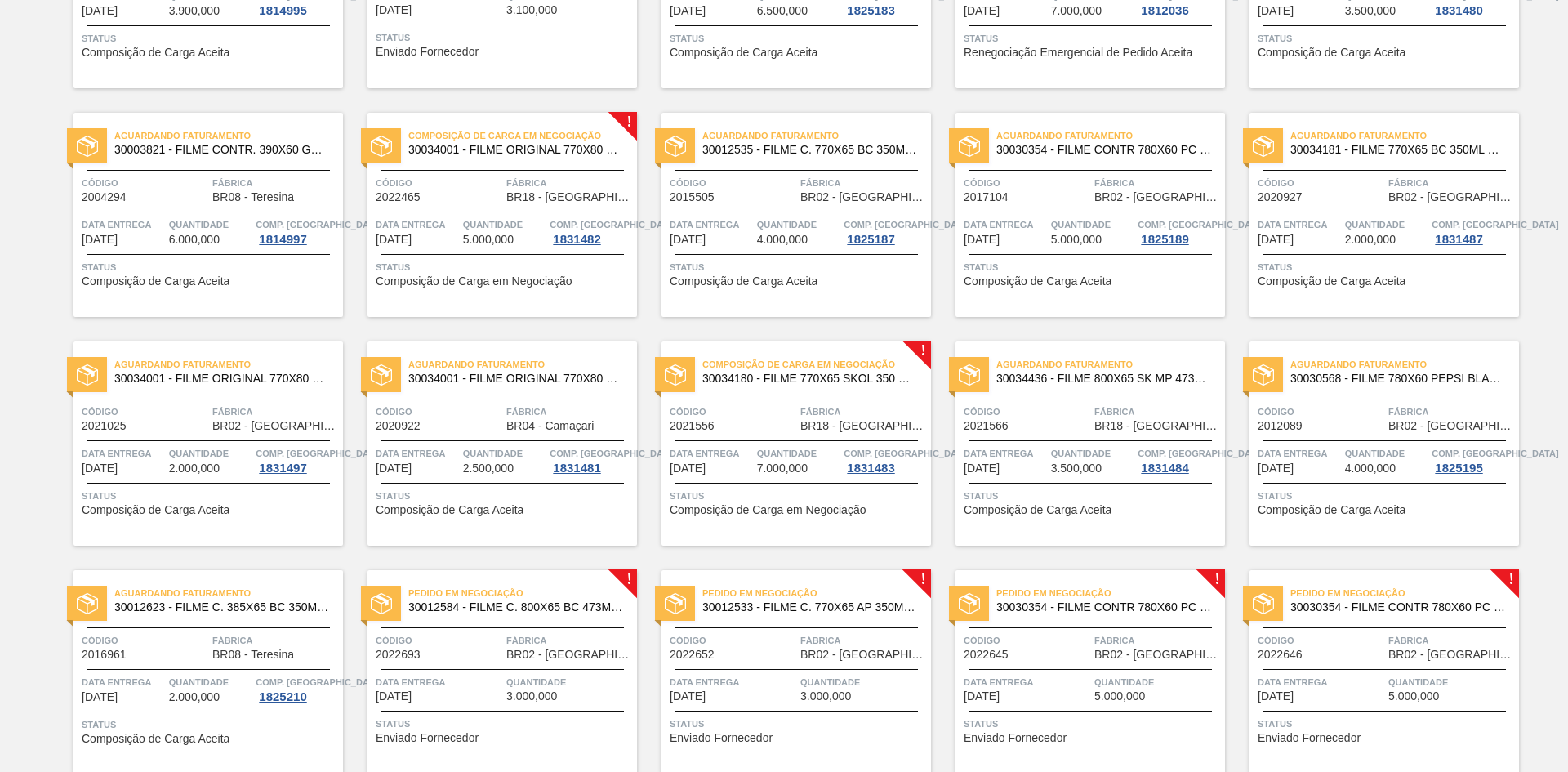
scroll to position [782, 0]
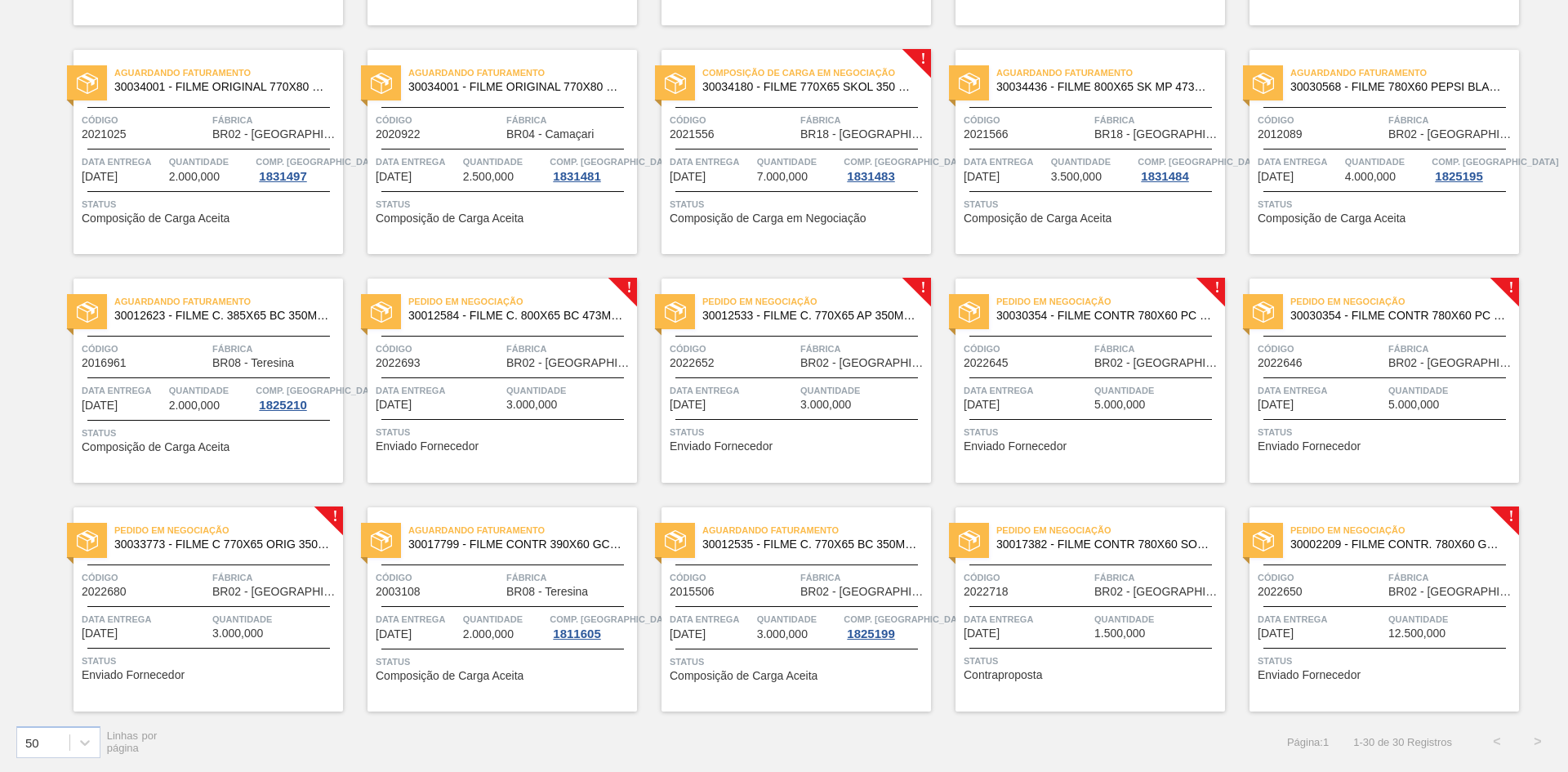
click at [499, 156] on span "Quantidade" at bounding box center [505, 162] width 83 height 16
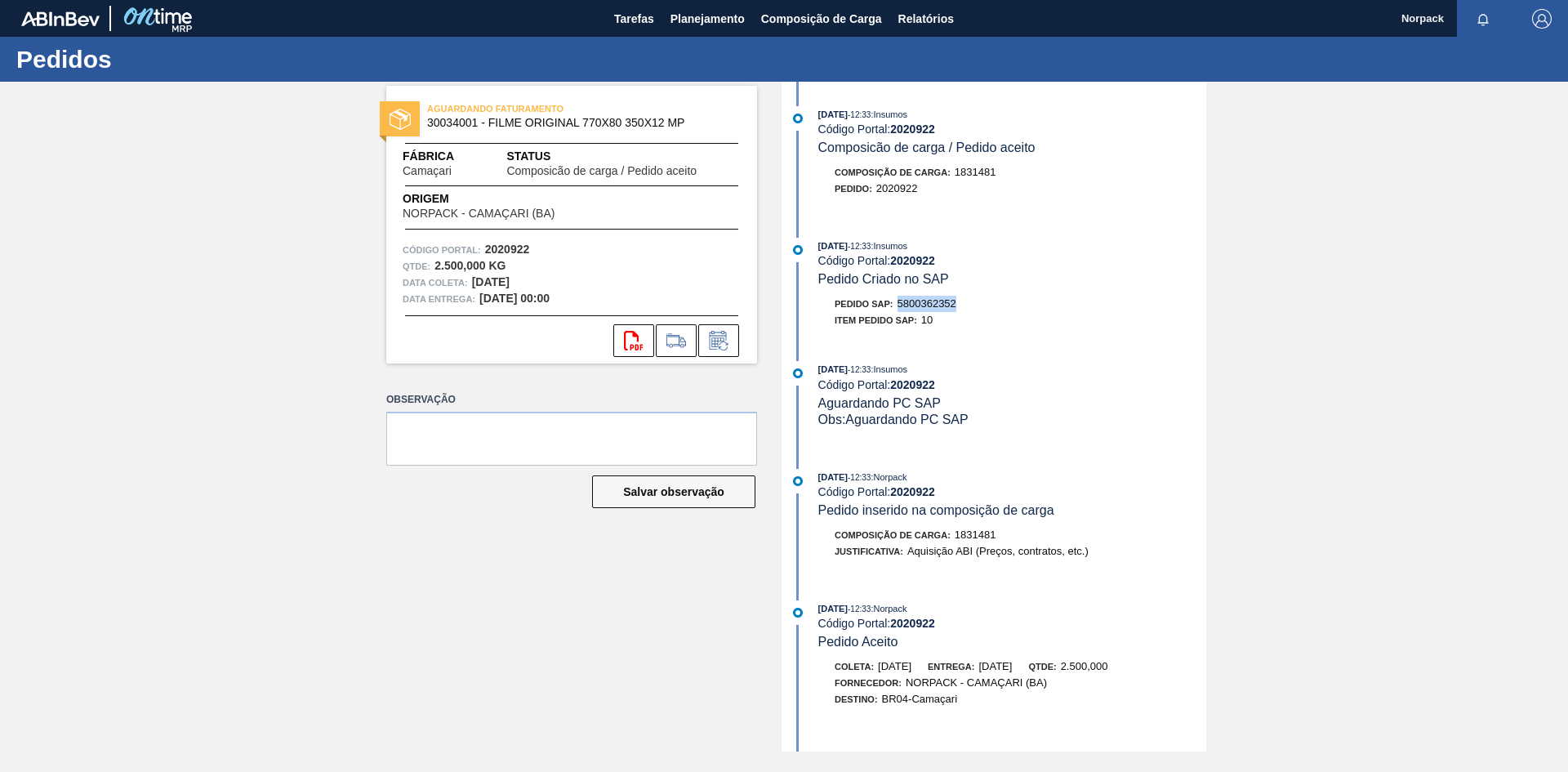
drag, startPoint x: 900, startPoint y: 305, endPoint x: 966, endPoint y: 301, distance: 66.1
click at [966, 301] on div "Pedido SAP: 5800362352" at bounding box center [1012, 303] width 388 height 16
copy span "5800362352"
click at [715, 15] on span "Planejamento" at bounding box center [708, 19] width 74 height 19
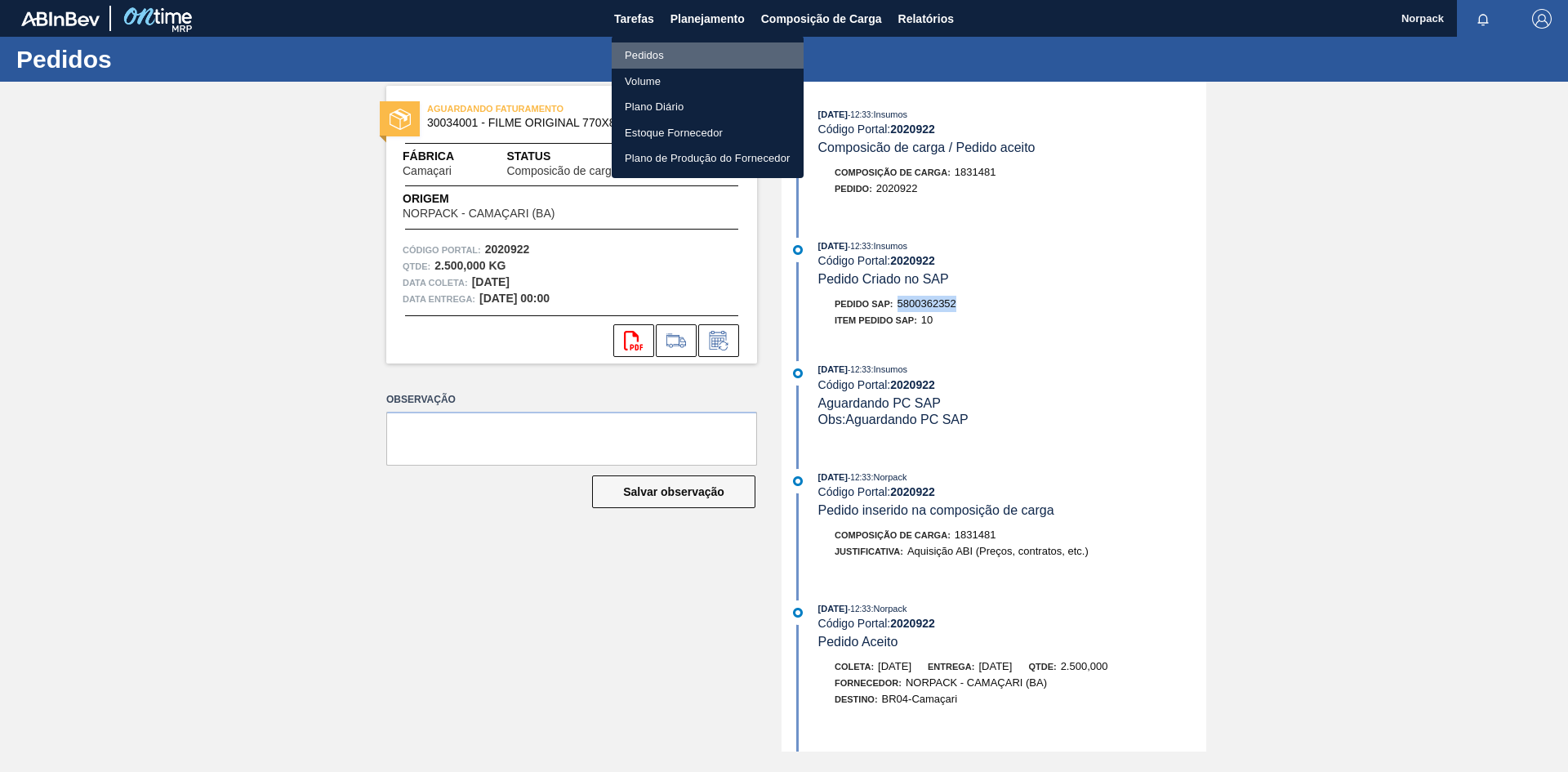
click at [660, 49] on li "Pedidos" at bounding box center [707, 56] width 192 height 27
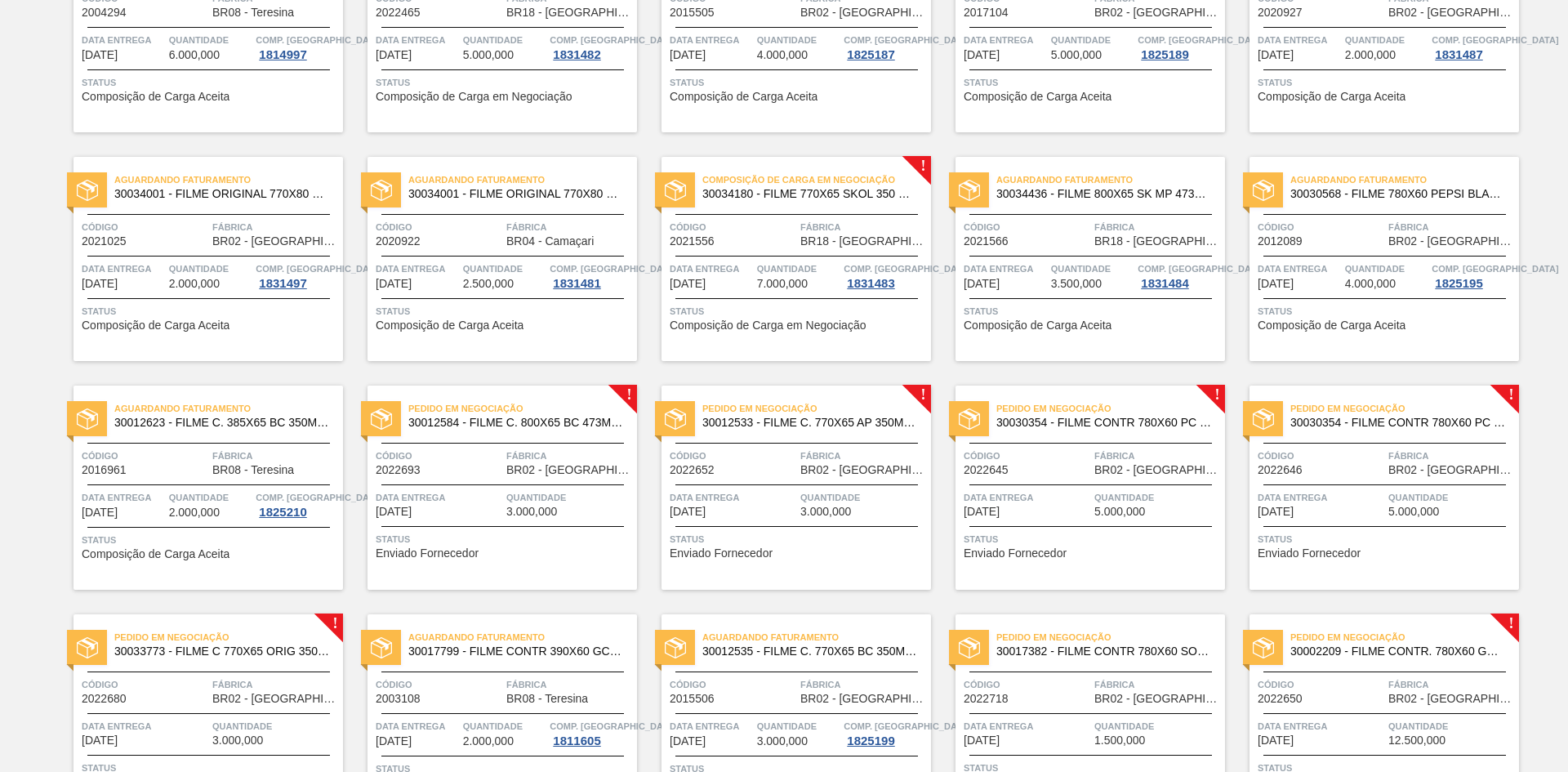
scroll to position [736, 0]
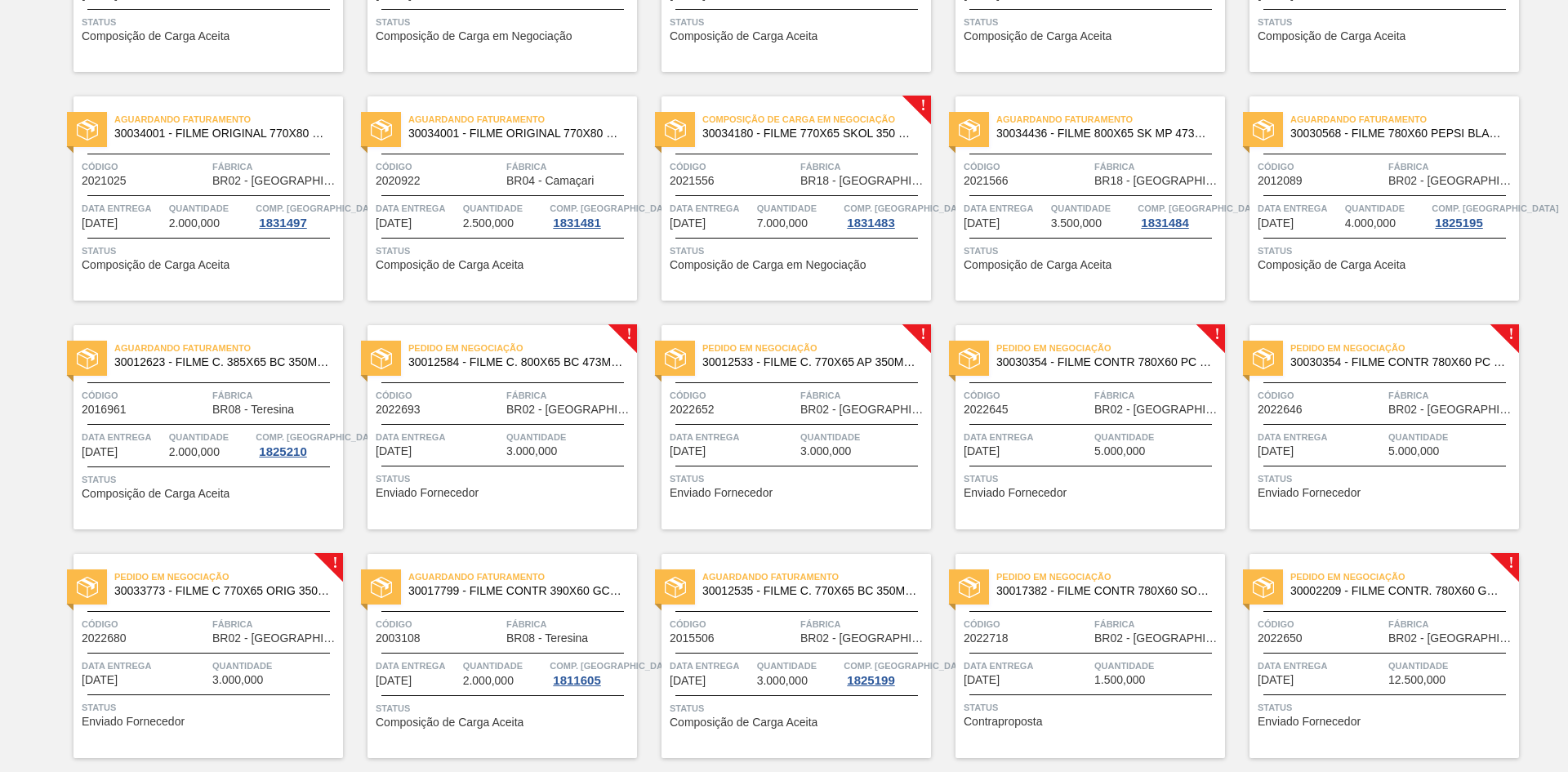
click at [217, 237] on div "Aguardando Faturamento 30034001 - FILME ORIGINAL 770X80 350X12 MP Código 202102…" at bounding box center [208, 198] width 270 height 204
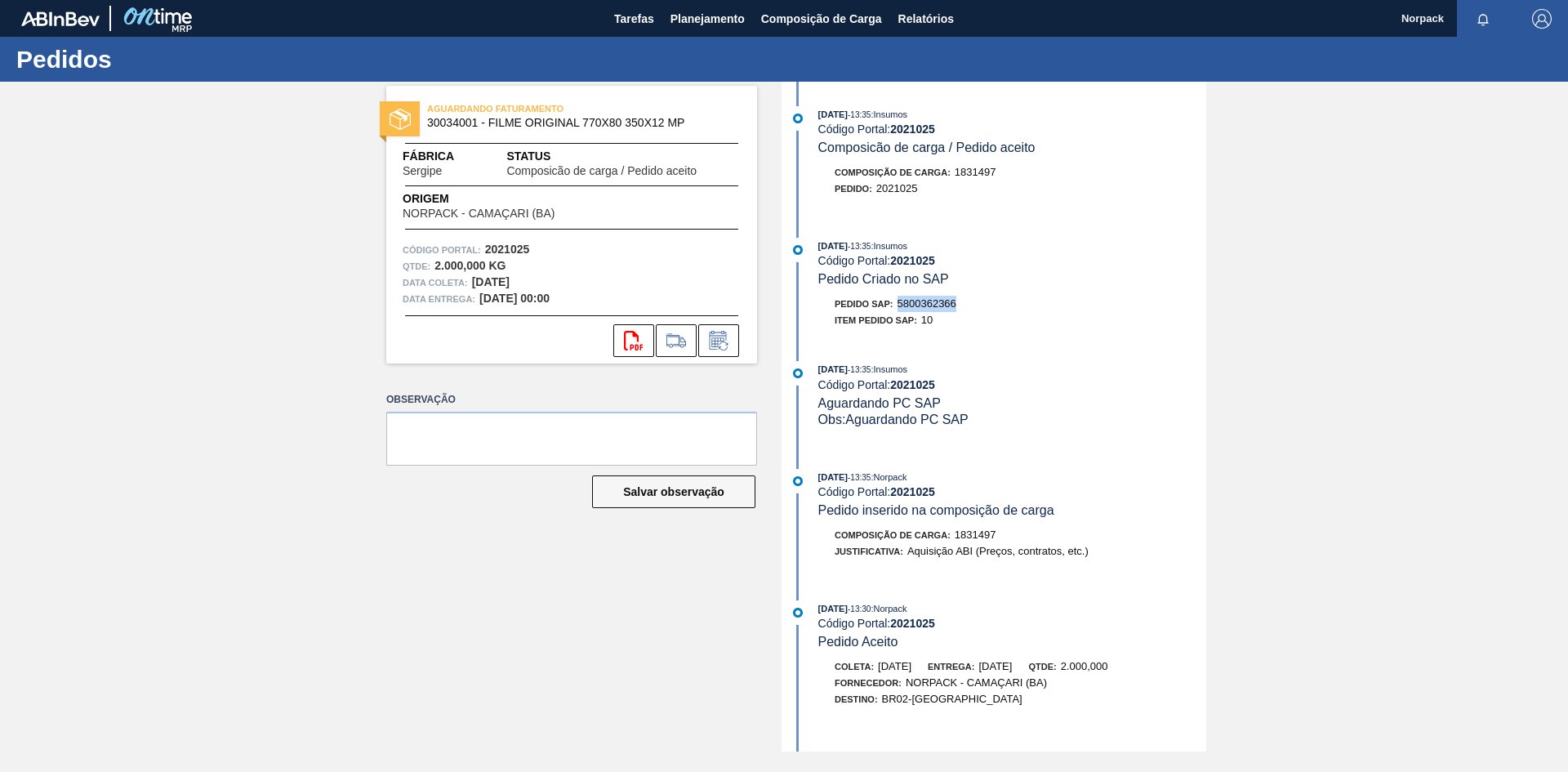
drag, startPoint x: 900, startPoint y: 304, endPoint x: 999, endPoint y: 304, distance: 99.0
click at [999, 304] on div "Pedido SAP: 5800362366" at bounding box center [1012, 303] width 388 height 16
copy span "5800362366"
click at [689, 27] on span "Planejamento" at bounding box center [708, 19] width 74 height 19
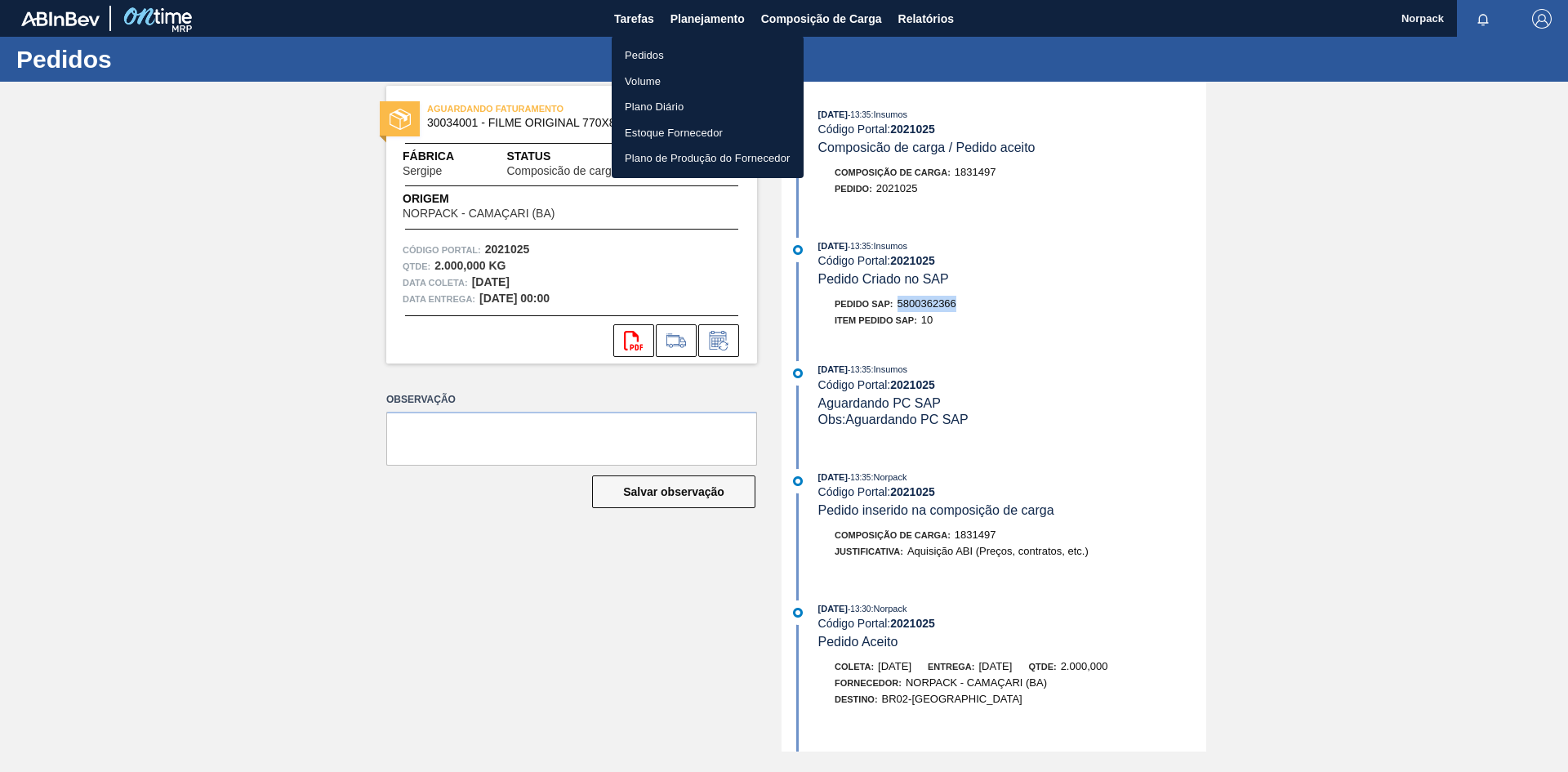
click at [653, 53] on li "Pedidos" at bounding box center [707, 56] width 192 height 27
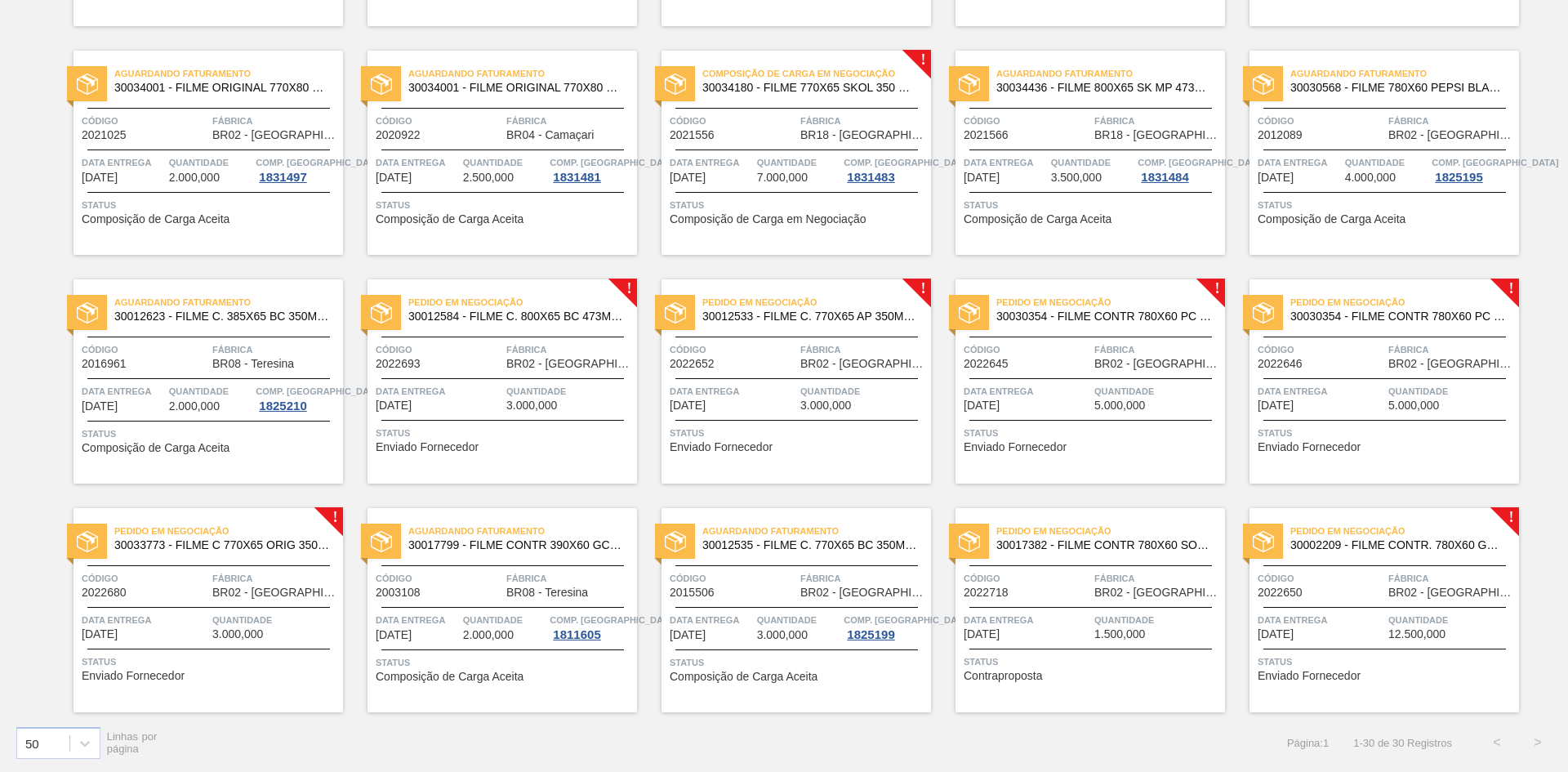
scroll to position [782, 0]
click at [569, 382] on span "Quantidade" at bounding box center [569, 390] width 126 height 16
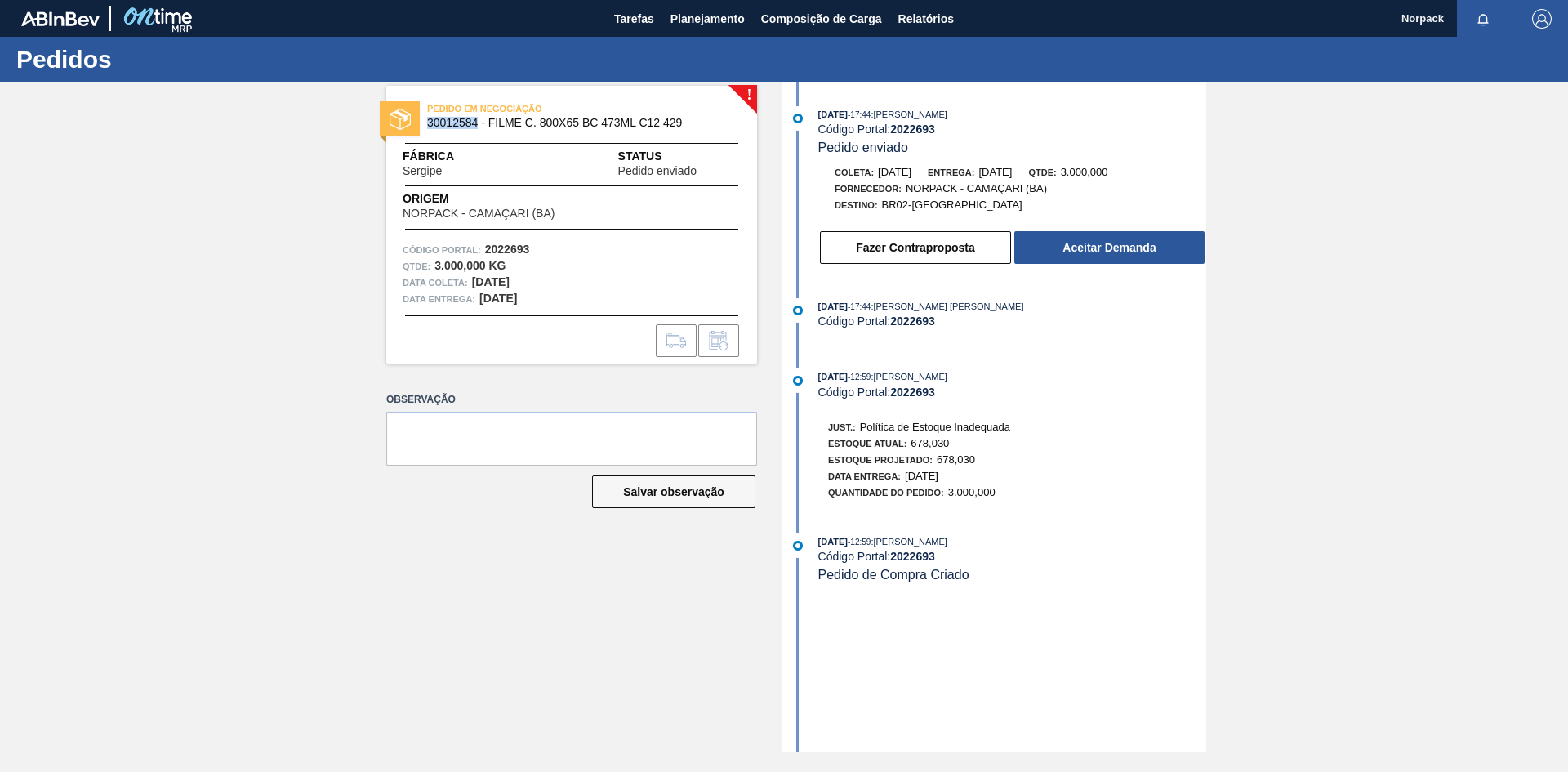
drag, startPoint x: 429, startPoint y: 124, endPoint x: 479, endPoint y: 123, distance: 50.0
click at [479, 123] on span "30012584 - FILME C. 800X65 BC 473ML C12 429" at bounding box center [575, 123] width 296 height 12
copy span "30012584"
drag, startPoint x: 487, startPoint y: 249, endPoint x: 529, endPoint y: 248, distance: 42.0
click at [529, 248] on strong "2022693" at bounding box center [507, 248] width 45 height 13
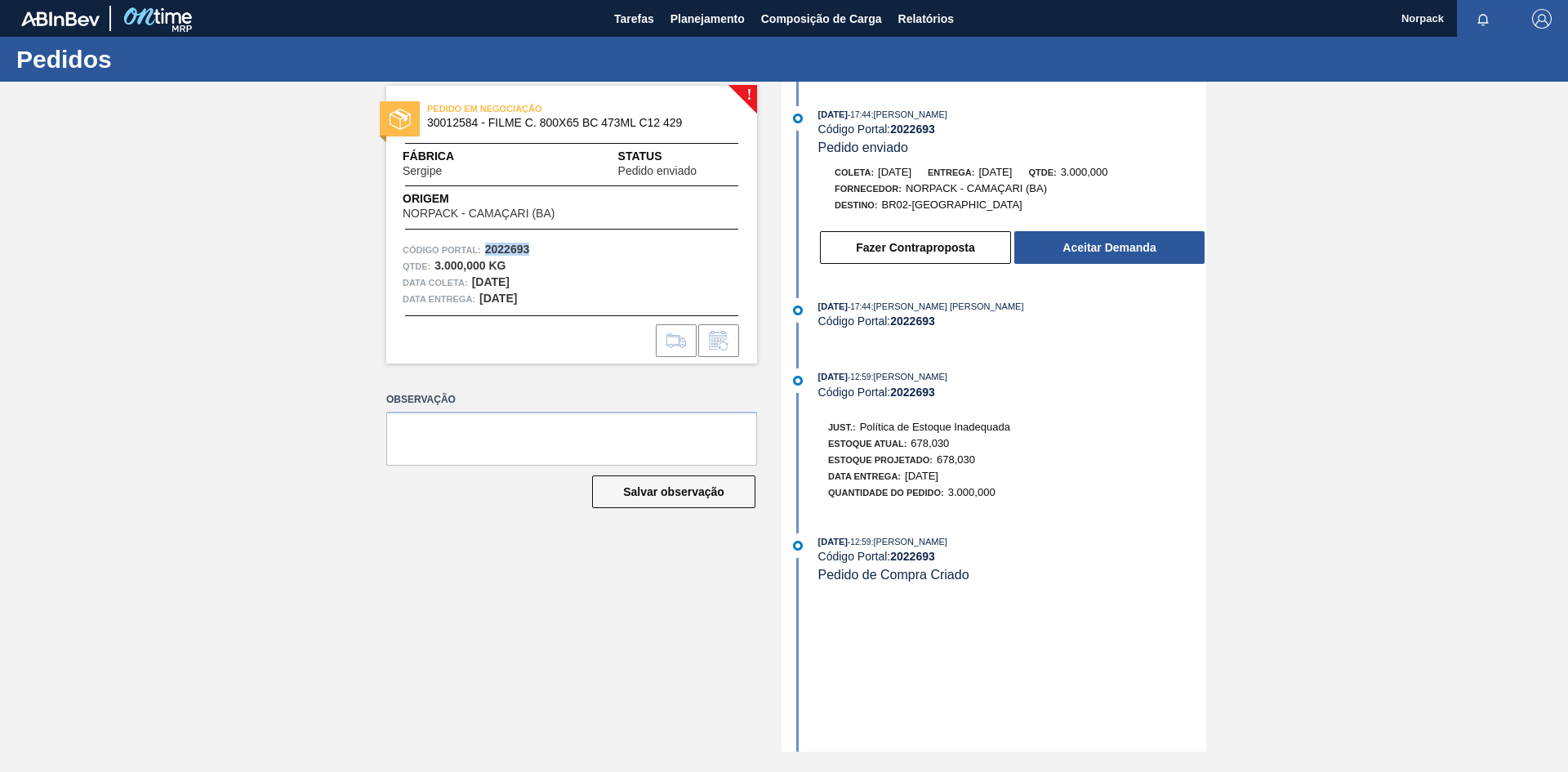
copy strong "2022693"
click at [1100, 250] on button "Aceitar Demanda" at bounding box center [1109, 247] width 190 height 33
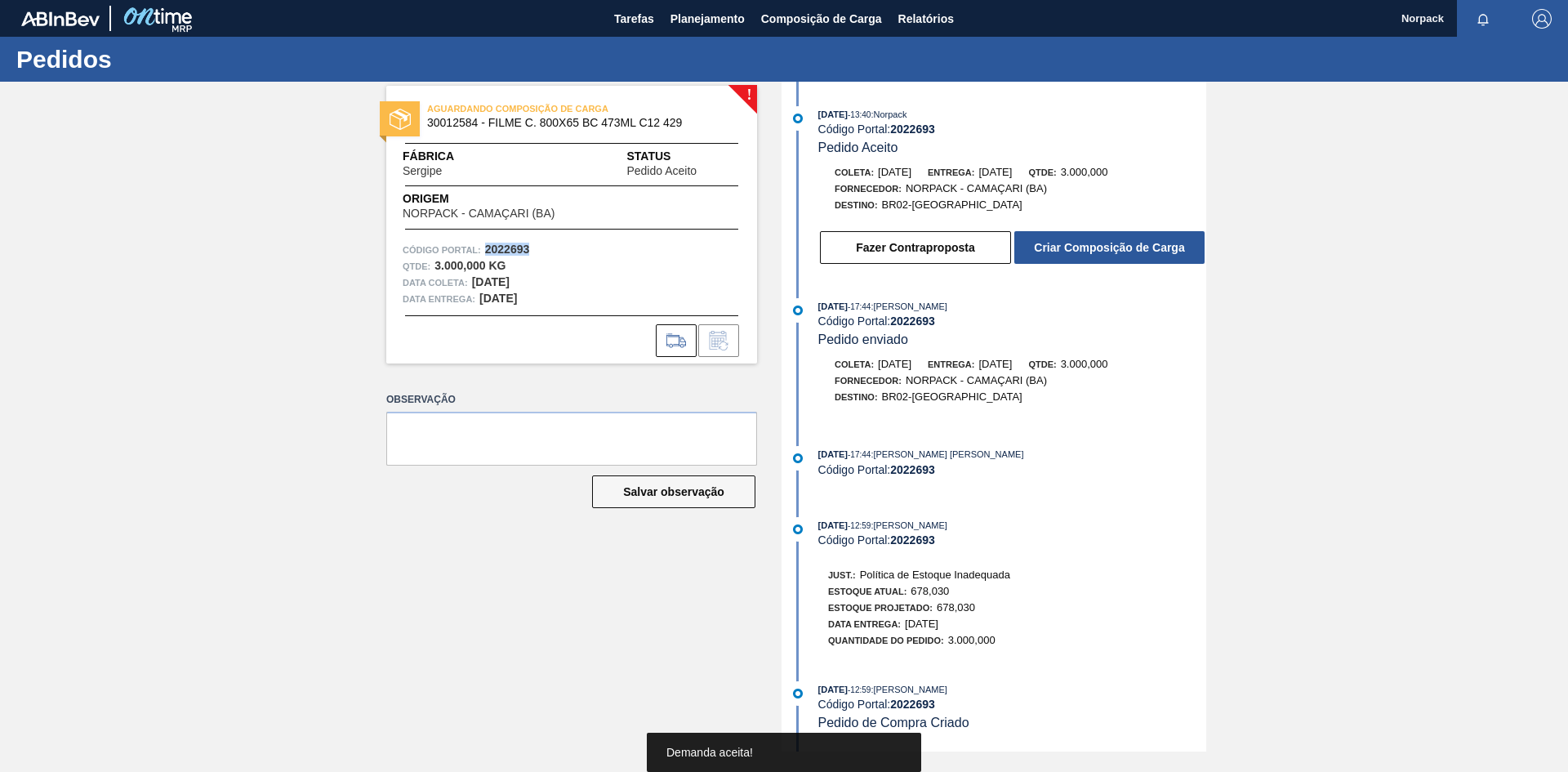
click at [1100, 250] on button "Criar Composição de Carga" at bounding box center [1109, 247] width 190 height 33
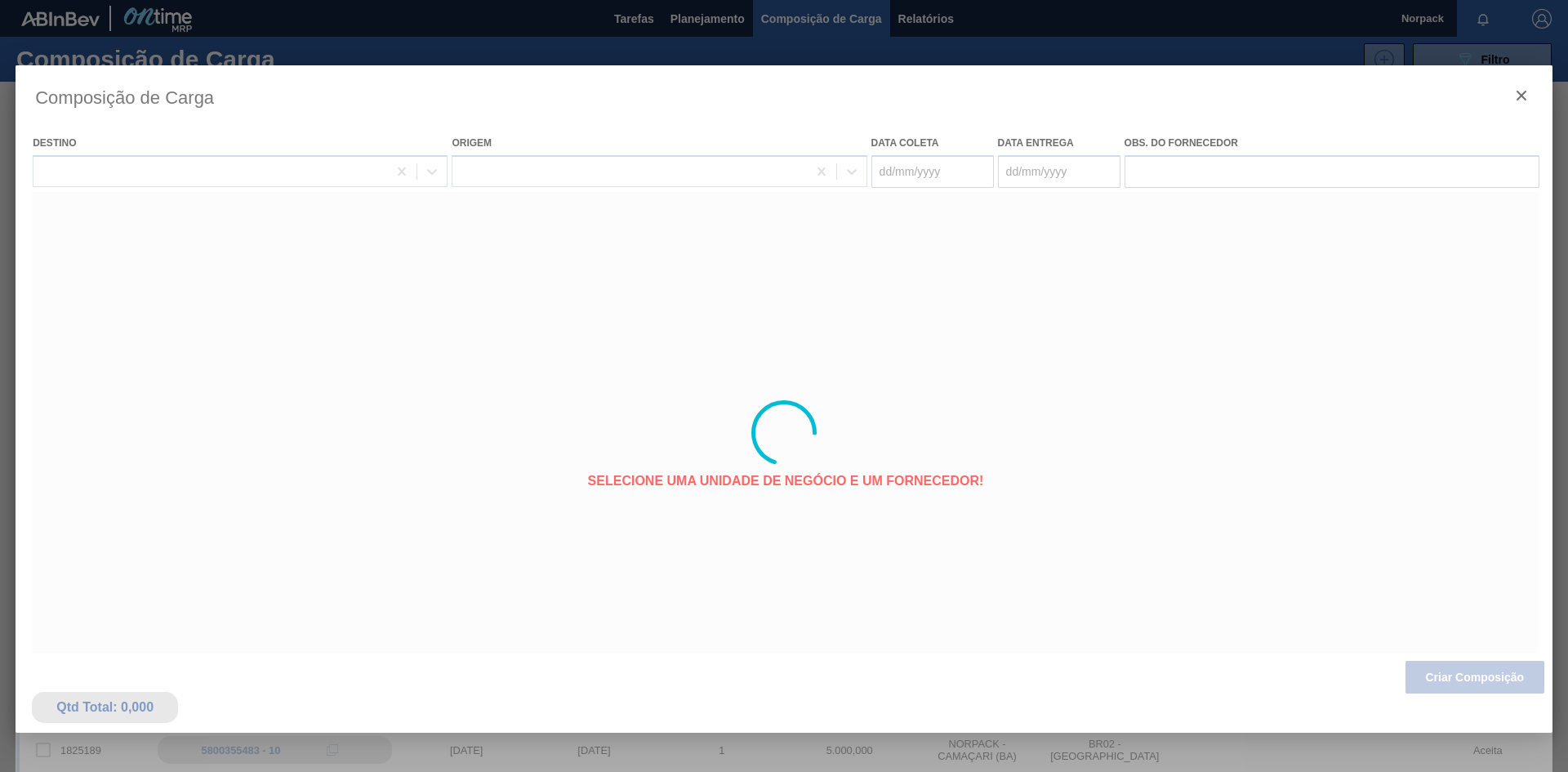
type coleta "[DATE]"
type entrega "[DATE]"
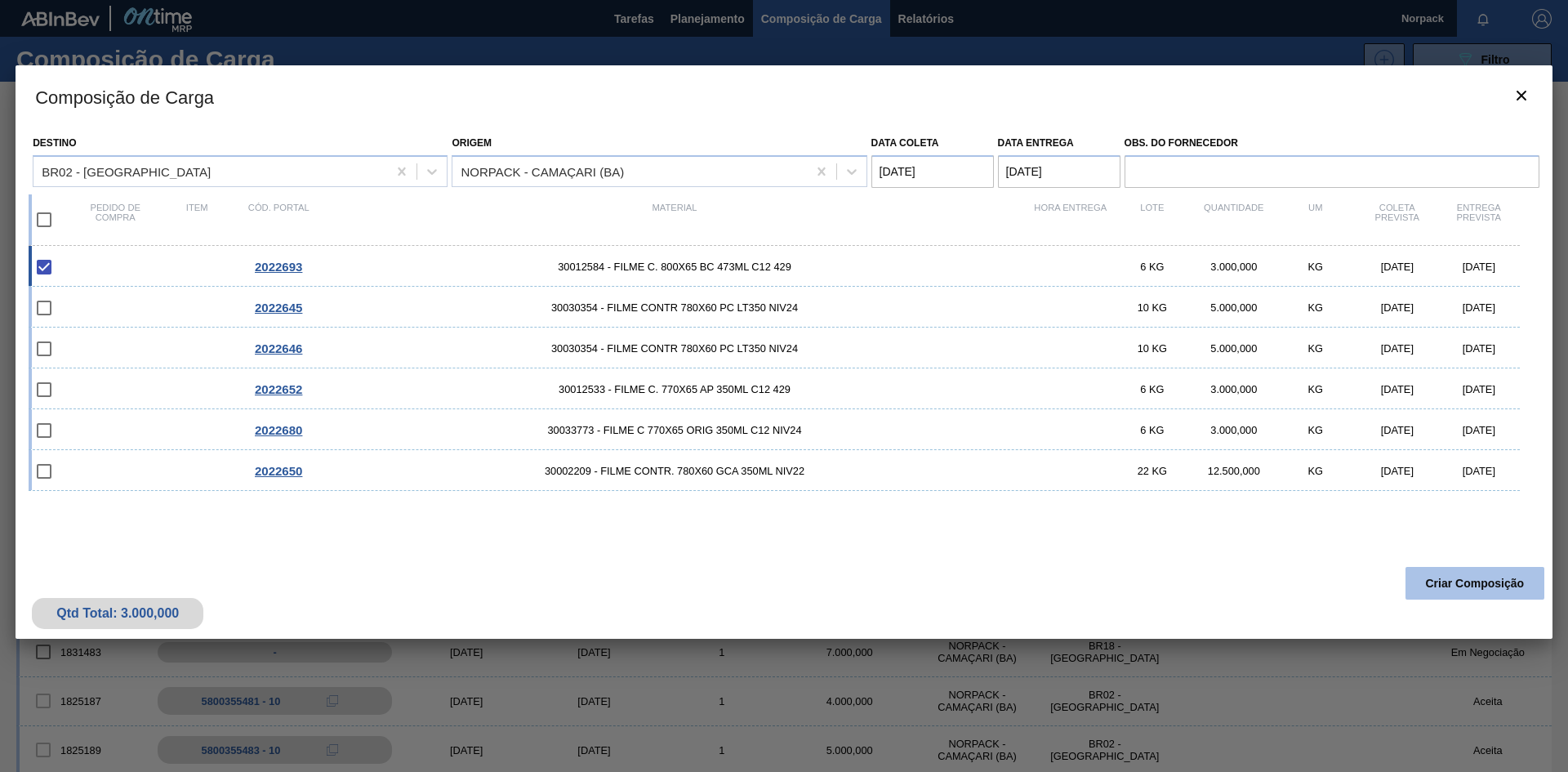
click at [1435, 585] on button "Criar Composição" at bounding box center [1474, 583] width 139 height 33
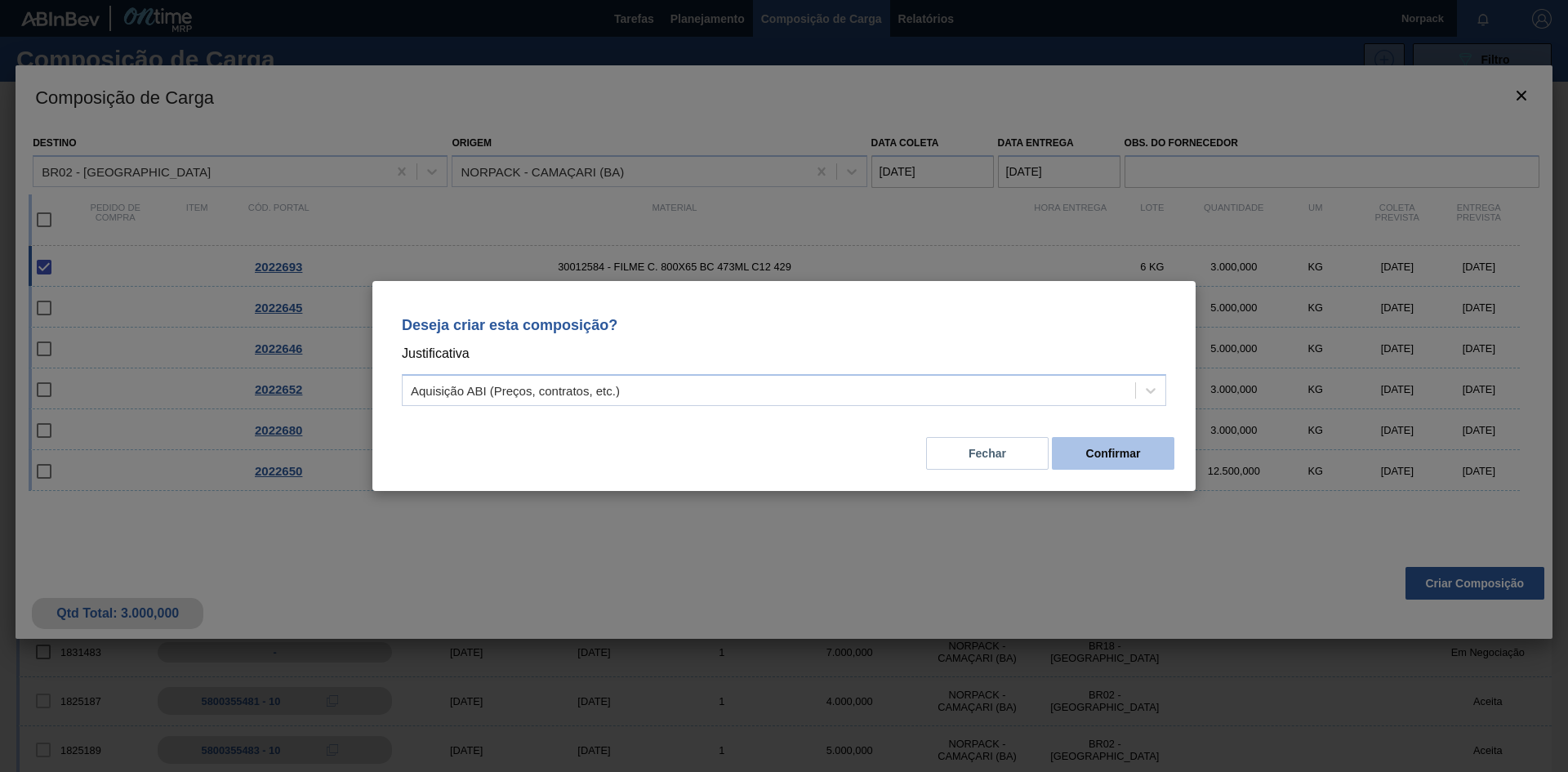
click at [1104, 447] on button "Confirmar" at bounding box center [1113, 453] width 123 height 33
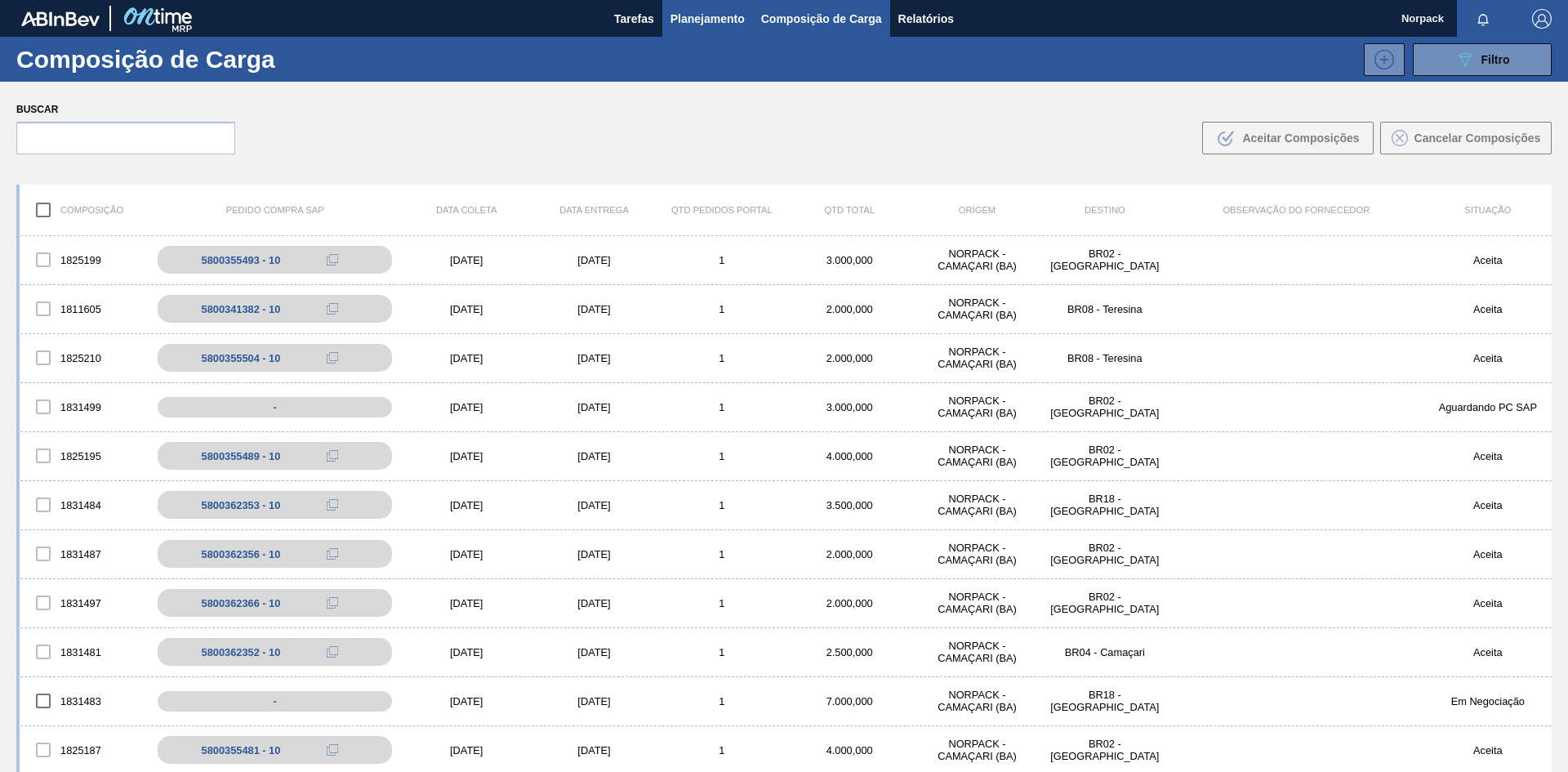
click at [698, 22] on span "Planejamento" at bounding box center [708, 19] width 74 height 19
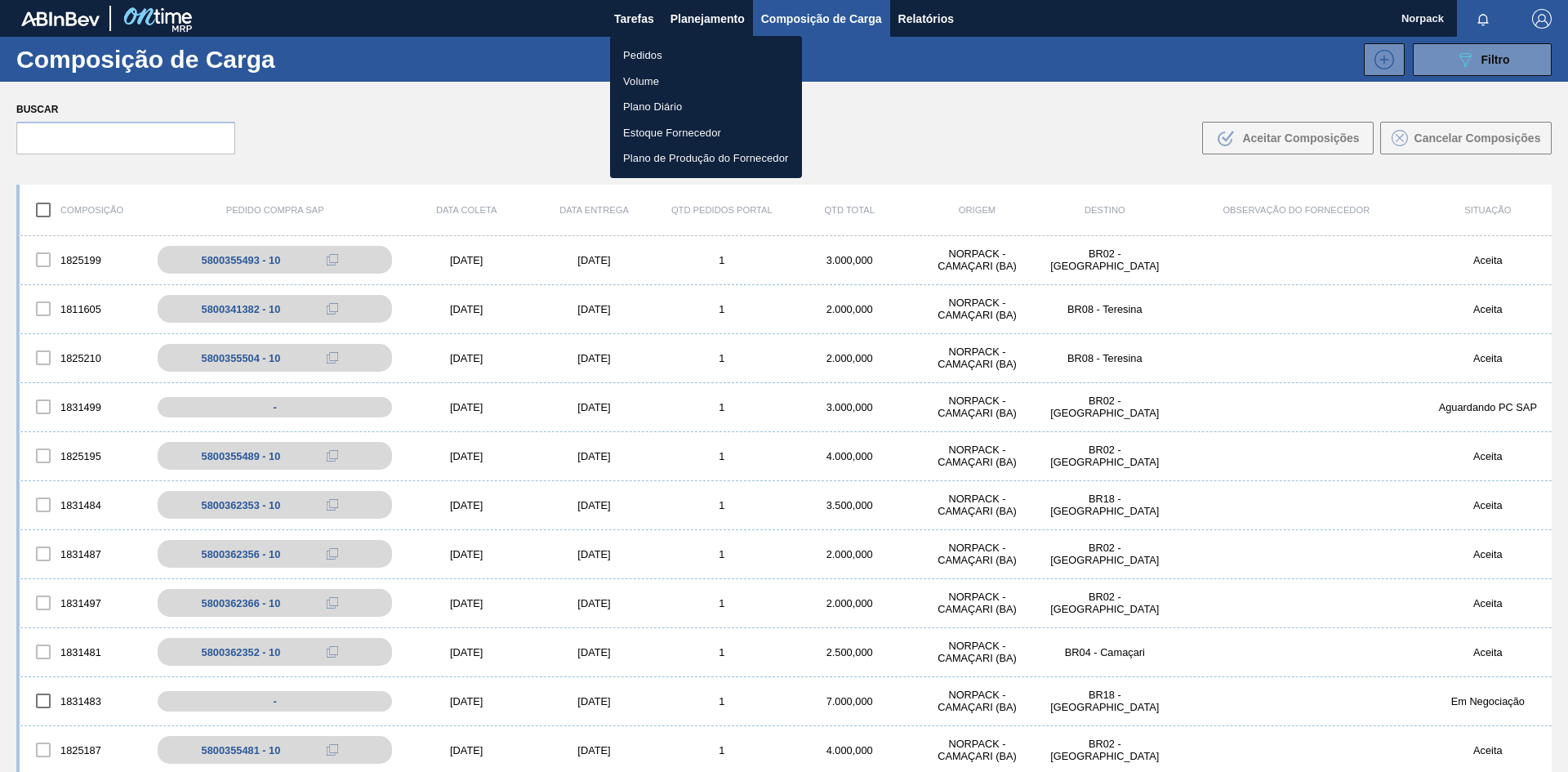
click at [651, 50] on li "Pedidos" at bounding box center [705, 56] width 192 height 27
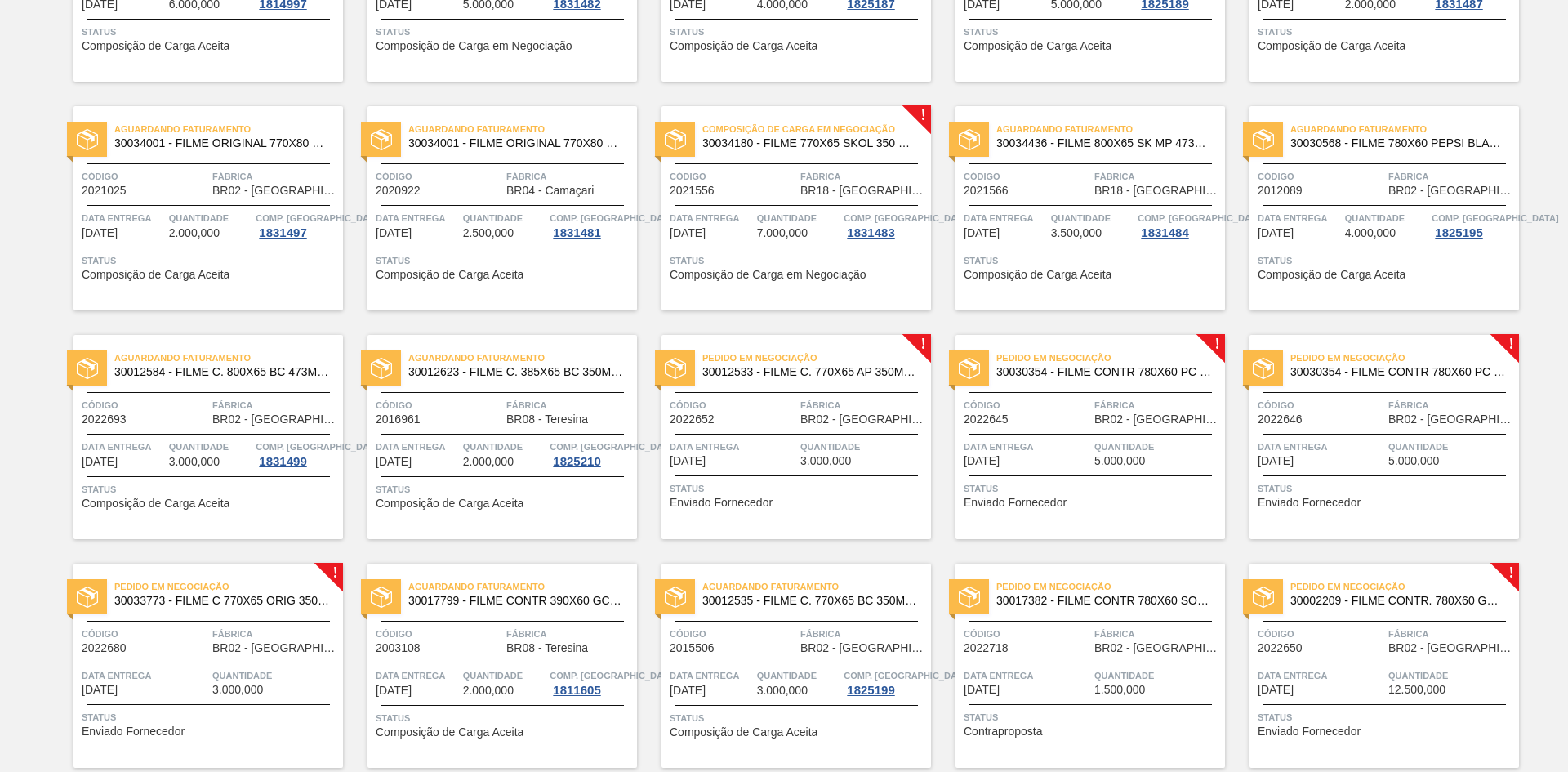
scroll to position [782, 0]
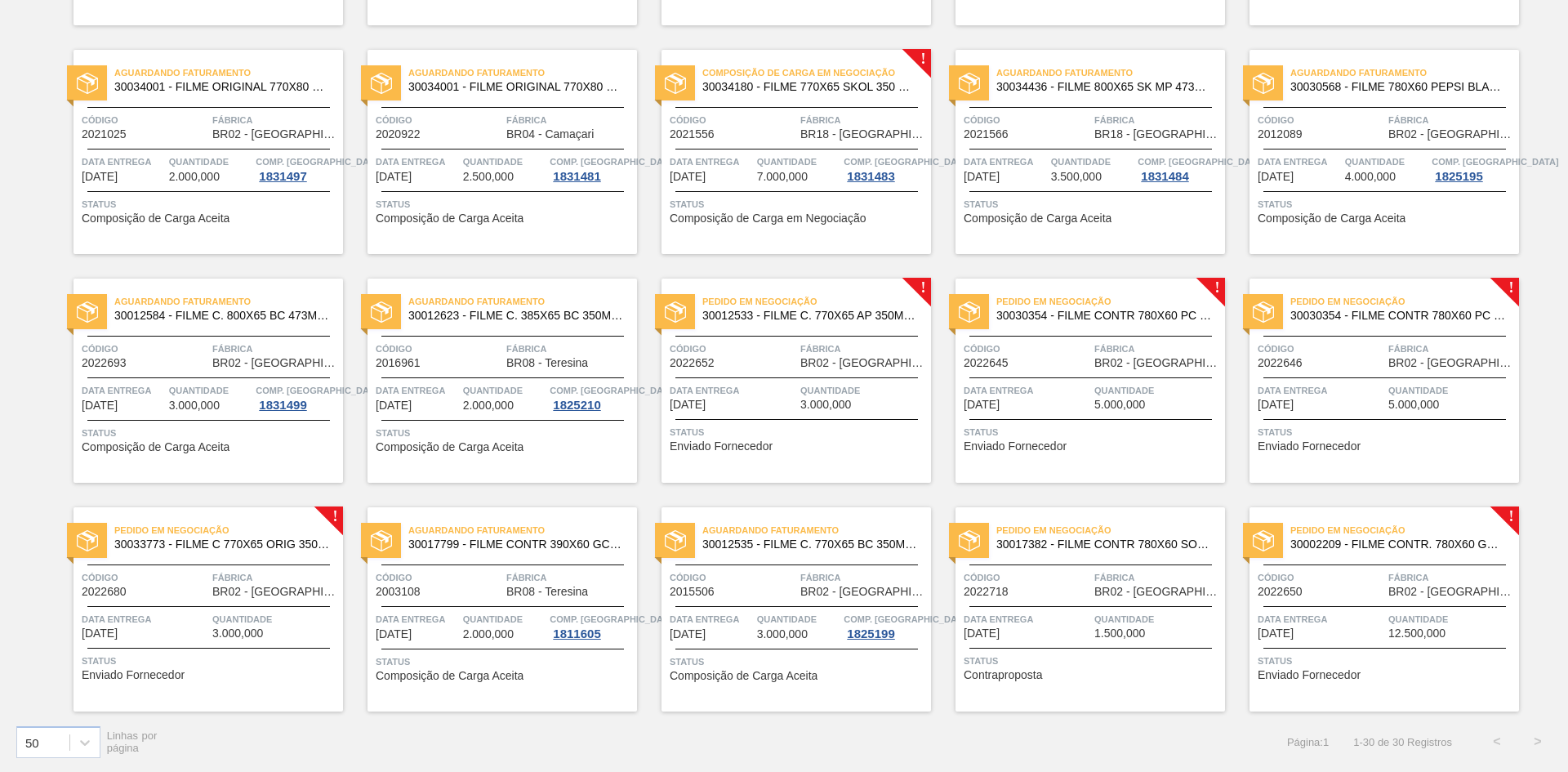
click at [186, 413] on div "Aguardando Faturamento 30012584 - FILME C. 800X65 BC 473ML C12 429 Código 20226…" at bounding box center [208, 380] width 270 height 204
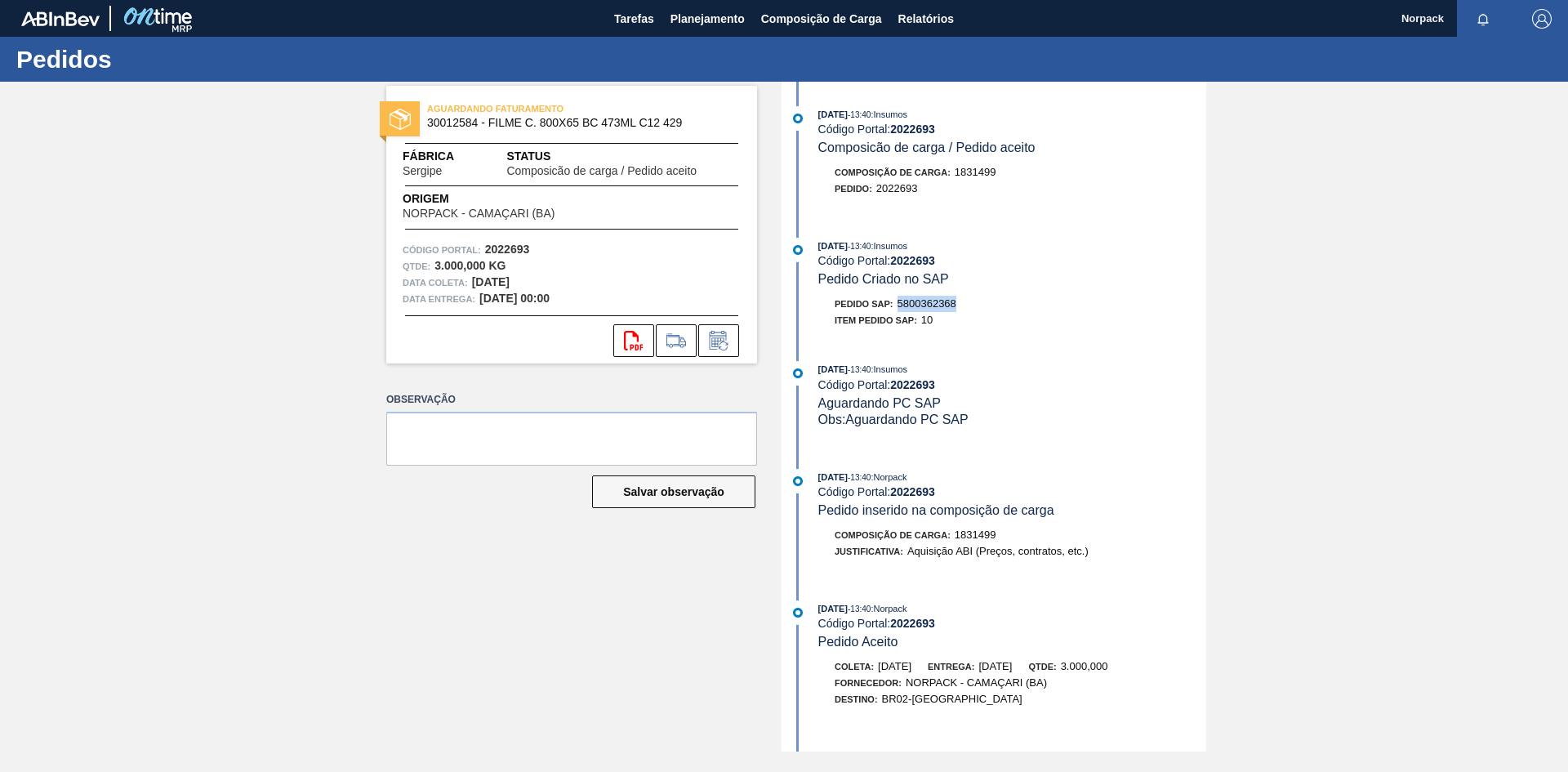
drag, startPoint x: 899, startPoint y: 303, endPoint x: 960, endPoint y: 310, distance: 61.4
click at [960, 310] on div "Pedido SAP: 5800362368" at bounding box center [1012, 303] width 388 height 16
copy span "5800362368"
click at [700, 19] on span "Planejamento" at bounding box center [708, 19] width 74 height 19
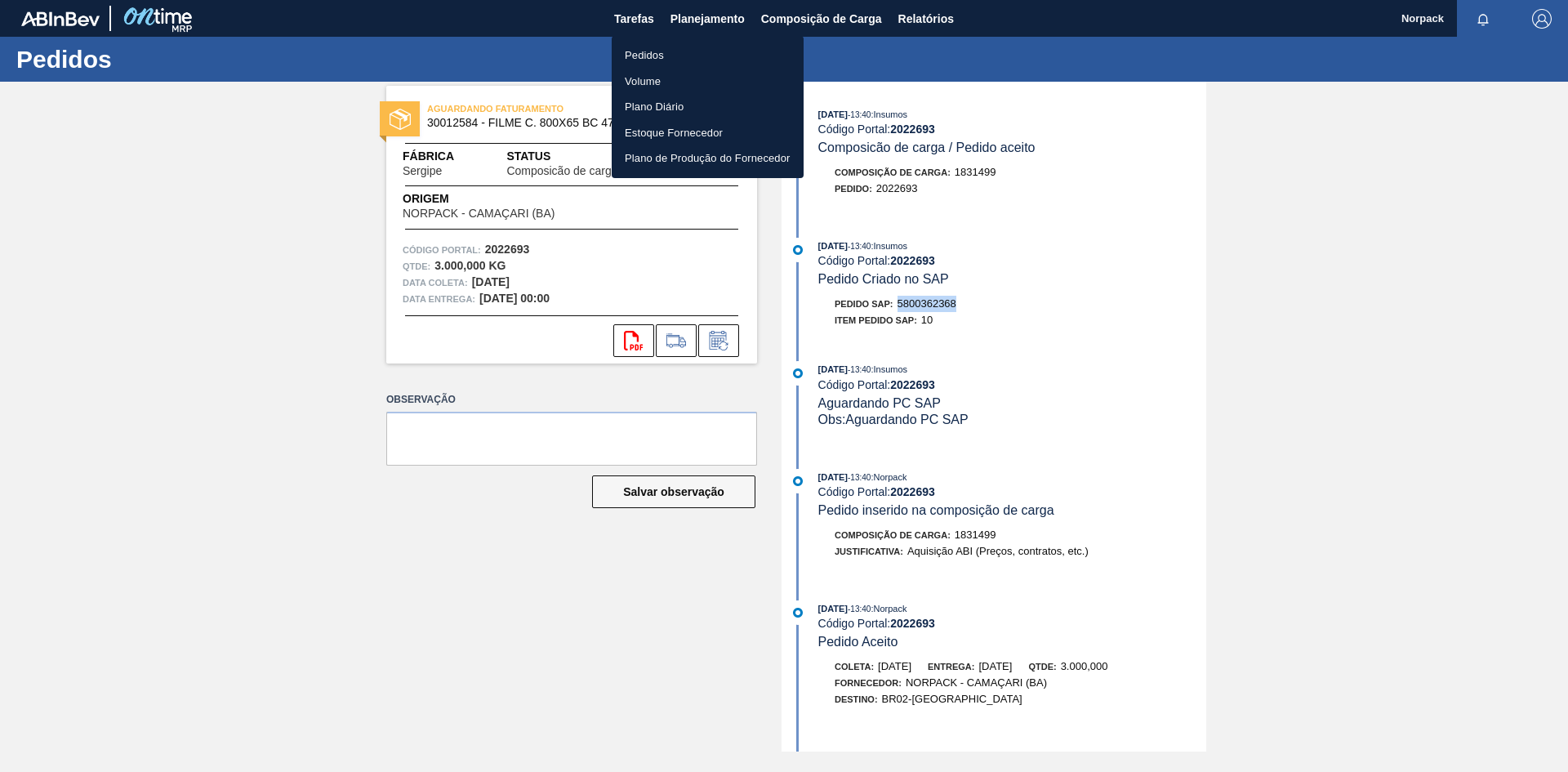
click at [661, 48] on li "Pedidos" at bounding box center [707, 56] width 192 height 27
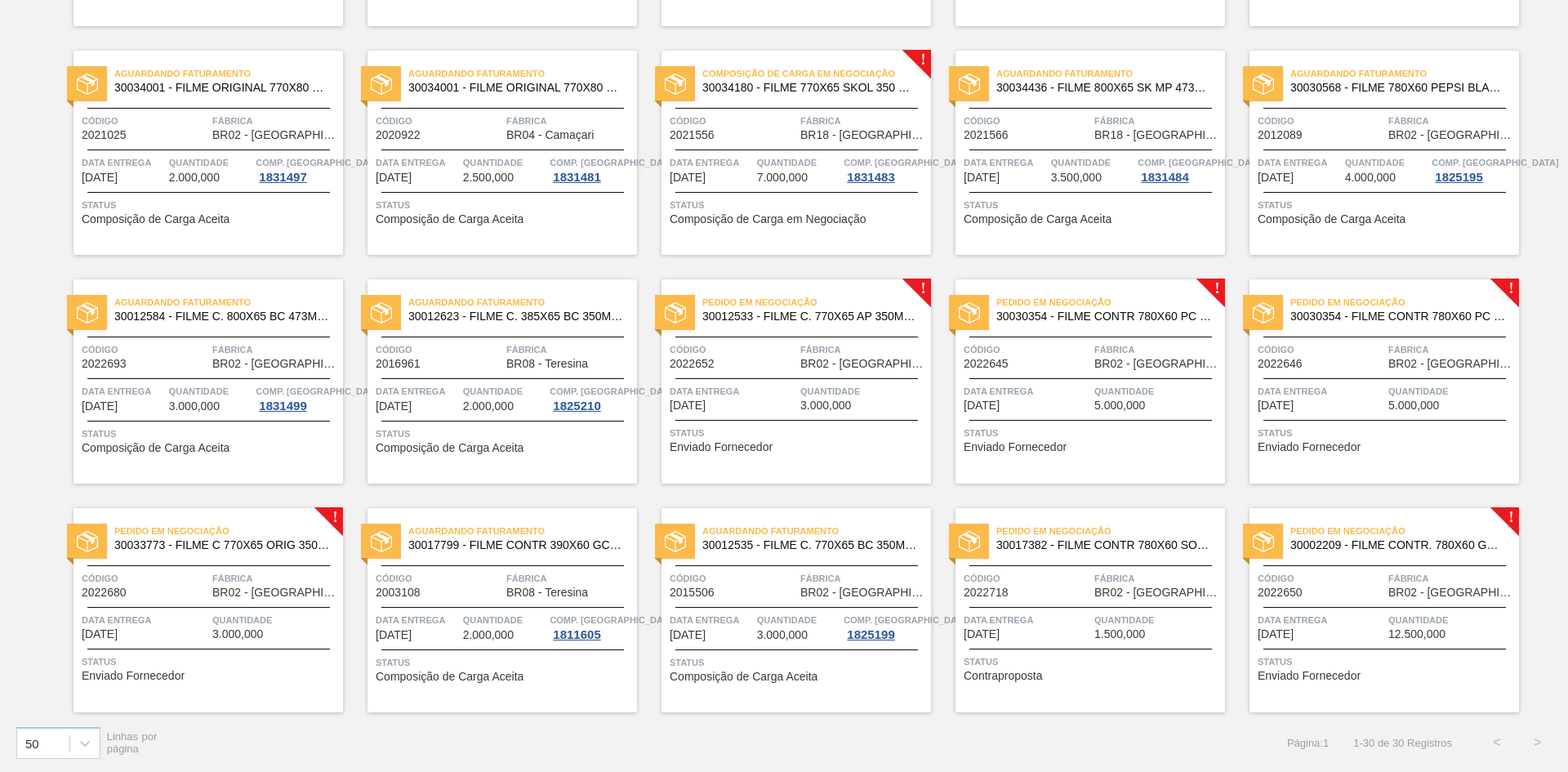
scroll to position [782, 0]
click at [848, 329] on div "Pedido em Negociação 30012533 - FILME C. 770X65 AP 350ML C12 429 Código 2022652…" at bounding box center [795, 380] width 270 height 204
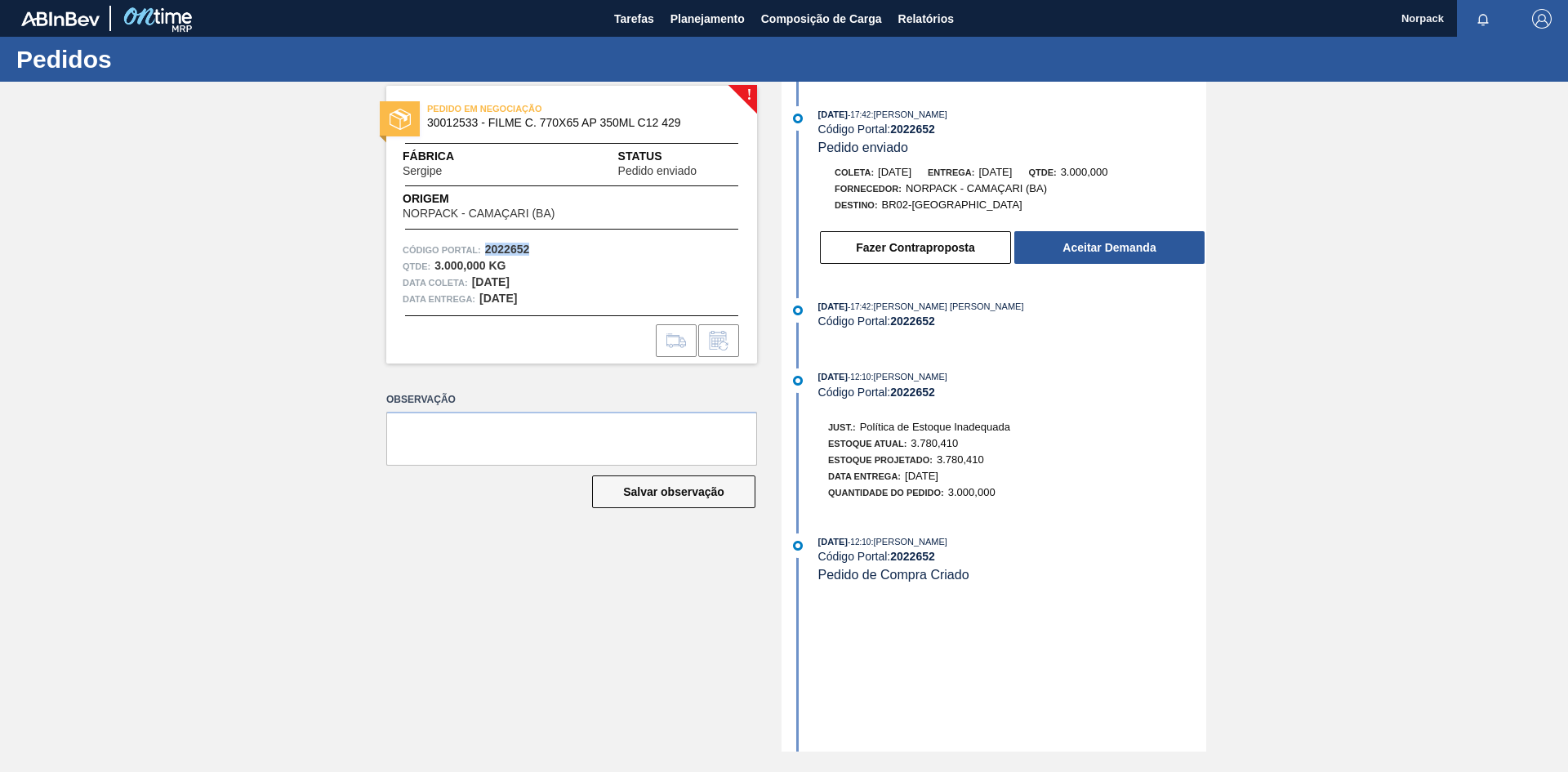
drag, startPoint x: 486, startPoint y: 242, endPoint x: 533, endPoint y: 252, distance: 48.1
click at [533, 252] on div "Código Portal: 2022652" at bounding box center [572, 249] width 339 height 16
drag, startPoint x: 427, startPoint y: 121, endPoint x: 478, endPoint y: 127, distance: 51.4
click at [478, 127] on span "30012533 - FILME C. 770X65 AP 350ML C12 429" at bounding box center [575, 123] width 296 height 12
click at [1099, 242] on button "Aceitar Demanda" at bounding box center [1109, 247] width 190 height 33
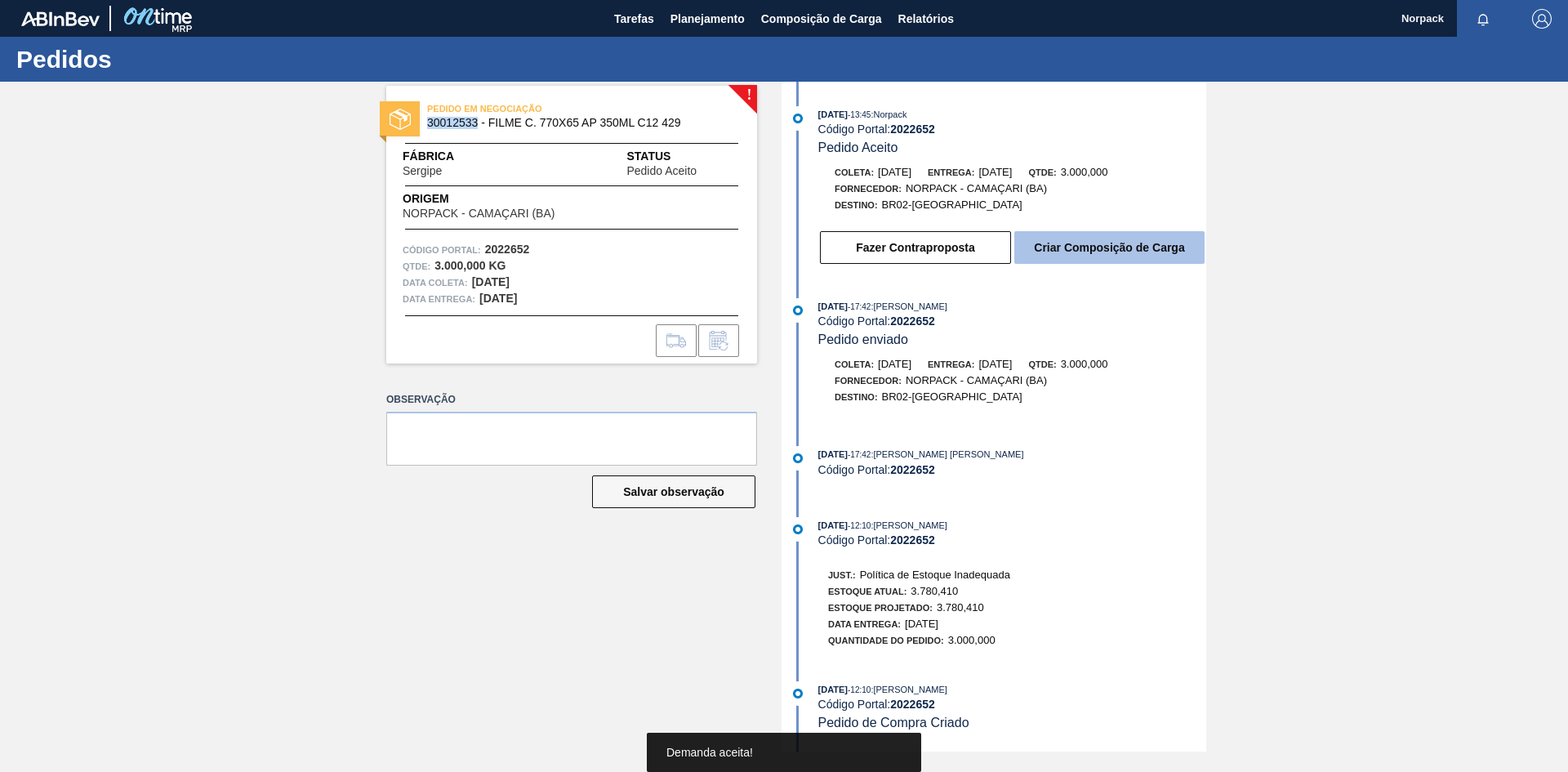
click at [1113, 253] on button "Criar Composição de Carga" at bounding box center [1109, 247] width 190 height 33
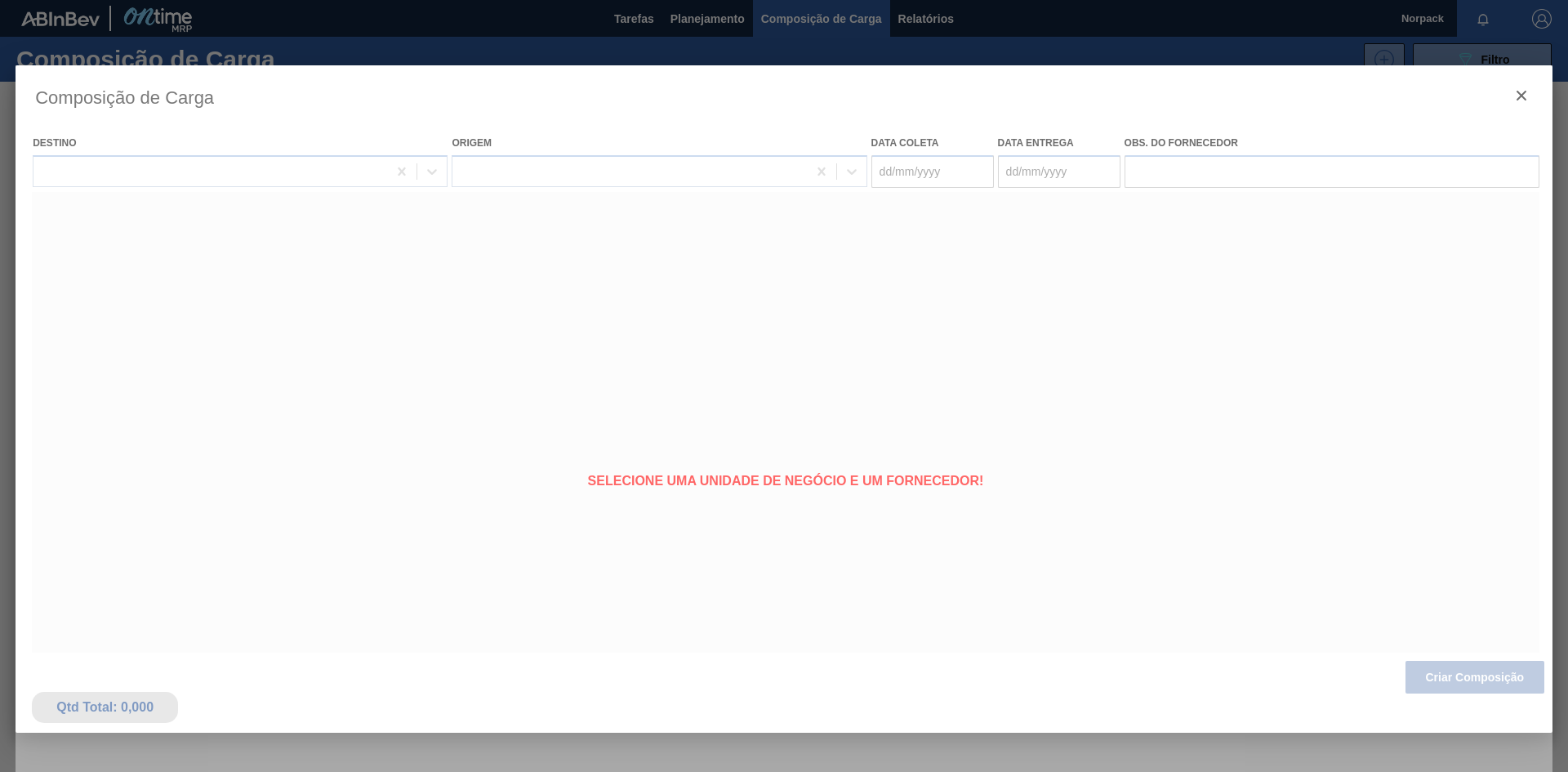
type coleta "[DATE]"
type entrega "[DATE]"
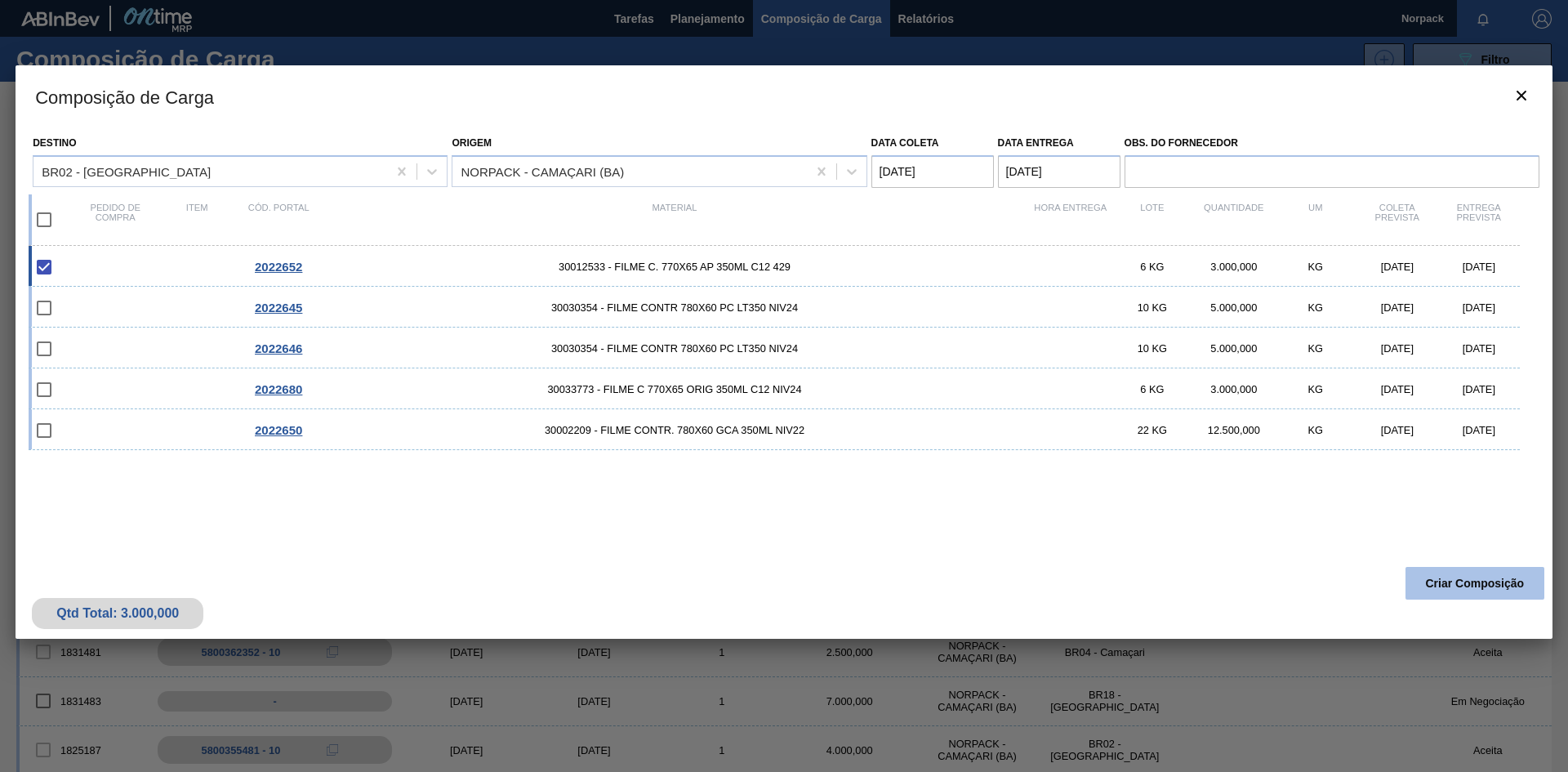
click at [1460, 583] on button "Criar Composição" at bounding box center [1474, 583] width 139 height 33
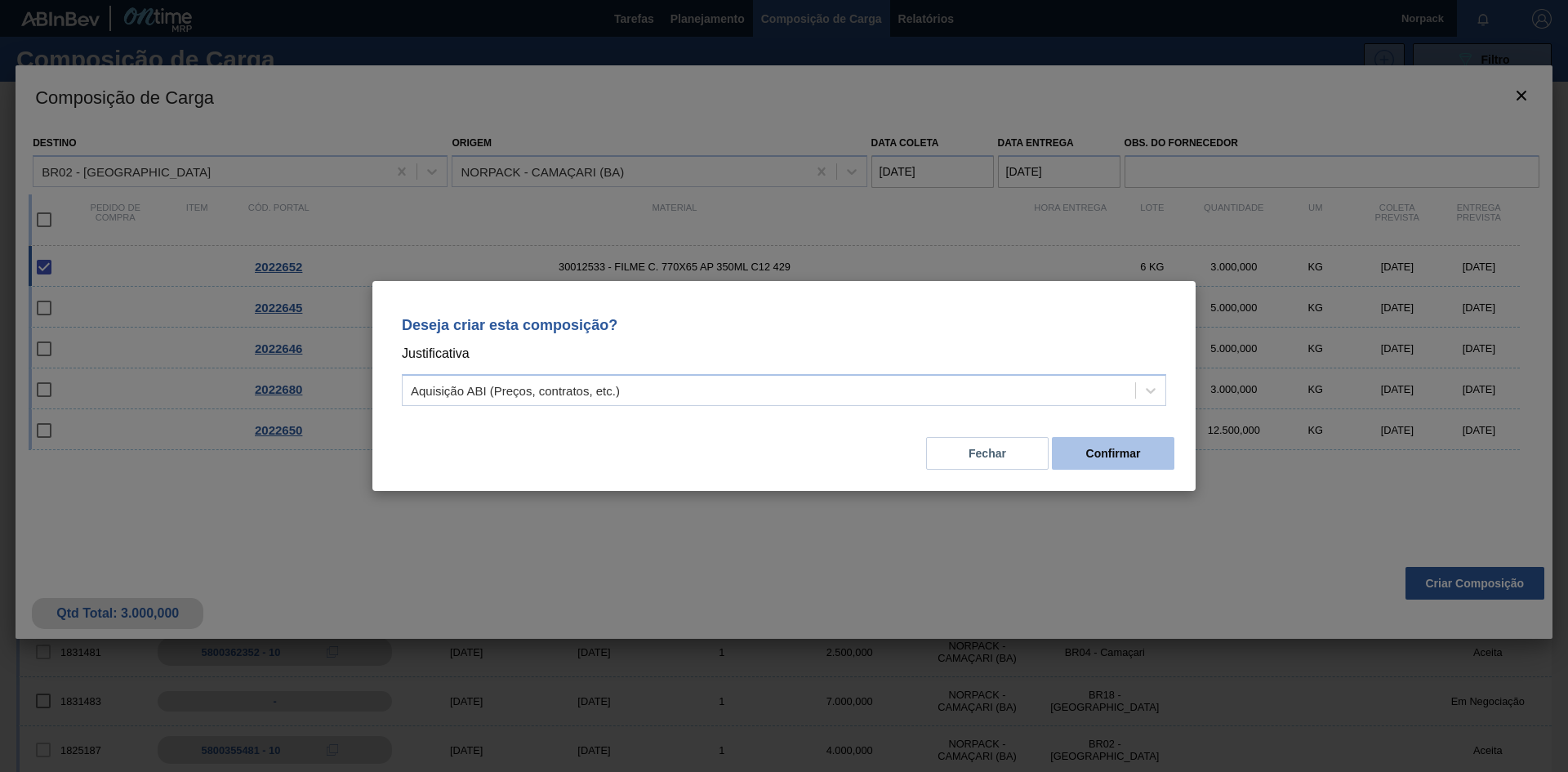
click at [1147, 464] on button "Confirmar" at bounding box center [1113, 453] width 123 height 33
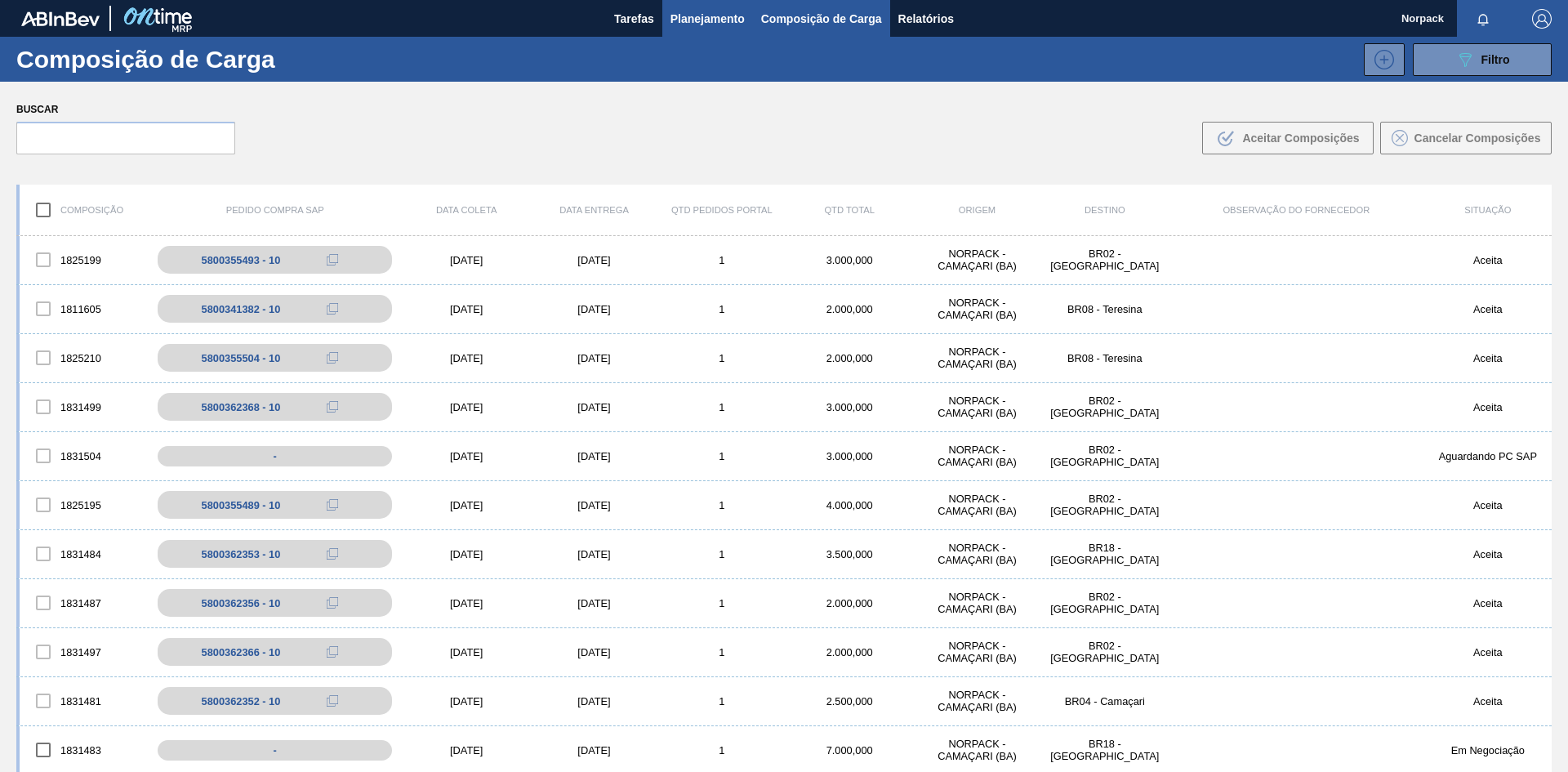
click at [732, 28] on button "Planejamento" at bounding box center [707, 19] width 91 height 37
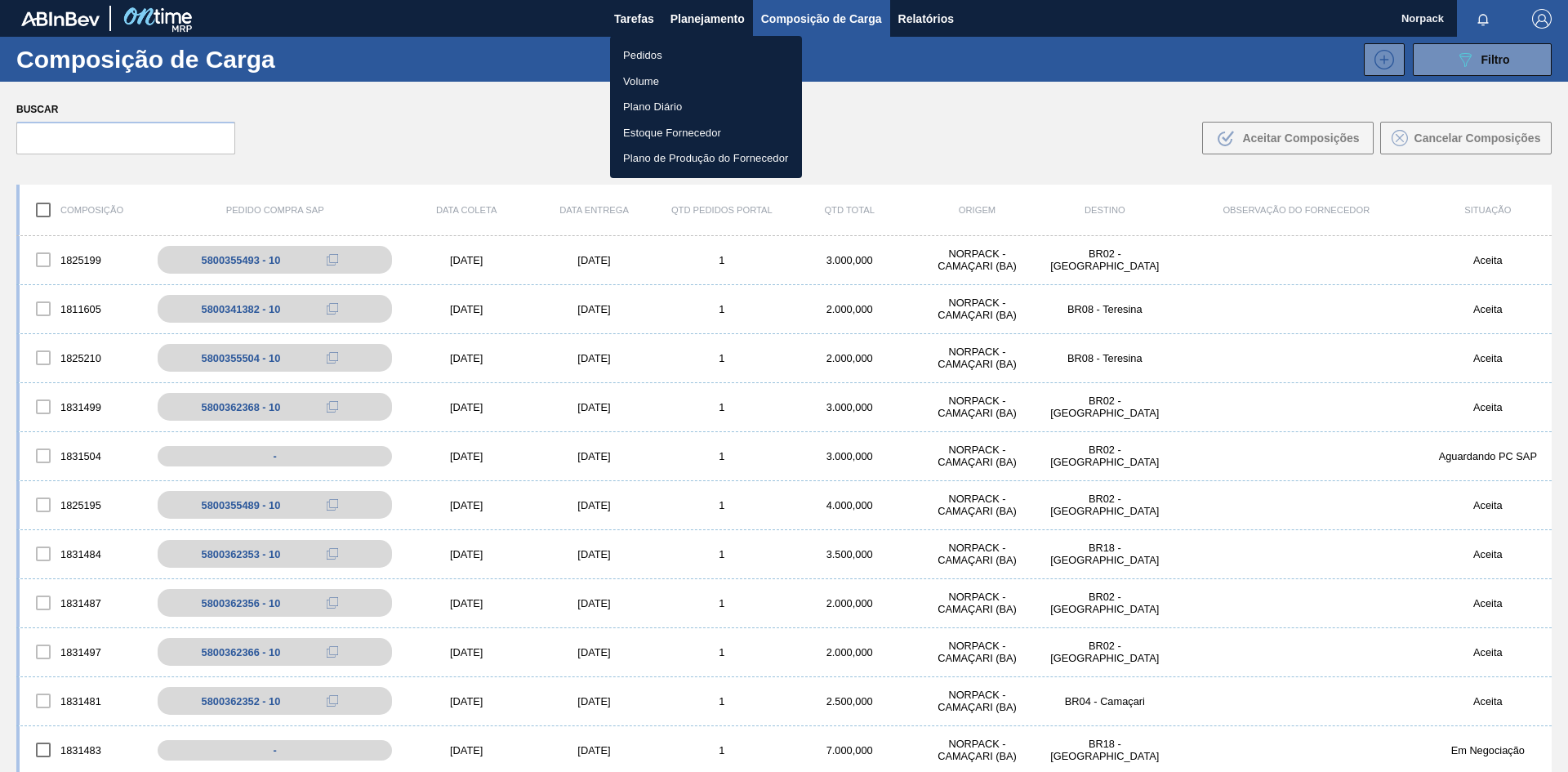
click at [647, 49] on li "Pedidos" at bounding box center [705, 56] width 192 height 27
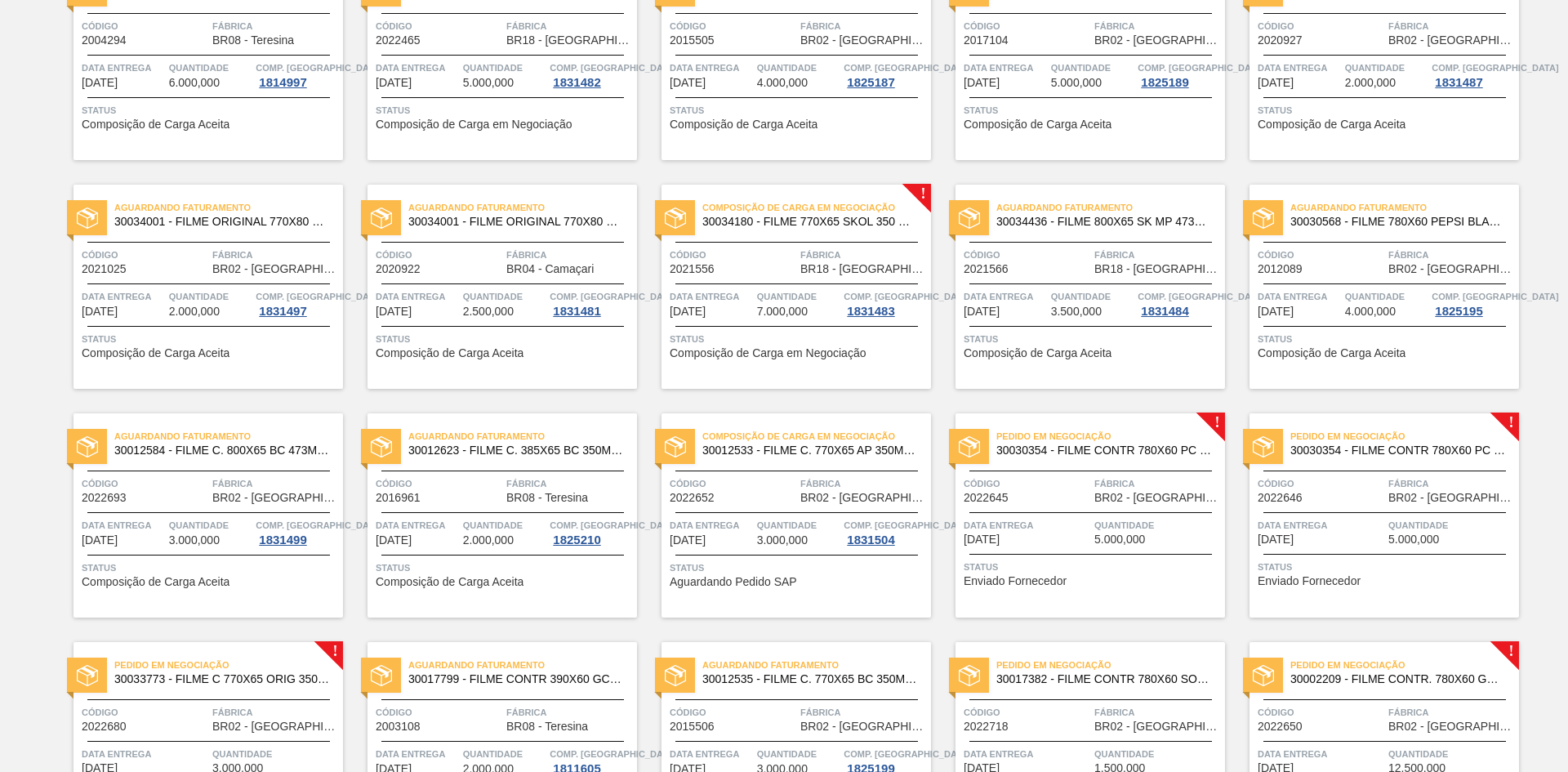
scroll to position [782, 0]
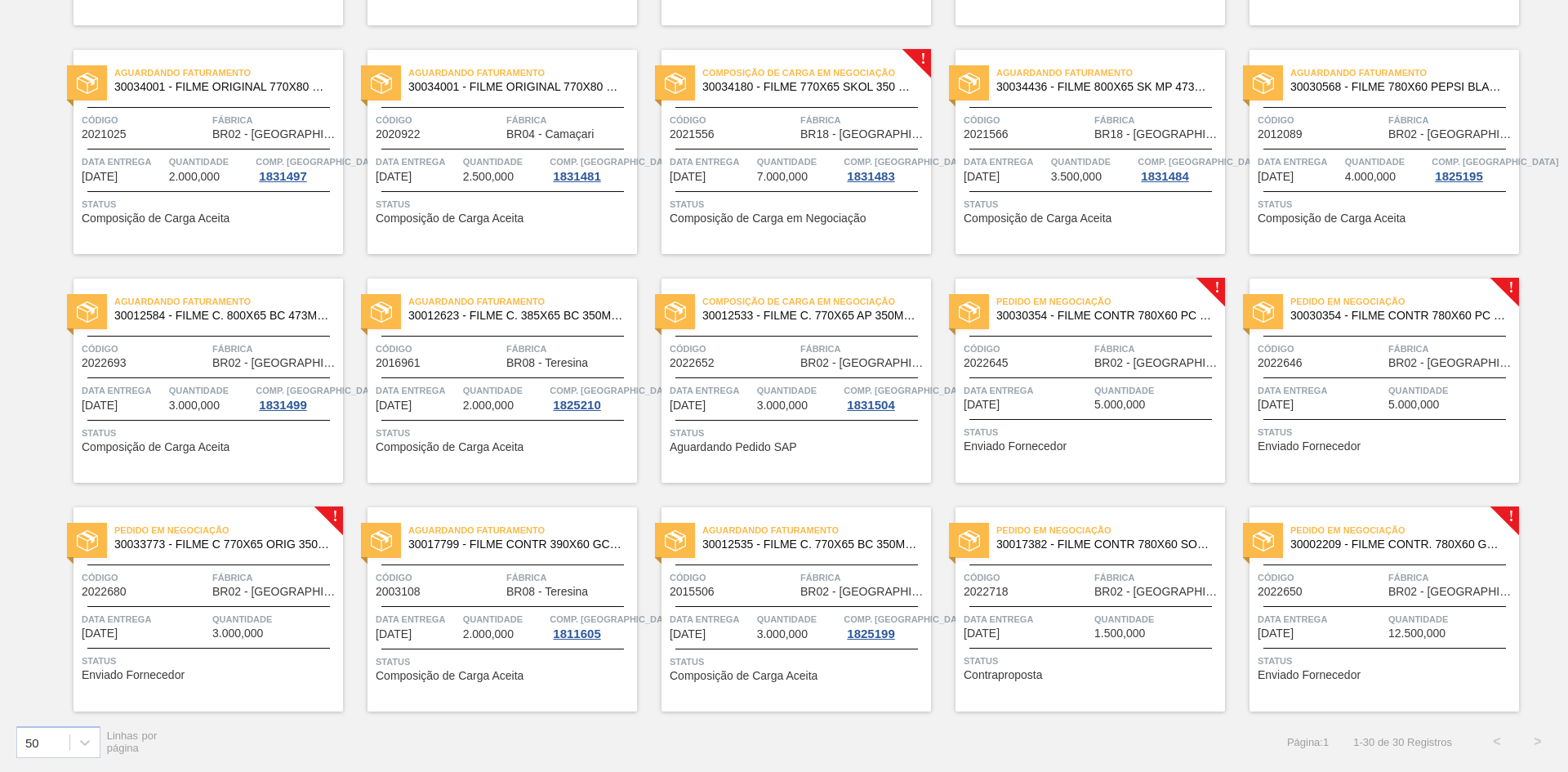
click at [779, 401] on span "3.000,000" at bounding box center [782, 406] width 50 height 12
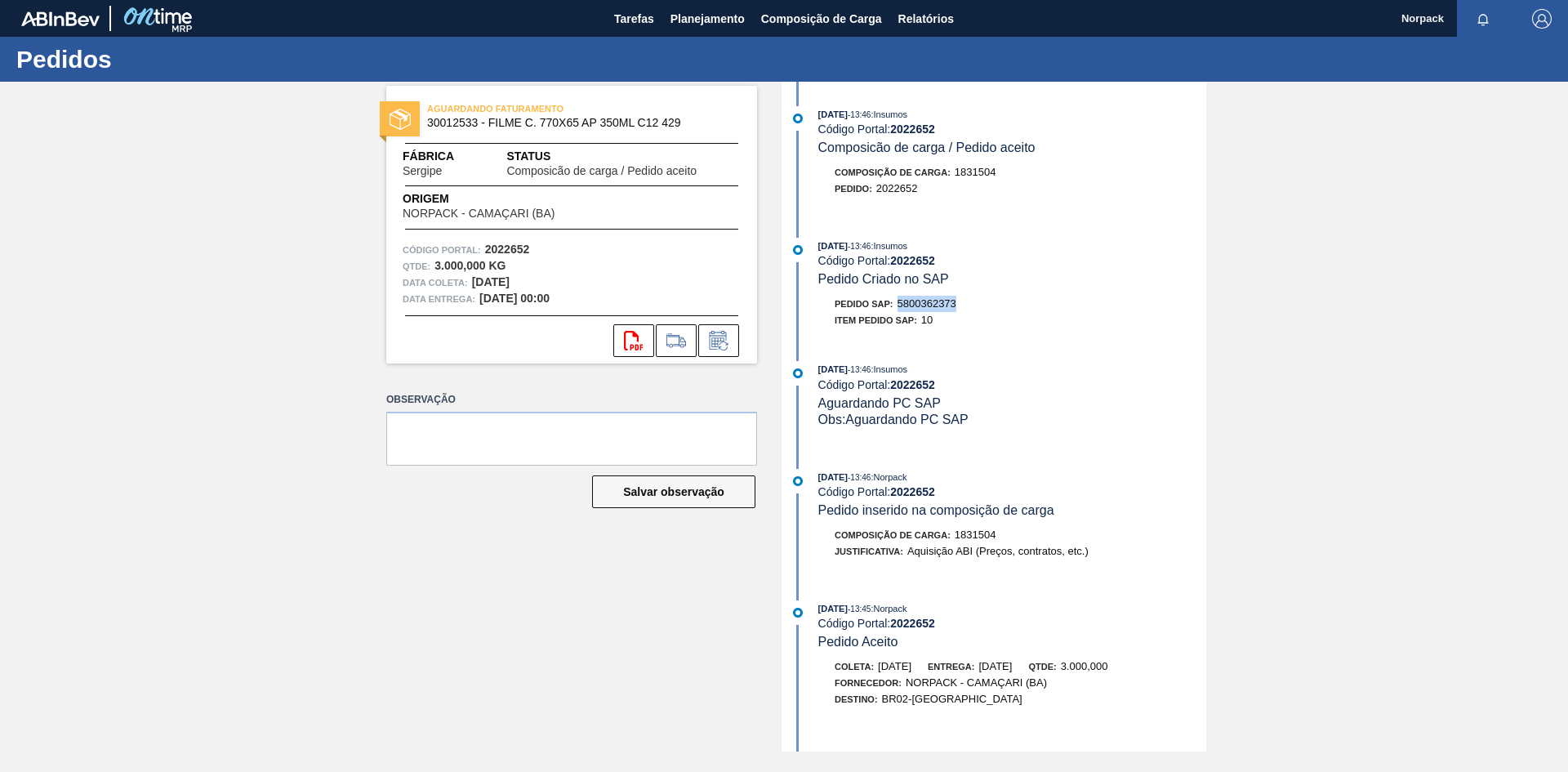
drag, startPoint x: 899, startPoint y: 302, endPoint x: 965, endPoint y: 306, distance: 66.1
click at [965, 306] on div "Pedido SAP: 5800362373" at bounding box center [1012, 303] width 388 height 16
click at [711, 7] on button "Planejamento" at bounding box center [707, 19] width 91 height 37
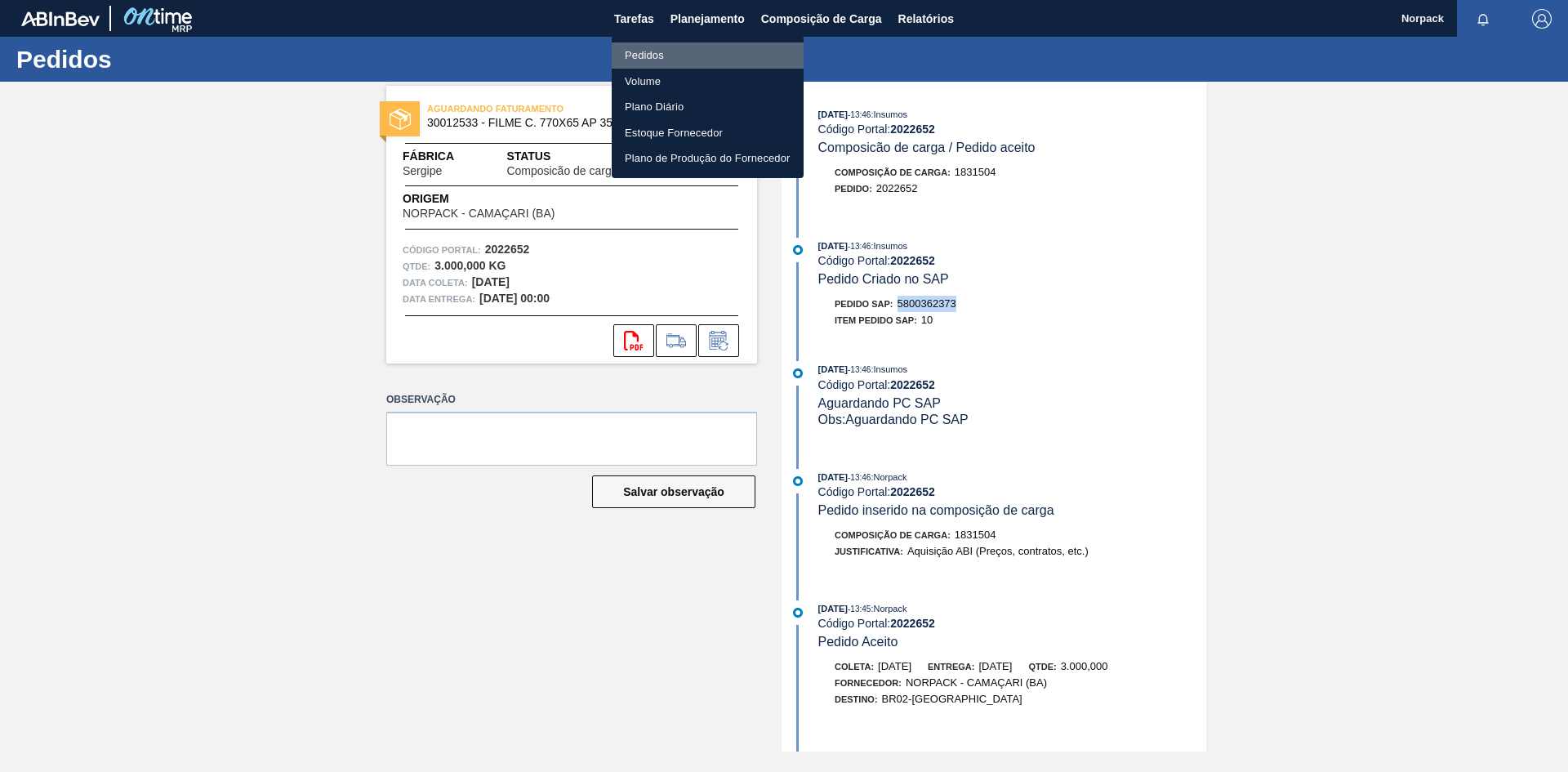
click at [660, 44] on li "Pedidos" at bounding box center [707, 56] width 192 height 27
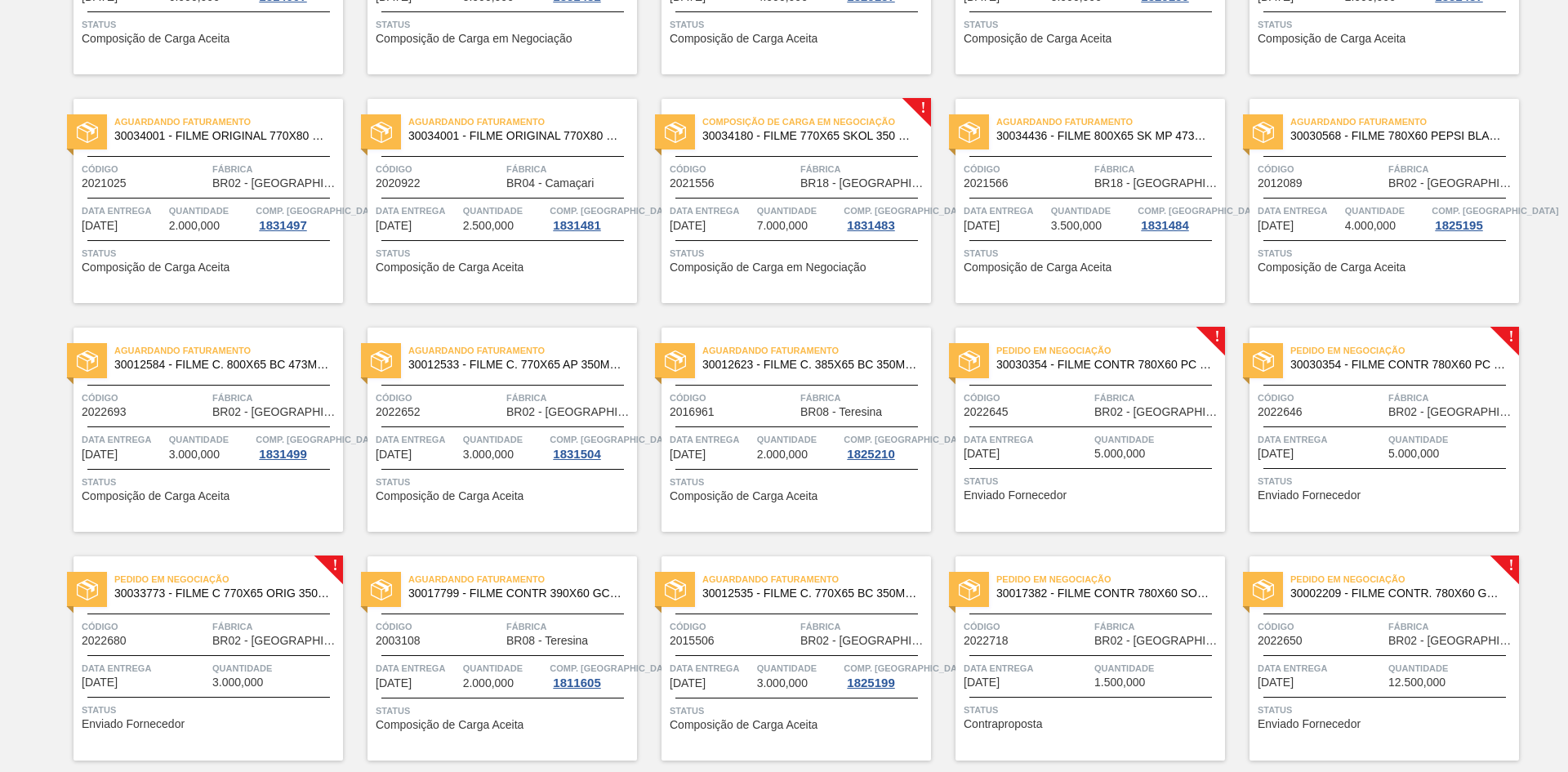
scroll to position [782, 0]
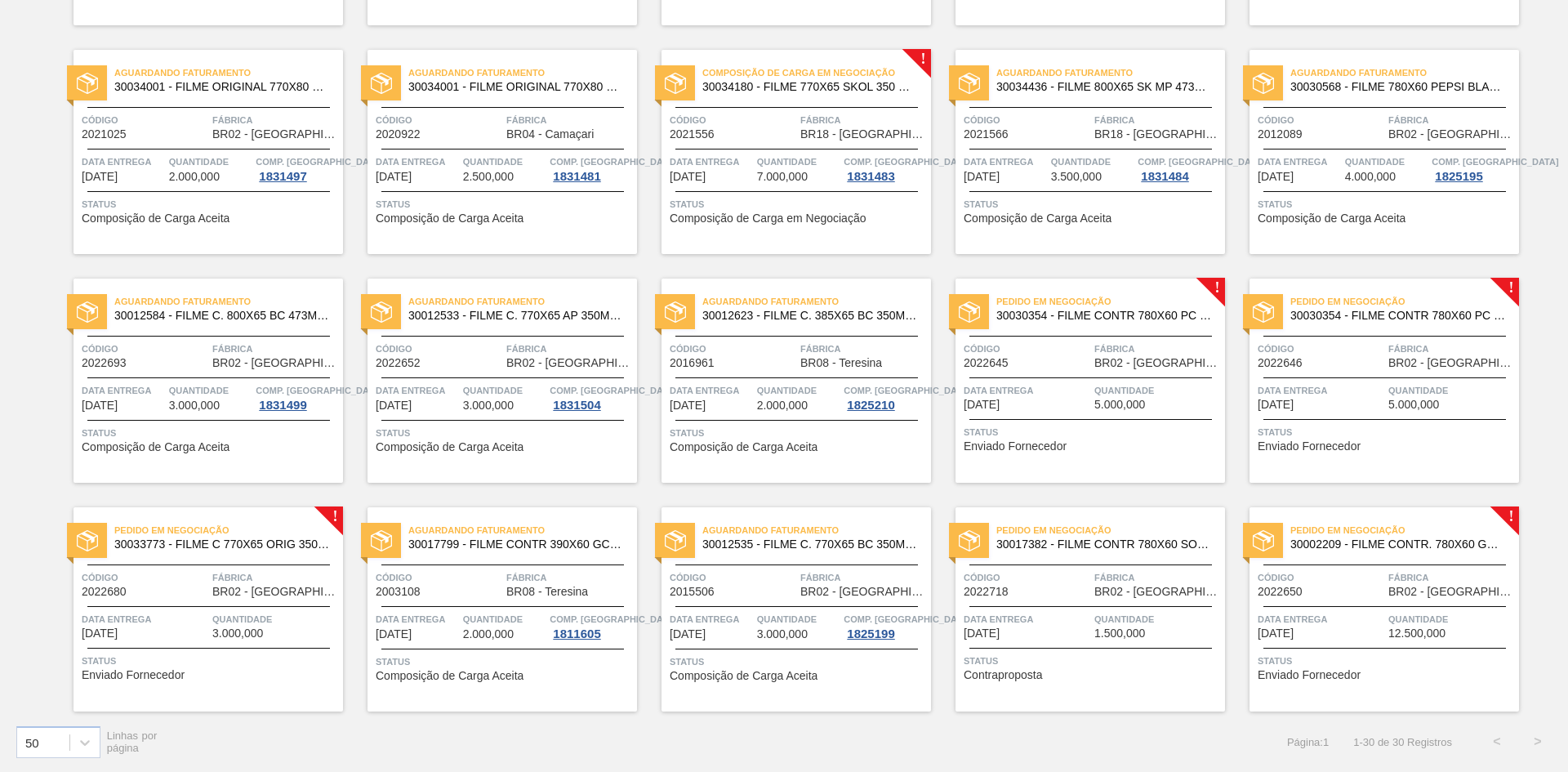
click at [1030, 431] on span "Status" at bounding box center [1092, 432] width 257 height 16
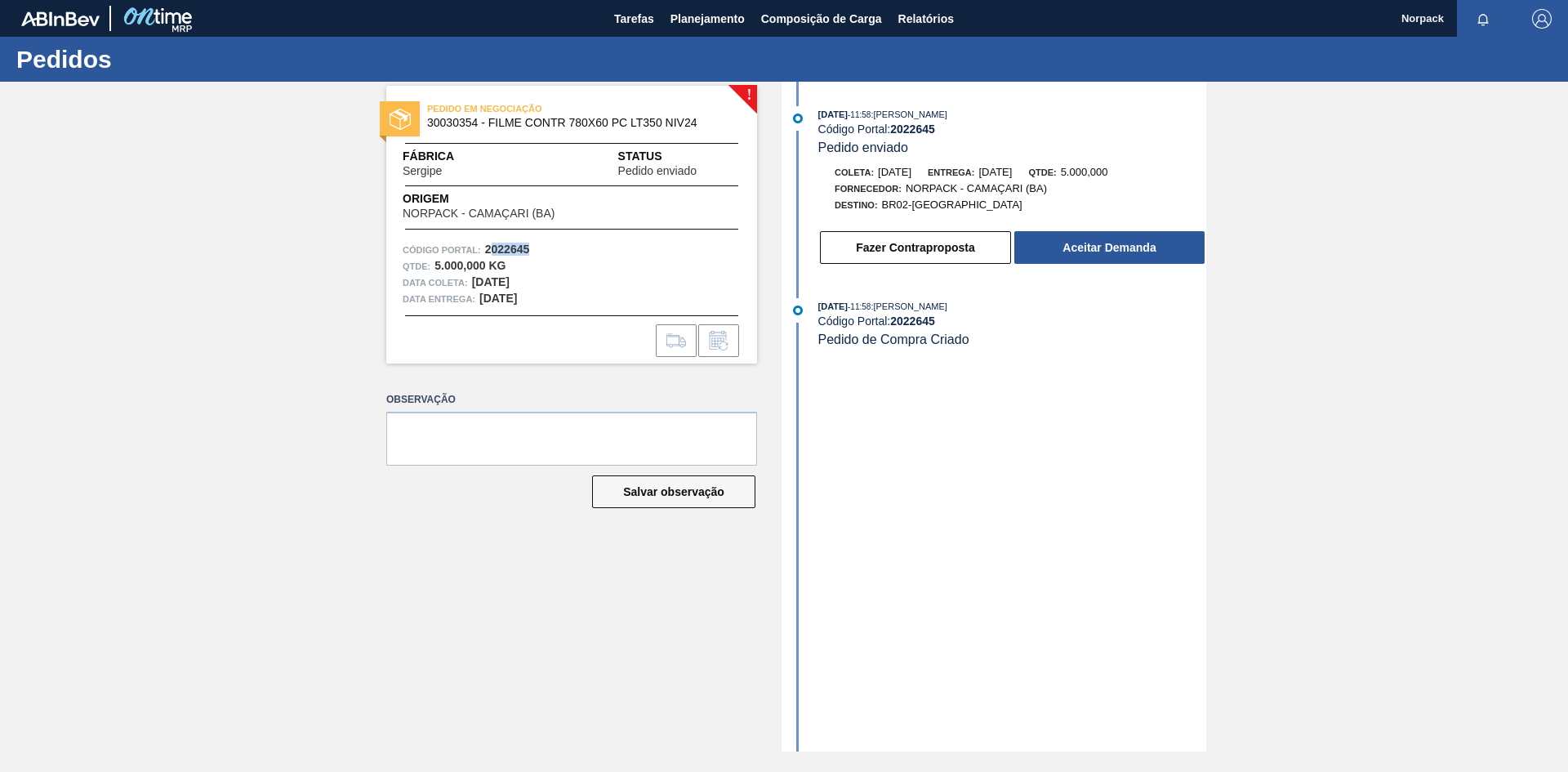
drag, startPoint x: 489, startPoint y: 249, endPoint x: 517, endPoint y: 252, distance: 28.2
click at [543, 249] on div "Código Portal: 2022645" at bounding box center [572, 249] width 339 height 16
drag, startPoint x: 486, startPoint y: 247, endPoint x: 536, endPoint y: 249, distance: 50.0
click at [536, 249] on div "Código Portal: 2022645" at bounding box center [572, 249] width 339 height 16
drag, startPoint x: 424, startPoint y: 124, endPoint x: 477, endPoint y: 123, distance: 53.0
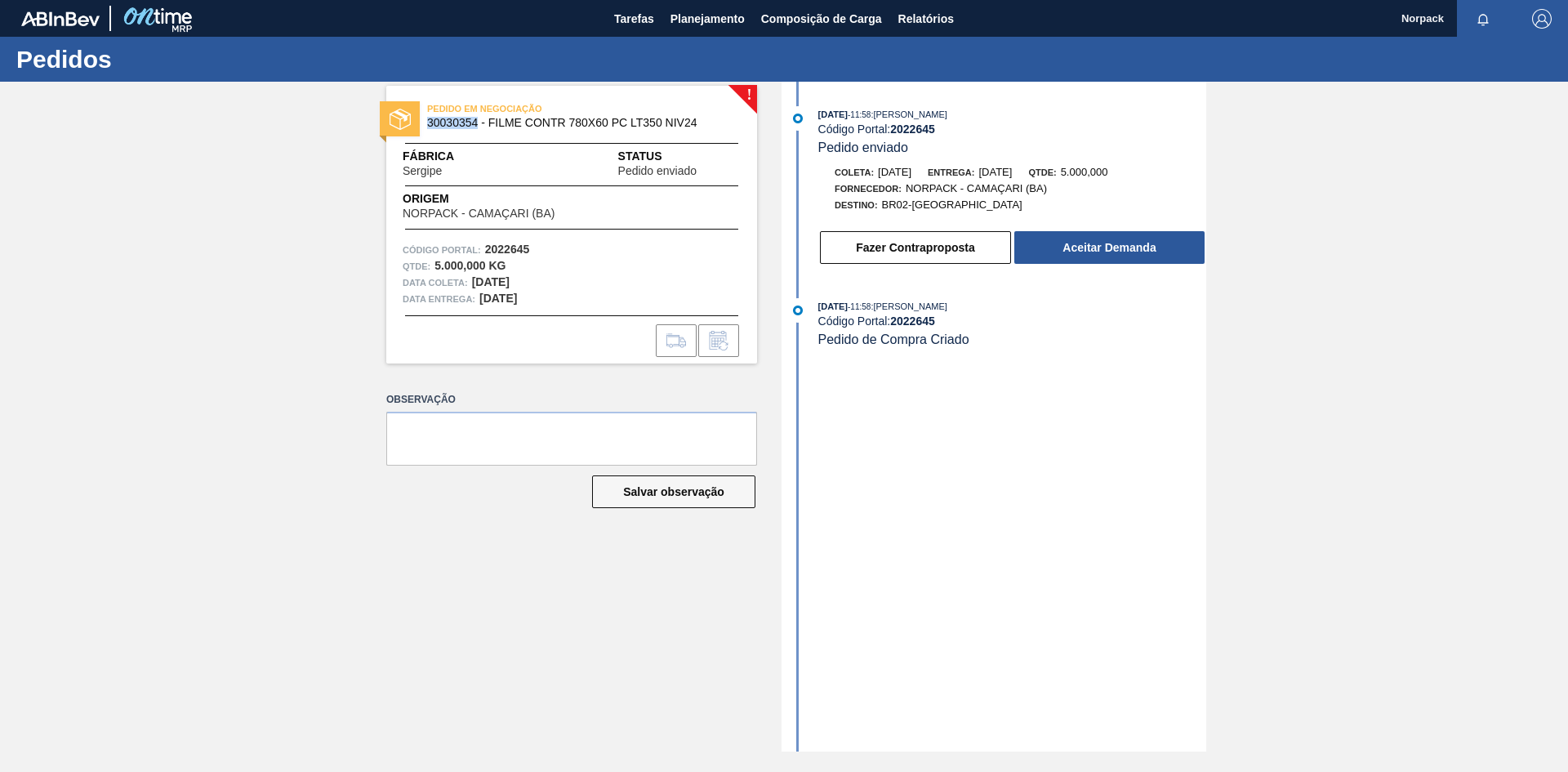
click at [477, 123] on div "PEDIDO EM NEGOCIAÇÃO 30030354 - FILME CONTR 780X60 PC LT350 NIV24" at bounding box center [571, 117] width 370 height 37
click at [1090, 248] on button "Aceitar Demanda" at bounding box center [1109, 247] width 190 height 33
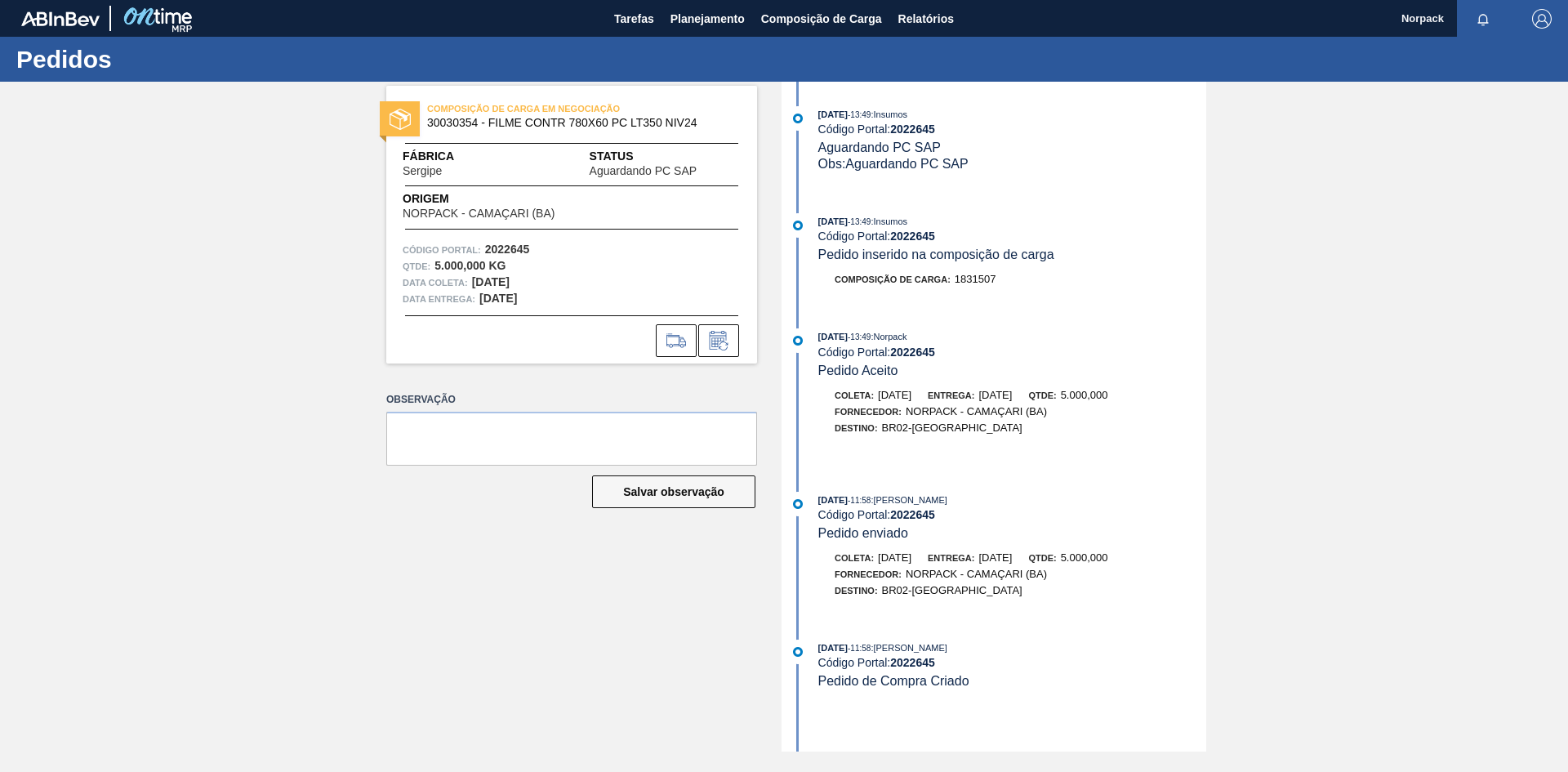
drag, startPoint x: 564, startPoint y: 167, endPoint x: 573, endPoint y: 167, distance: 9.0
click at [564, 167] on div "Fábrica [GEOGRAPHIC_DATA] Status [GEOGRAPHIC_DATA] PC SAP" at bounding box center [571, 162] width 370 height 29
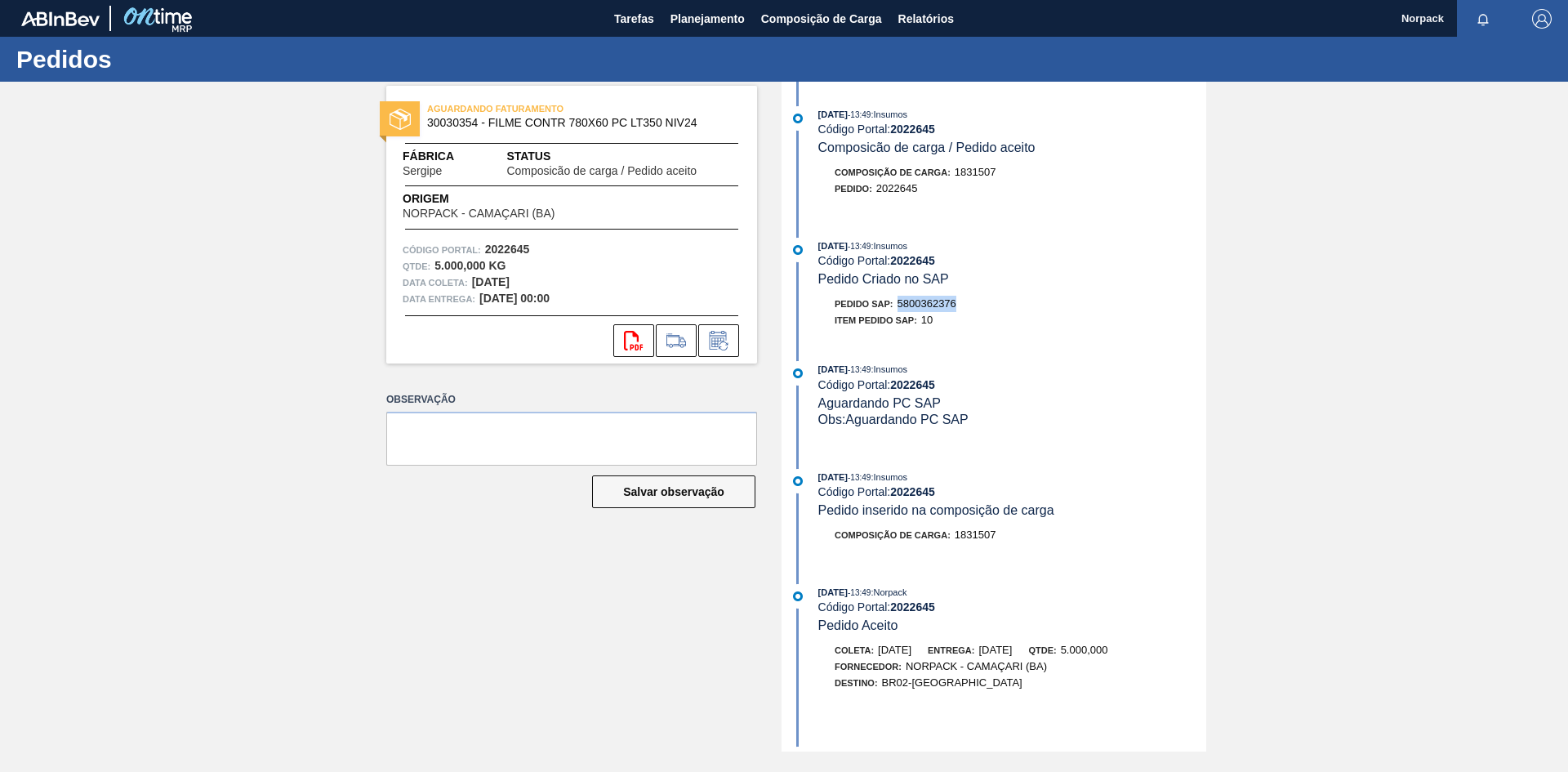
drag, startPoint x: 902, startPoint y: 302, endPoint x: 971, endPoint y: 303, distance: 69.0
click at [971, 303] on div "Pedido SAP: 5800362376" at bounding box center [1012, 303] width 388 height 16
copy span "5800362376"
click at [693, 11] on span "Planejamento" at bounding box center [708, 19] width 74 height 19
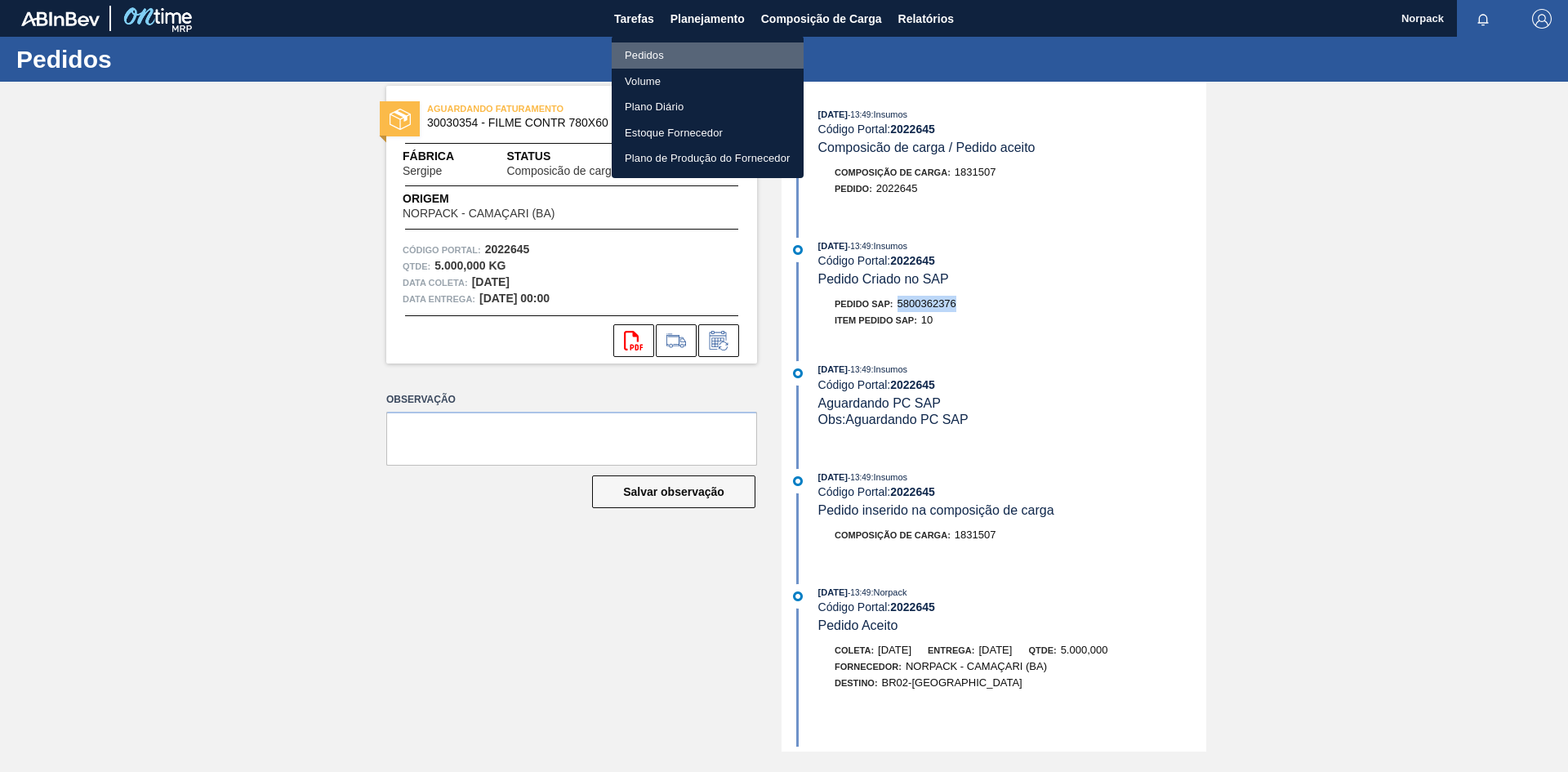
click at [651, 47] on li "Pedidos" at bounding box center [707, 56] width 192 height 27
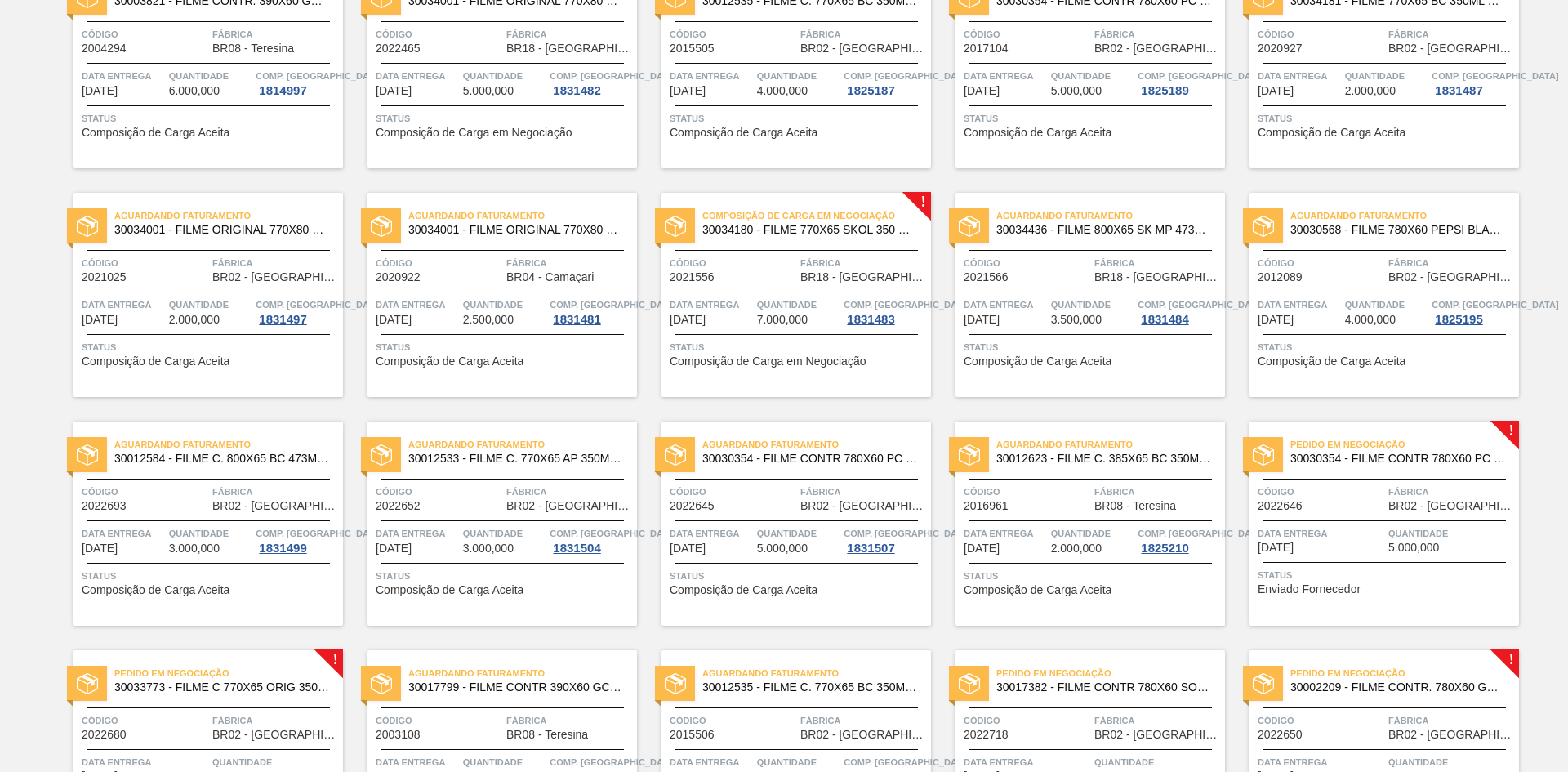
scroll to position [782, 0]
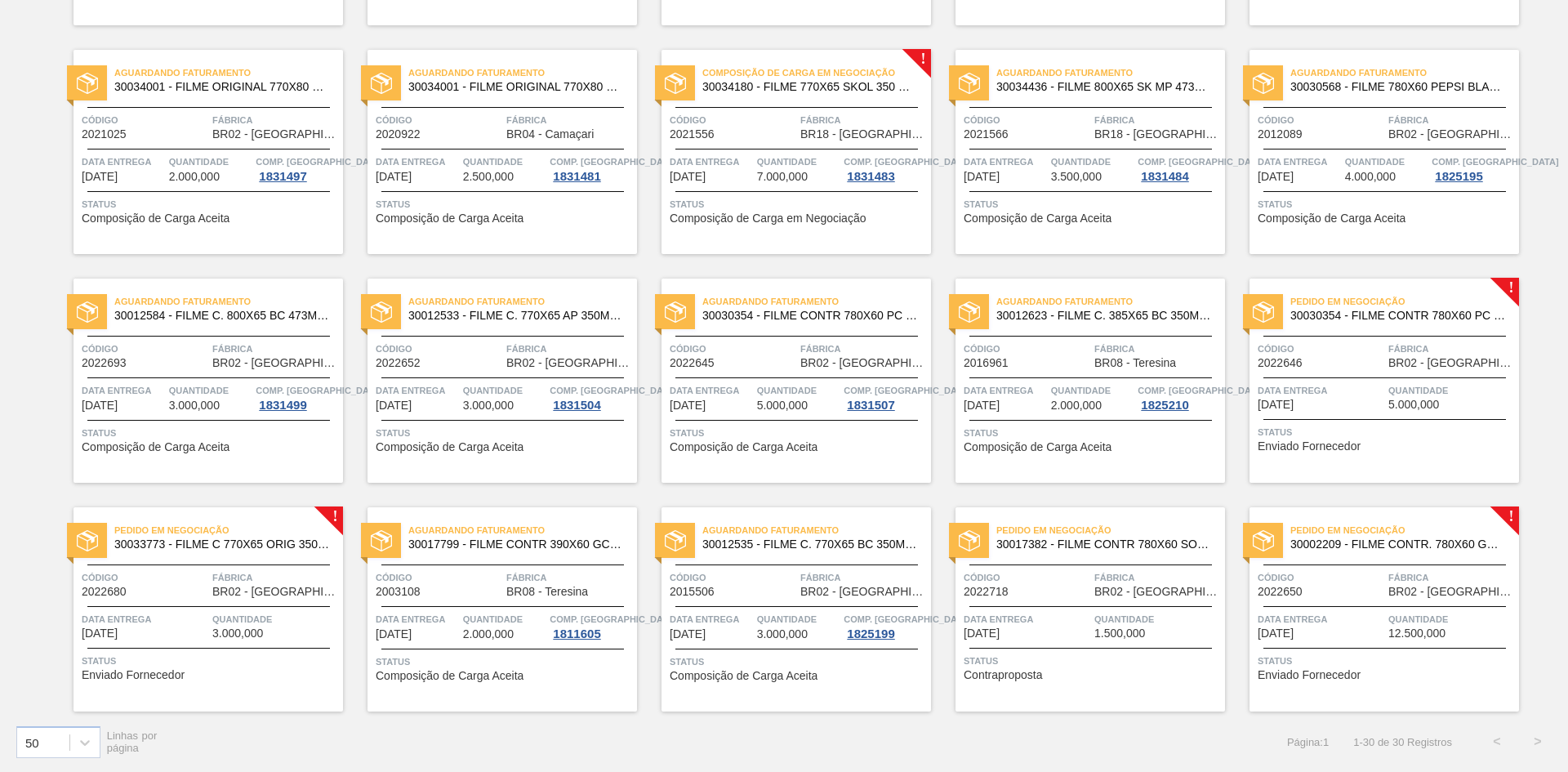
click at [1347, 348] on span "Código" at bounding box center [1321, 348] width 126 height 16
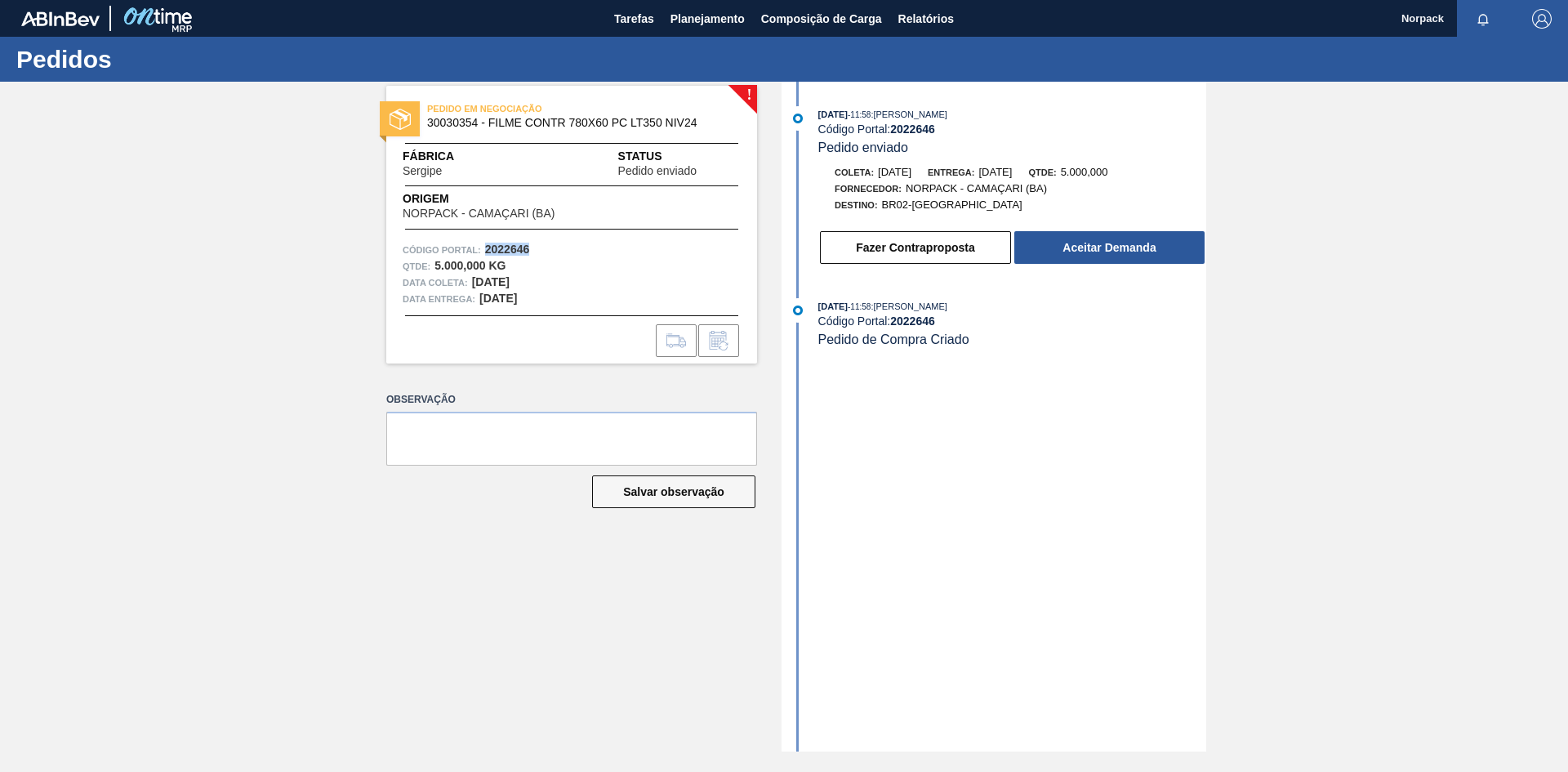
drag, startPoint x: 487, startPoint y: 248, endPoint x: 546, endPoint y: 241, distance: 59.4
click at [546, 241] on div "Código Portal: 2022646" at bounding box center [572, 249] width 339 height 16
copy strong "2022646"
click at [1112, 237] on button "Aceitar Demanda" at bounding box center [1109, 247] width 190 height 33
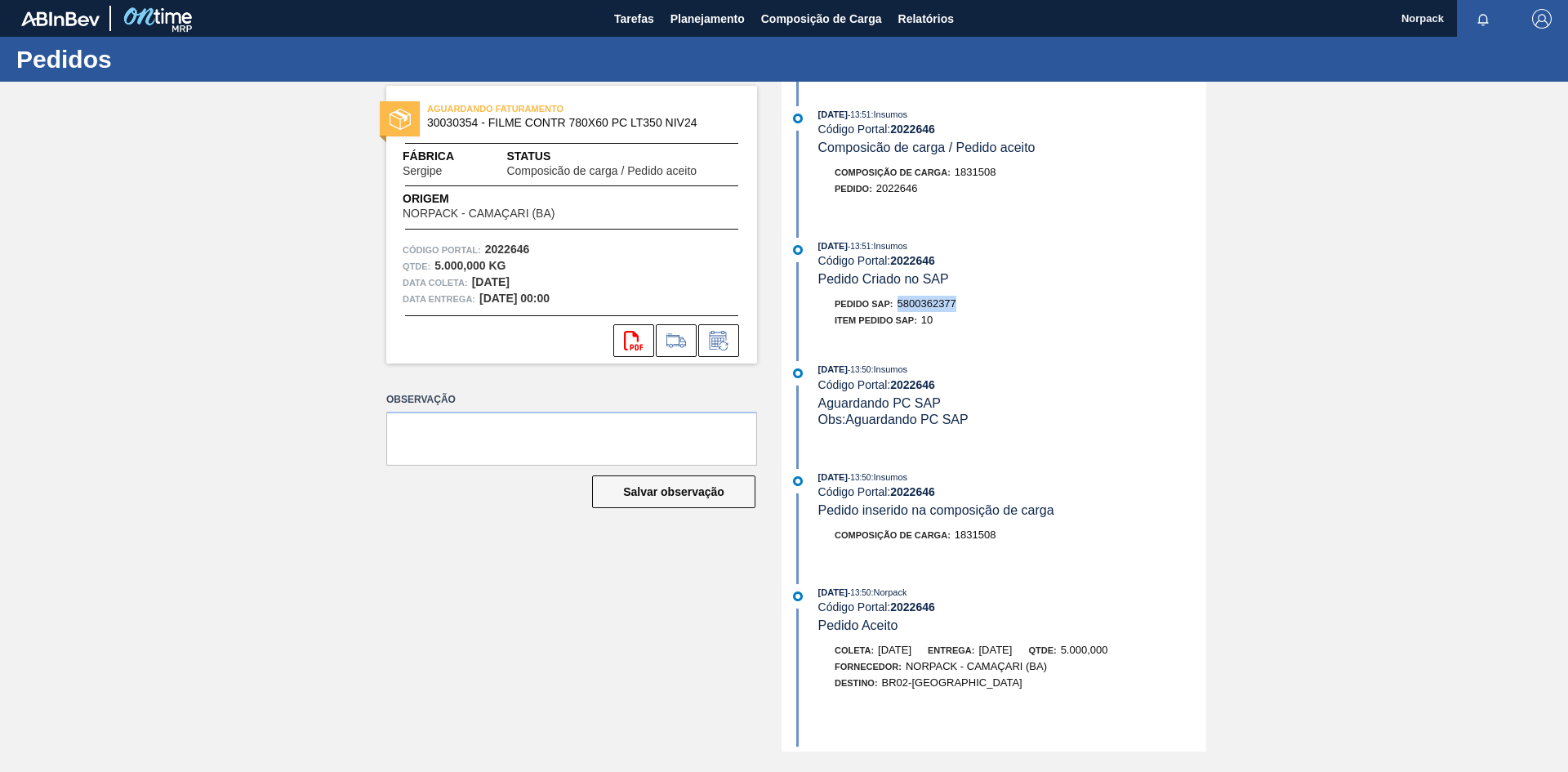
drag, startPoint x: 896, startPoint y: 303, endPoint x: 959, endPoint y: 302, distance: 63.0
click at [959, 302] on div "Pedido SAP: 5800362377" at bounding box center [1012, 303] width 388 height 16
copy span "5800362377"
click at [675, 29] on button "Planejamento" at bounding box center [707, 19] width 91 height 37
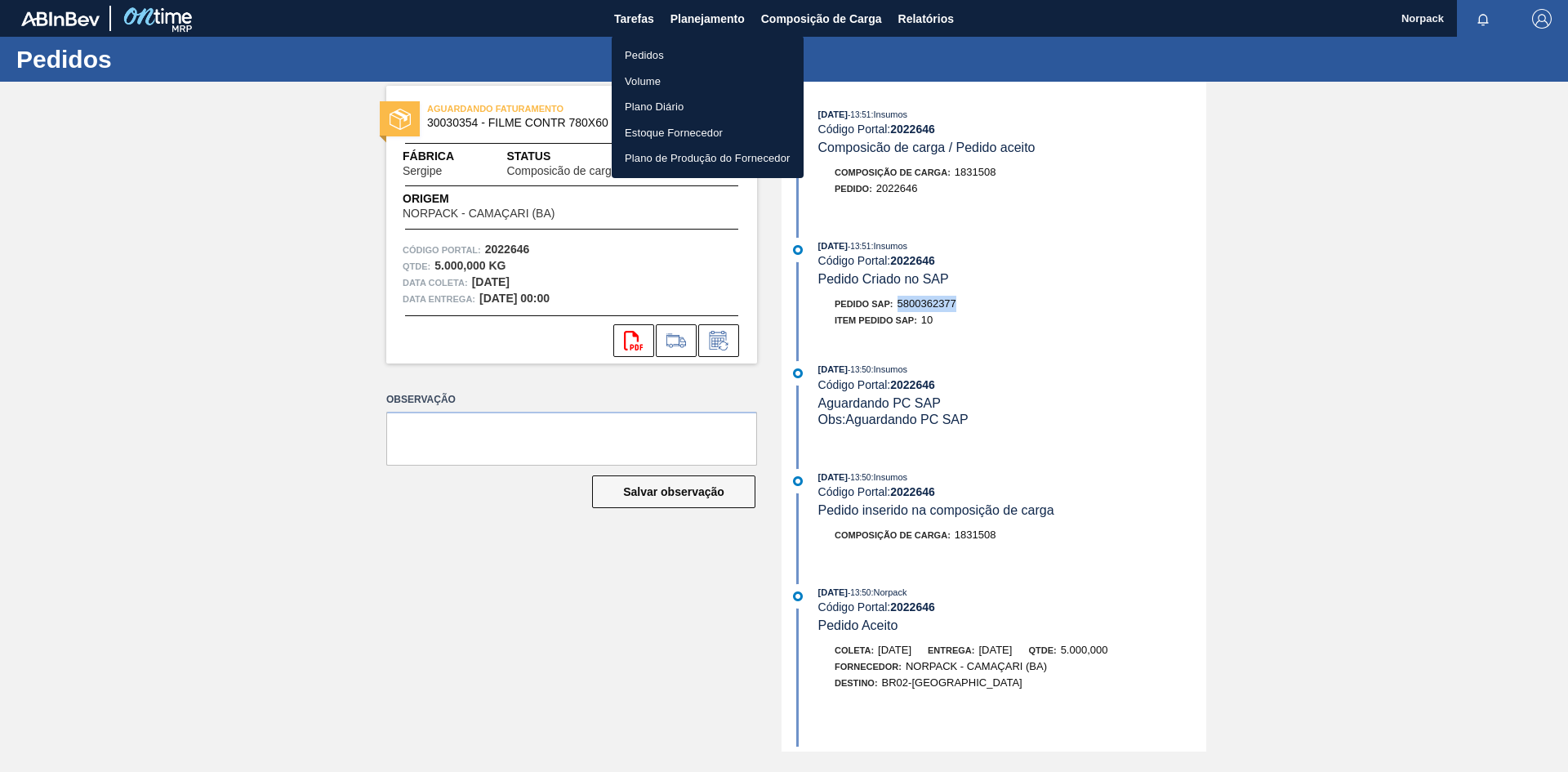
click at [643, 49] on li "Pedidos" at bounding box center [707, 56] width 192 height 27
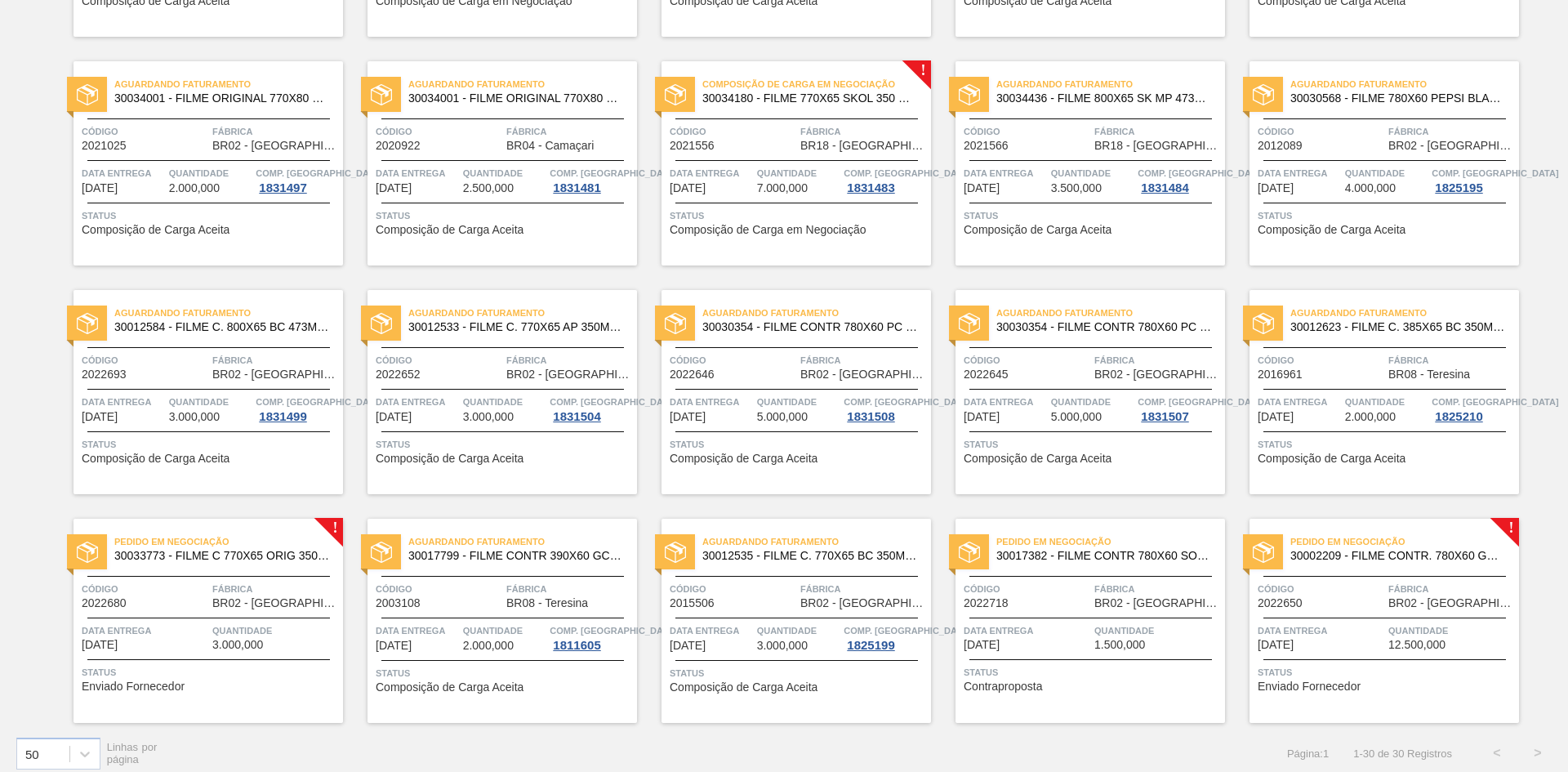
scroll to position [782, 0]
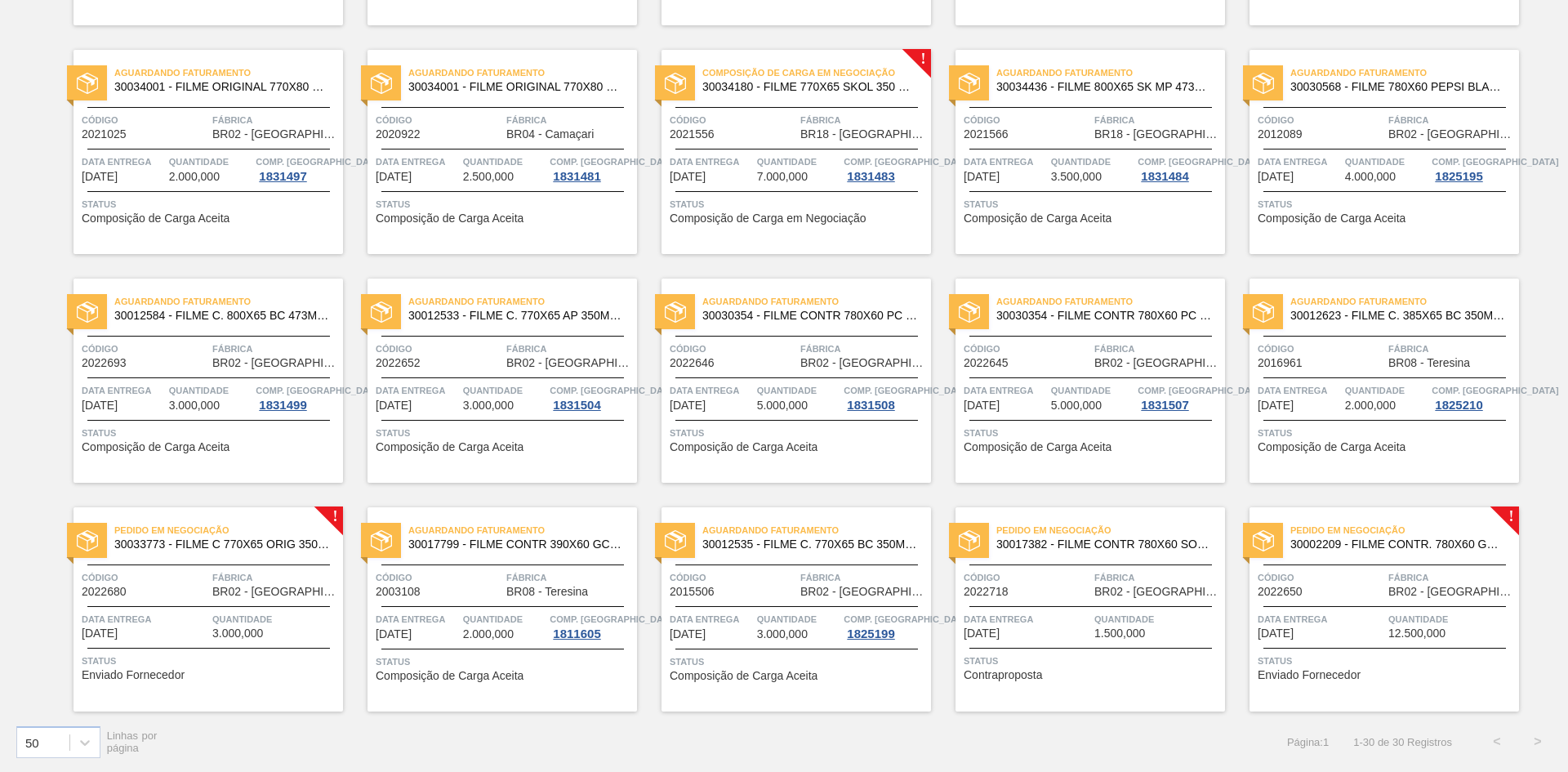
click at [258, 554] on div "Pedido em Negociação 30033773 - FILME C 770X65 ORIG 350ML C12 NIV24" at bounding box center [208, 539] width 270 height 37
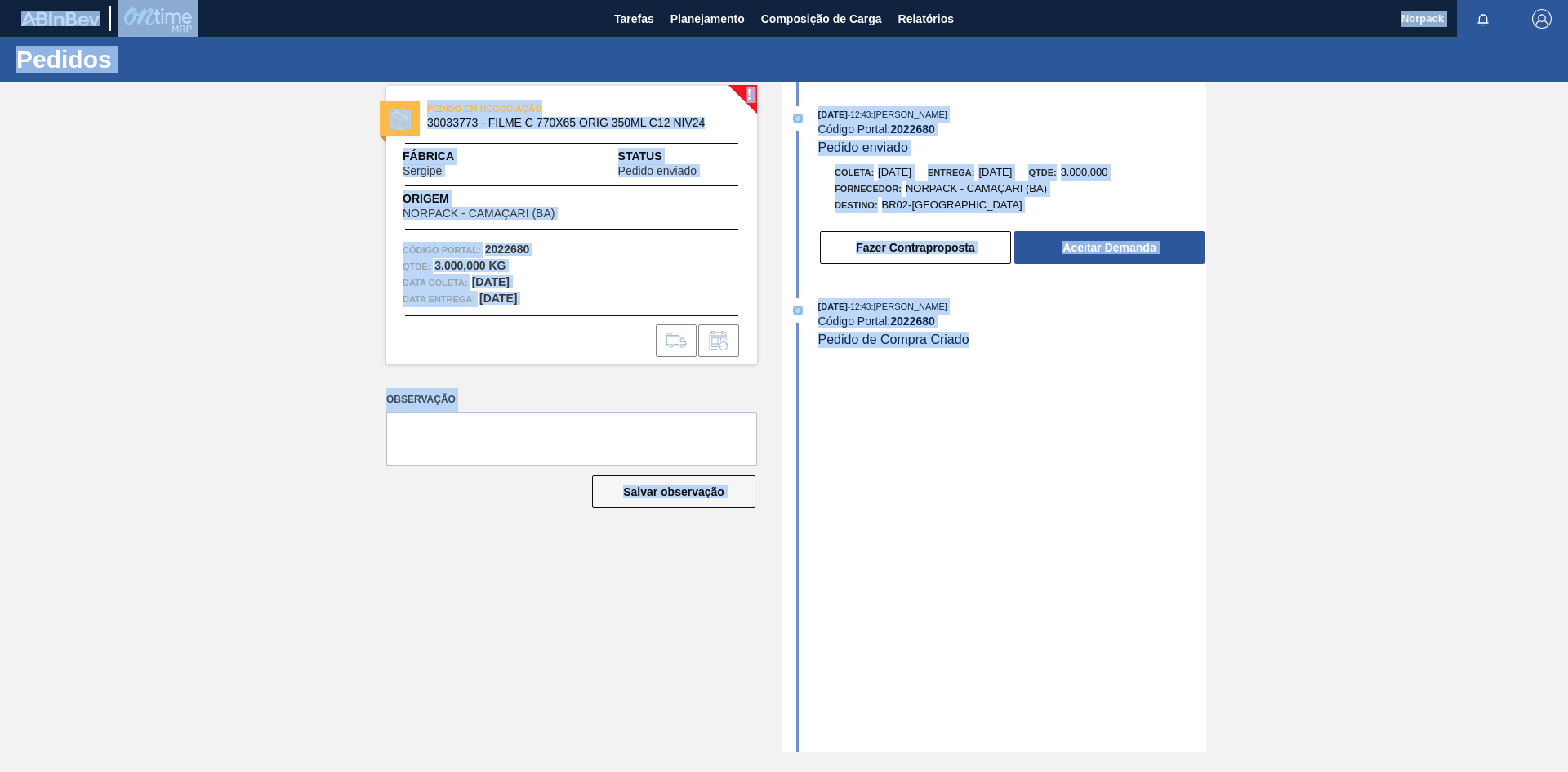
click at [933, 450] on div "02/09/2025 - 12:43 : TOMAS SIMOES SILVA Código Portal: 2022680 Pedido enviado C…" at bounding box center [996, 417] width 421 height 670
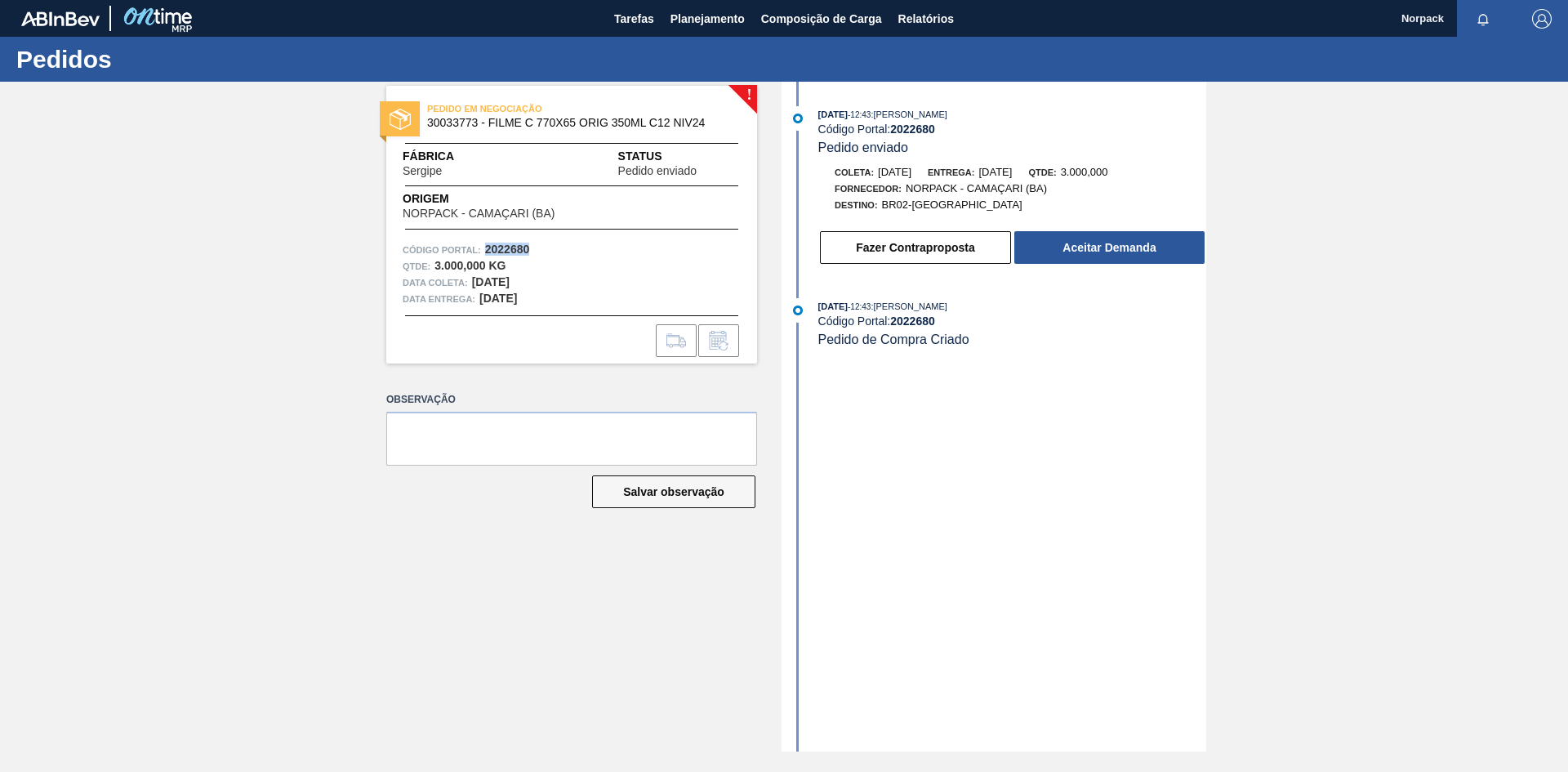
drag, startPoint x: 488, startPoint y: 248, endPoint x: 538, endPoint y: 251, distance: 50.1
click at [538, 251] on div "Código Portal: 2022680" at bounding box center [572, 249] width 339 height 16
copy strong "2022680"
click at [1099, 245] on button "Aceitar Demanda" at bounding box center [1109, 247] width 190 height 33
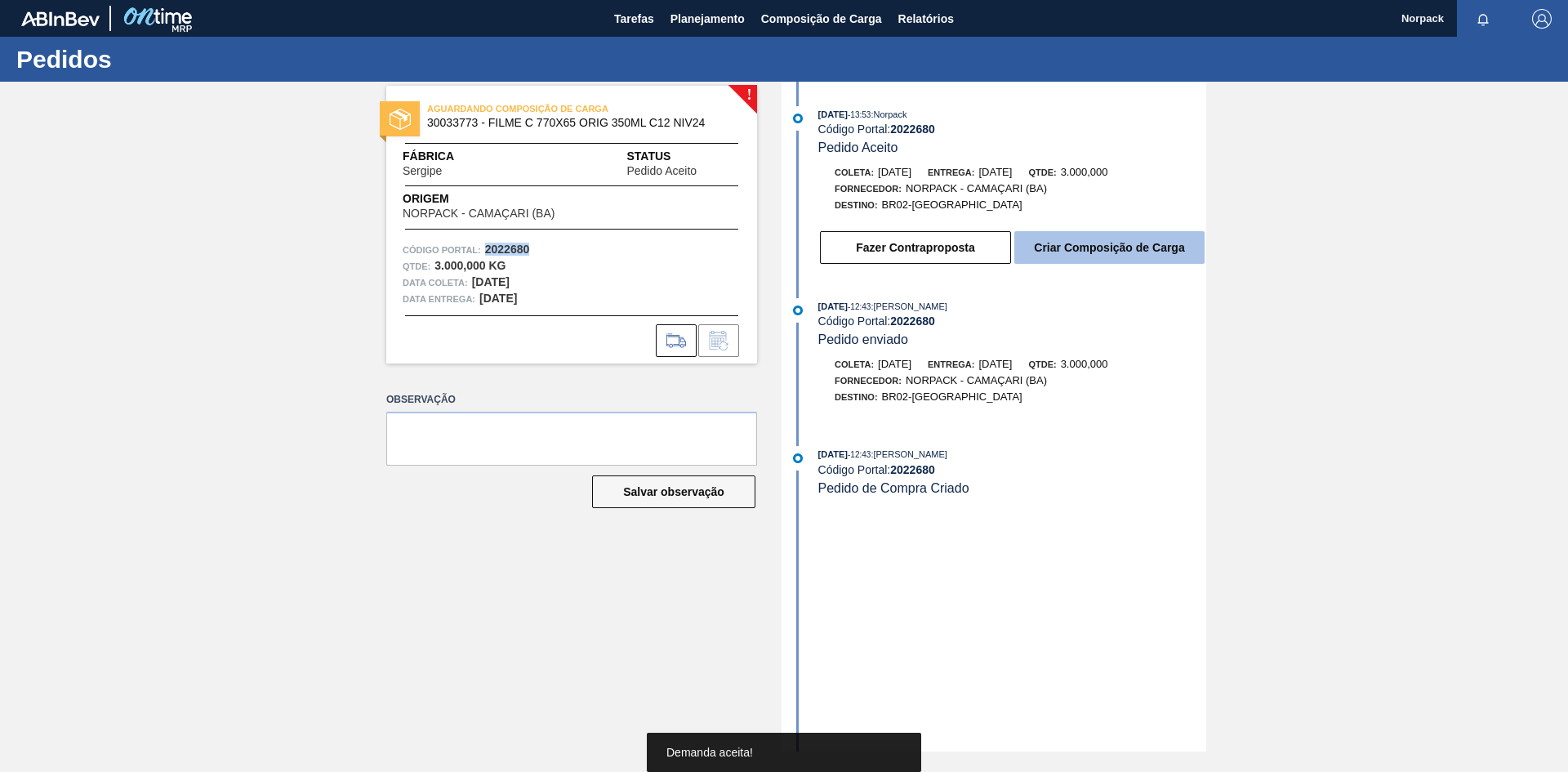
click at [1088, 250] on button "Criar Composição de Carga" at bounding box center [1109, 247] width 190 height 33
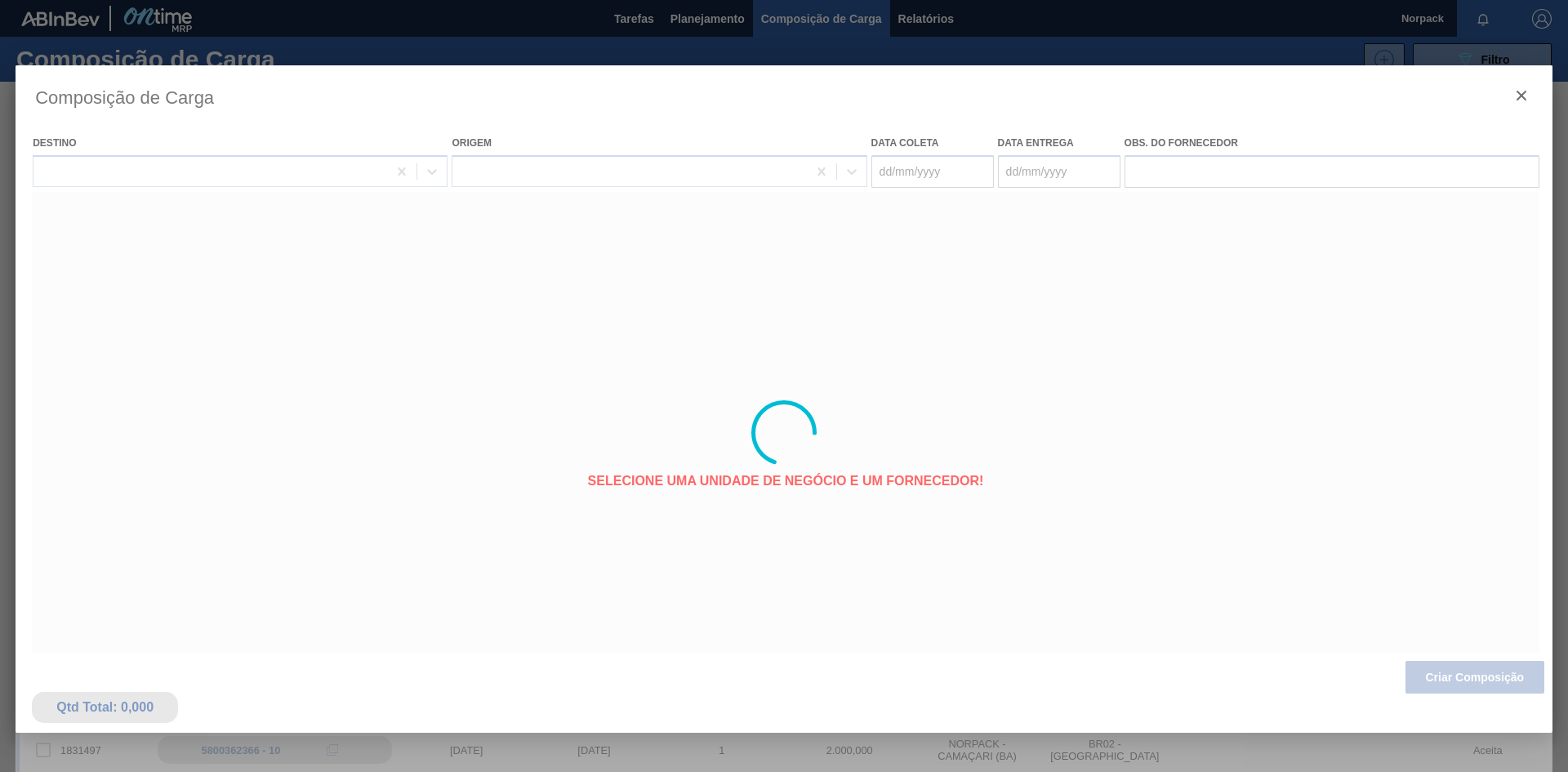
type coleta "06/10/2025"
type entrega "[DATE]"
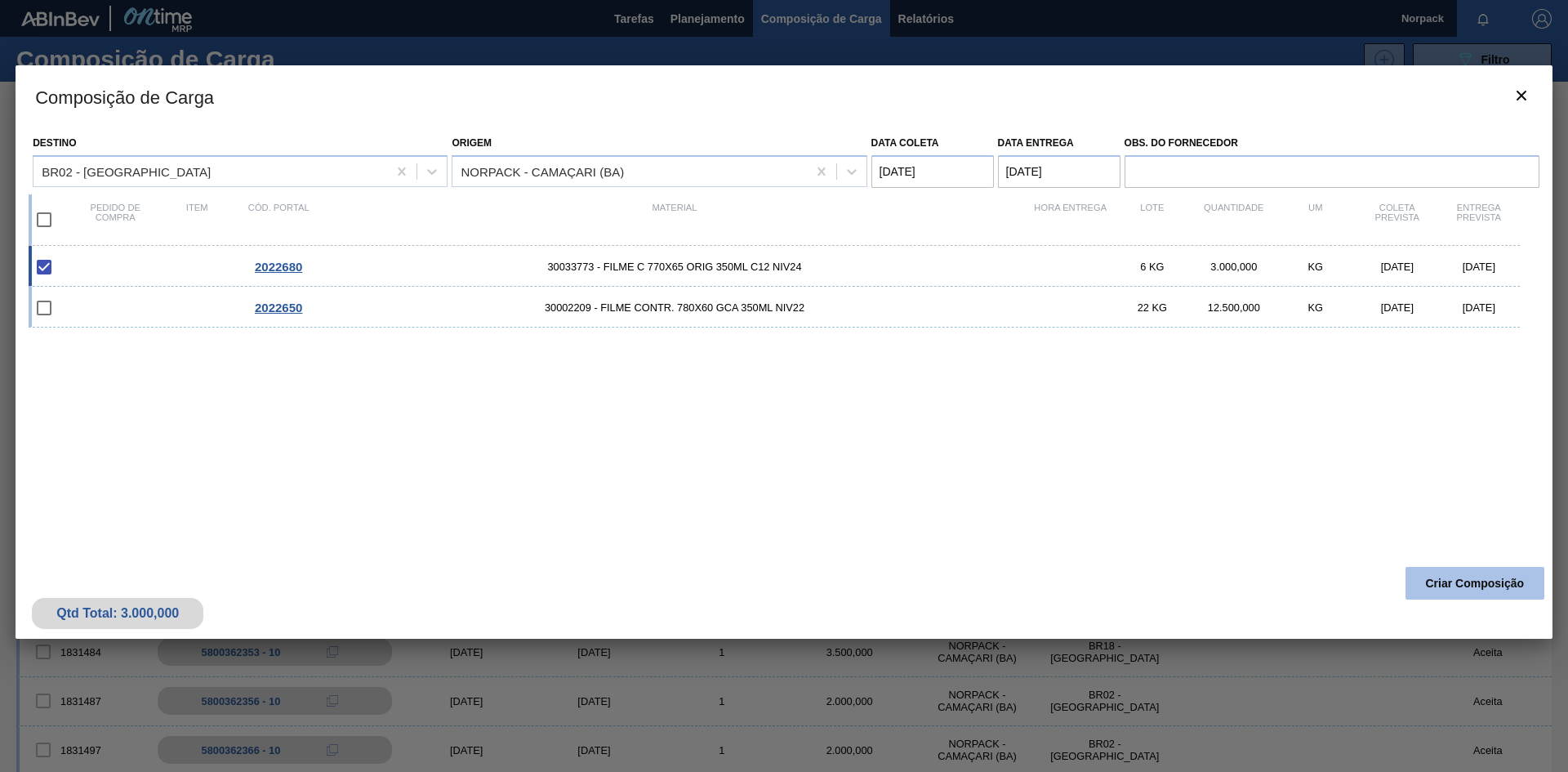
click at [1460, 580] on button "Criar Composição" at bounding box center [1474, 583] width 139 height 33
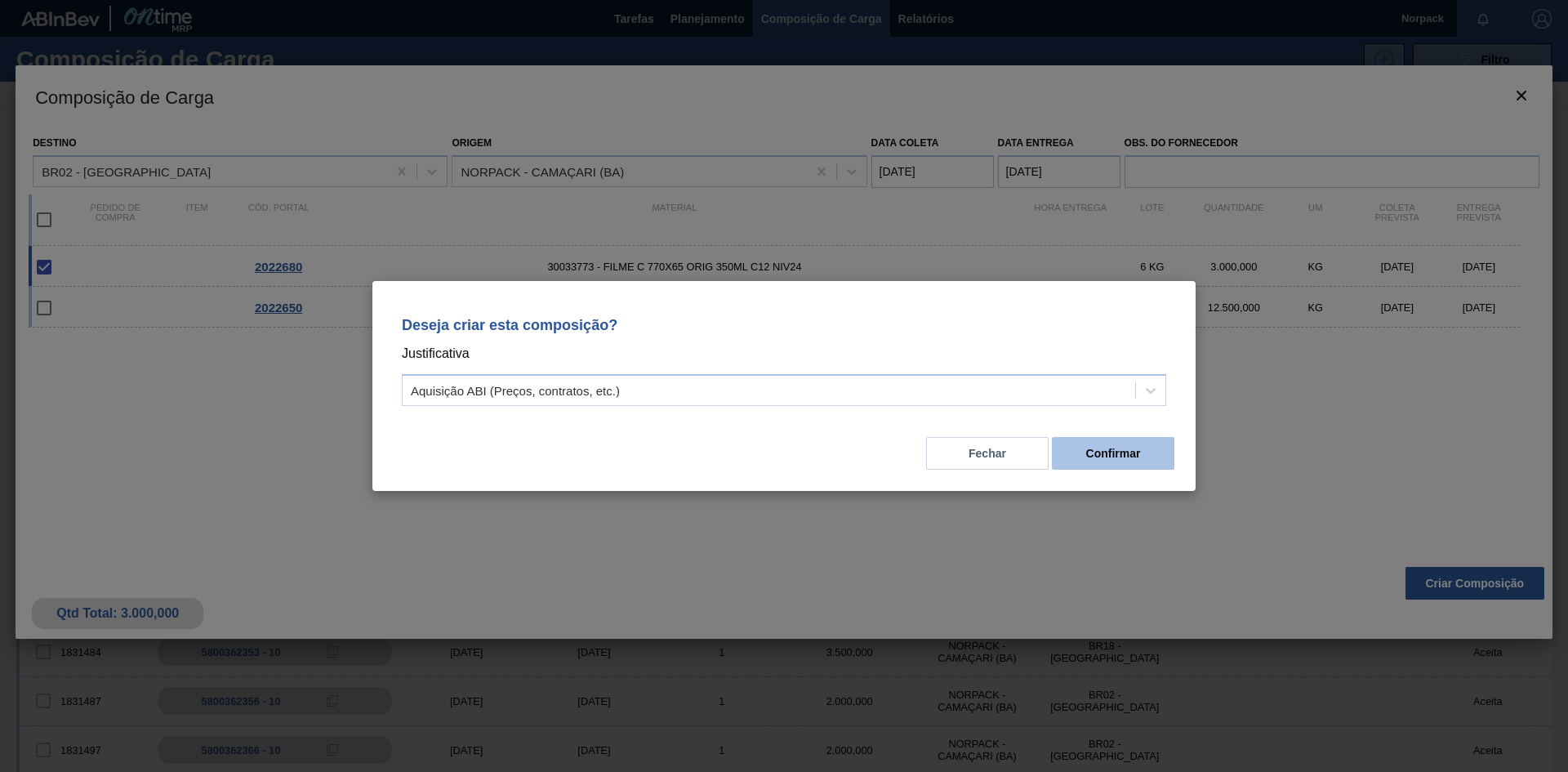
click at [1108, 456] on button "Confirmar" at bounding box center [1113, 453] width 123 height 33
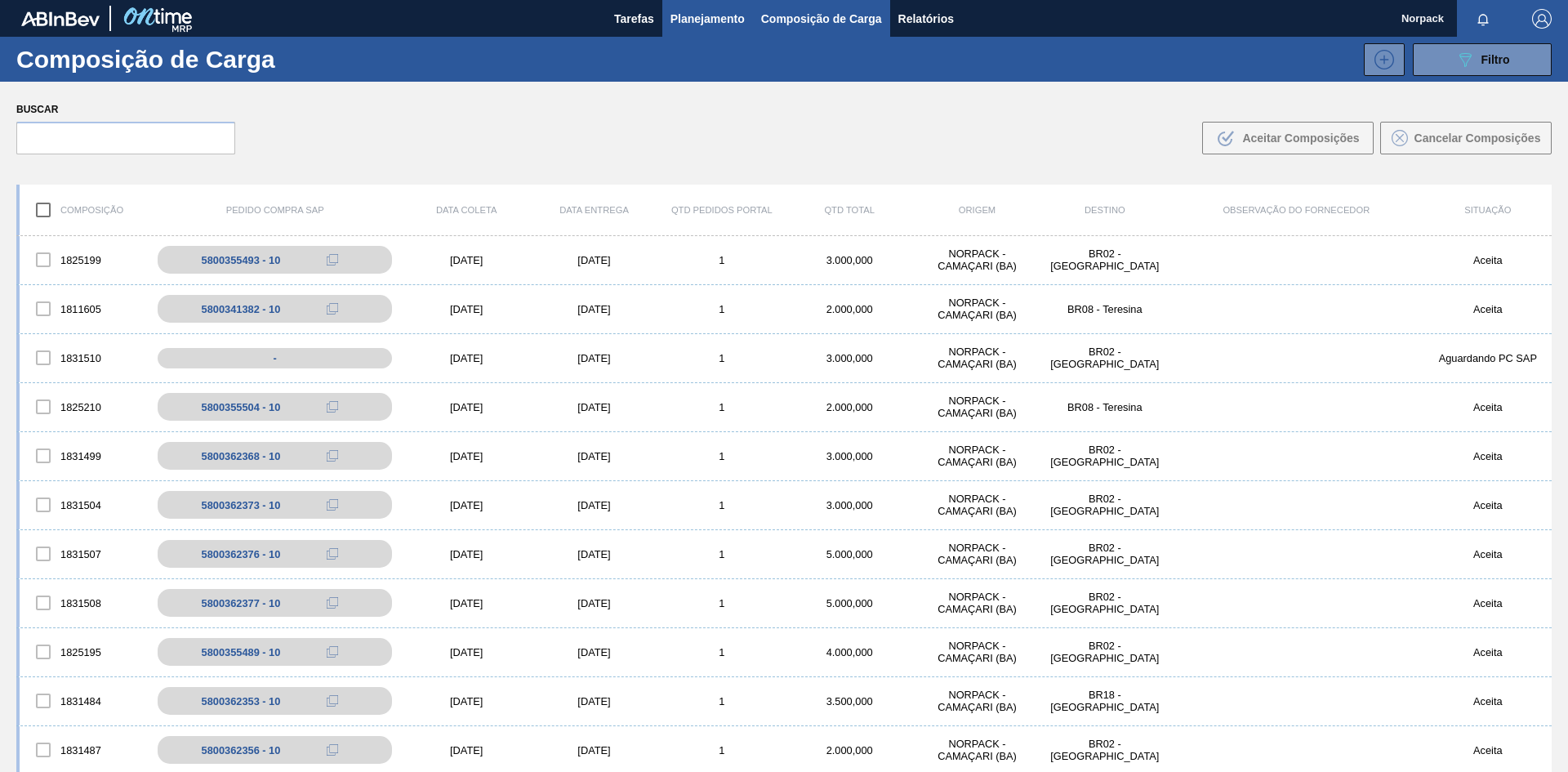
click at [687, 17] on span "Planejamento" at bounding box center [708, 19] width 74 height 19
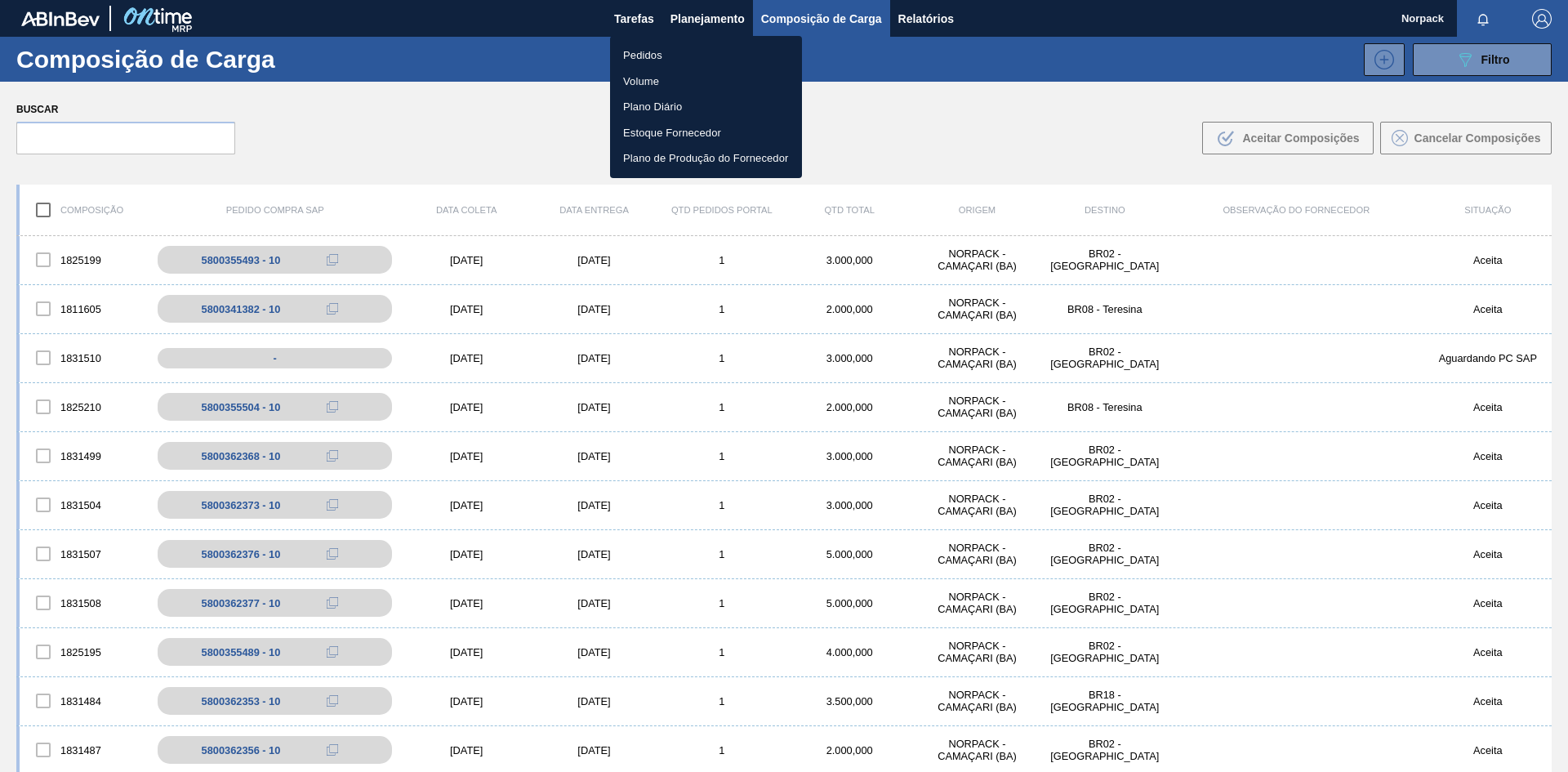
click at [653, 57] on li "Pedidos" at bounding box center [705, 56] width 192 height 27
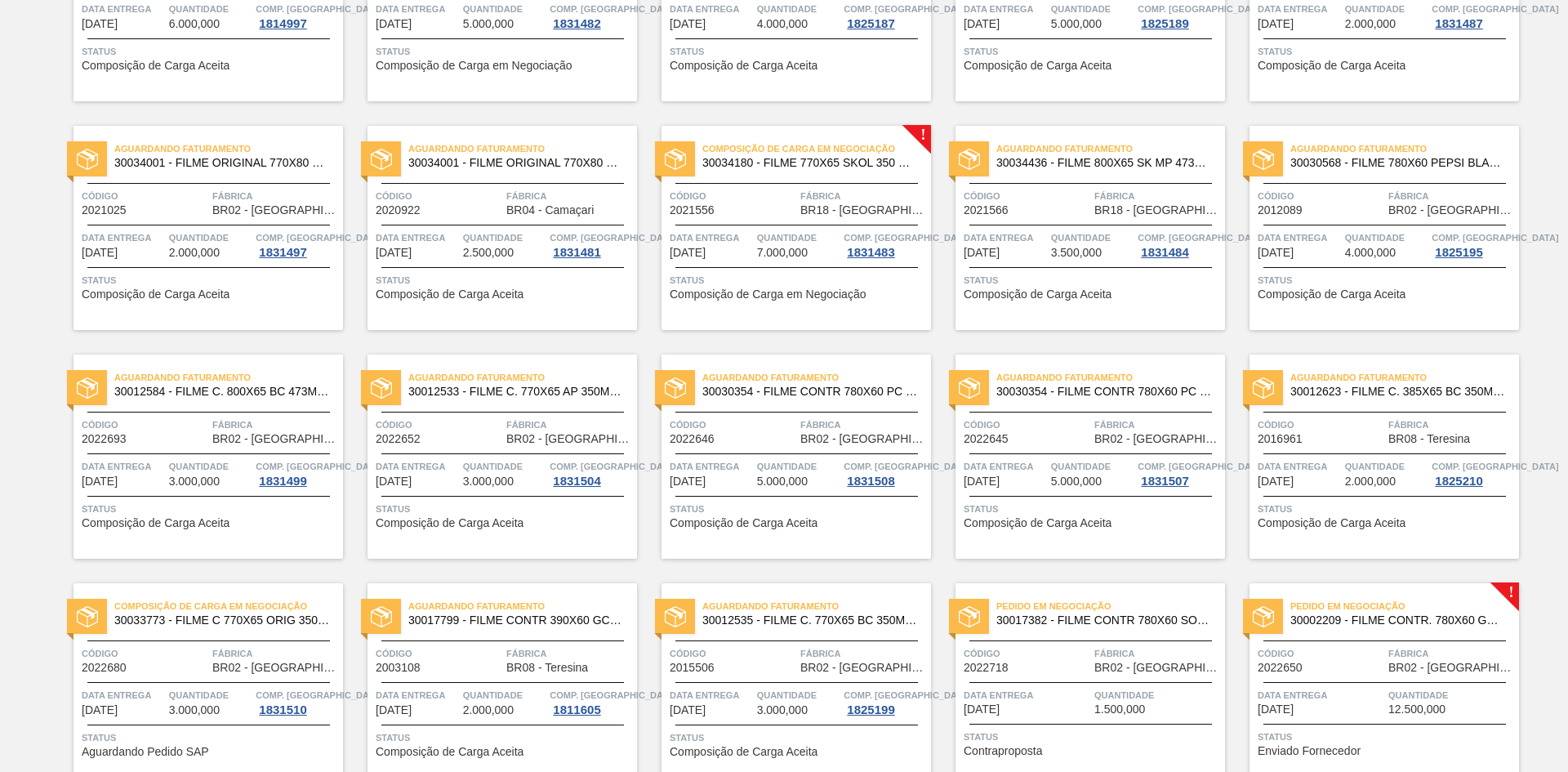
scroll to position [782, 0]
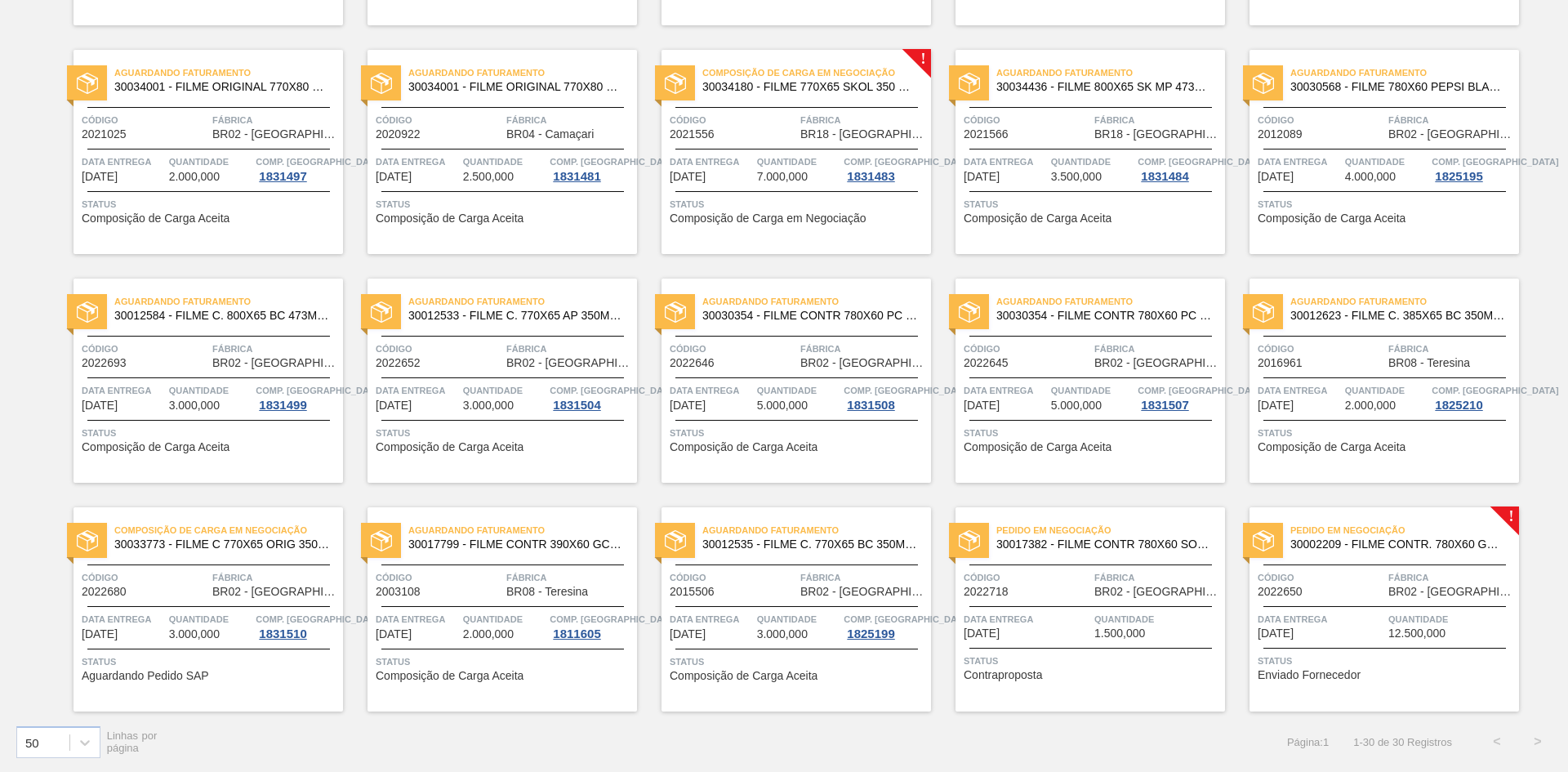
click at [193, 613] on span "Quantidade" at bounding box center [210, 619] width 83 height 16
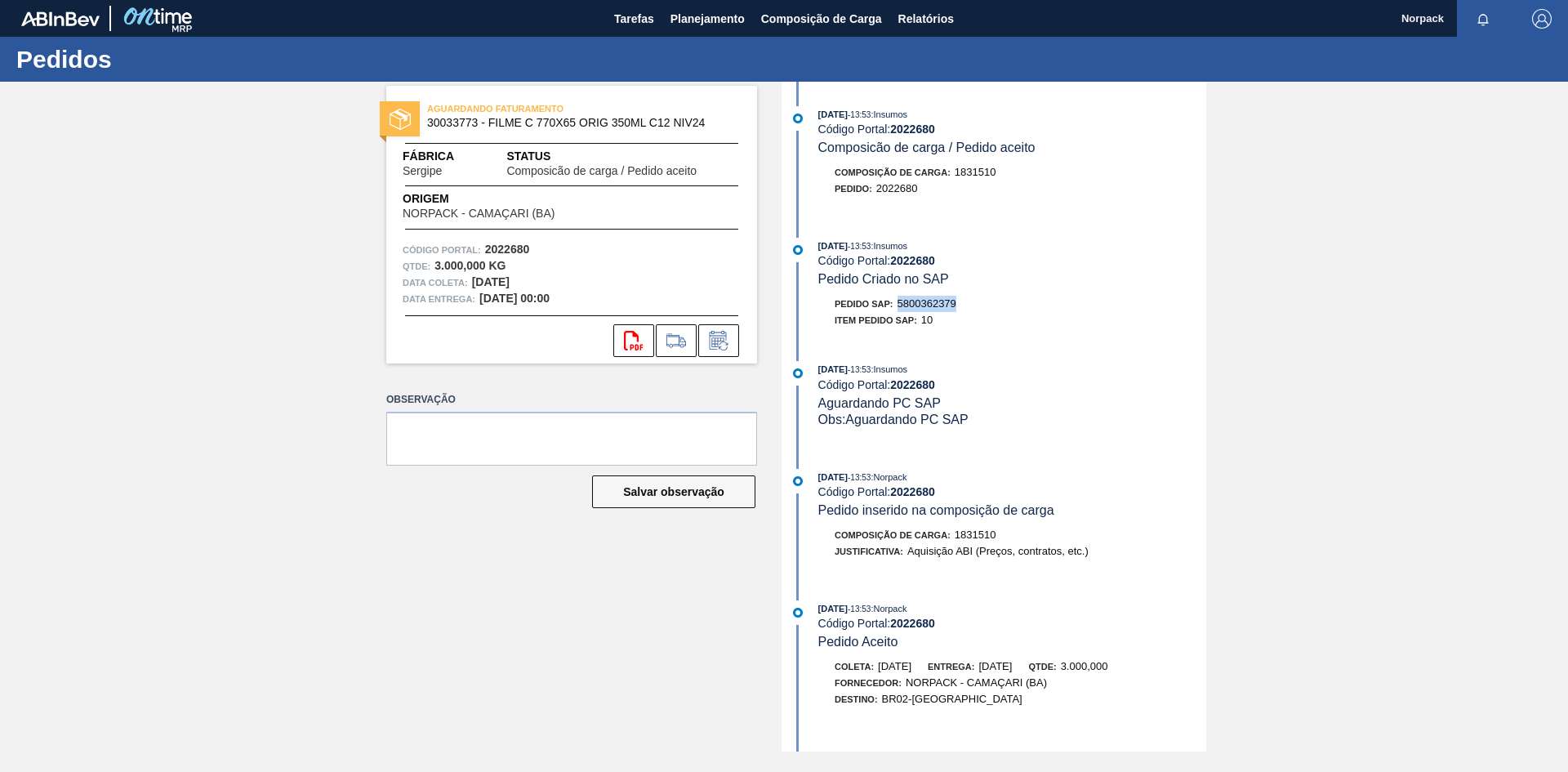
drag, startPoint x: 902, startPoint y: 297, endPoint x: 966, endPoint y: 302, distance: 64.2
click at [966, 302] on div "Pedido SAP: 5800362379" at bounding box center [1012, 303] width 388 height 16
copy span "5800362379"
click at [714, 12] on span "Planejamento" at bounding box center [708, 19] width 74 height 19
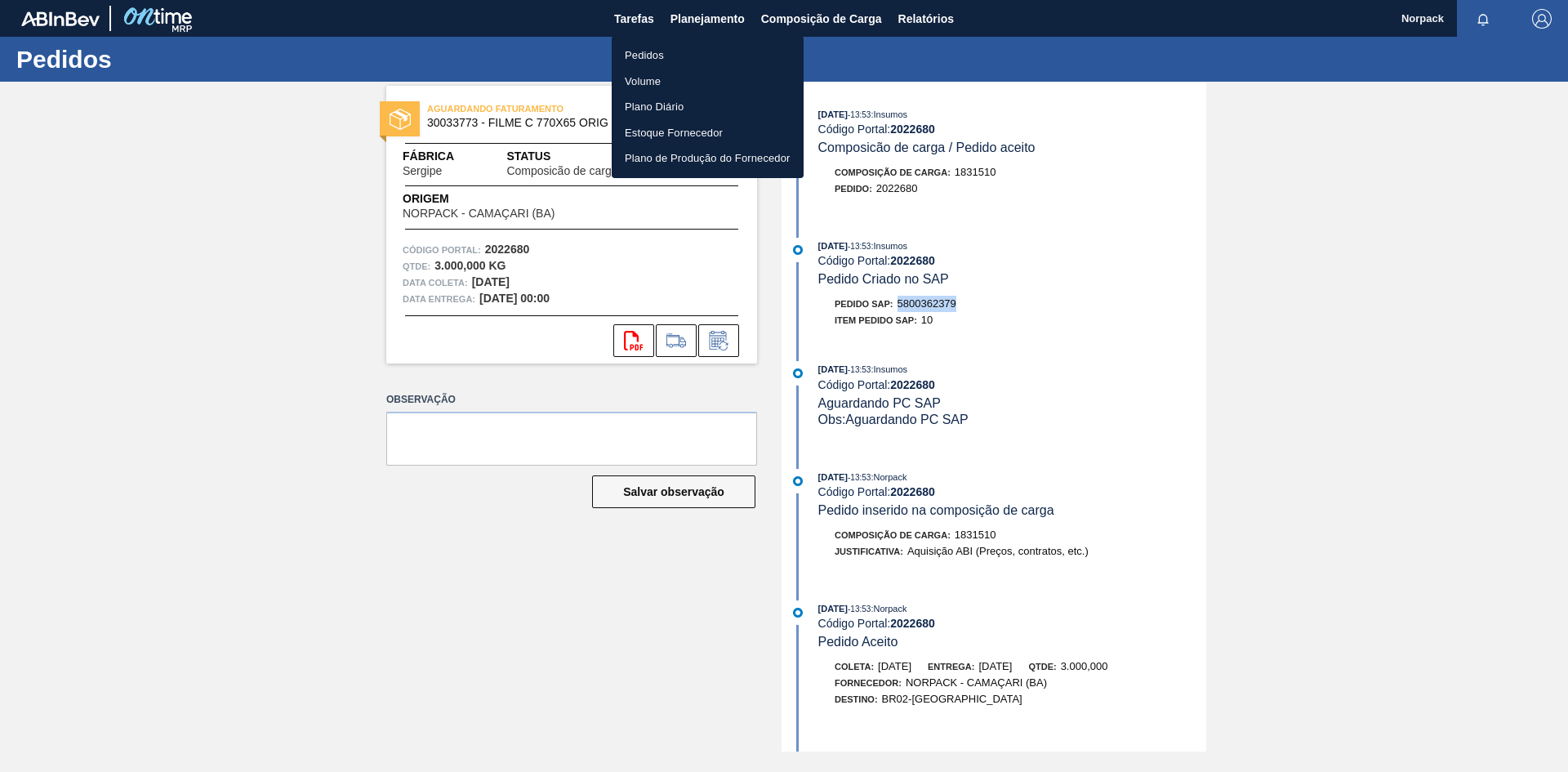
click at [661, 55] on li "Pedidos" at bounding box center [707, 56] width 192 height 27
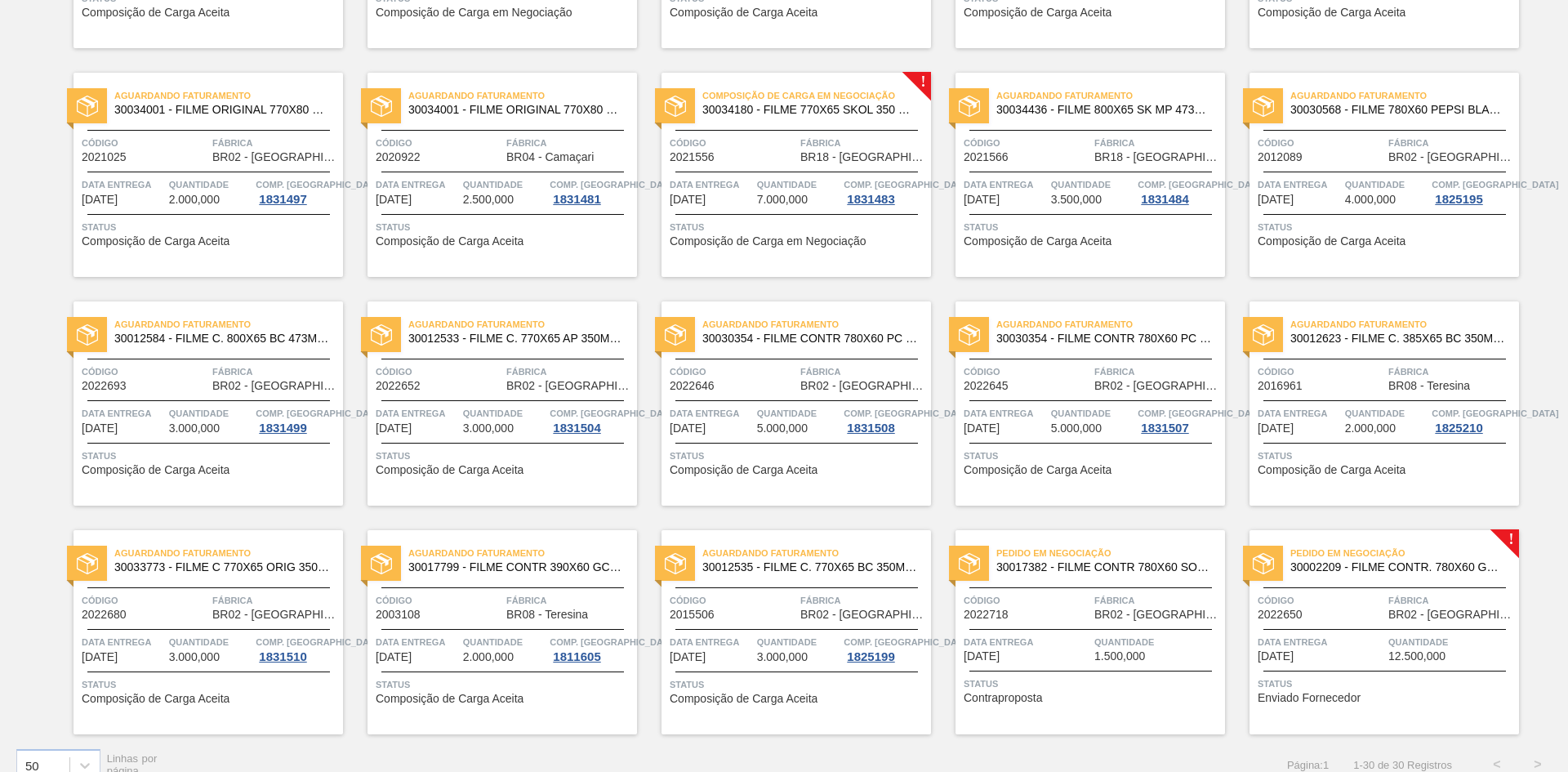
scroll to position [782, 0]
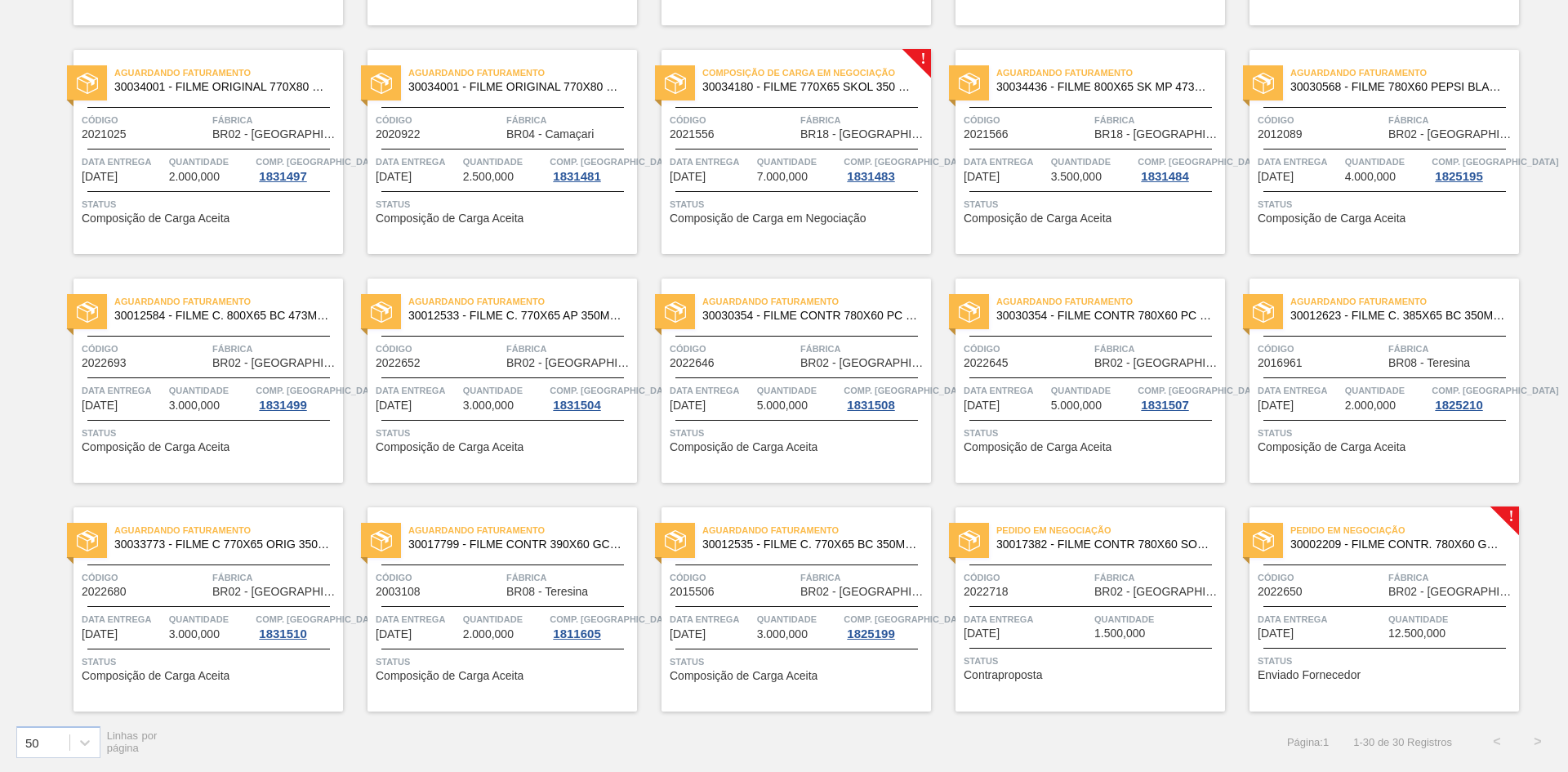
click at [1336, 577] on span "Código" at bounding box center [1321, 577] width 126 height 16
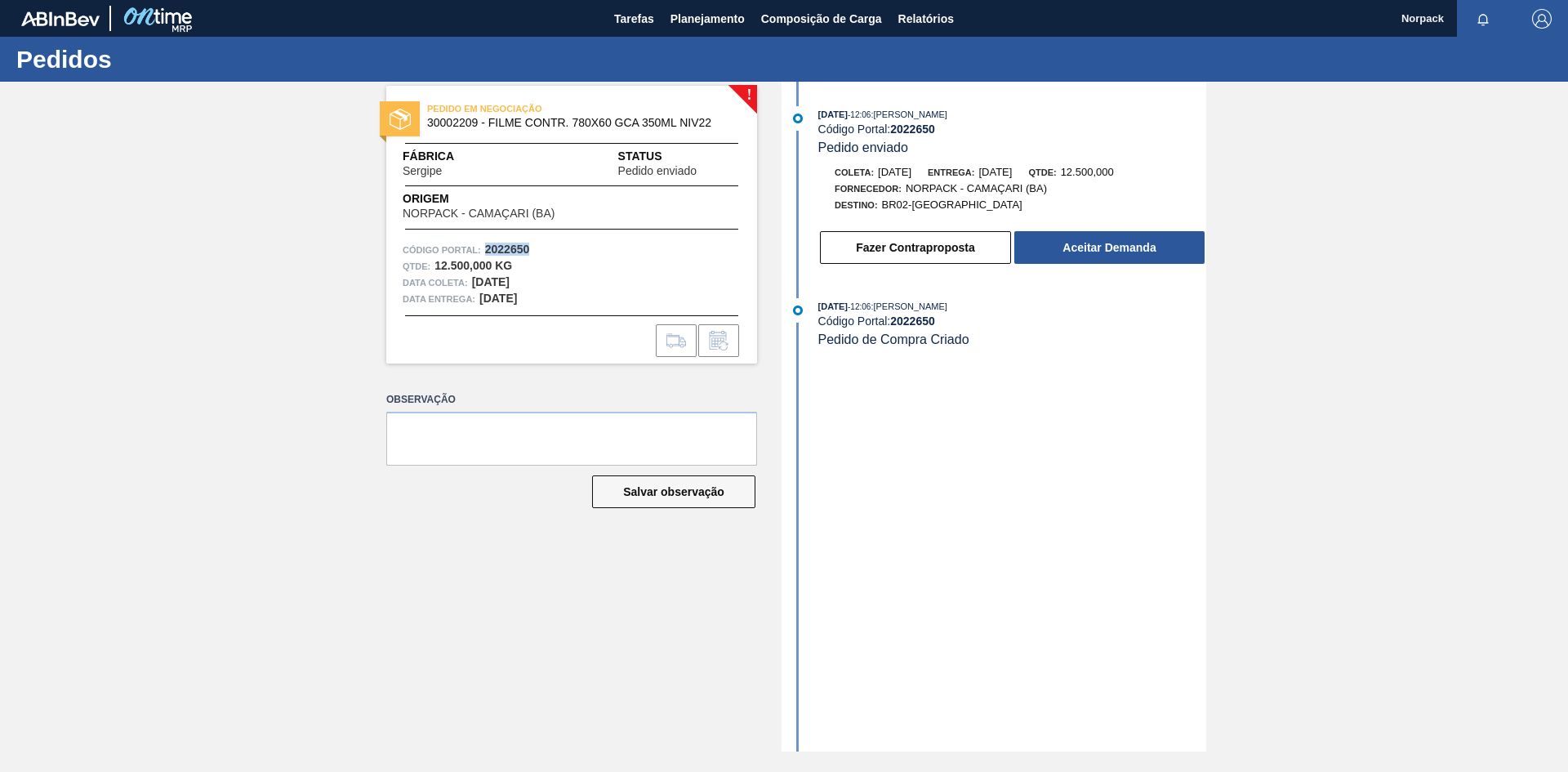
drag, startPoint x: 485, startPoint y: 248, endPoint x: 545, endPoint y: 248, distance: 60.0
click at [545, 248] on div "Código Portal: 2022650" at bounding box center [572, 249] width 339 height 16
copy strong "2022650"
click at [1116, 248] on button "Aceitar Demanda" at bounding box center [1109, 247] width 190 height 33
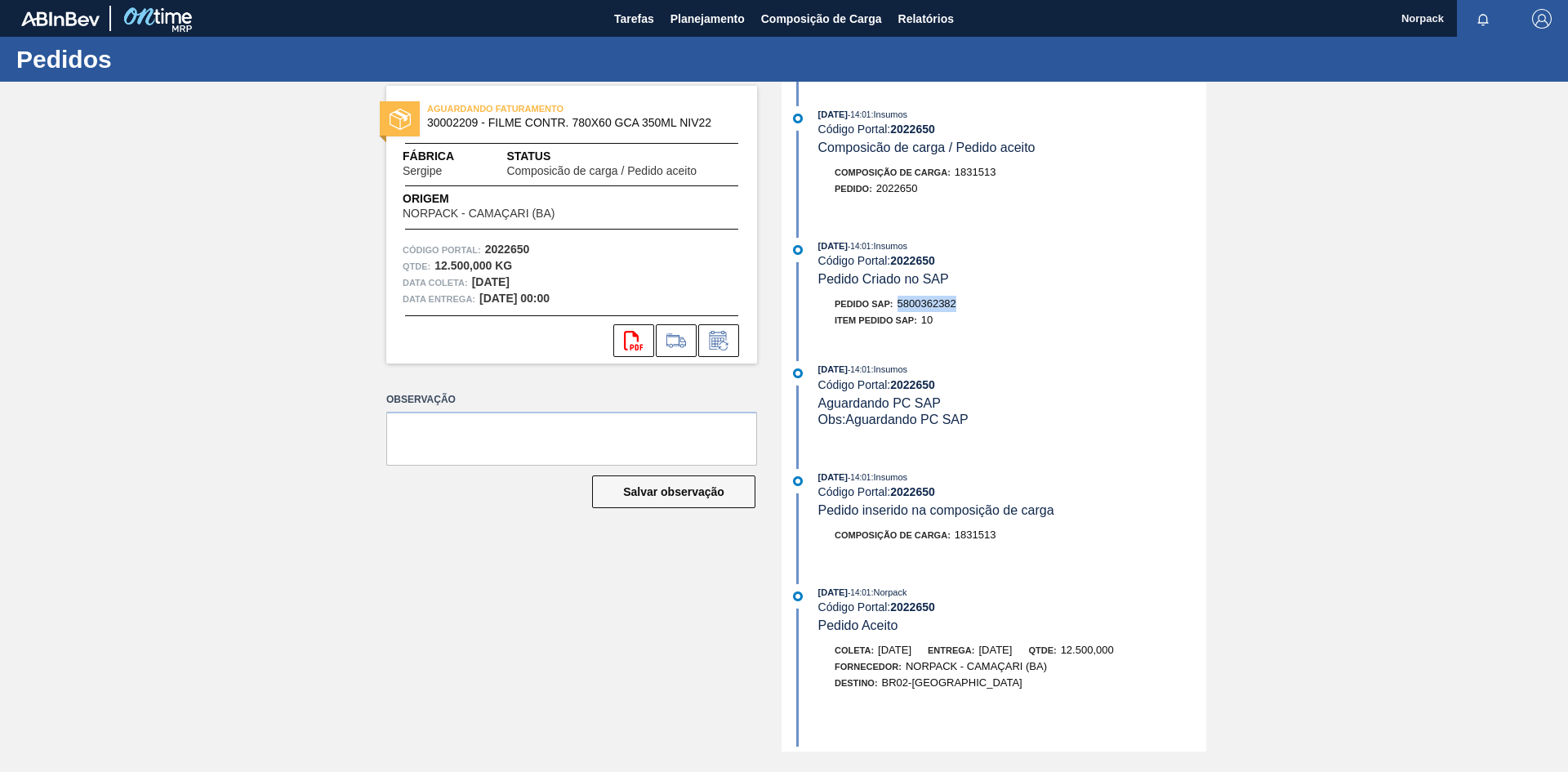
drag, startPoint x: 900, startPoint y: 305, endPoint x: 970, endPoint y: 304, distance: 70.0
click at [970, 304] on div "Pedido SAP: 5800362382" at bounding box center [1012, 303] width 388 height 16
copy span "5800362382"
click at [628, 16] on span "Tarefas" at bounding box center [634, 19] width 40 height 19
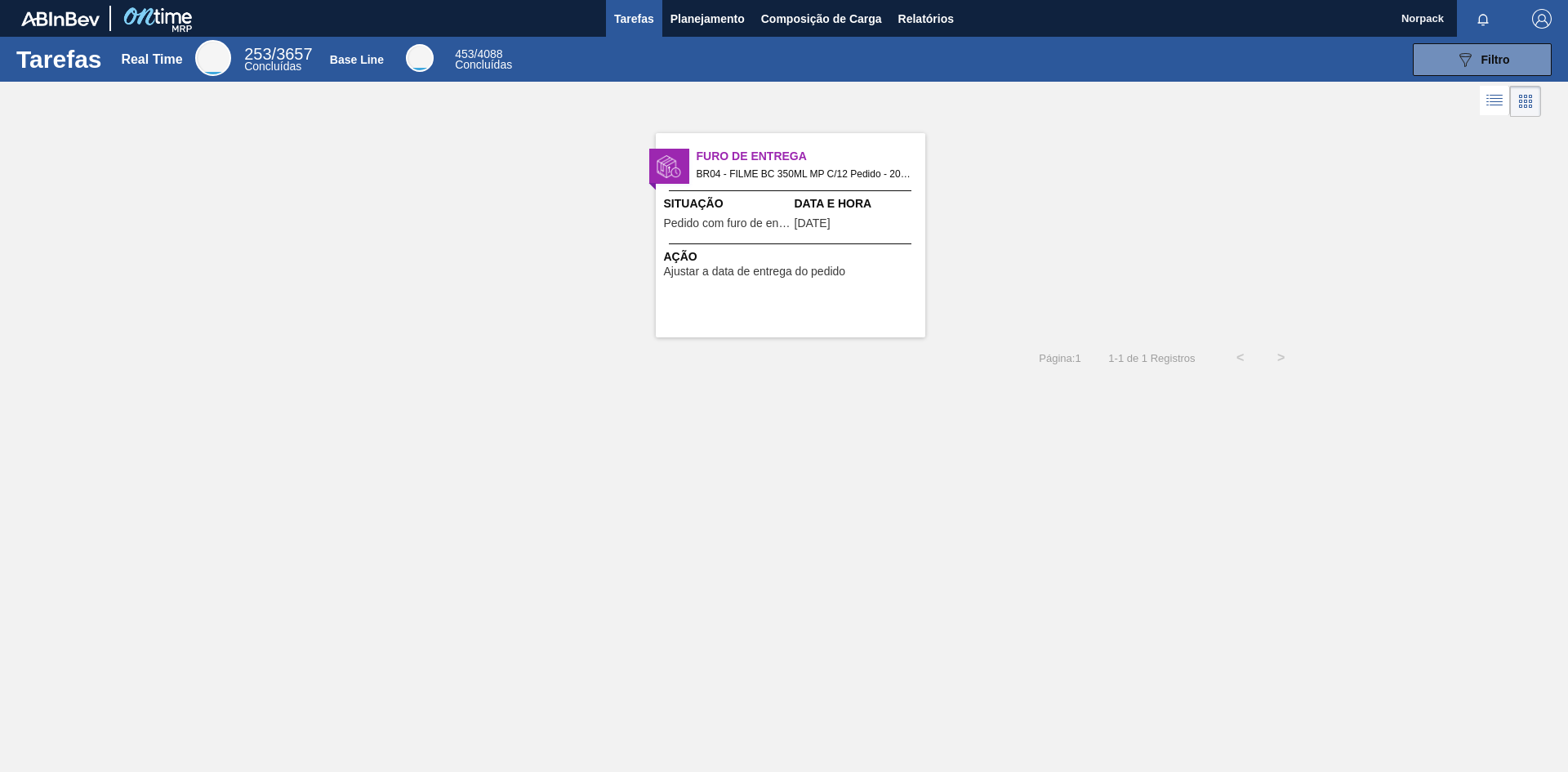
click at [809, 196] on span "Data e Hora" at bounding box center [857, 203] width 126 height 17
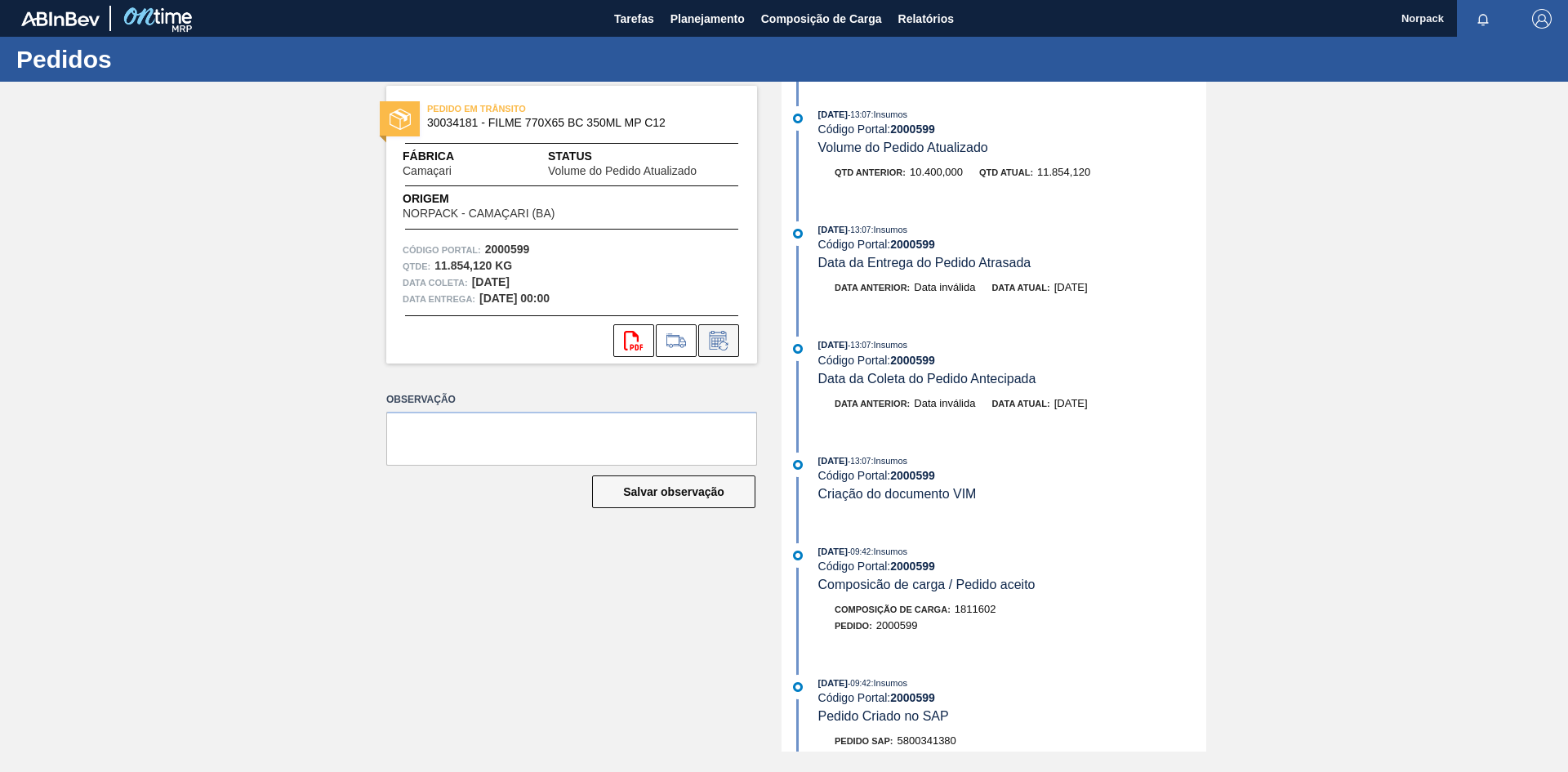
click at [719, 347] on icon at bounding box center [719, 340] width 27 height 19
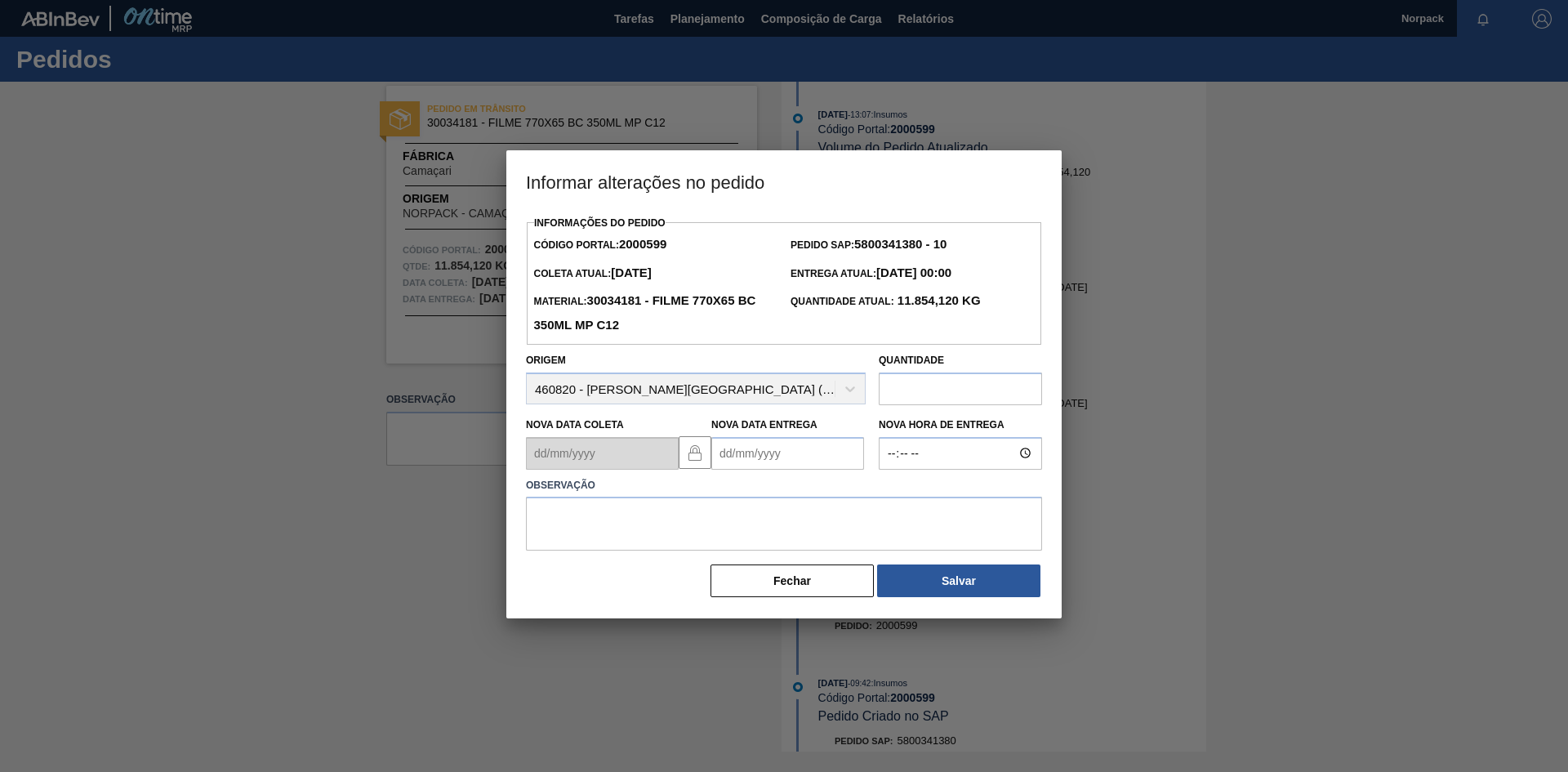
click at [748, 460] on Entrega2000599 "Nova Data Entrega" at bounding box center [788, 453] width 153 height 33
click at [864, 549] on div "5" at bounding box center [863, 544] width 22 height 22
type Entrega2000599 "[DATE]"
click at [843, 530] on textarea at bounding box center [784, 524] width 516 height 54
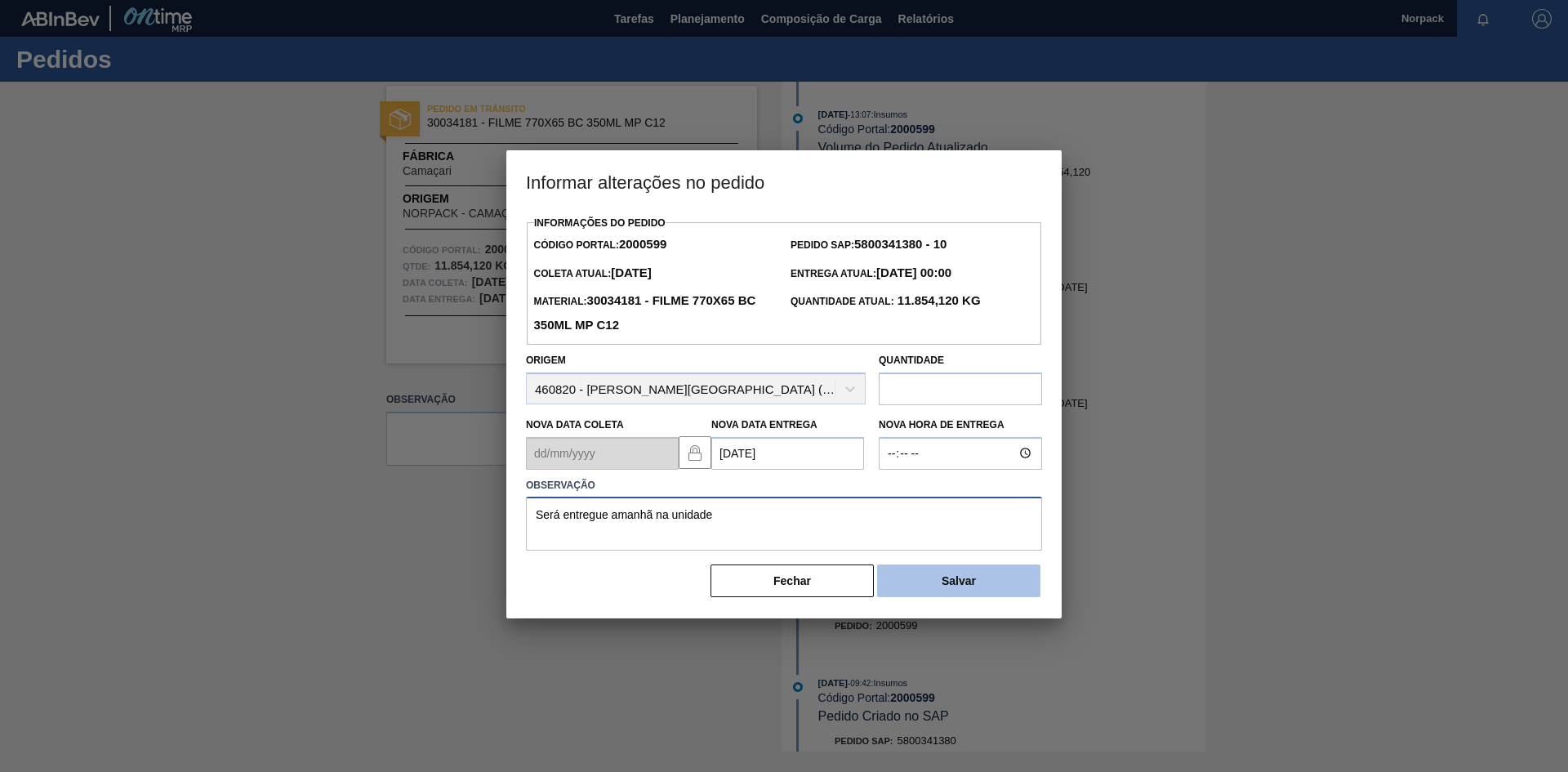
type textarea "Será entregue amanhã na unidade"
click at [959, 577] on button "Salvar" at bounding box center [958, 580] width 164 height 33
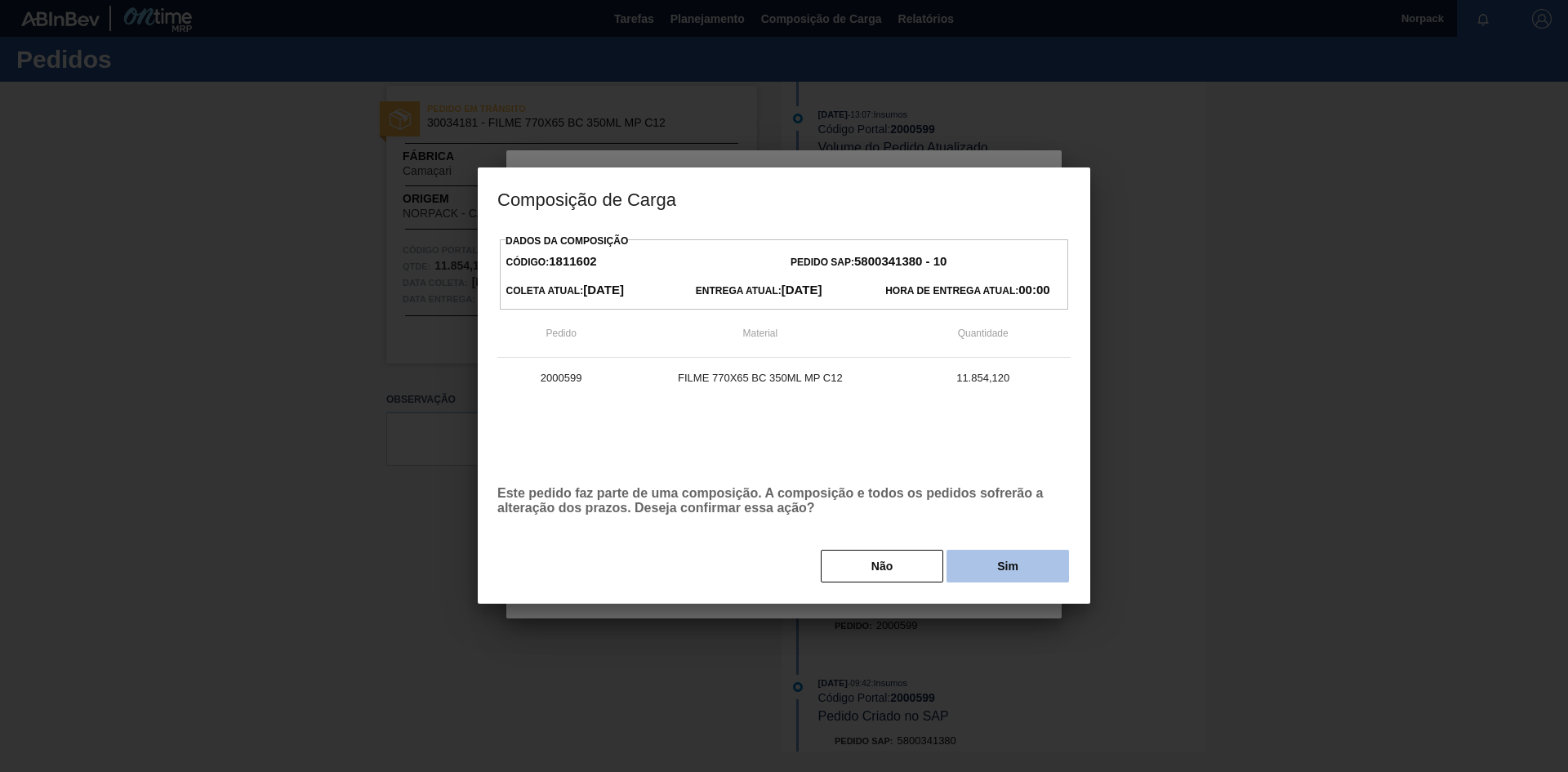
click at [984, 562] on button "Sim" at bounding box center [1008, 566] width 123 height 33
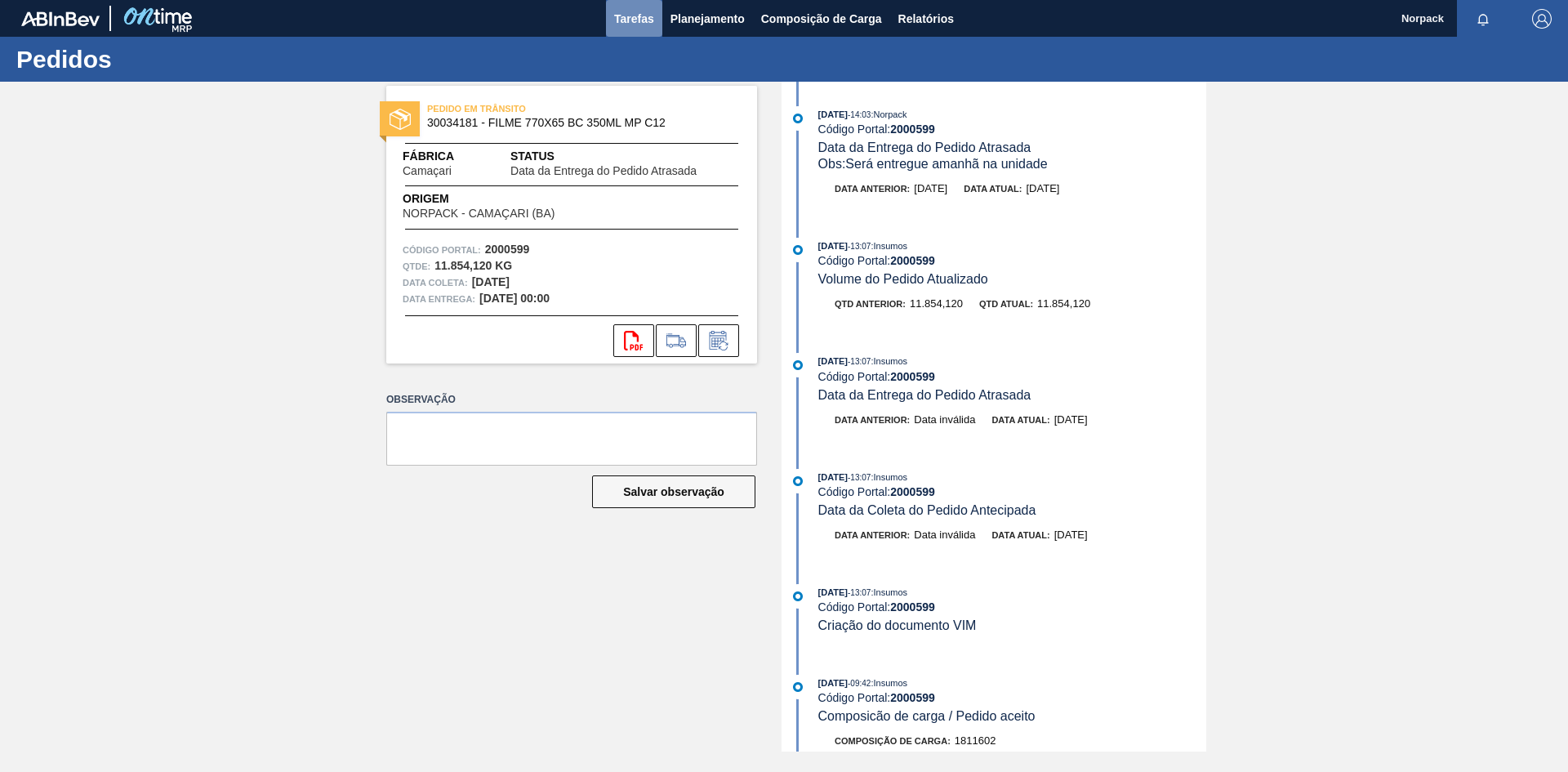
click at [618, 10] on span "Tarefas" at bounding box center [634, 19] width 40 height 19
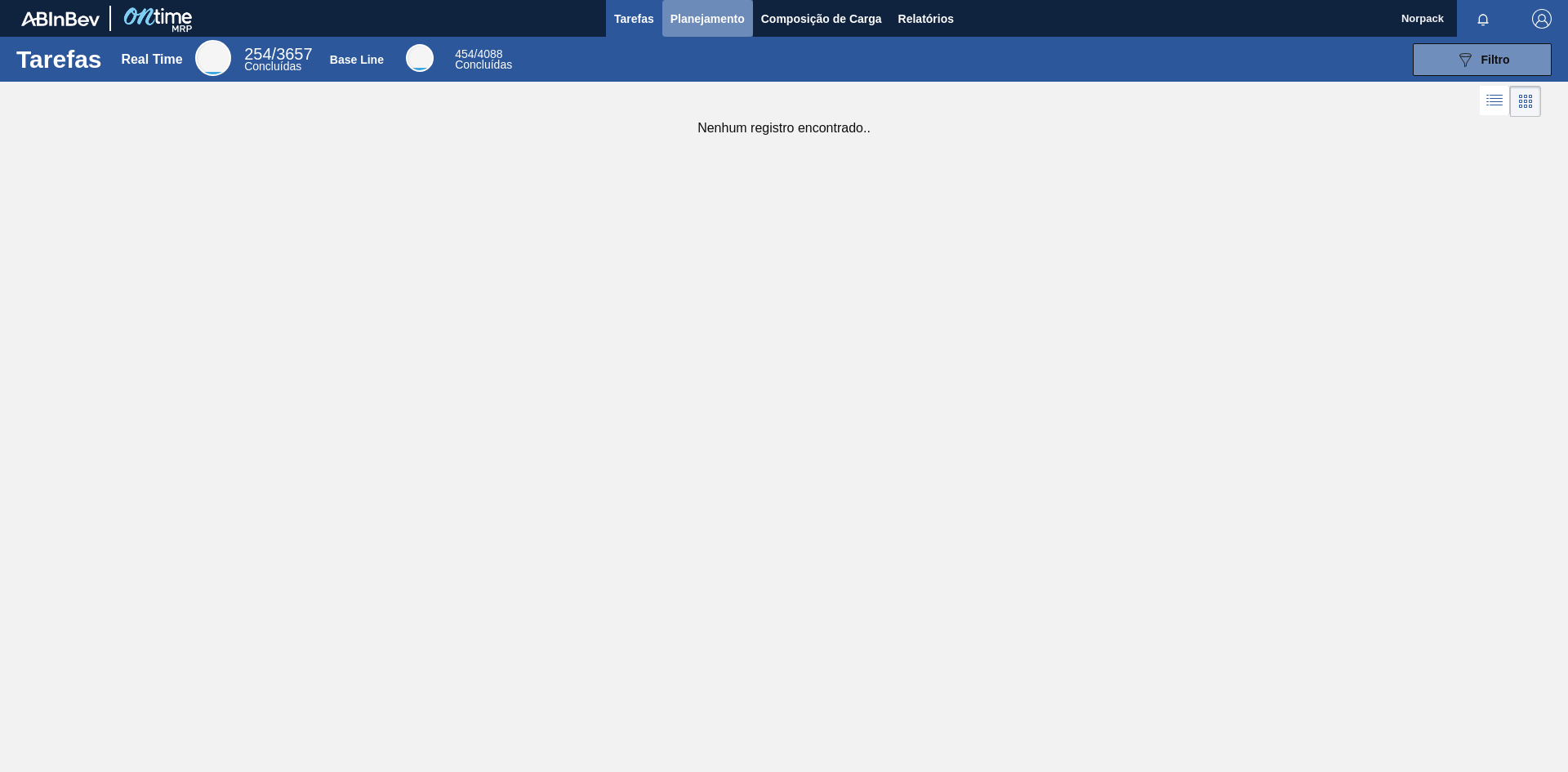
click at [706, 34] on button "Planejamento" at bounding box center [707, 19] width 91 height 37
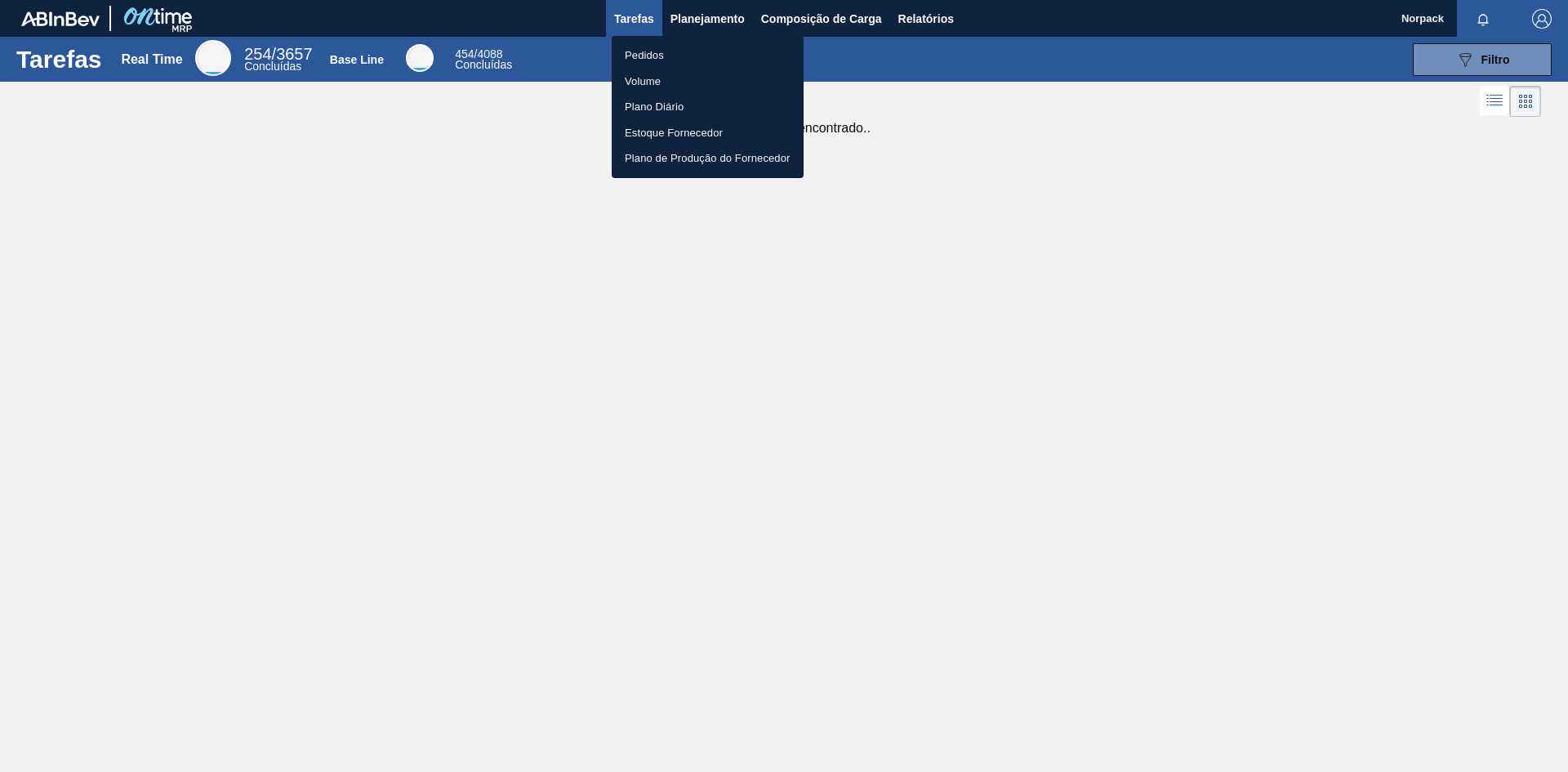
click at [672, 53] on li "Pedidos" at bounding box center [707, 56] width 192 height 27
